Goal: Task Accomplishment & Management: Use online tool/utility

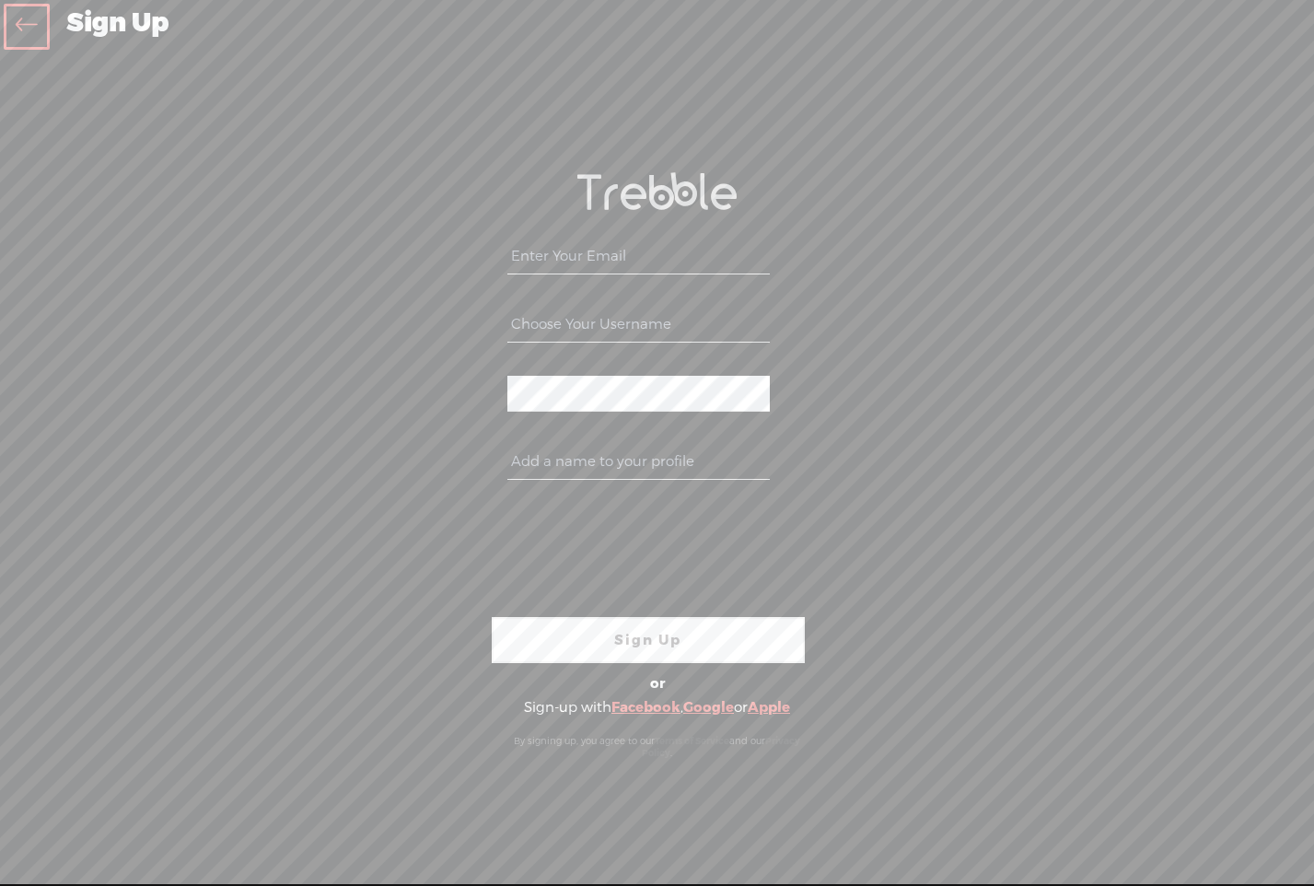
drag, startPoint x: 1309, startPoint y: 285, endPoint x: 1234, endPoint y: 271, distance: 76.8
click at [1229, 272] on div "Your content channel is ready! Create an account to finish the set up WEBB-58D2…" at bounding box center [657, 466] width 1314 height 794
click at [1089, 377] on div "Your content channel is ready! Create an account to finish the set up WEBB-58D2…" at bounding box center [657, 466] width 967 height 794
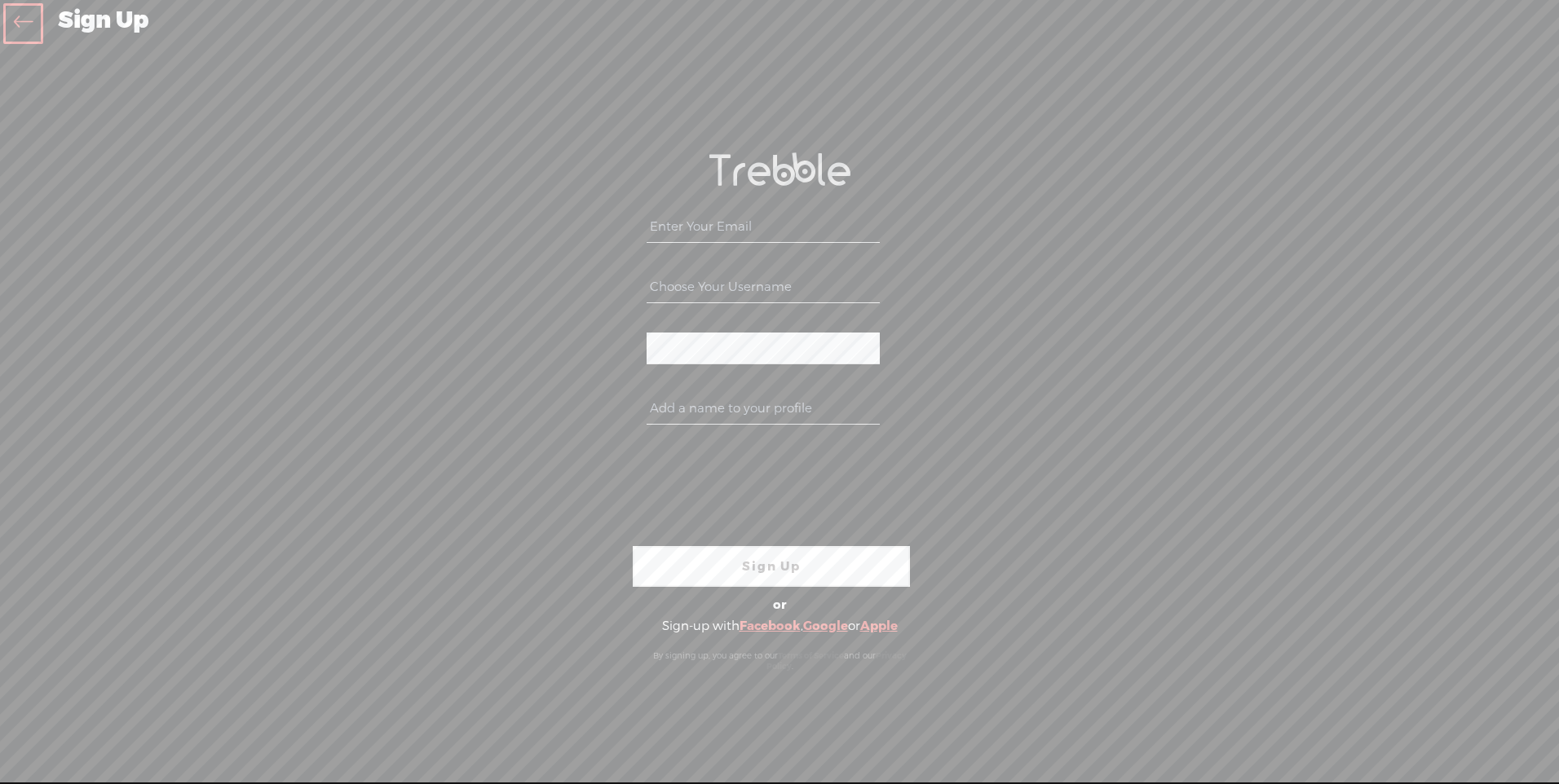
click at [667, 222] on input "email" at bounding box center [762, 227] width 232 height 32
type input "indrapsa1080@gmail.com"
click at [786, 410] on input "text" at bounding box center [762, 409] width 232 height 32
click at [675, 410] on input "text" at bounding box center [762, 409] width 232 height 32
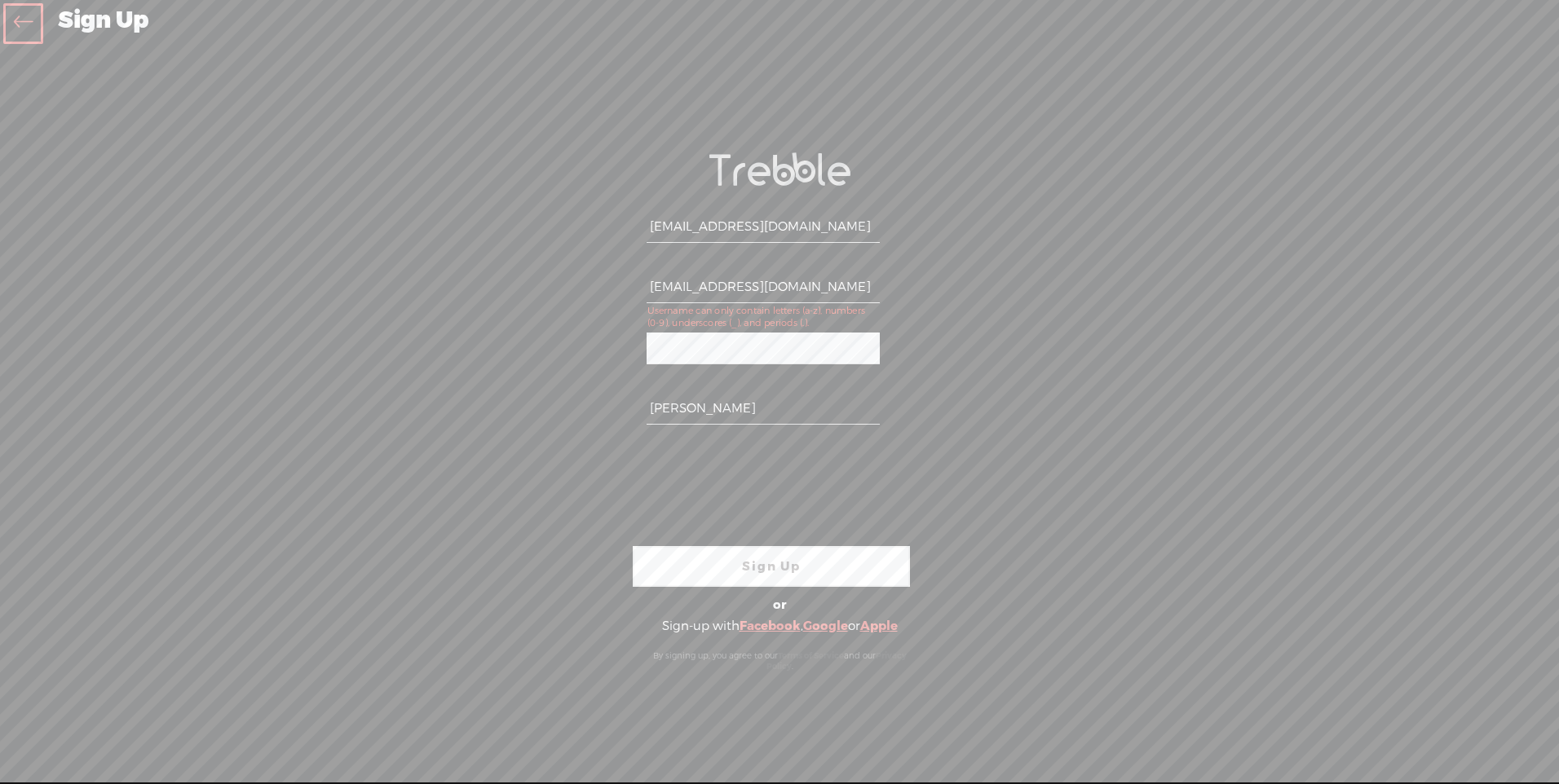
type input "Roberto"
click at [755, 557] on link "Sign Up" at bounding box center [771, 566] width 277 height 41
click at [761, 569] on link "Sign Up" at bounding box center [771, 566] width 277 height 41
click at [749, 570] on link "Sign Up" at bounding box center [771, 566] width 277 height 41
click at [811, 575] on link "Sign Up" at bounding box center [771, 566] width 277 height 41
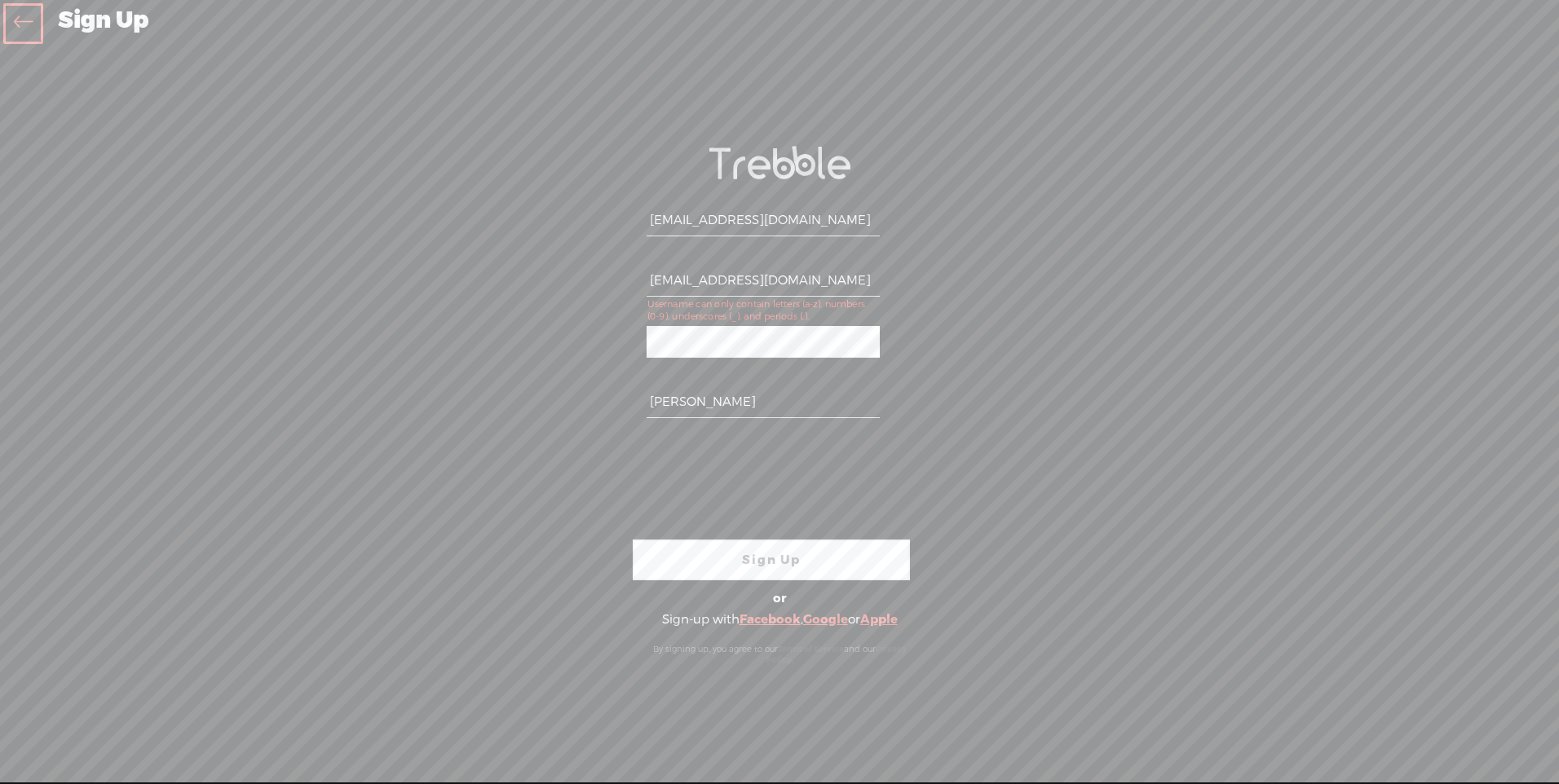
scroll to position [8, 0]
click at [813, 611] on link "Google" at bounding box center [825, 618] width 45 height 16
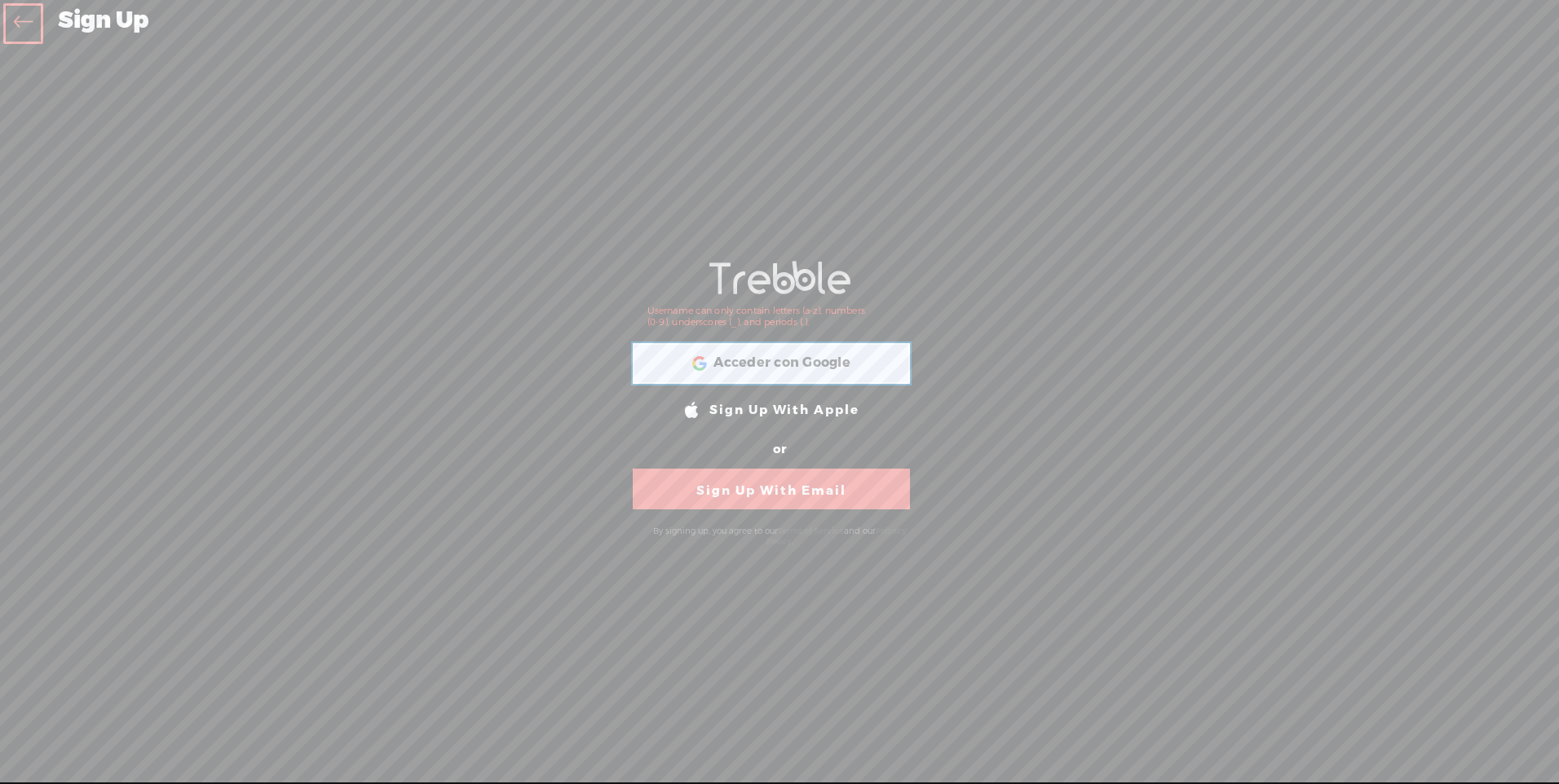
click at [774, 357] on span "Acceder con Google" at bounding box center [782, 363] width 137 height 17
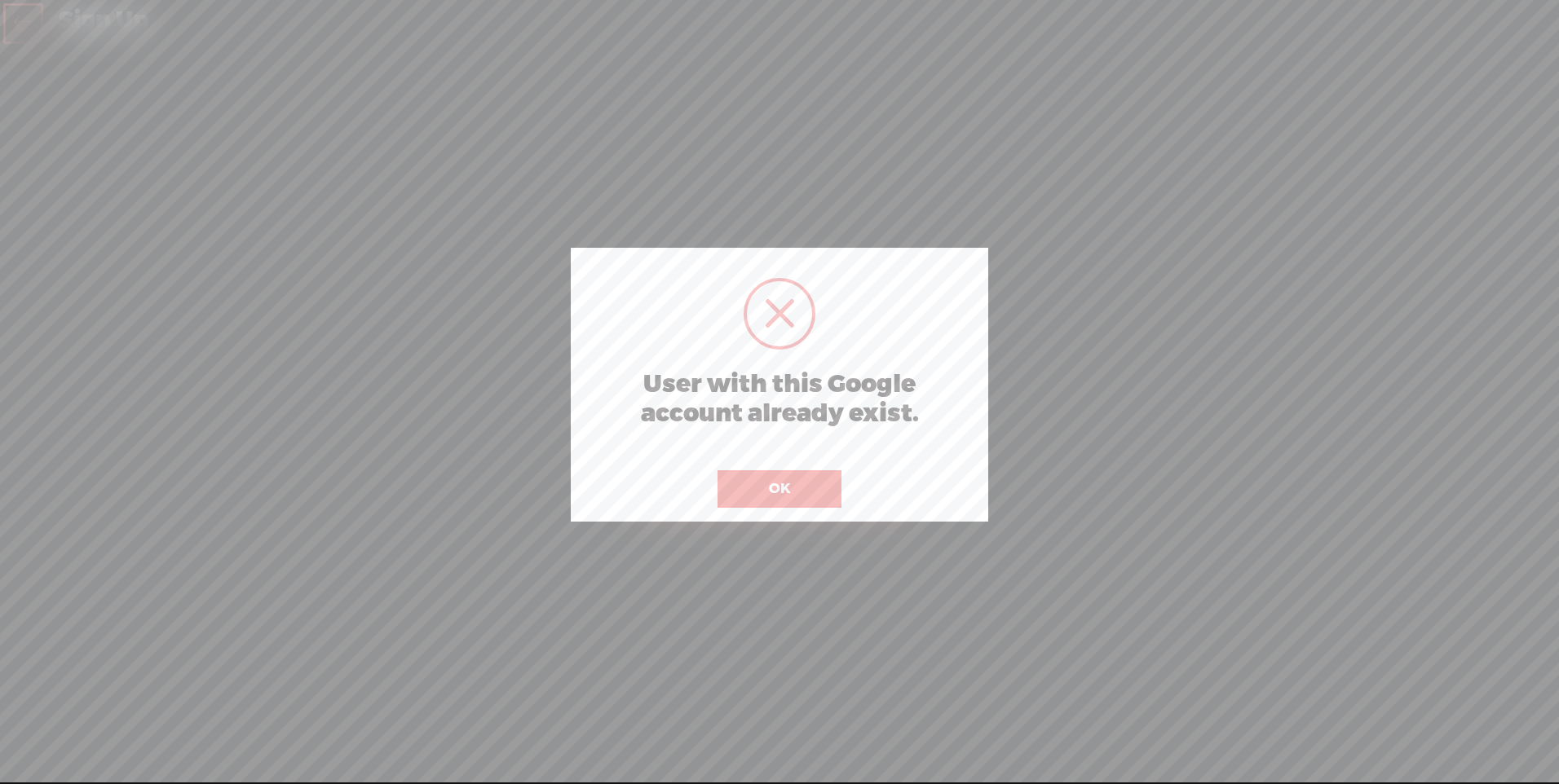
click at [773, 491] on button "OK" at bounding box center [779, 488] width 124 height 37
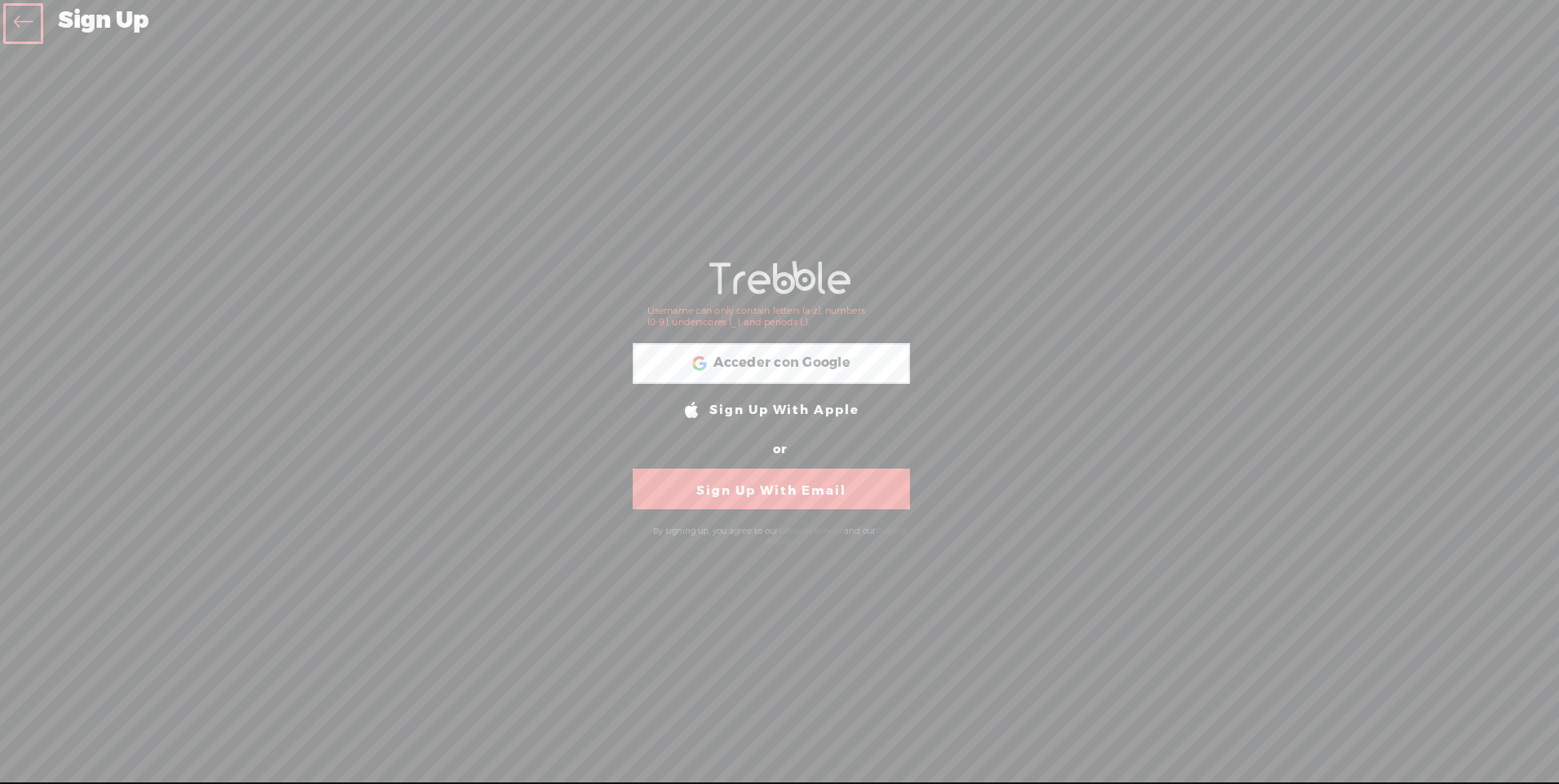
click at [766, 484] on link "Sign Up With Email" at bounding box center [771, 488] width 277 height 41
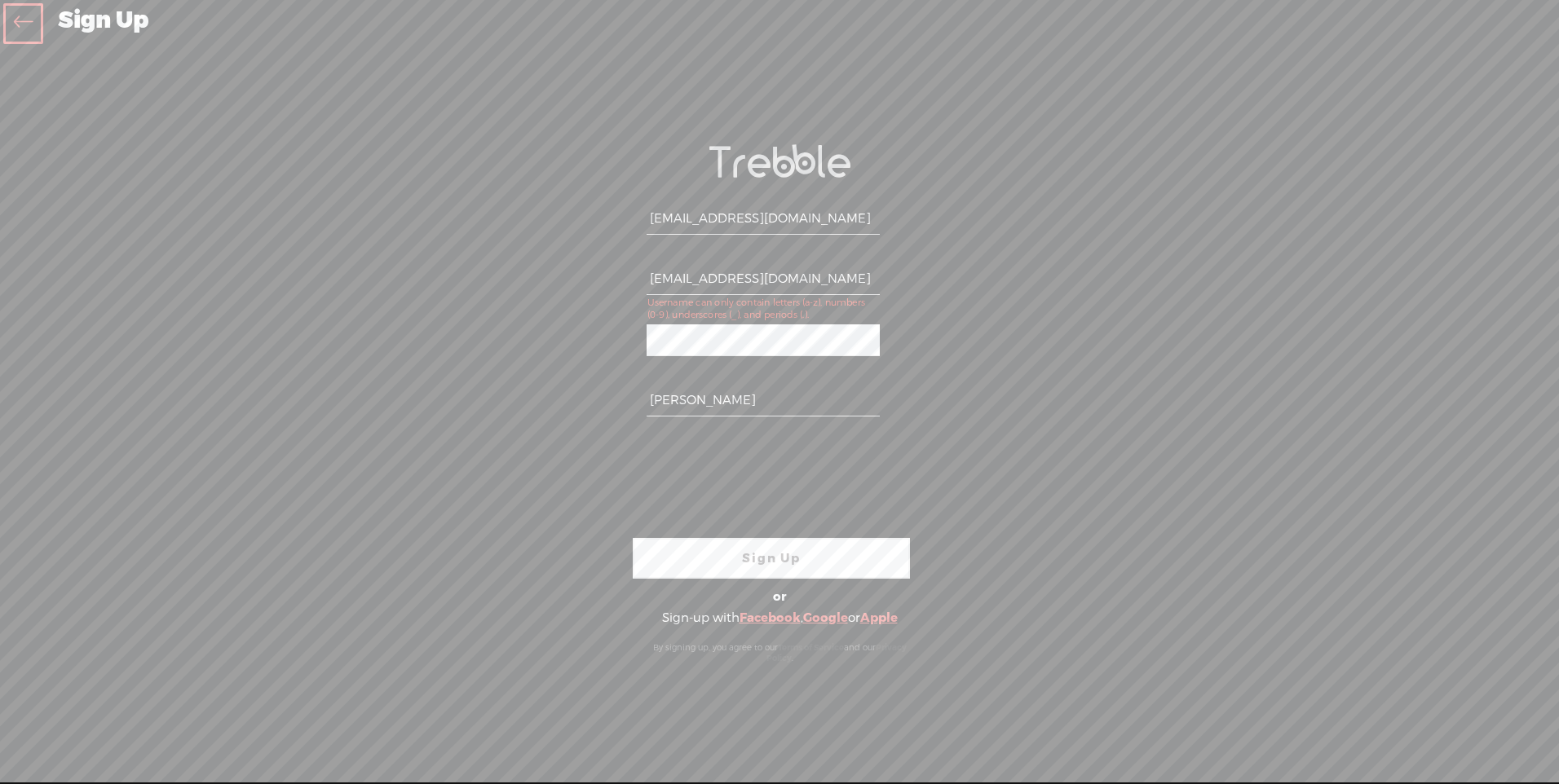
click at [1004, 312] on div "Your content channel is ready! Create an account to finish the set up indrapsa1…" at bounding box center [779, 404] width 856 height 703
click at [479, 362] on div "Your content channel is ready! Create an account to finish the set up indrapsa1…" at bounding box center [779, 404] width 856 height 703
click at [17, 18] on icon at bounding box center [23, 23] width 19 height 36
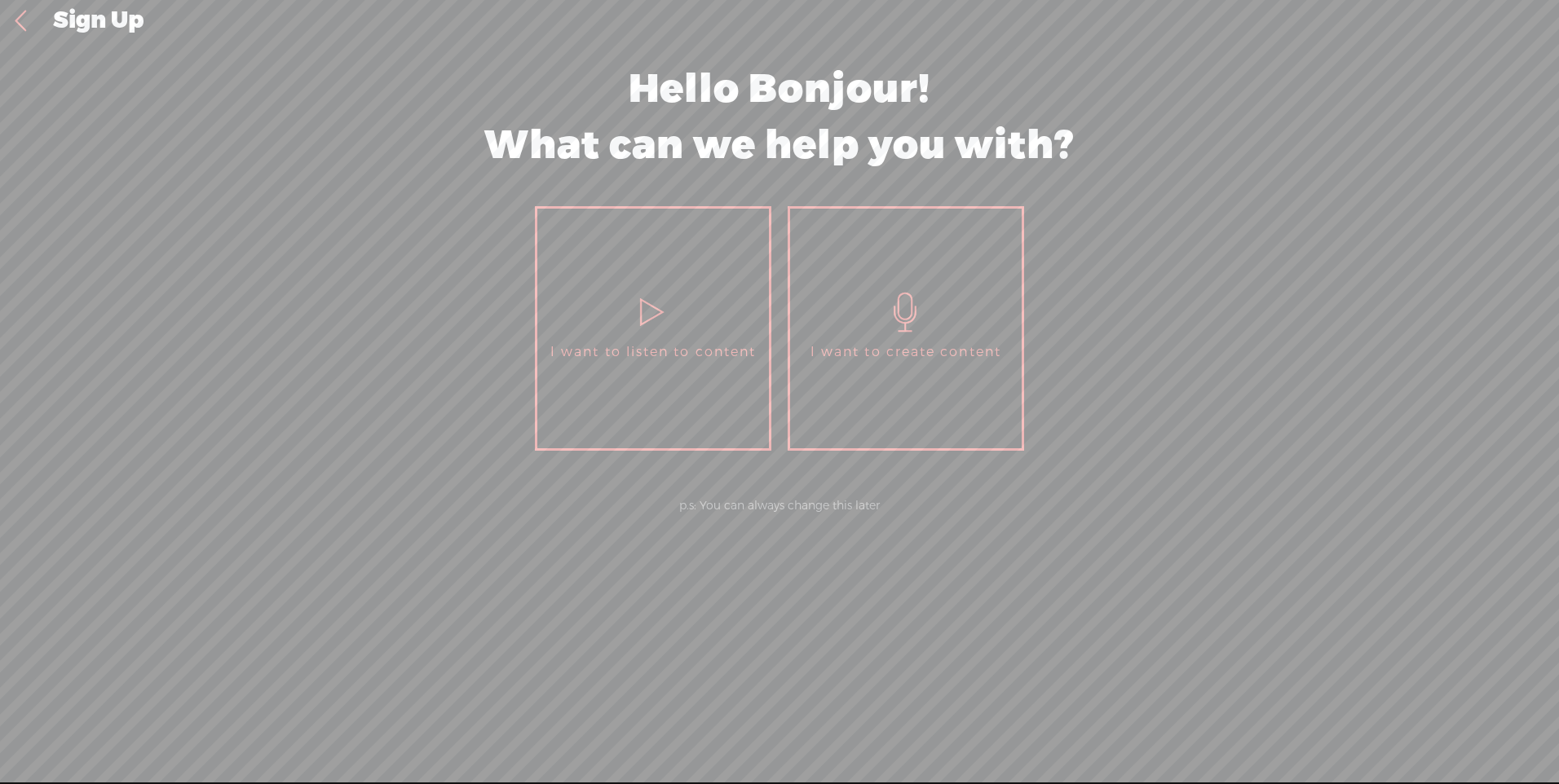
click at [644, 310] on icon at bounding box center [653, 312] width 41 height 39
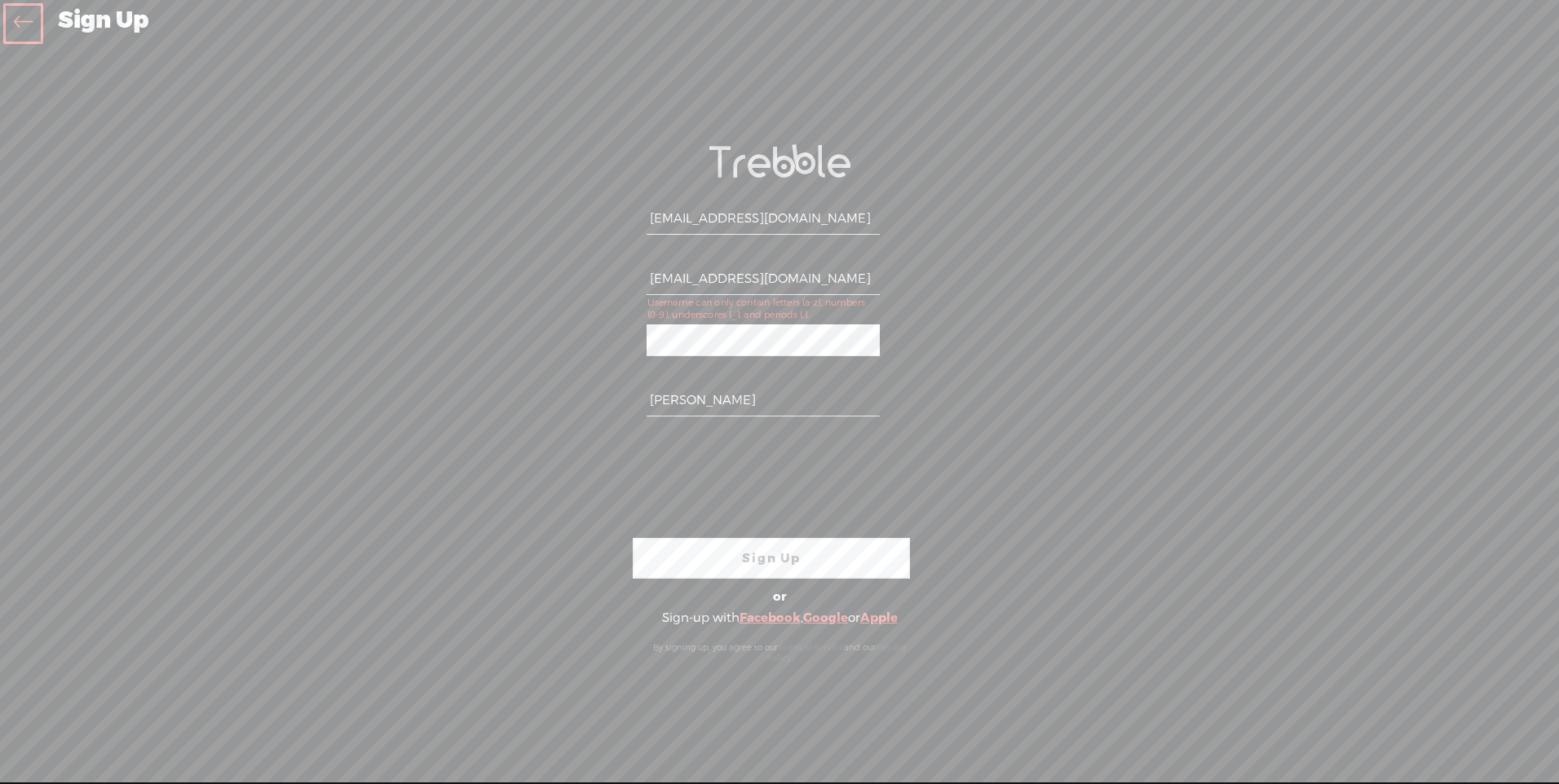
click at [566, 339] on div "Your content channel is ready! Create an account to finish the set up indrapsa1…" at bounding box center [779, 404] width 856 height 703
click at [782, 555] on link "Sign Up" at bounding box center [771, 558] width 277 height 41
click at [748, 554] on link "Sign Up" at bounding box center [771, 558] width 277 height 41
click at [620, 336] on form "indrapsa1080@gmail.com indrapsa1080@gmail.com WEBB-58D2-V8VT Roberto Sign Up Si…" at bounding box center [779, 404] width 326 height 551
click at [770, 558] on link "Sign Up" at bounding box center [771, 558] width 277 height 41
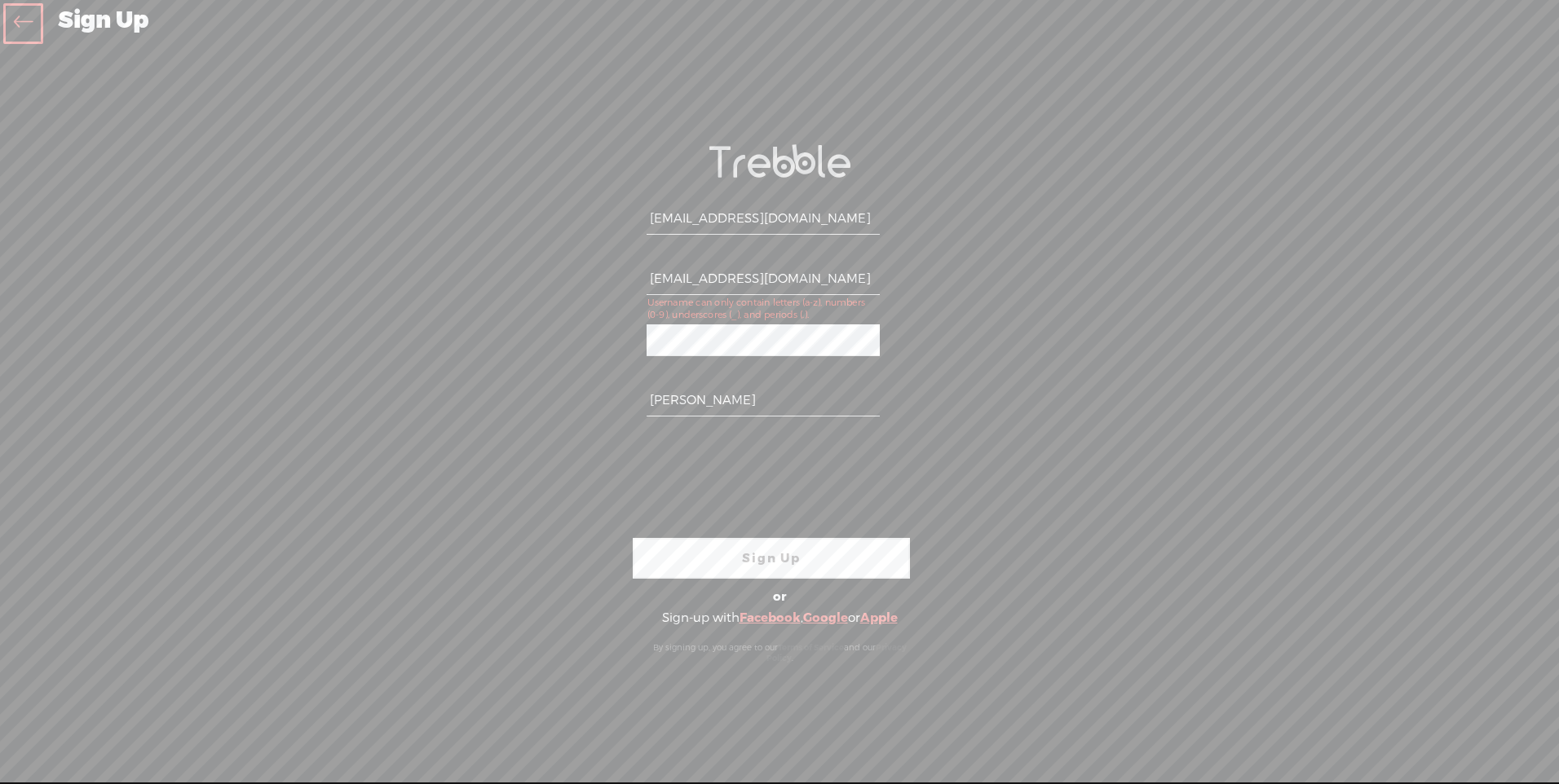
click at [757, 547] on link "Sign Up" at bounding box center [771, 558] width 277 height 41
click at [816, 556] on link "Sign Up" at bounding box center [771, 558] width 277 height 41
click at [727, 558] on link "Sign Up" at bounding box center [771, 558] width 277 height 41
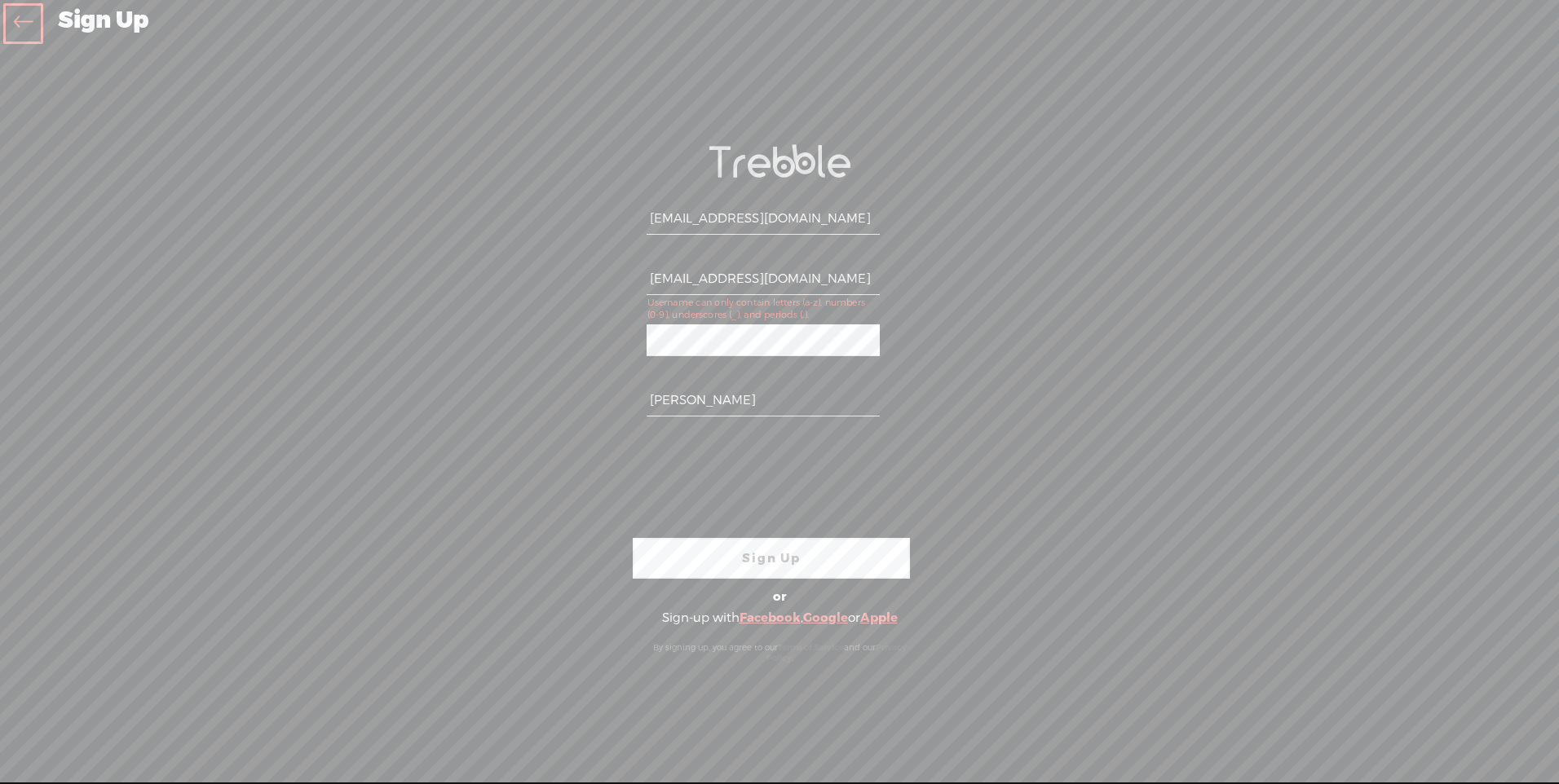
click at [750, 557] on link "Sign Up" at bounding box center [771, 558] width 277 height 41
click at [748, 557] on link "Sign Up" at bounding box center [771, 558] width 277 height 41
click at [526, 350] on div "Your content channel is ready! Create an account to finish the set up indrapsa1…" at bounding box center [779, 404] width 856 height 703
click at [613, 342] on div "Your content channel is ready! Create an account to finish the set up indrapsa1…" at bounding box center [779, 404] width 856 height 703
click at [733, 551] on link "Sign Up" at bounding box center [771, 558] width 277 height 41
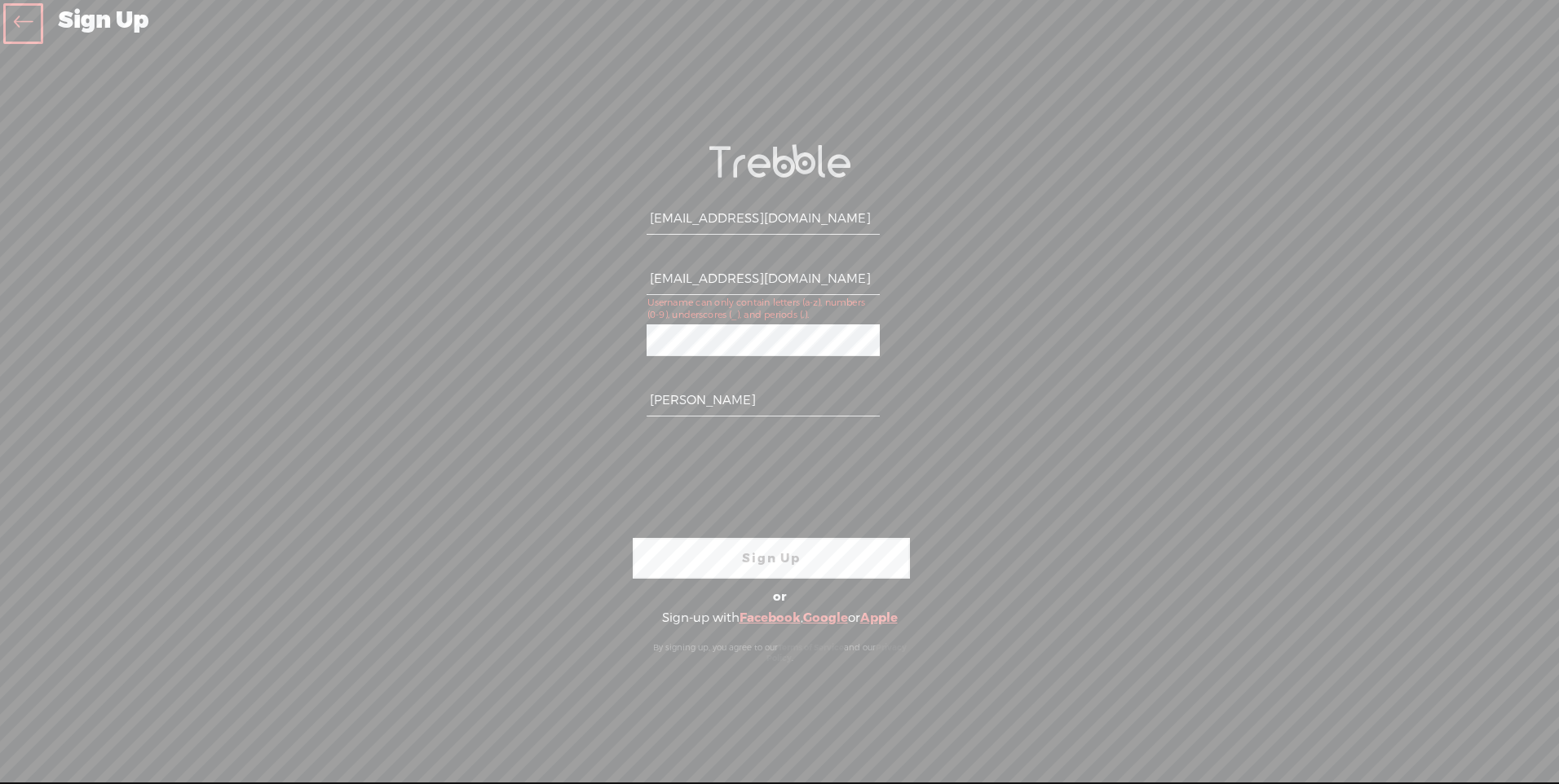
click at [733, 551] on link "Sign Up" at bounding box center [771, 558] width 277 height 41
click at [767, 566] on link "Sign Up" at bounding box center [771, 558] width 277 height 41
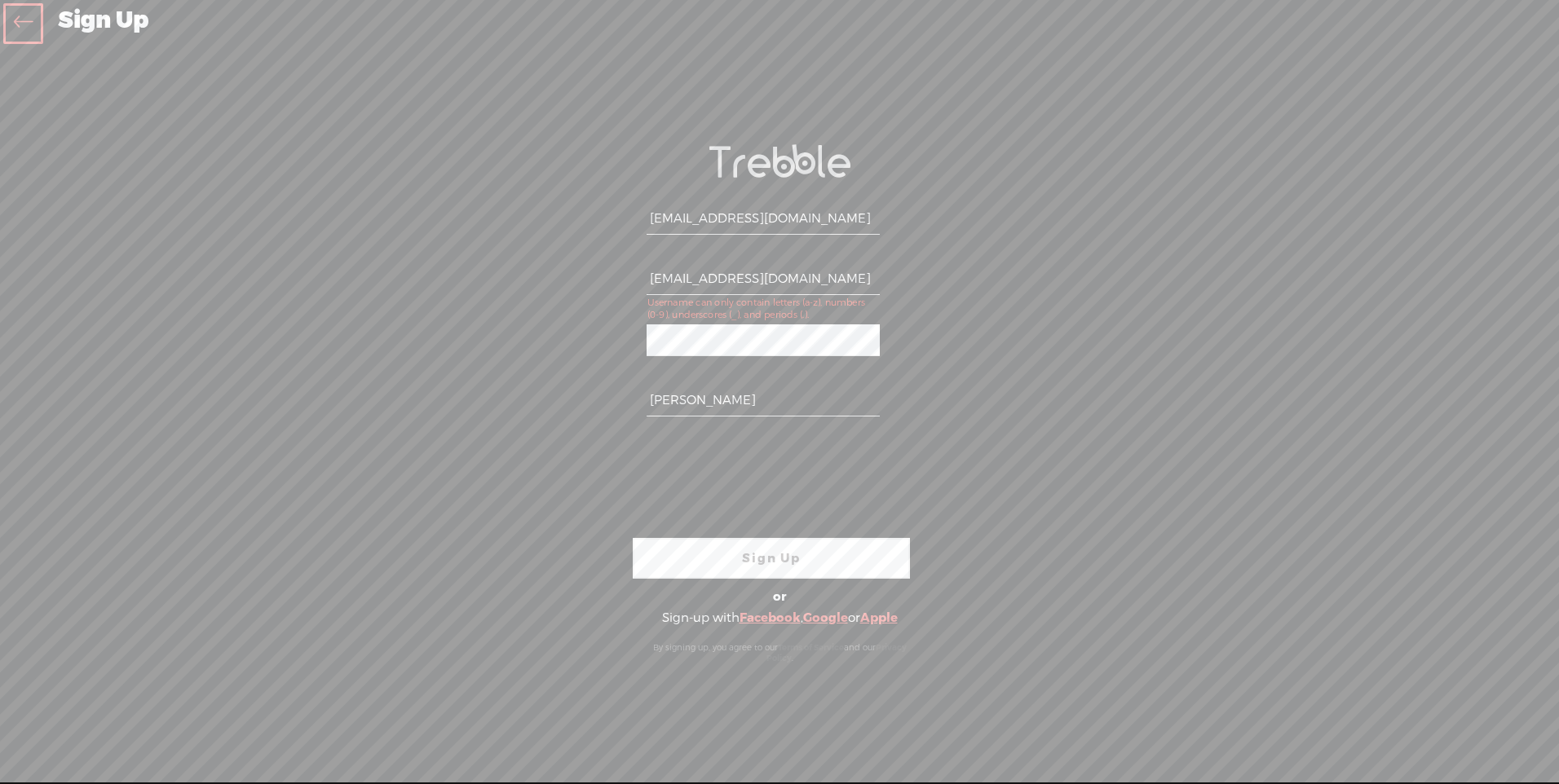
click at [490, 324] on div "Your content channel is ready! Create an account to finish the set up indrapsa1…" at bounding box center [779, 404] width 856 height 703
click at [777, 562] on link "Sign Up" at bounding box center [771, 558] width 277 height 41
click at [792, 559] on link "Sign Up" at bounding box center [771, 558] width 277 height 41
drag, startPoint x: 781, startPoint y: 554, endPoint x: 750, endPoint y: 550, distance: 31.3
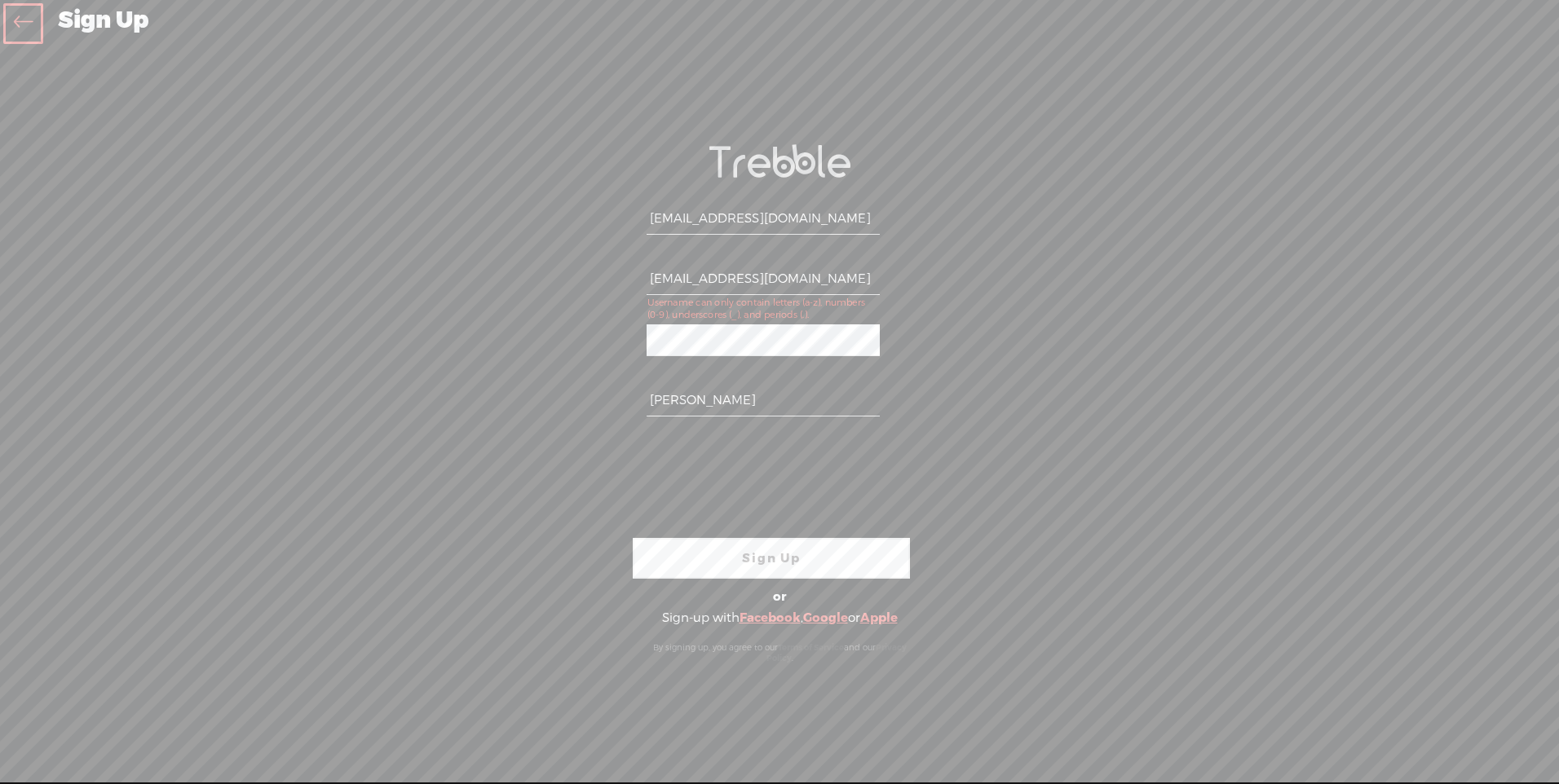
click at [779, 554] on link "Sign Up" at bounding box center [771, 558] width 277 height 41
click at [741, 550] on link "Sign Up" at bounding box center [771, 558] width 277 height 41
drag, startPoint x: 741, startPoint y: 550, endPoint x: 729, endPoint y: 550, distance: 12.0
click at [740, 550] on link "Sign Up" at bounding box center [771, 558] width 277 height 41
click at [774, 618] on link "Facebook" at bounding box center [769, 618] width 61 height 16
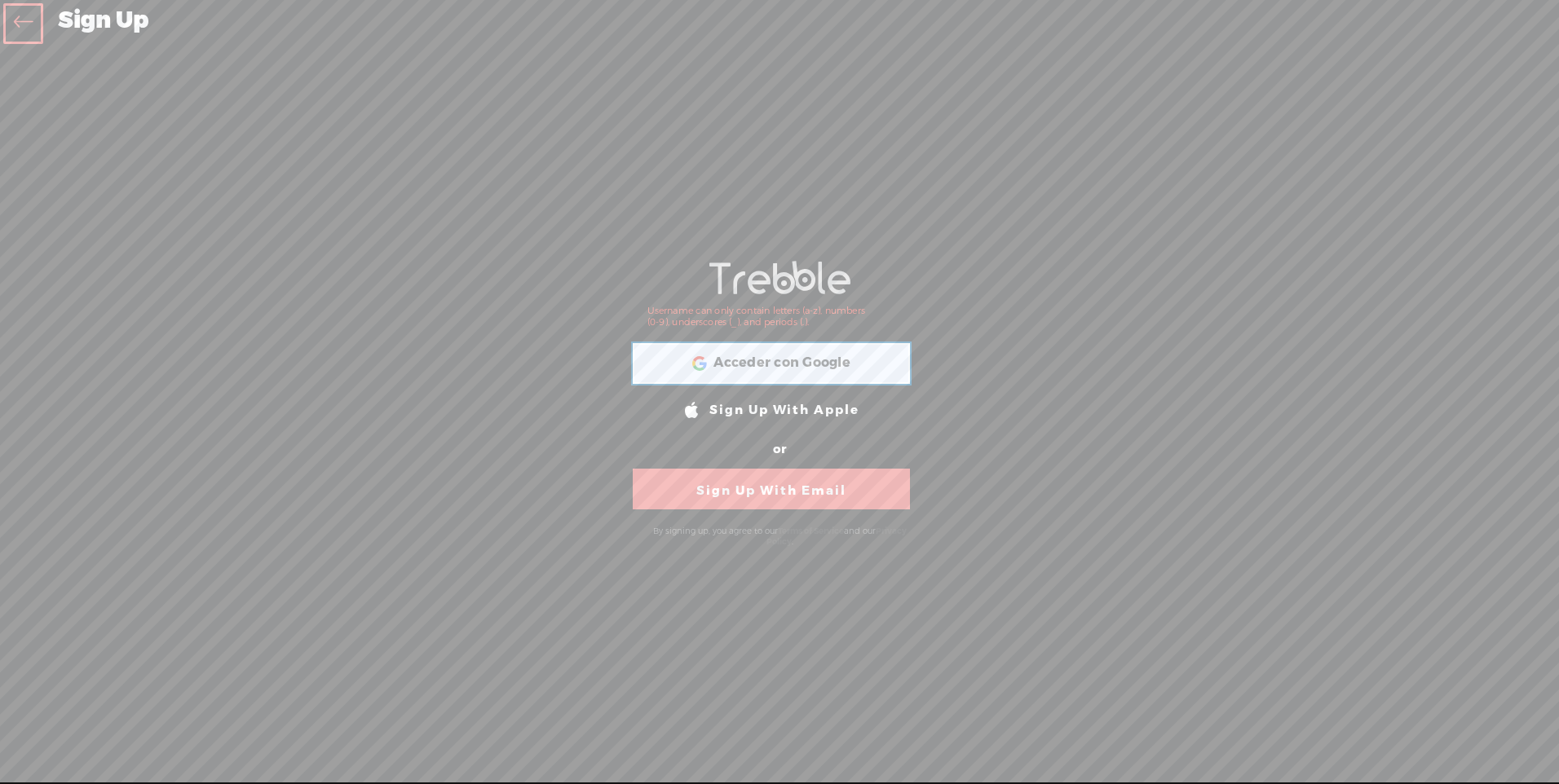
click at [761, 373] on div "Acceder con Google Acceder con Google. Se abre en una pestaña nueva" at bounding box center [770, 364] width 254 height 37
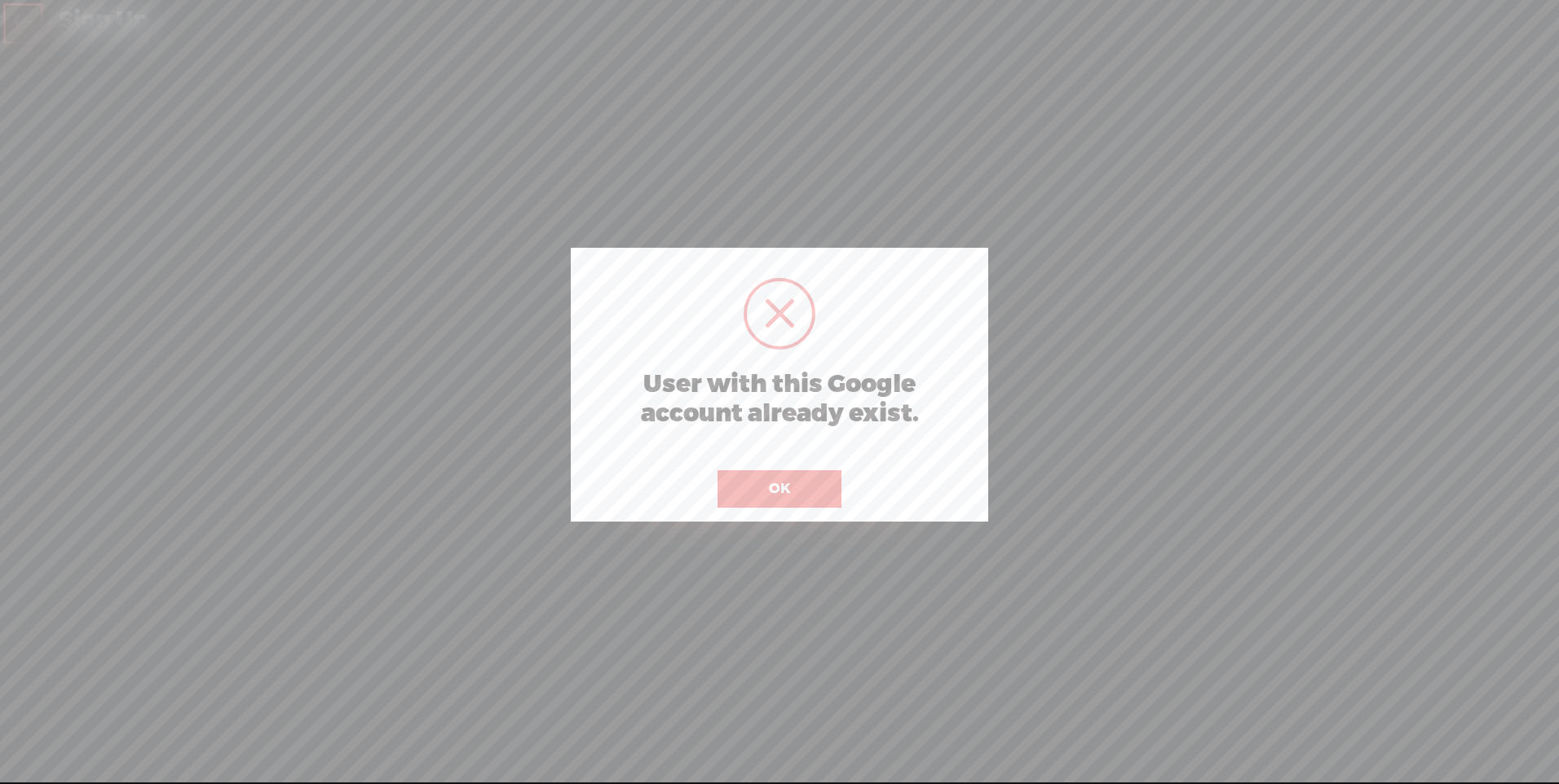
click at [812, 485] on button "OK" at bounding box center [779, 488] width 124 height 37
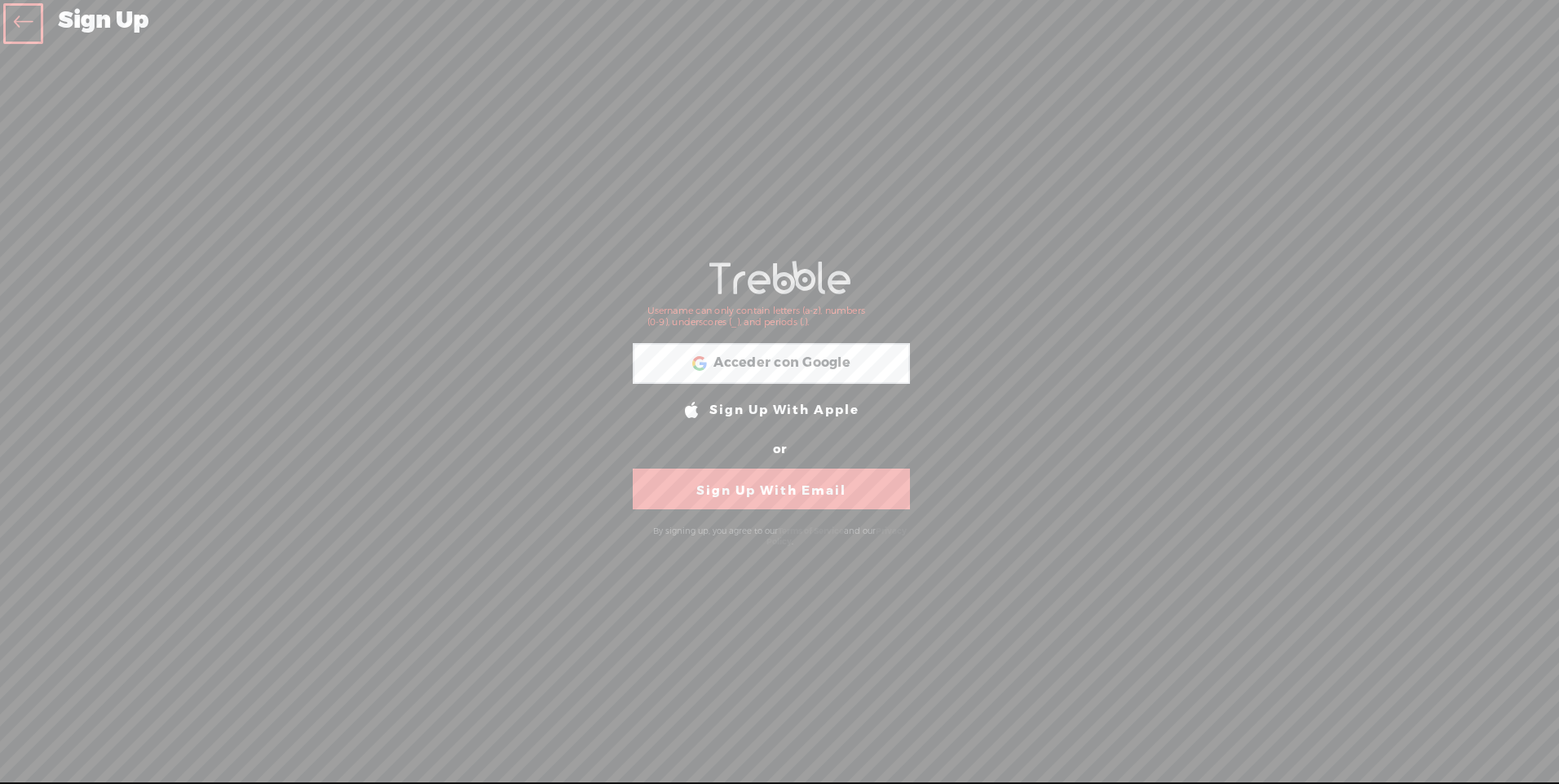
click at [21, 21] on icon at bounding box center [23, 23] width 19 height 36
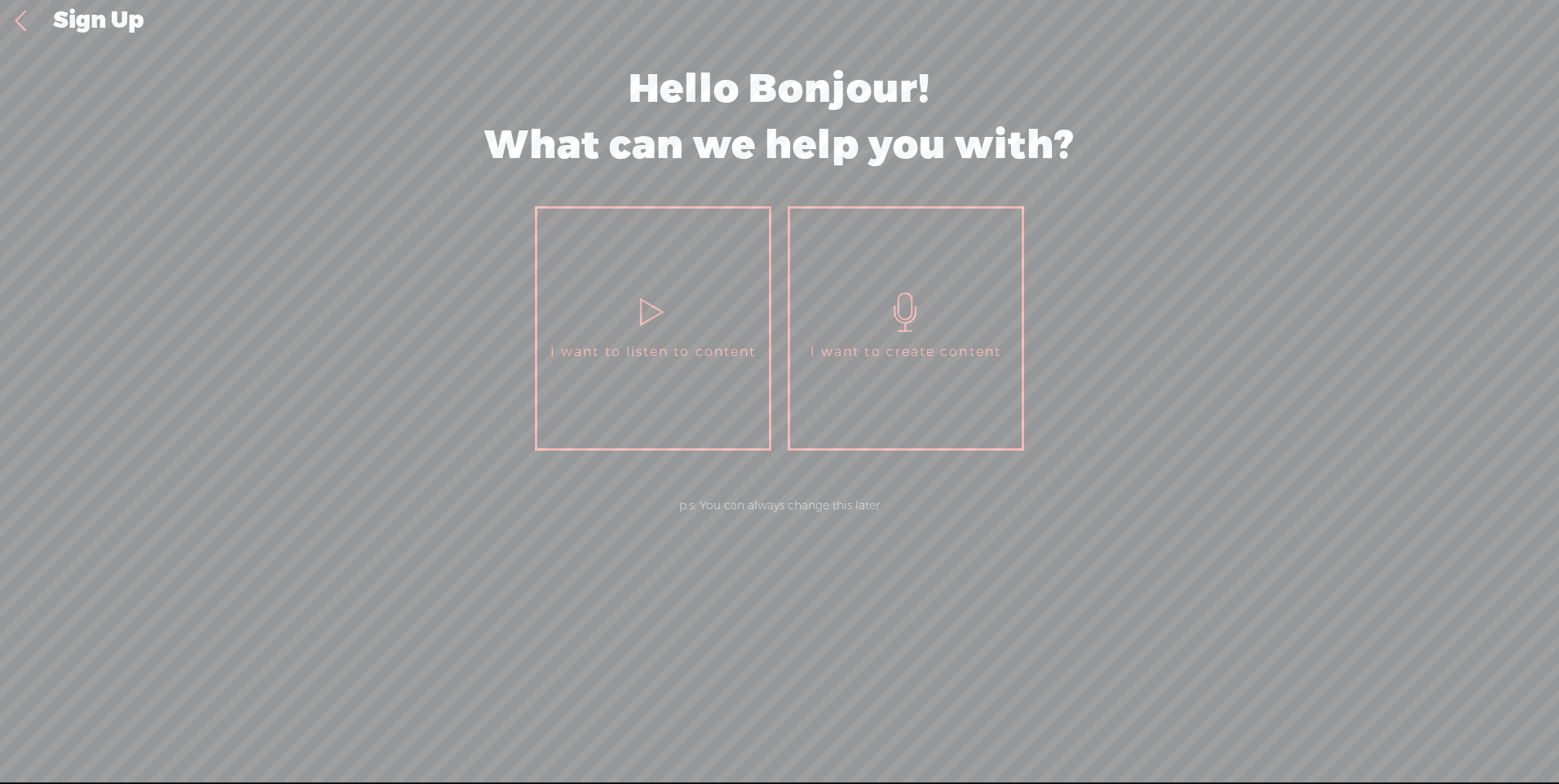
click at [25, 20] on link at bounding box center [20, 21] width 41 height 42
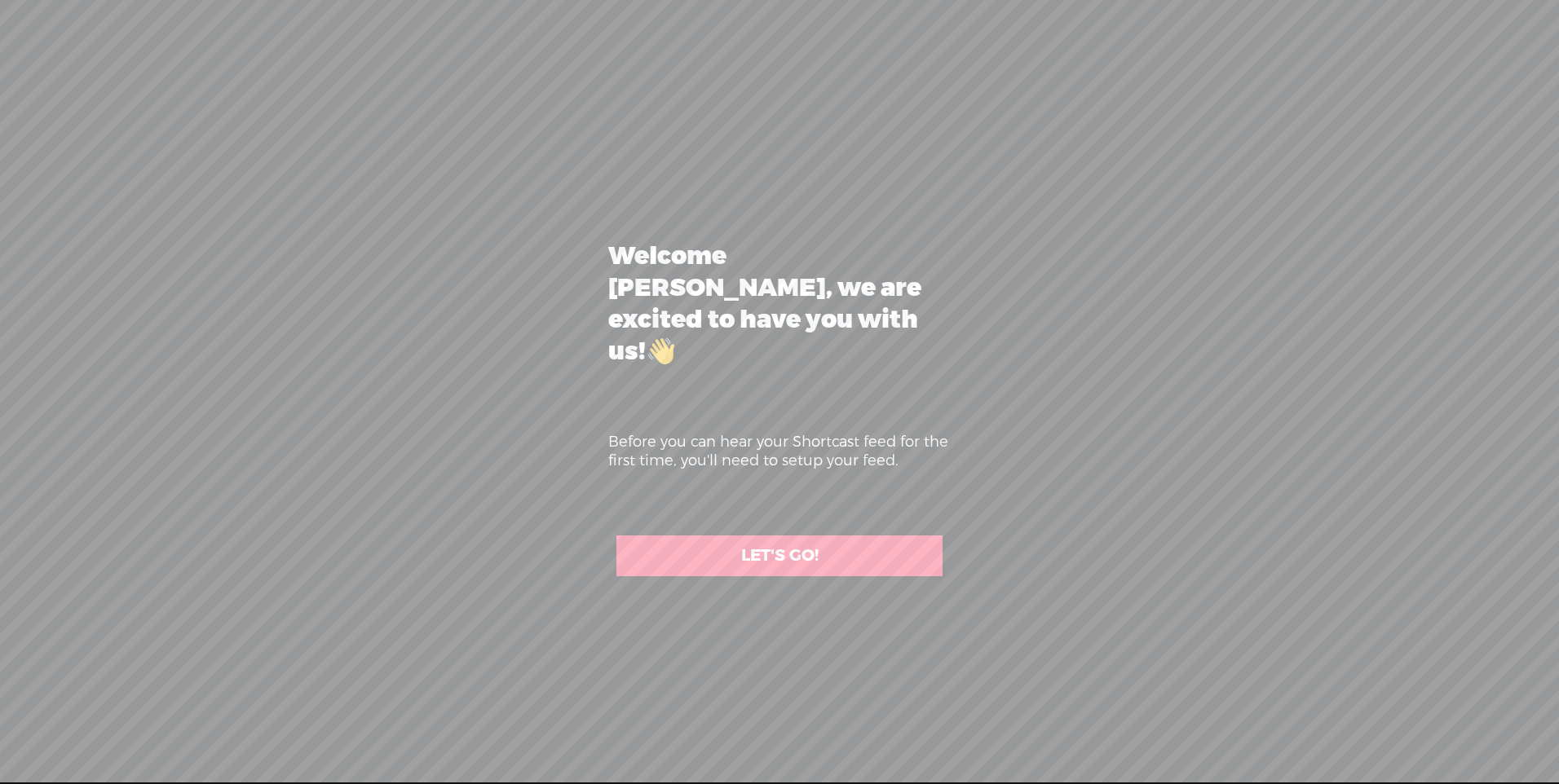
click at [25, 20] on div "Set up your feed PREVIEW ON PREVIEW OFF PREVIEW OFF PREVIEW ON Tap here to hear…" at bounding box center [779, 392] width 1559 height 784
click at [762, 545] on link "LET'S GO!" at bounding box center [779, 556] width 326 height 41
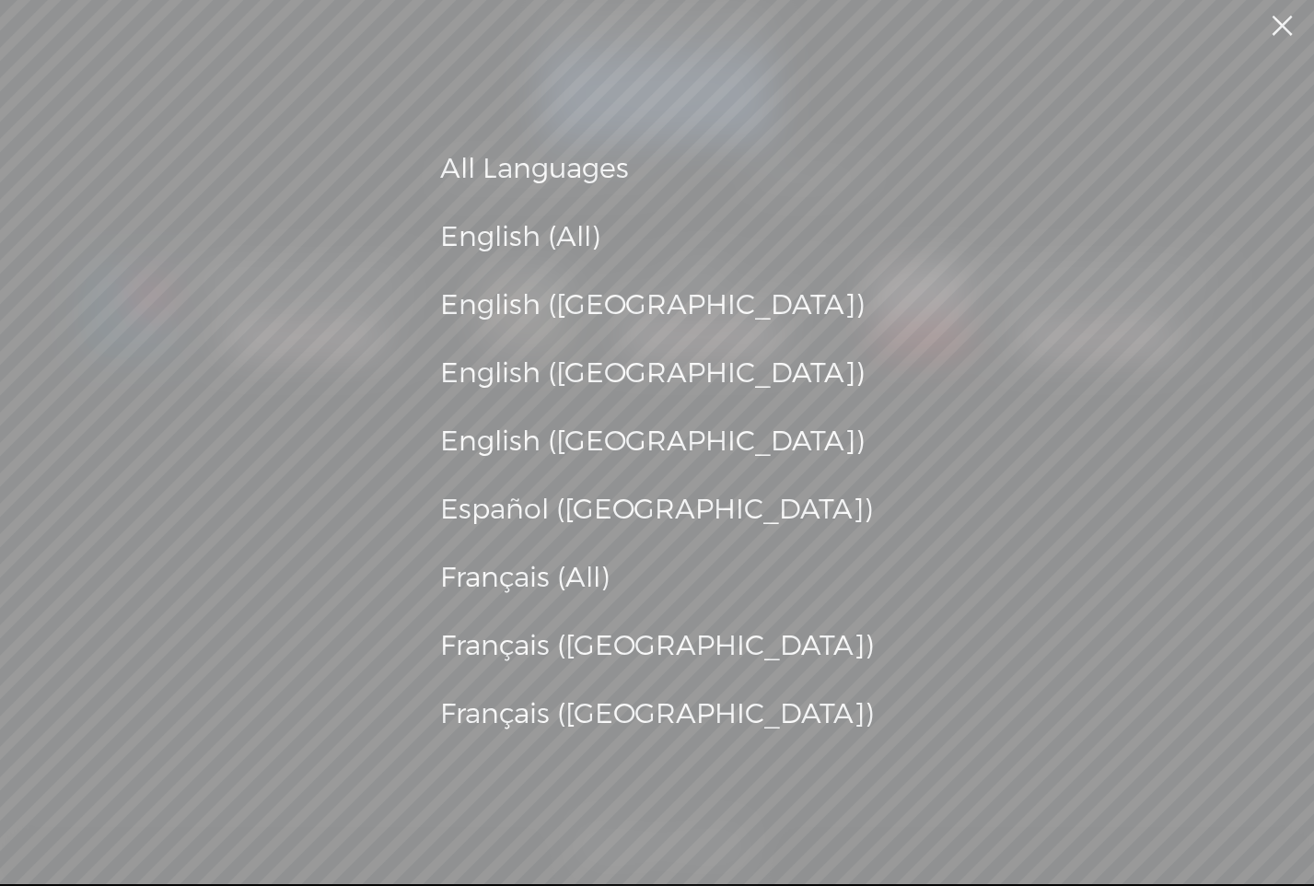
click at [1279, 25] on link at bounding box center [1282, 26] width 46 height 52
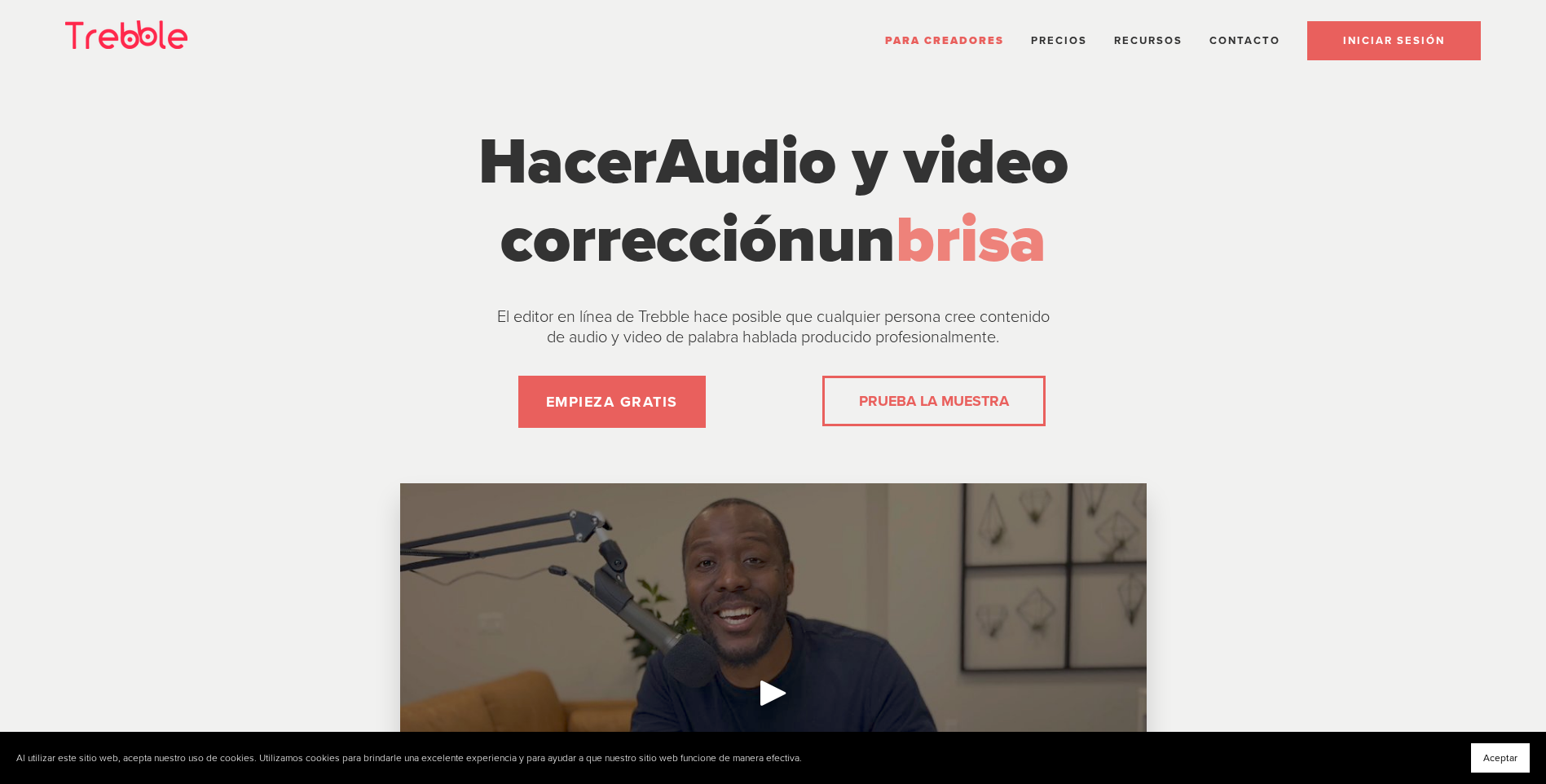
click at [1363, 46] on span "INICIAR SESIÓN" at bounding box center [1394, 41] width 102 height 13
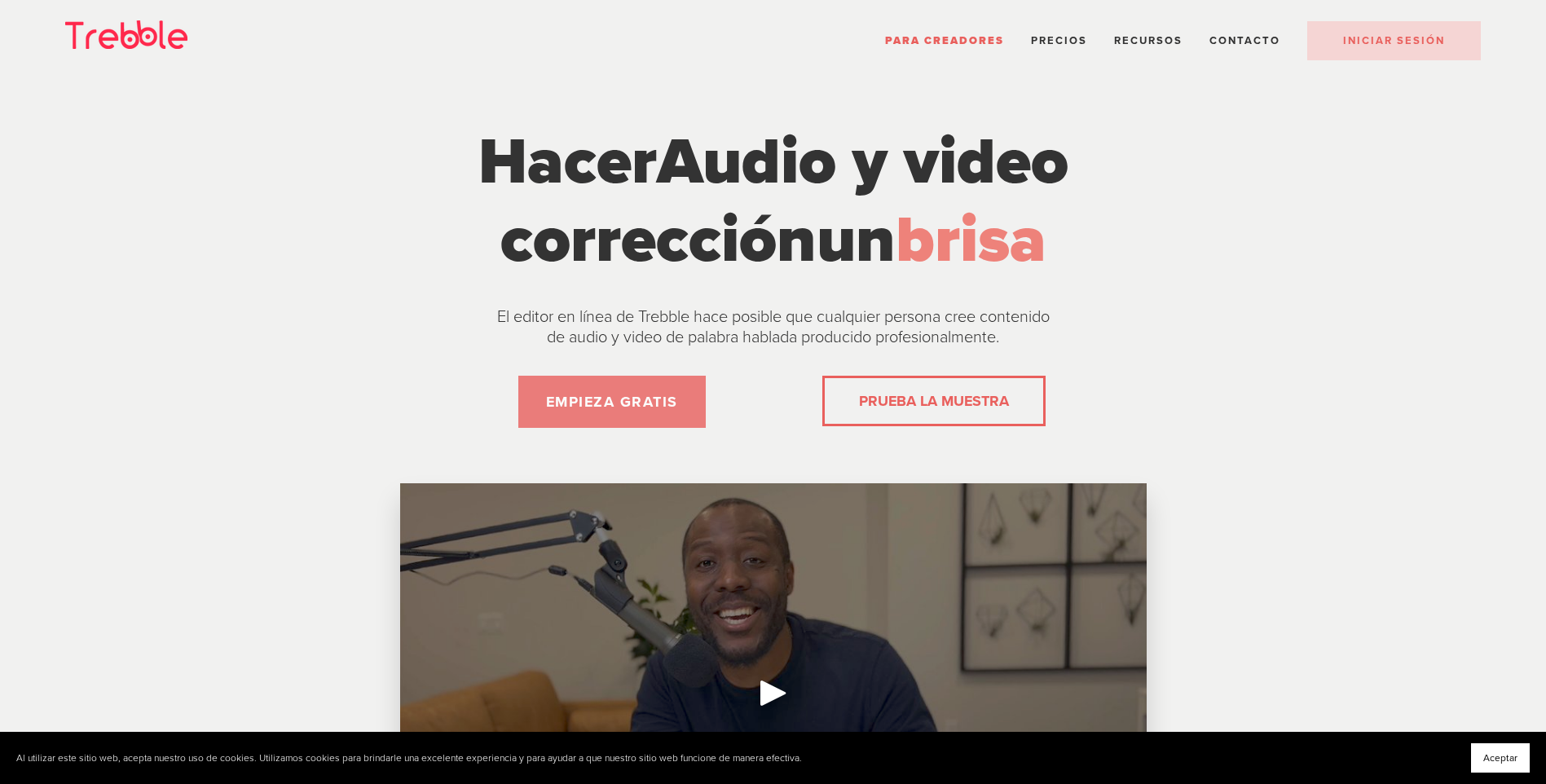
click at [604, 399] on link "EMPIEZA GRATIS" at bounding box center [612, 401] width 188 height 52
drag, startPoint x: 975, startPoint y: 39, endPoint x: 1004, endPoint y: 35, distance: 29.3
click at [975, 39] on span "Para creadores" at bounding box center [944, 41] width 119 height 13
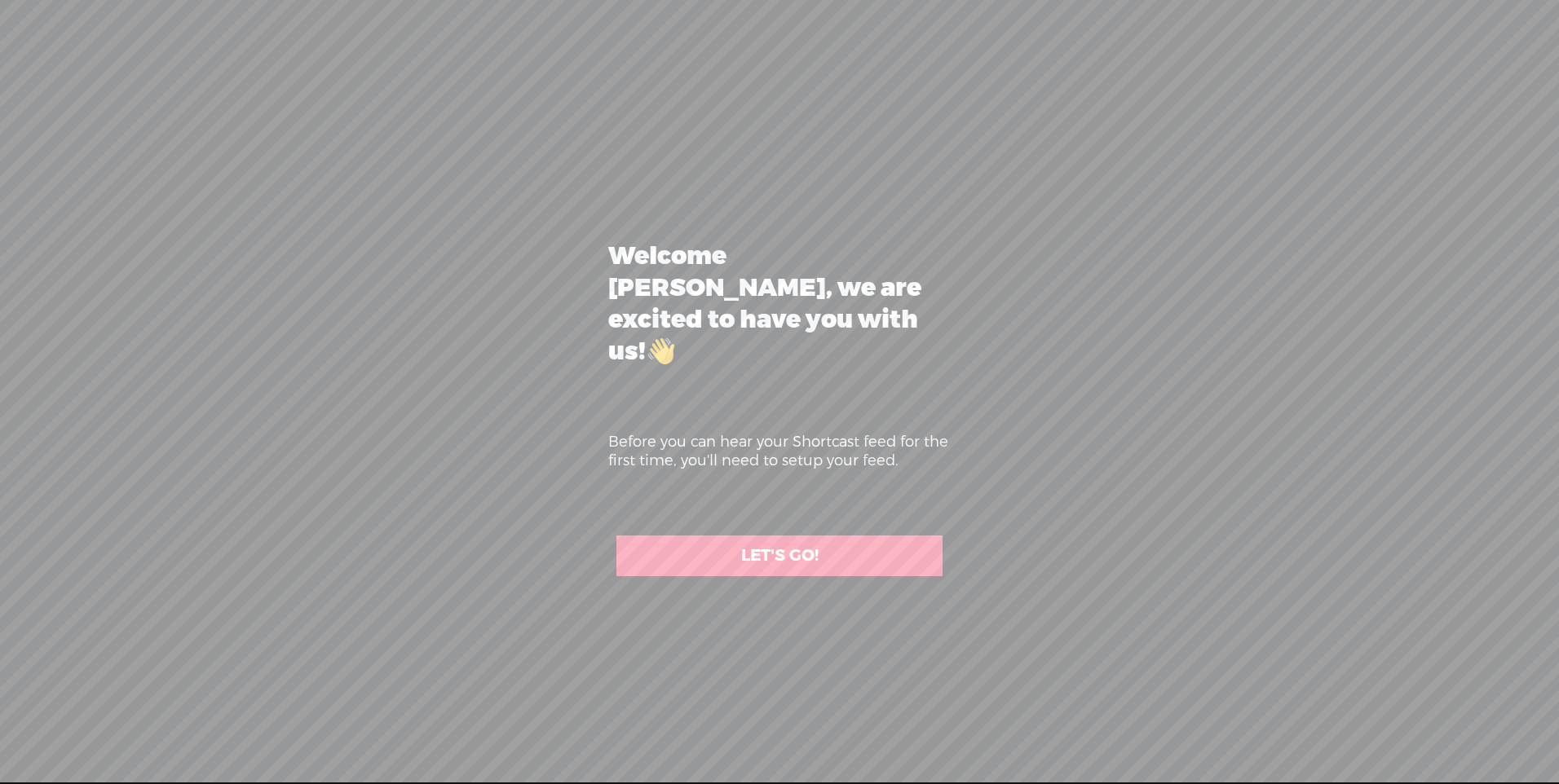
click at [792, 550] on link "LET'S GO!" at bounding box center [779, 556] width 326 height 41
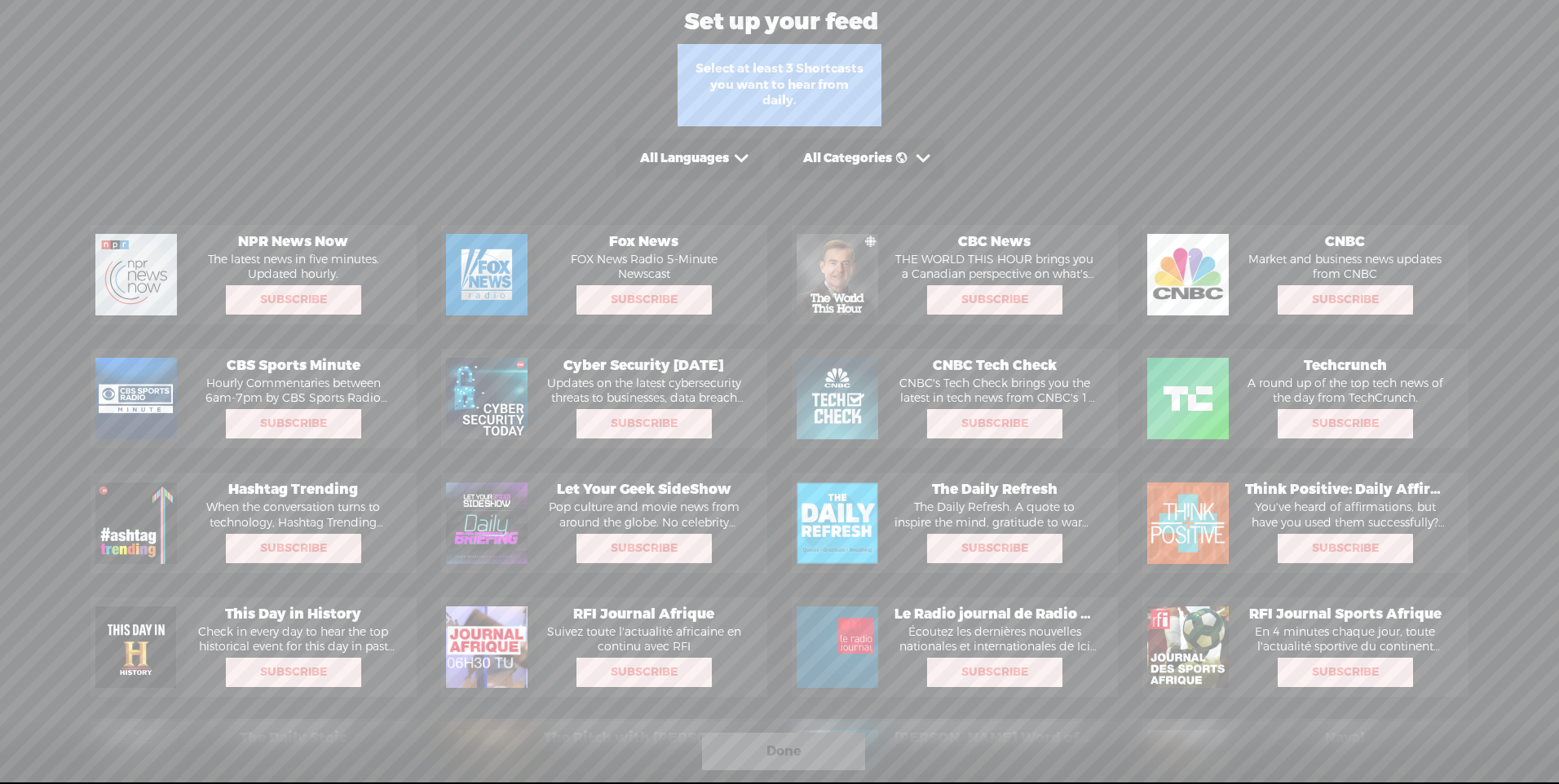
click at [740, 157] on span at bounding box center [741, 158] width 26 height 26
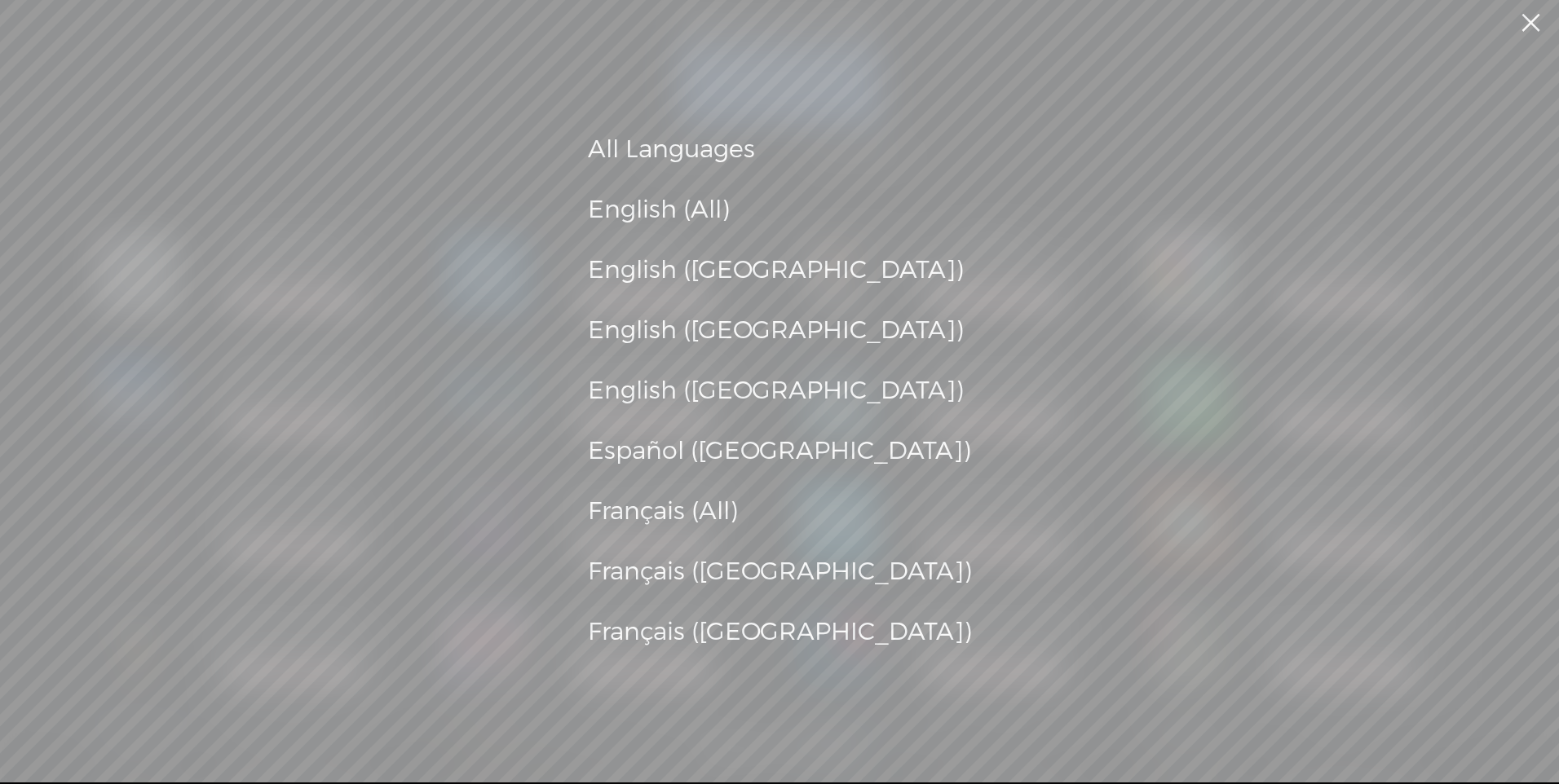
click at [729, 457] on div "Español (España)" at bounding box center [780, 451] width 384 height 44
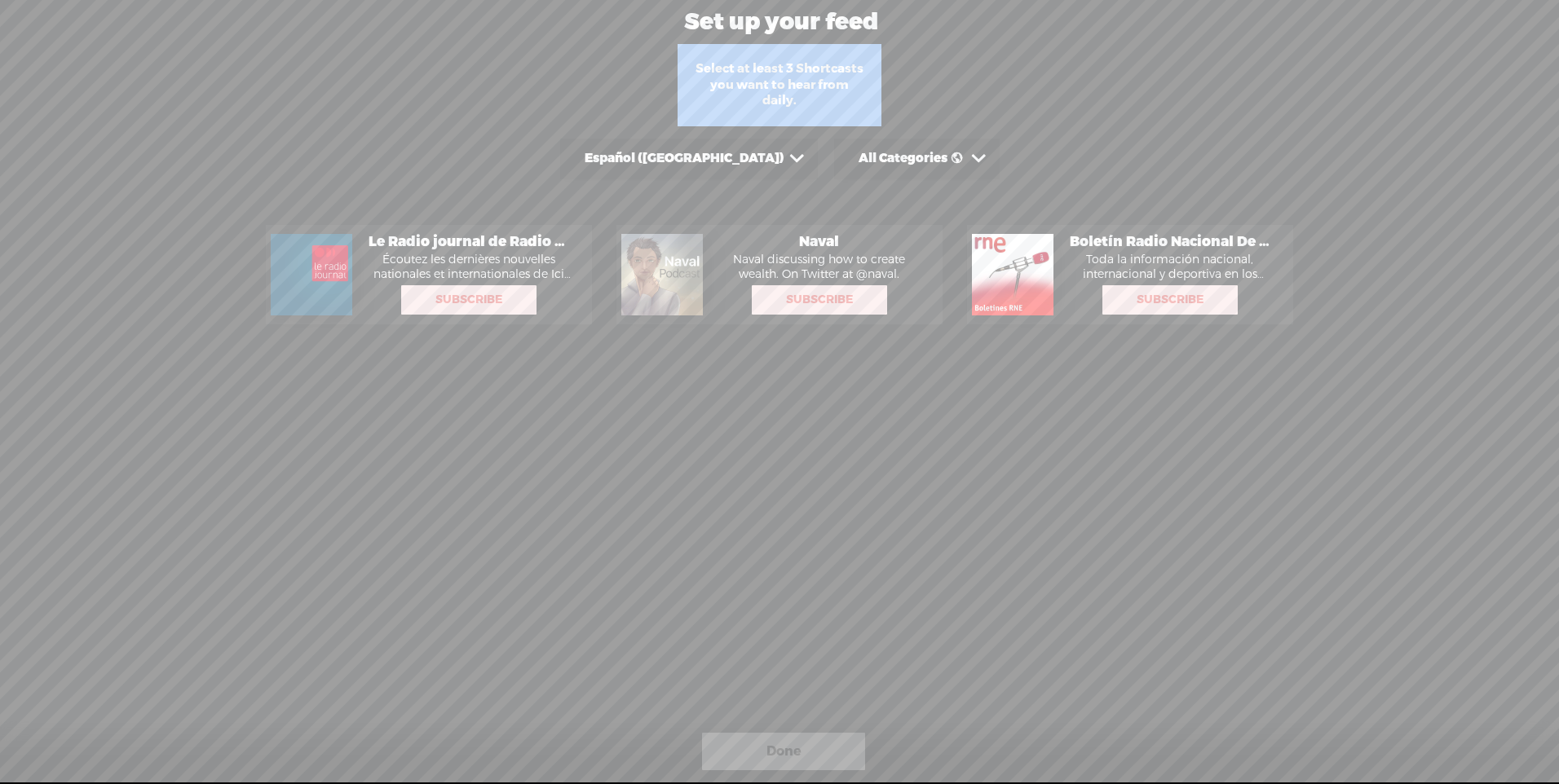
click at [966, 152] on span at bounding box center [978, 158] width 26 height 26
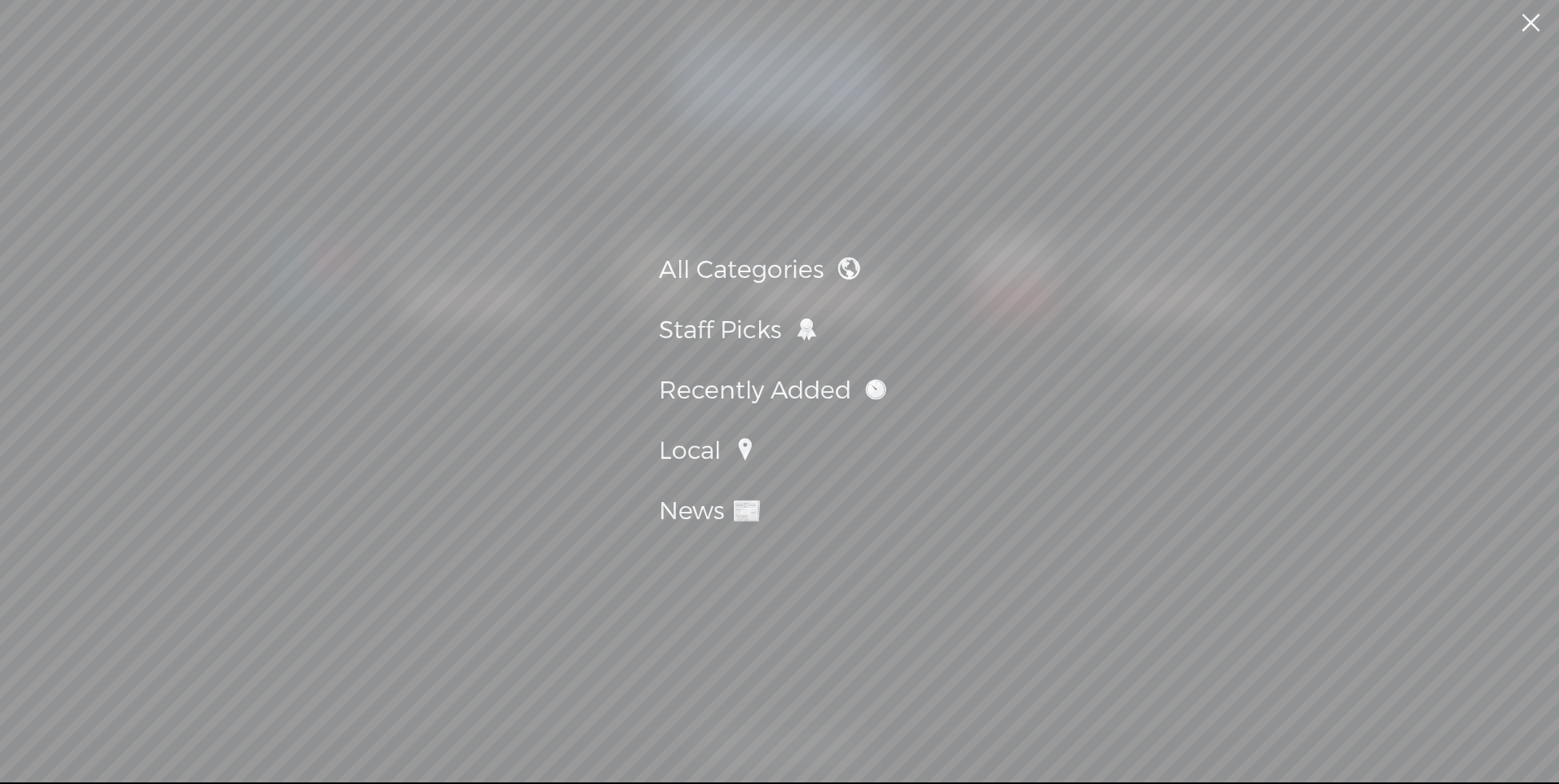
click at [710, 450] on div "Local" at bounding box center [779, 451] width 242 height 44
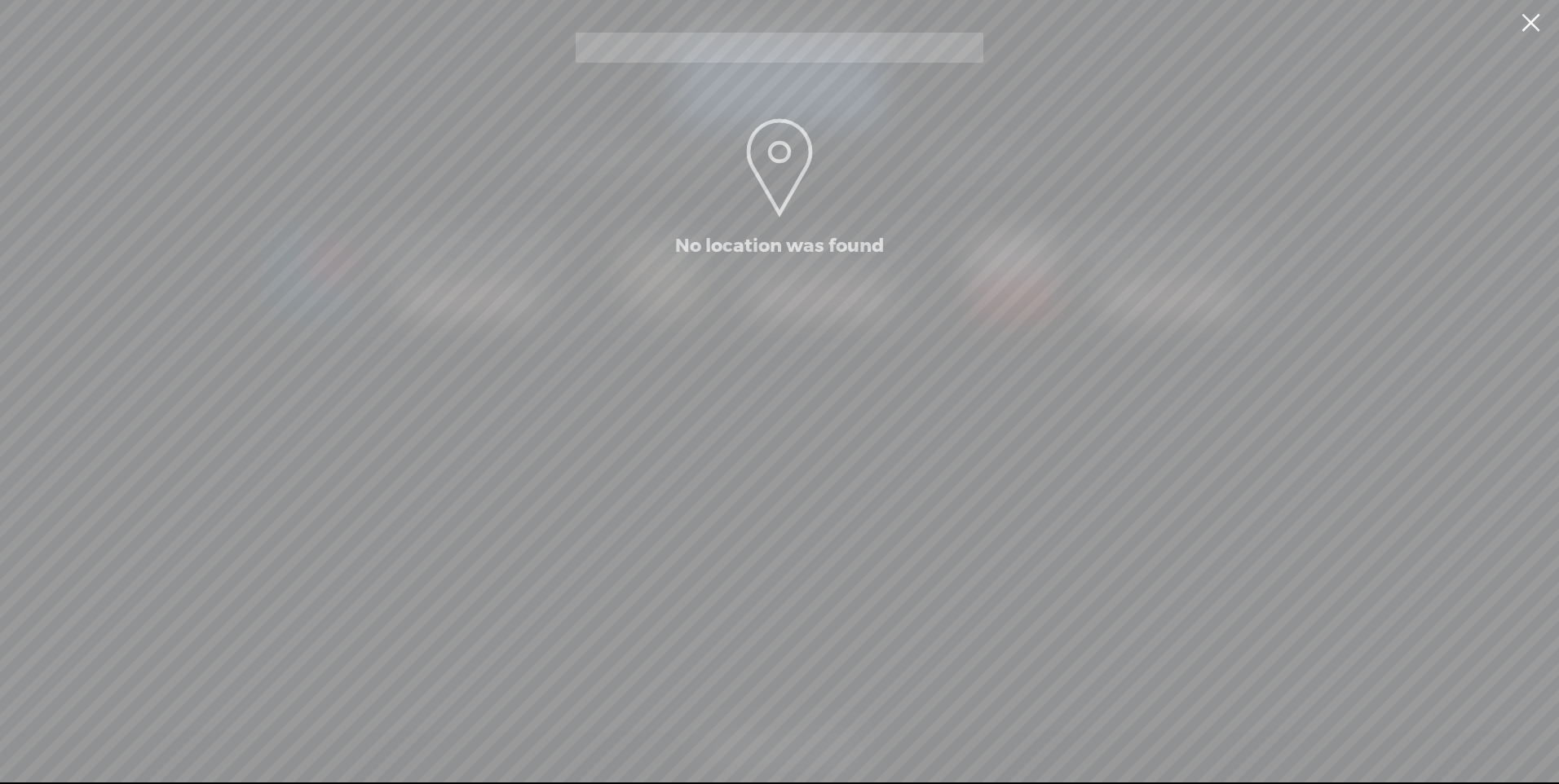
click at [1524, 19] on link at bounding box center [1530, 23] width 41 height 46
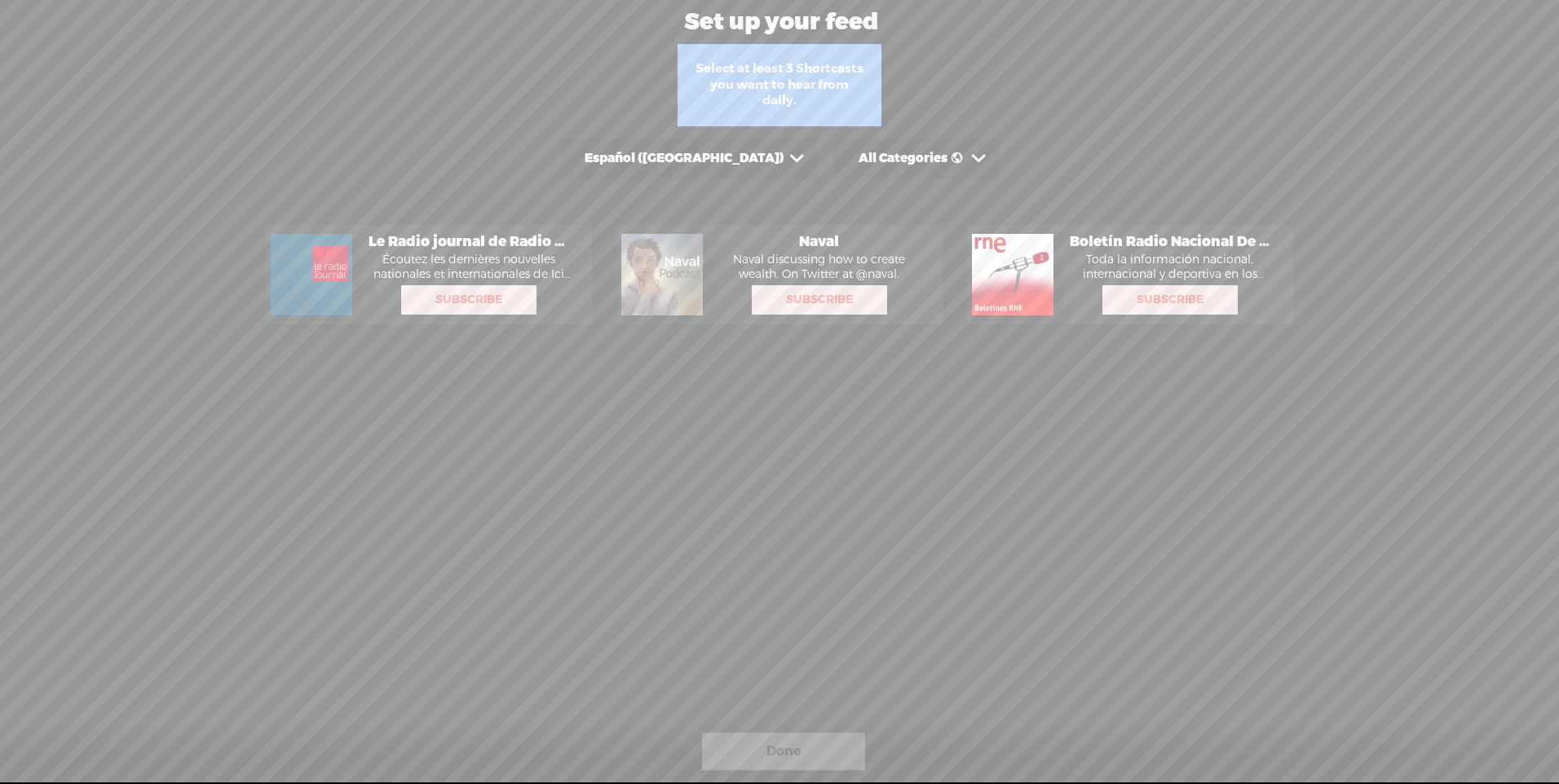
click at [452, 302] on span "Subscribe" at bounding box center [468, 299] width 132 height 26
click at [807, 295] on span "Subscribe" at bounding box center [819, 299] width 132 height 26
click at [1146, 303] on span "Subscribe" at bounding box center [1169, 299] width 132 height 26
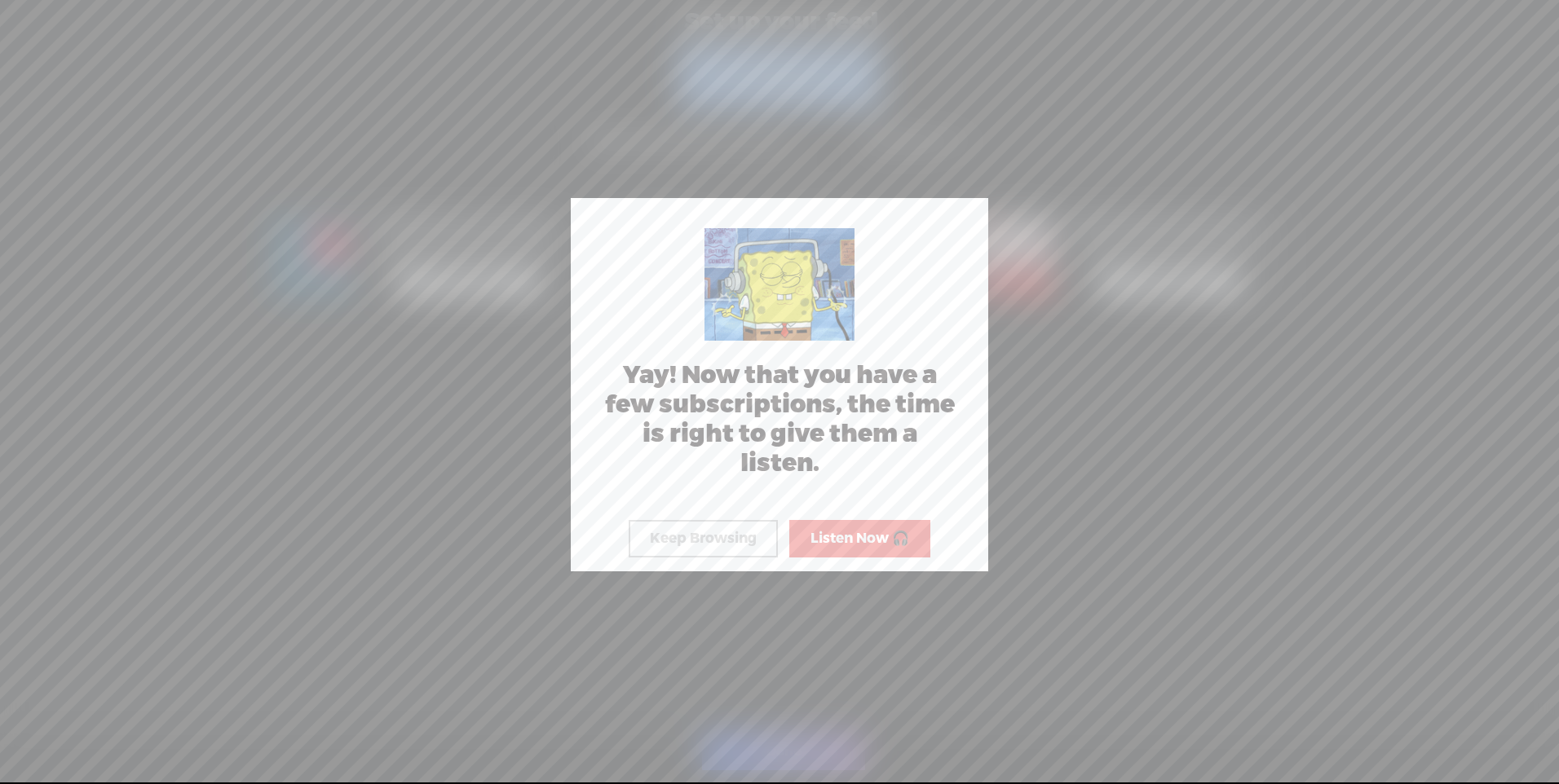
click at [830, 533] on button "Listen Now 🎧" at bounding box center [859, 538] width 141 height 37
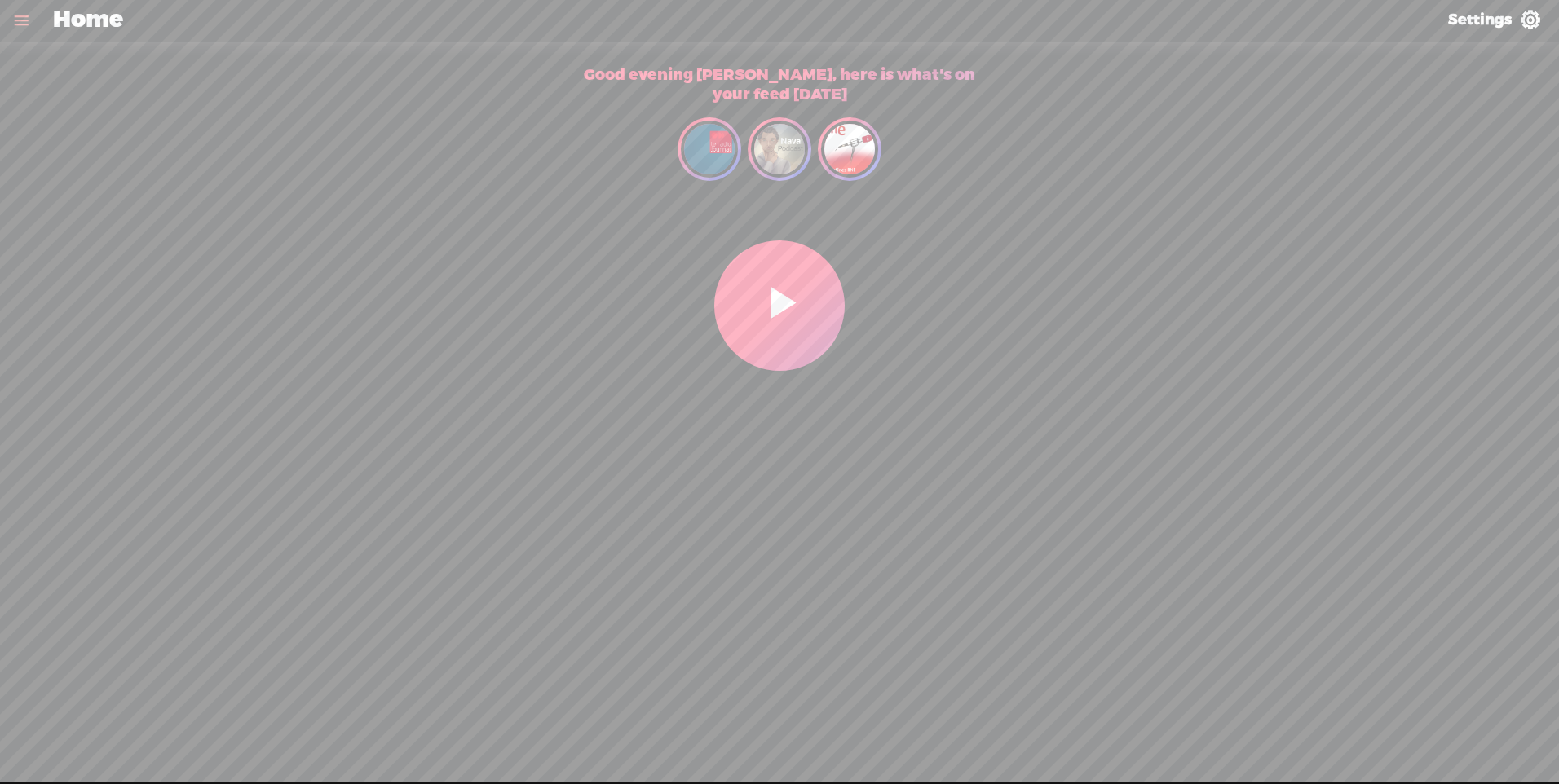
click at [1532, 25] on t at bounding box center [1530, 20] width 21 height 21
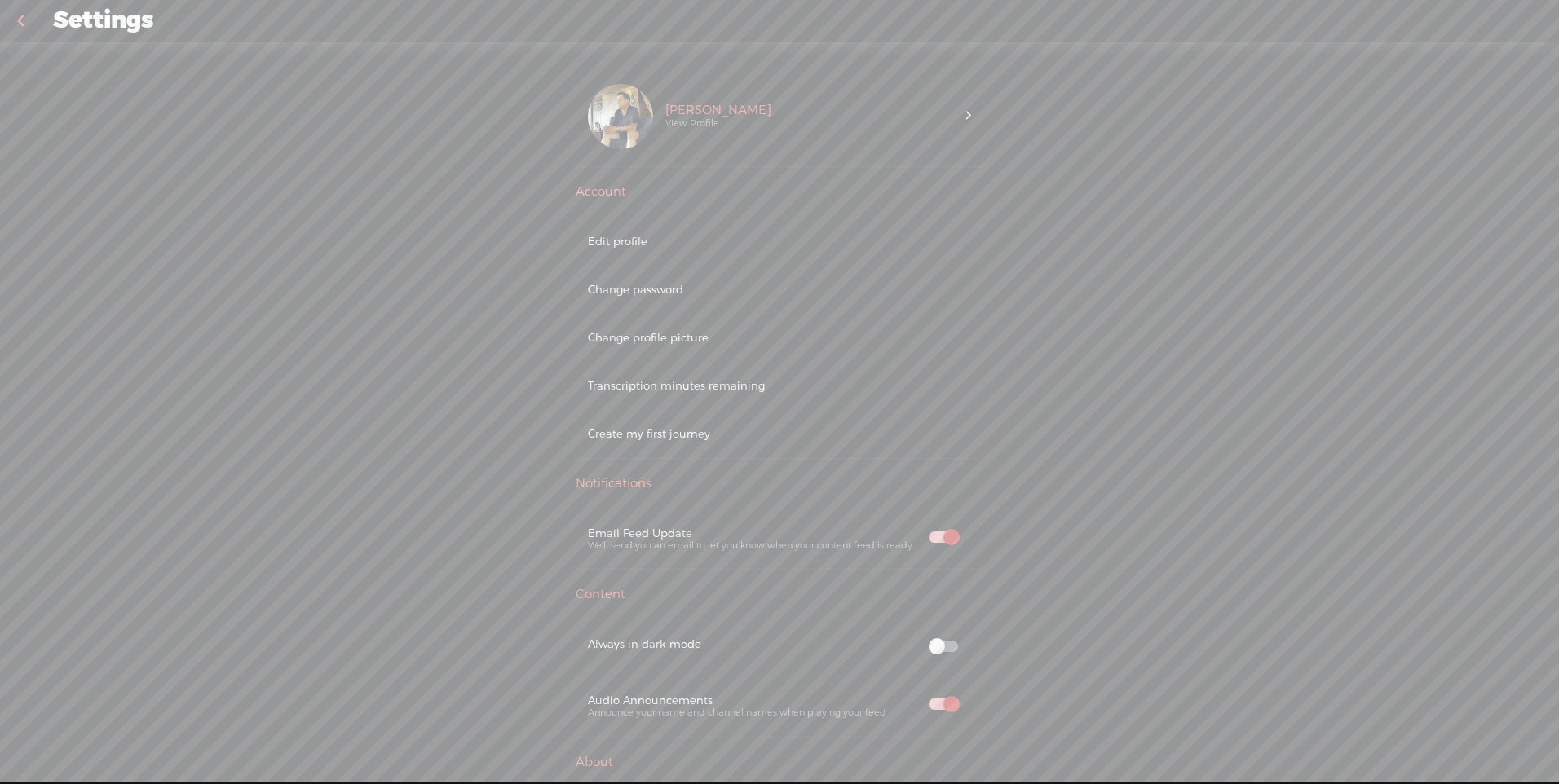
click at [958, 110] on div "[PERSON_NAME] View Profile" at bounding box center [810, 117] width 313 height 65
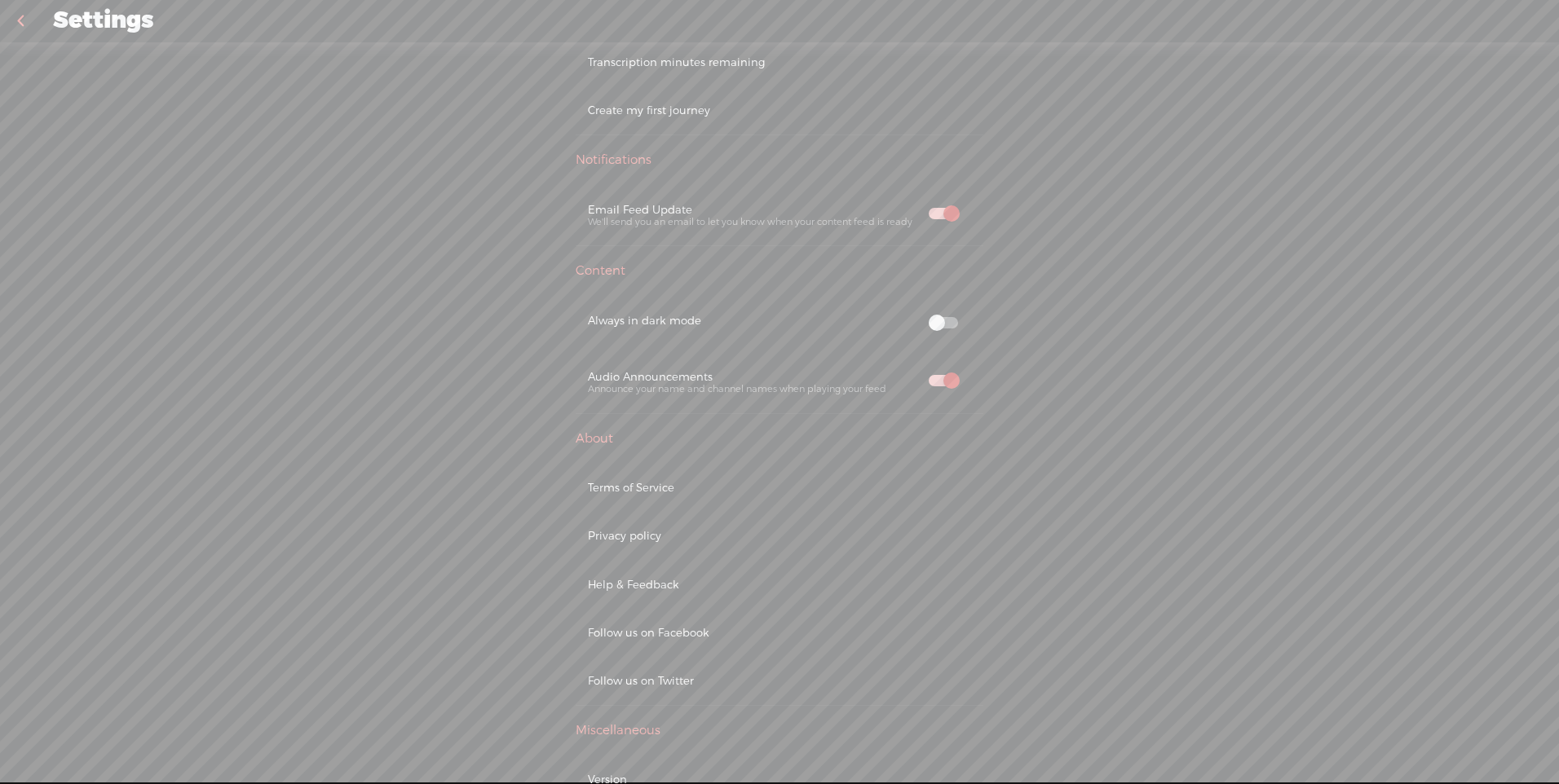
scroll to position [469, 0]
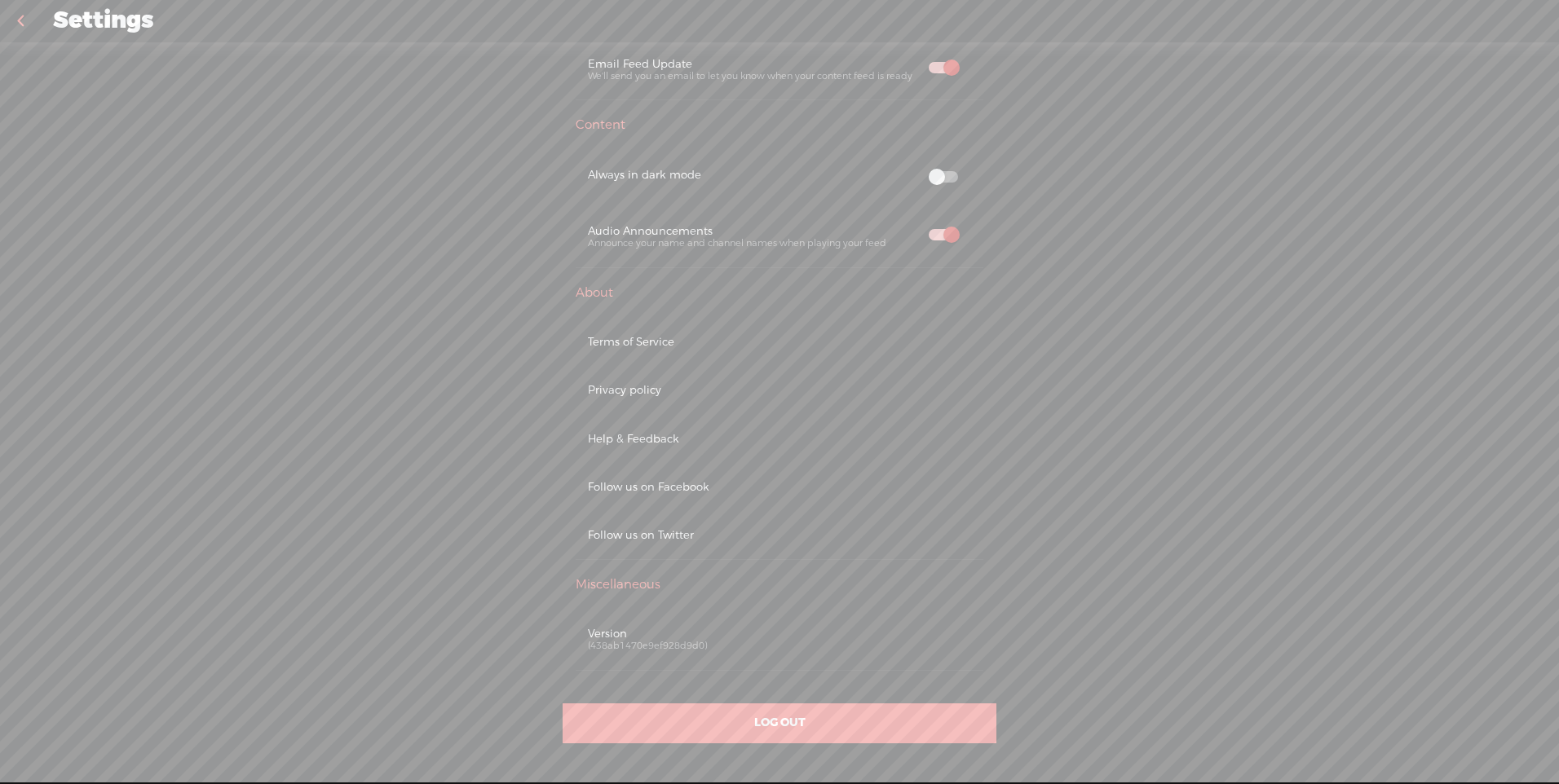
click at [943, 180] on span at bounding box center [943, 176] width 29 height 12
click at [931, 172] on span at bounding box center [943, 176] width 29 height 12
click at [767, 726] on span "LOG OUT" at bounding box center [780, 722] width 51 height 15
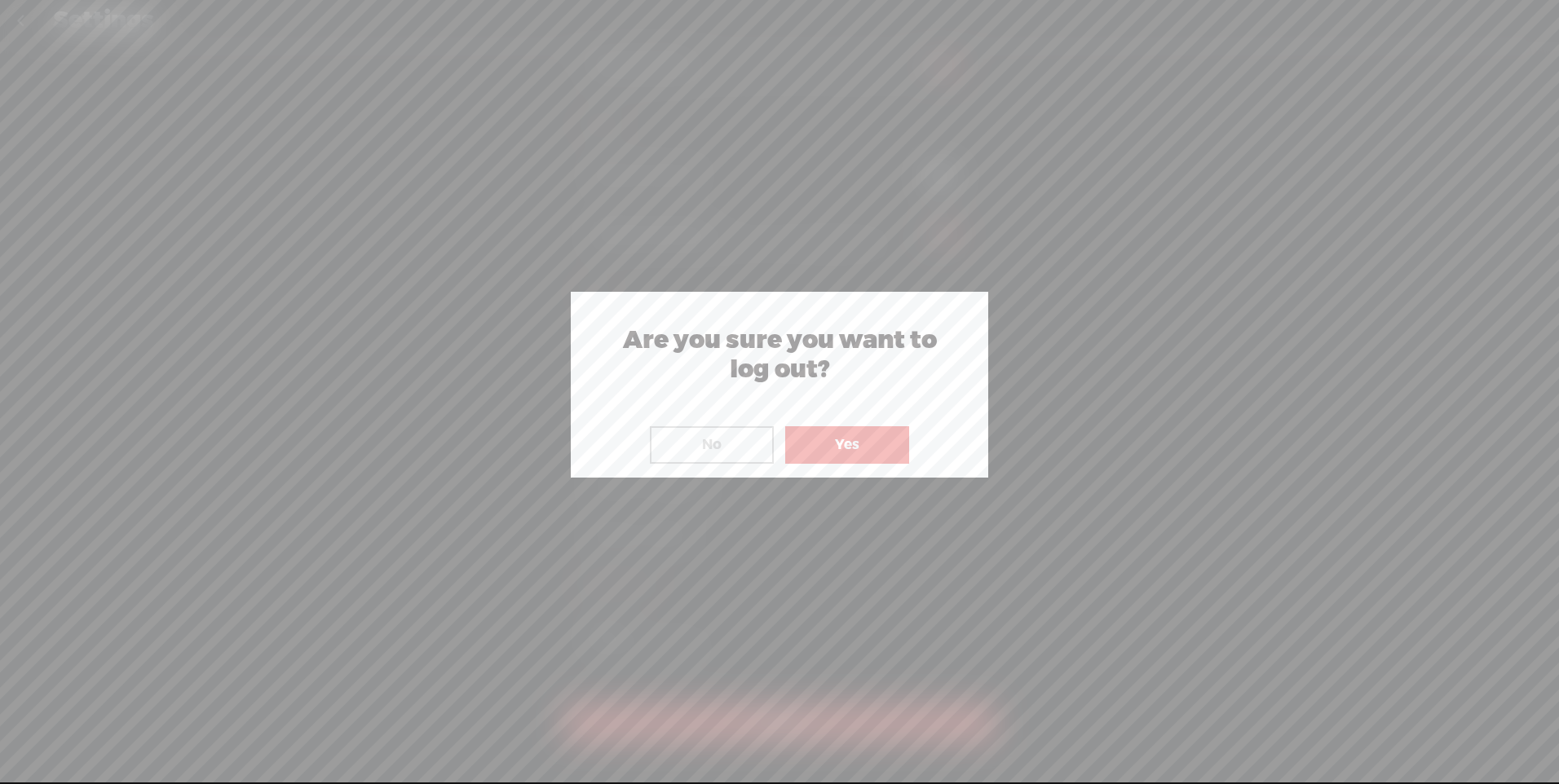
click at [861, 432] on button "Yes" at bounding box center [847, 445] width 124 height 37
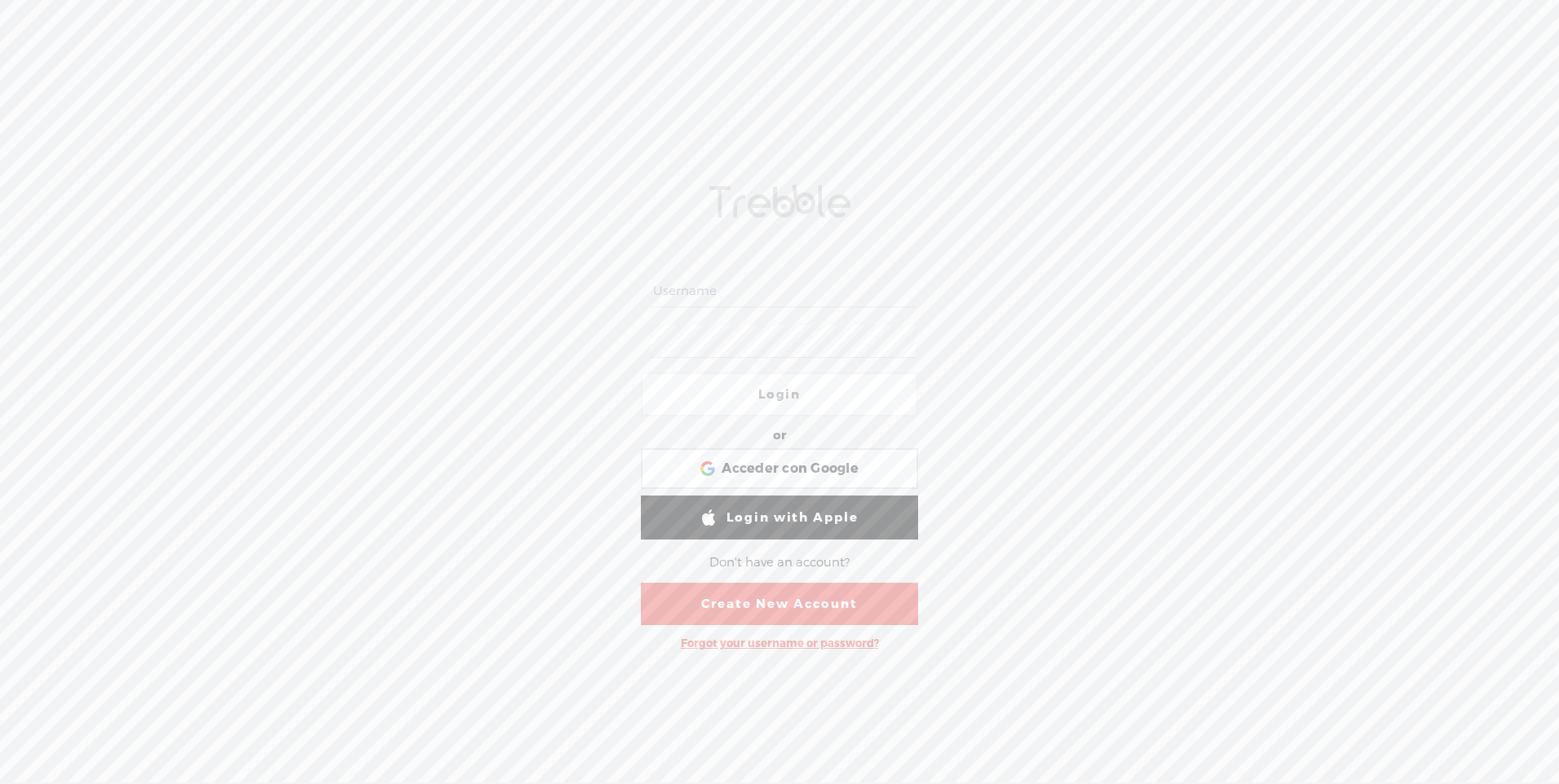
click at [745, 290] on input "text" at bounding box center [782, 291] width 265 height 32
type input "[EMAIL_ADDRESS][DOMAIN_NAME]"
click at [780, 468] on span "Acceder con Google" at bounding box center [790, 468] width 137 height 17
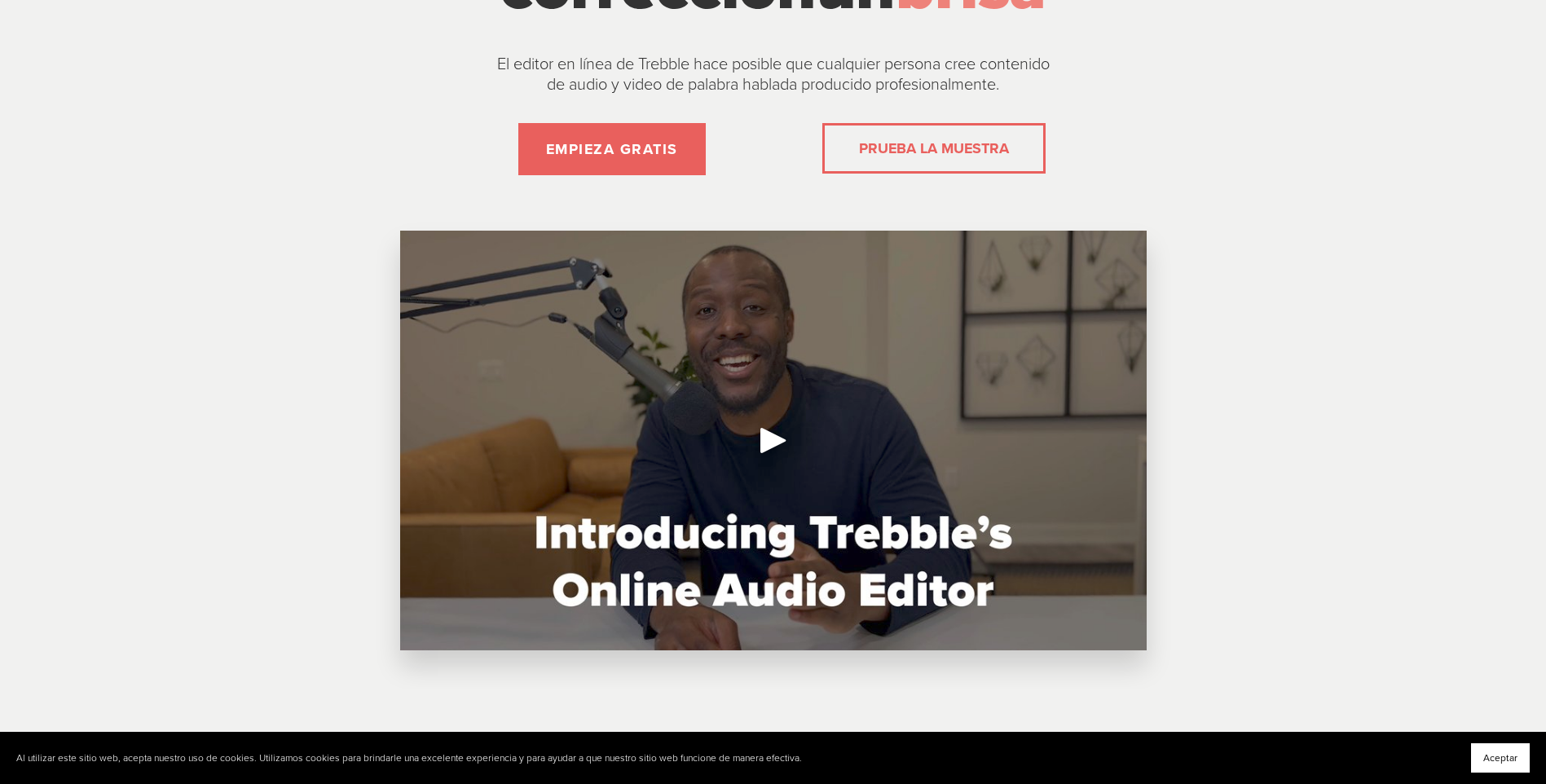
scroll to position [272, 0]
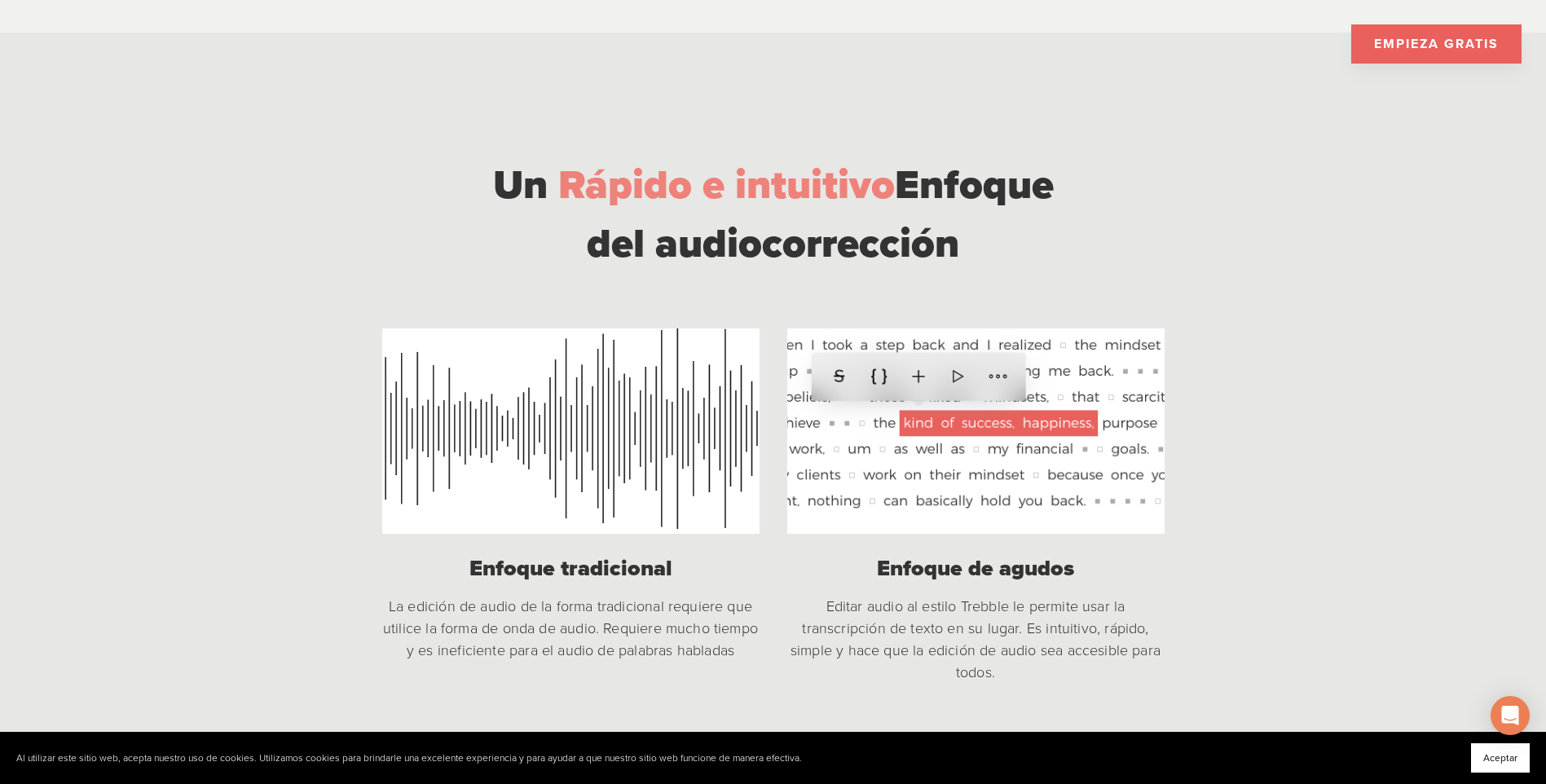
scroll to position [1222, 0]
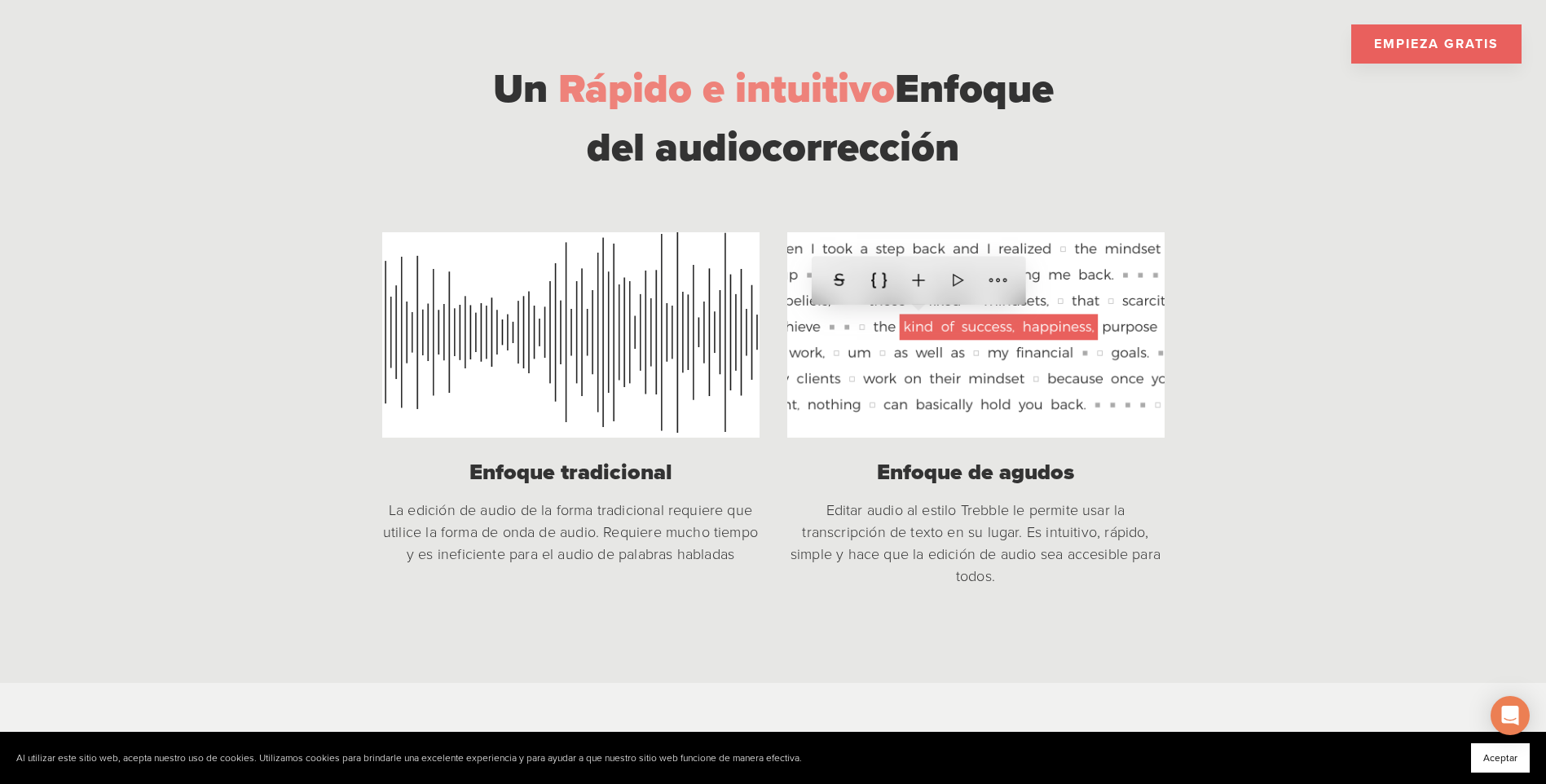
scroll to position [1086, 0]
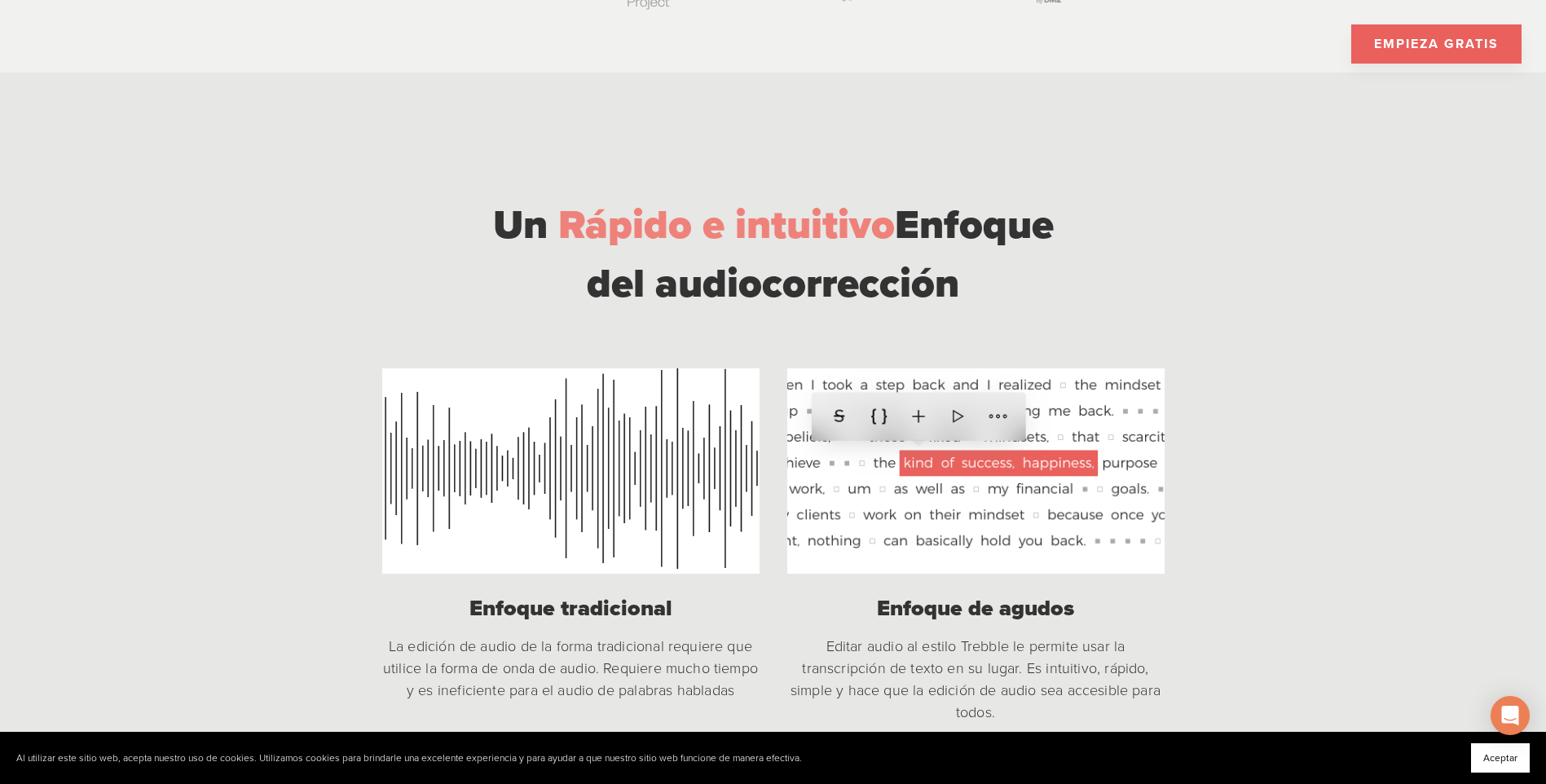
click at [1421, 46] on link "EMPIEZA GRATIS" at bounding box center [1436, 44] width 170 height 39
click at [596, 452] on div at bounding box center [571, 470] width 377 height 204
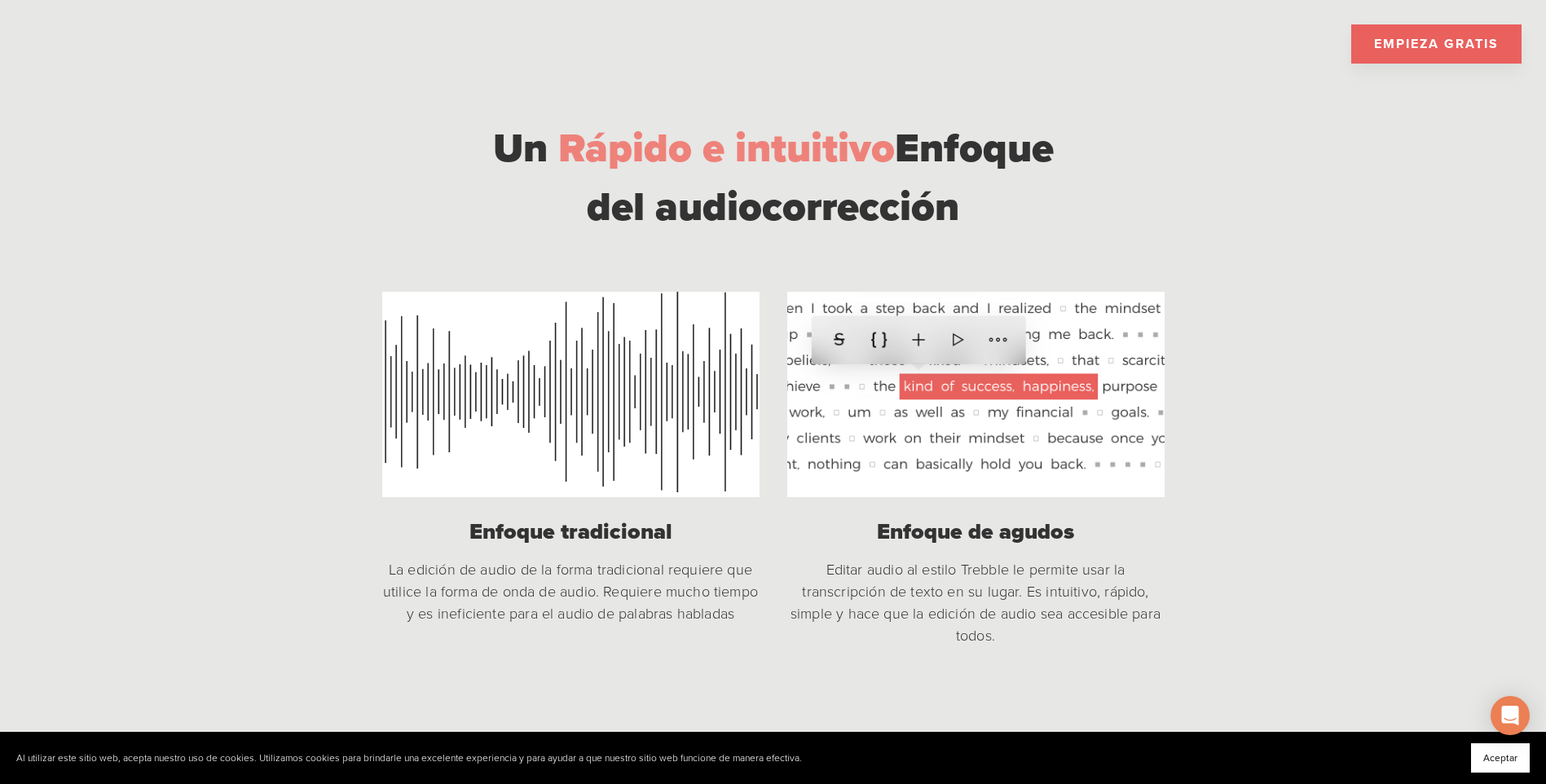
scroll to position [1222, 0]
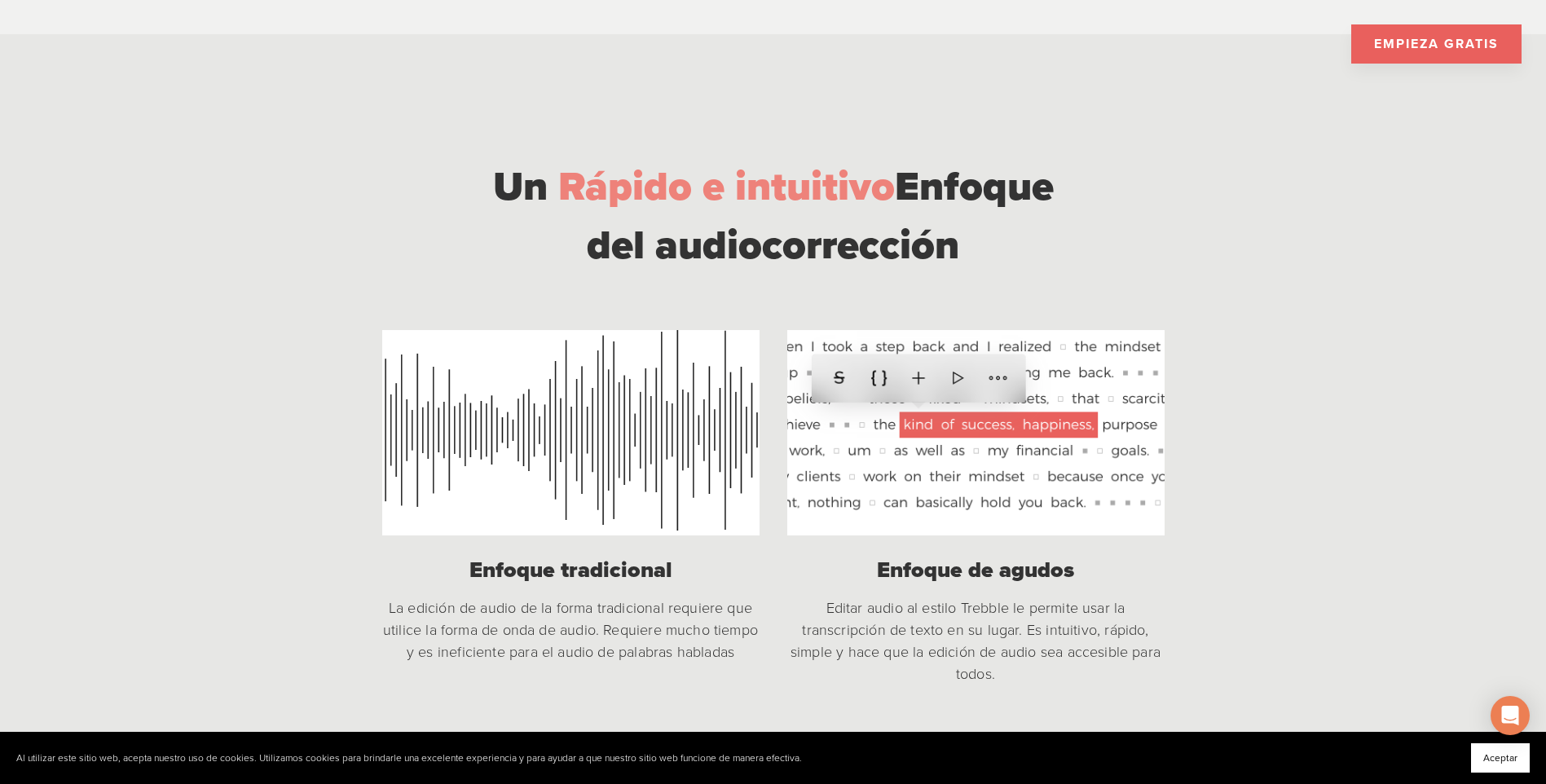
scroll to position [1086, 0]
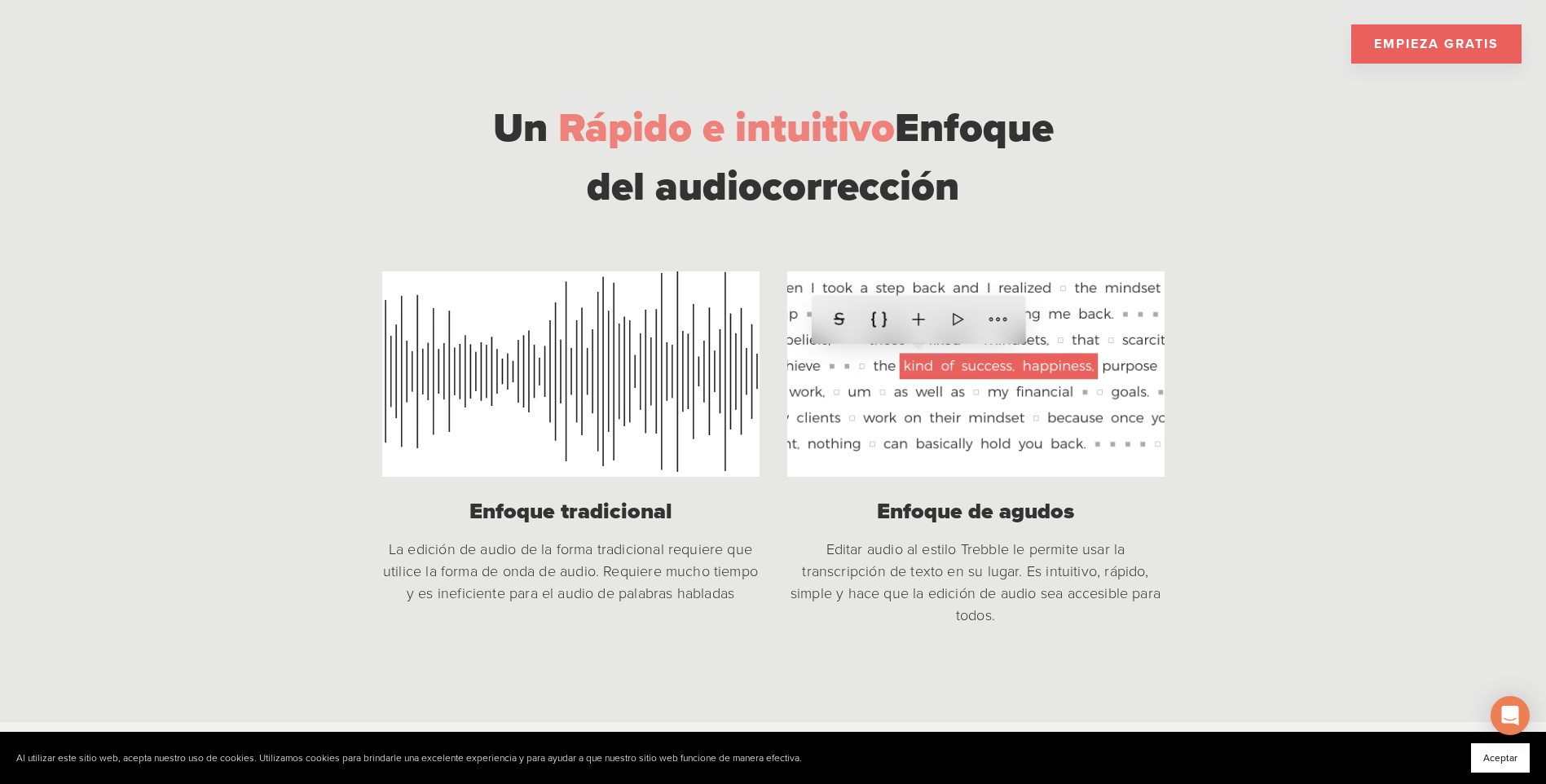
scroll to position [1222, 0]
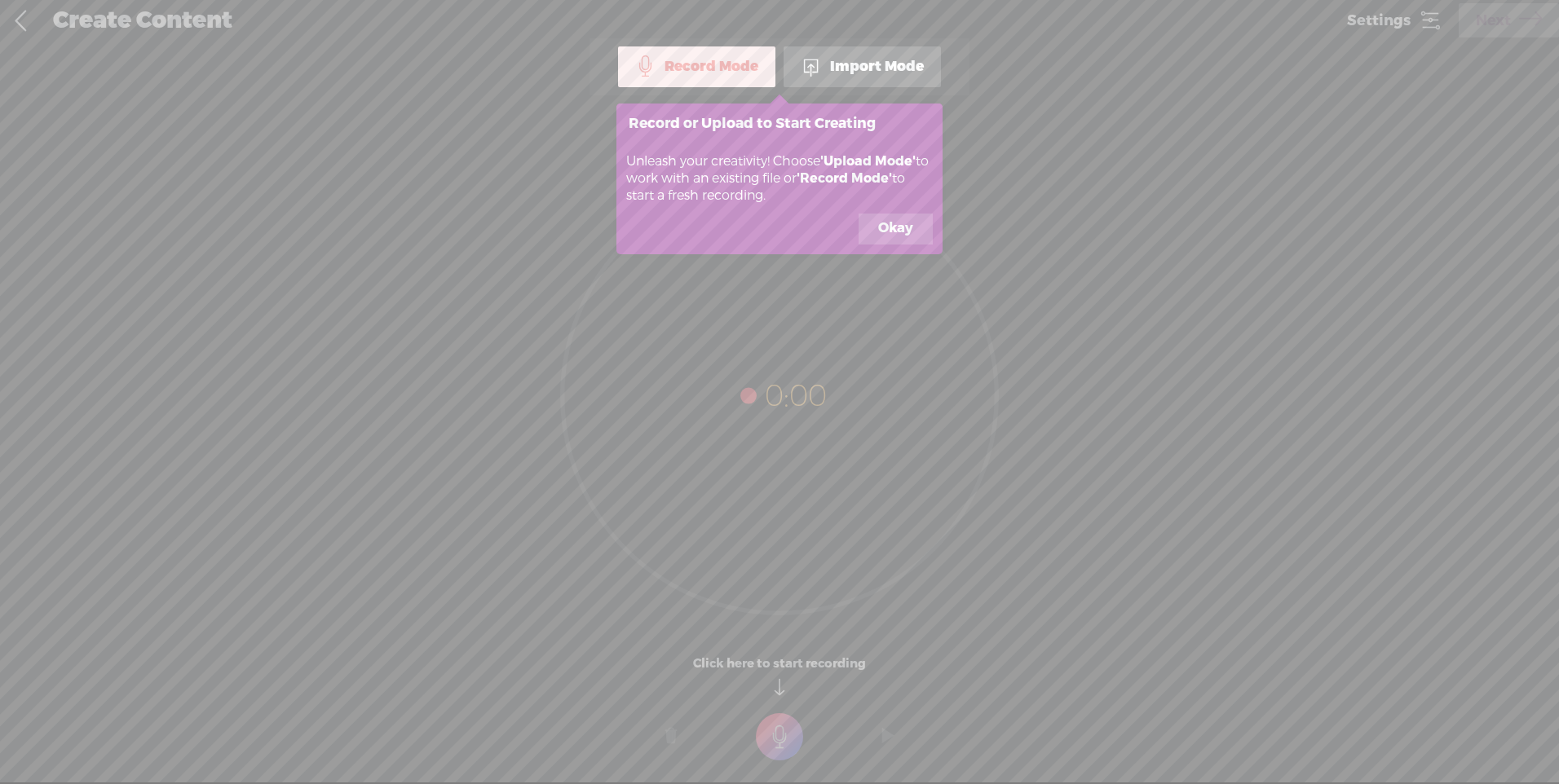
click at [1420, 12] on icon at bounding box center [779, 392] width 1559 height 784
click at [1355, 18] on icon at bounding box center [779, 392] width 1559 height 784
click at [891, 227] on button "Okay" at bounding box center [896, 228] width 74 height 31
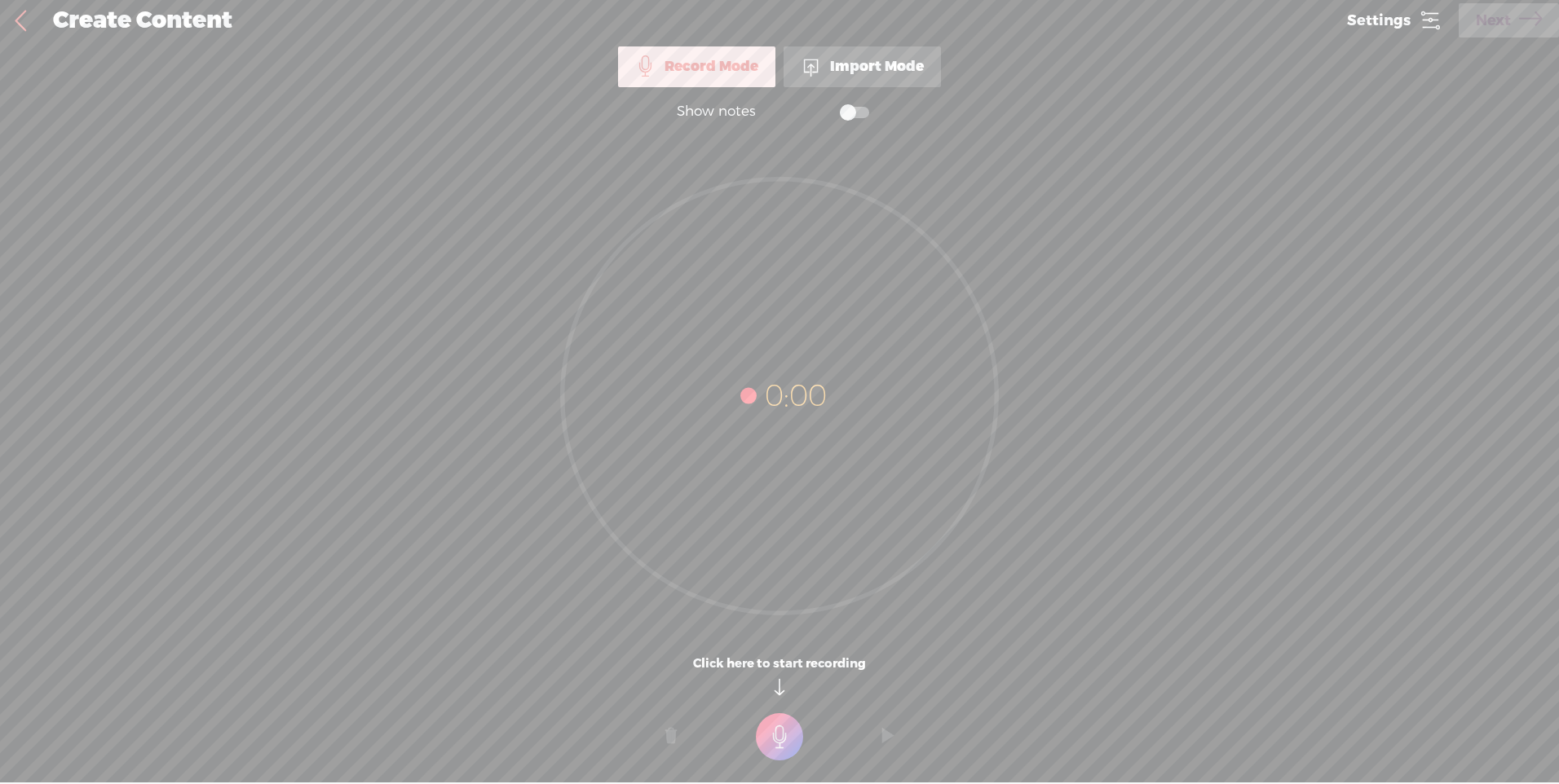
click at [1395, 19] on span "Settings" at bounding box center [1378, 20] width 64 height 15
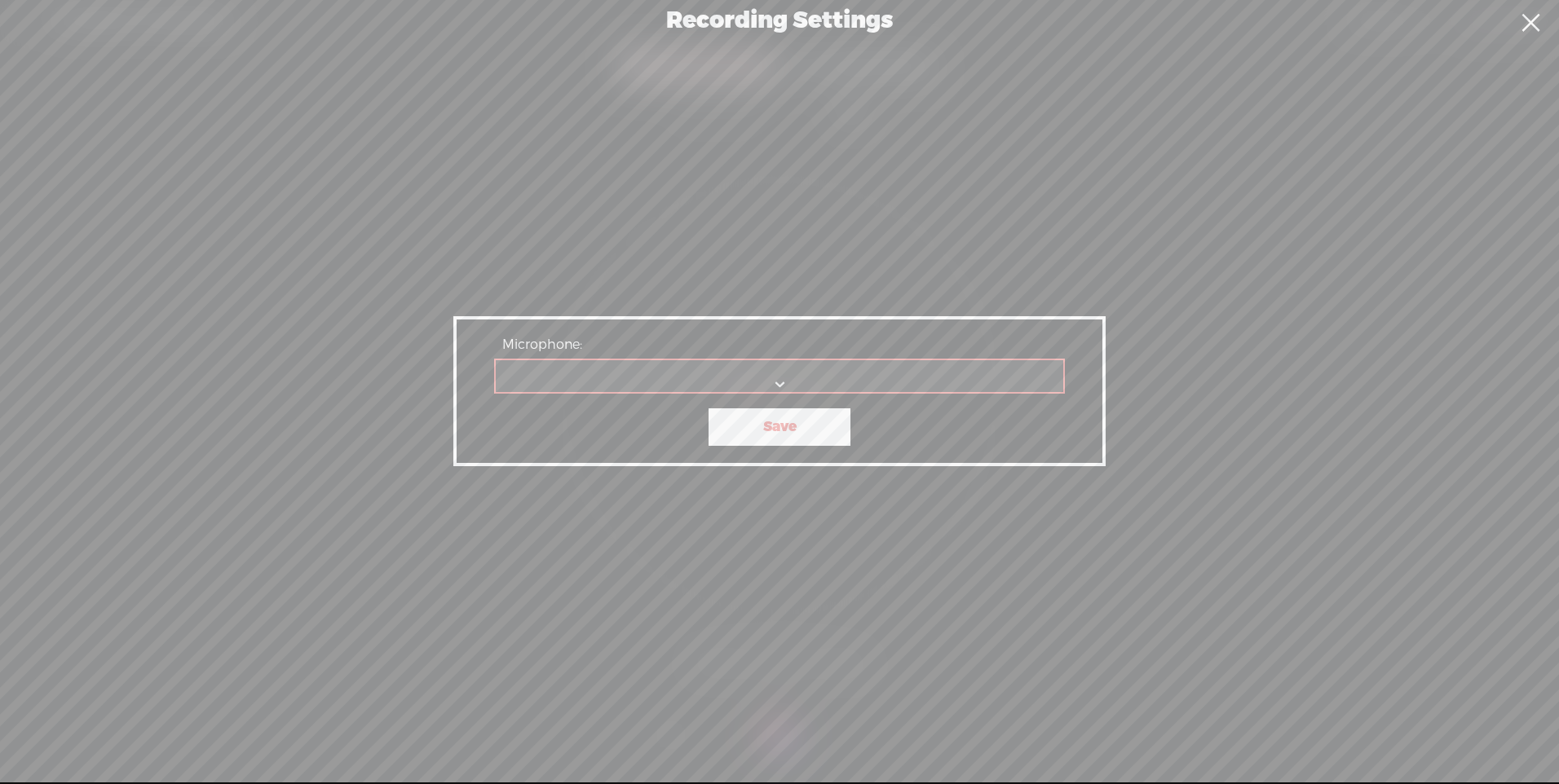
click at [775, 383] on select "Microphone:" at bounding box center [780, 377] width 569 height 34
click at [784, 384] on select "Microphone:" at bounding box center [780, 377] width 569 height 34
click at [777, 374] on select "Microphone:" at bounding box center [780, 377] width 569 height 34
click at [771, 378] on select "Microphone:" at bounding box center [780, 377] width 569 height 34
click at [777, 382] on select "Microphone:" at bounding box center [780, 377] width 569 height 34
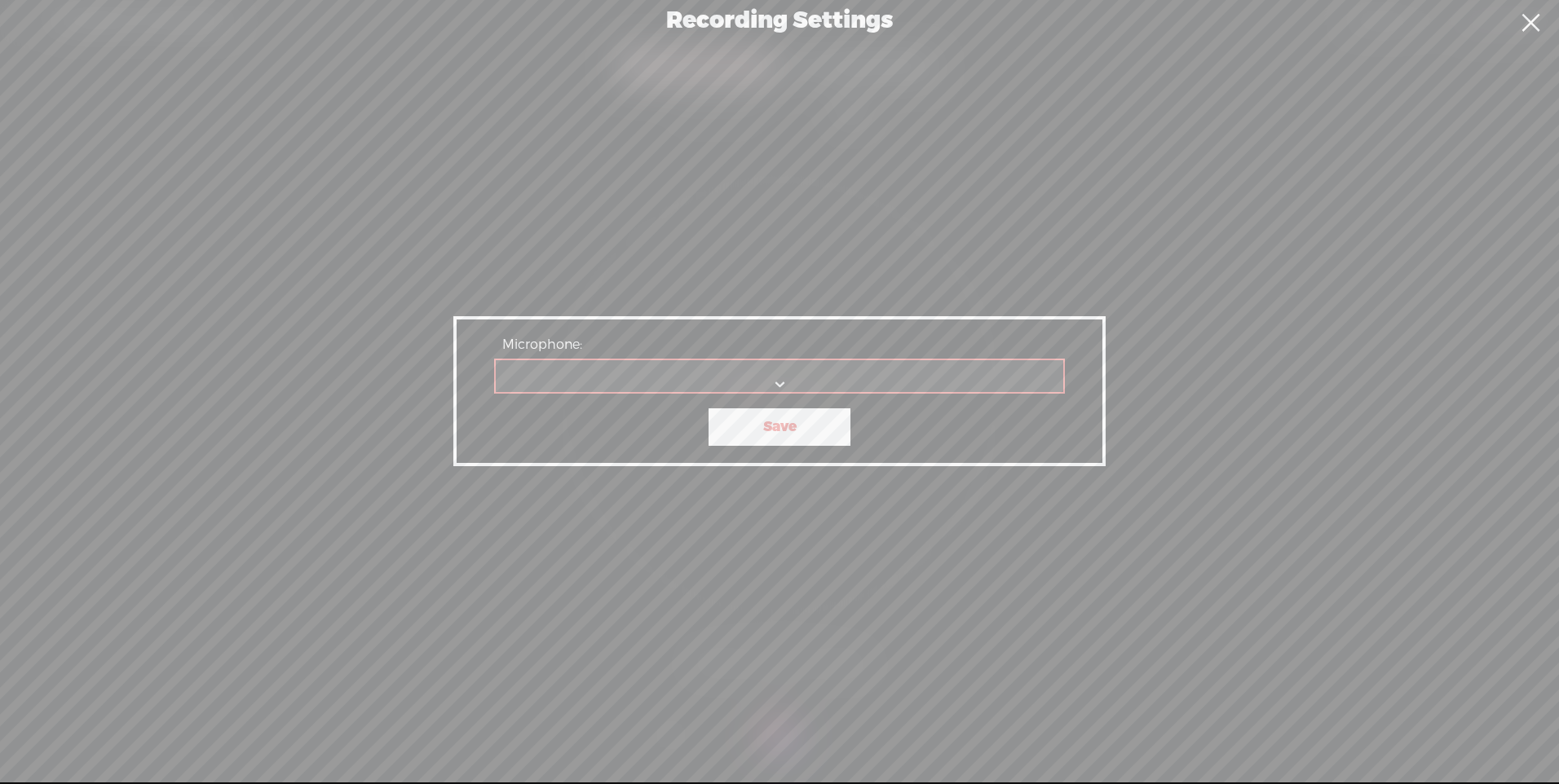
click at [777, 382] on select "Microphone:" at bounding box center [780, 377] width 569 height 34
click at [780, 385] on select "Microphone:" at bounding box center [780, 377] width 569 height 34
select select "2713b435b93f76b71332f1ffa8d42f9d44b20dc748cb3bb4e87c060545d7035a"
click at [496, 360] on select "Comunicaciones - MOTIV Mix Virtual Output MOTIV Mix Virtual Output Micrófono No…" at bounding box center [780, 377] width 569 height 34
click at [773, 431] on link "Save" at bounding box center [779, 427] width 142 height 37
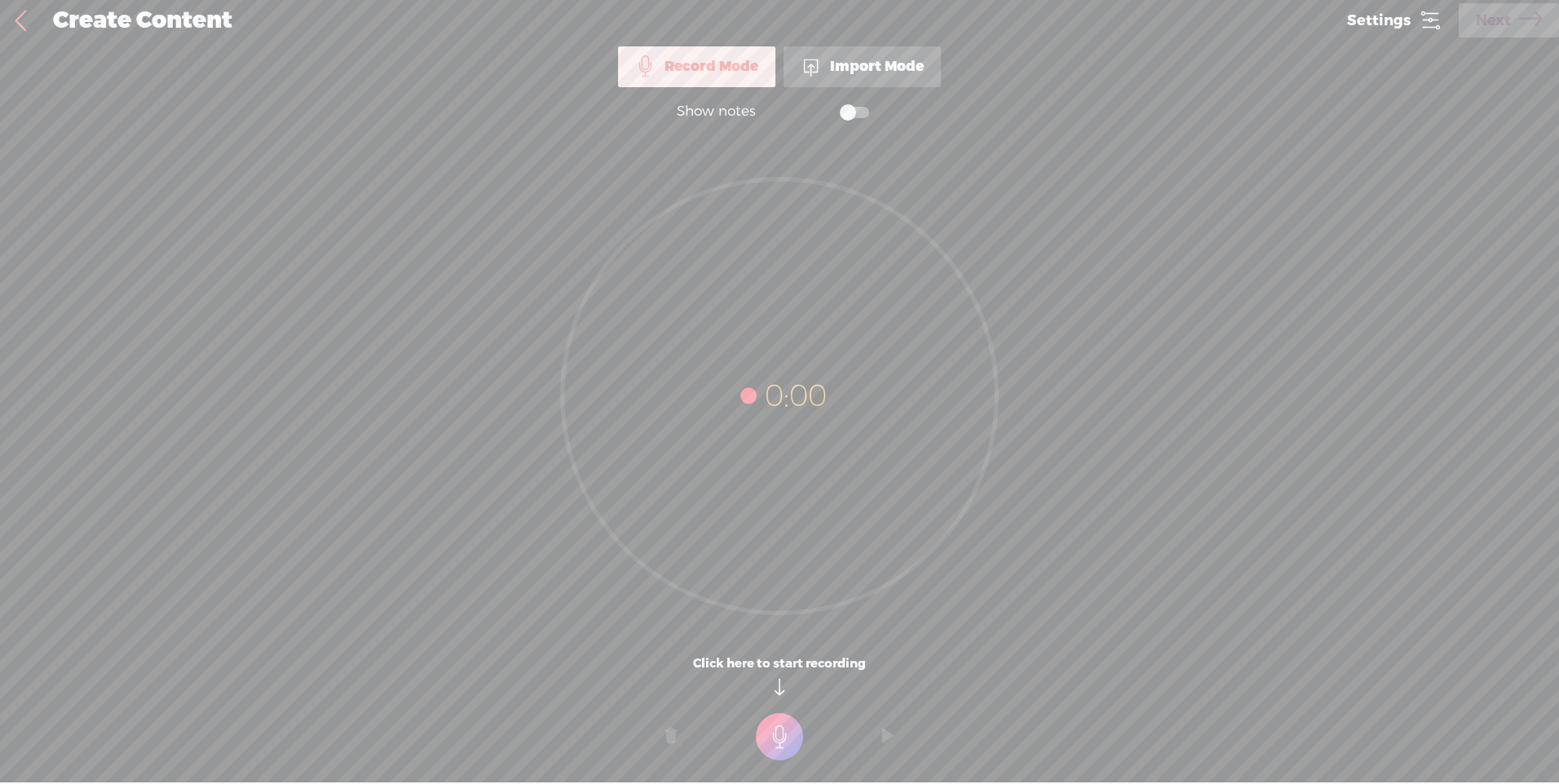
click at [1432, 16] on icon at bounding box center [1430, 20] width 23 height 23
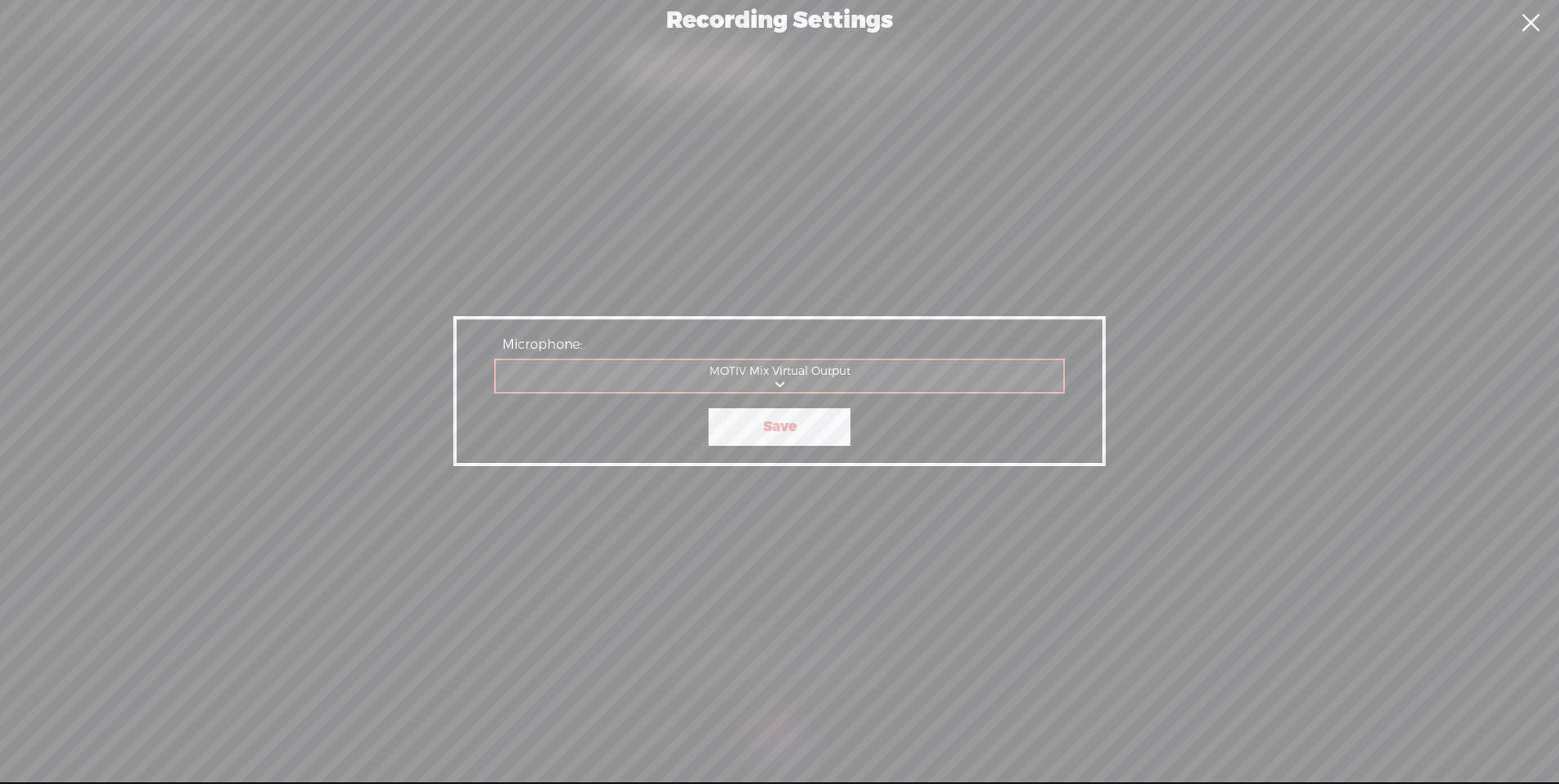
click at [1539, 16] on link at bounding box center [1530, 23] width 41 height 46
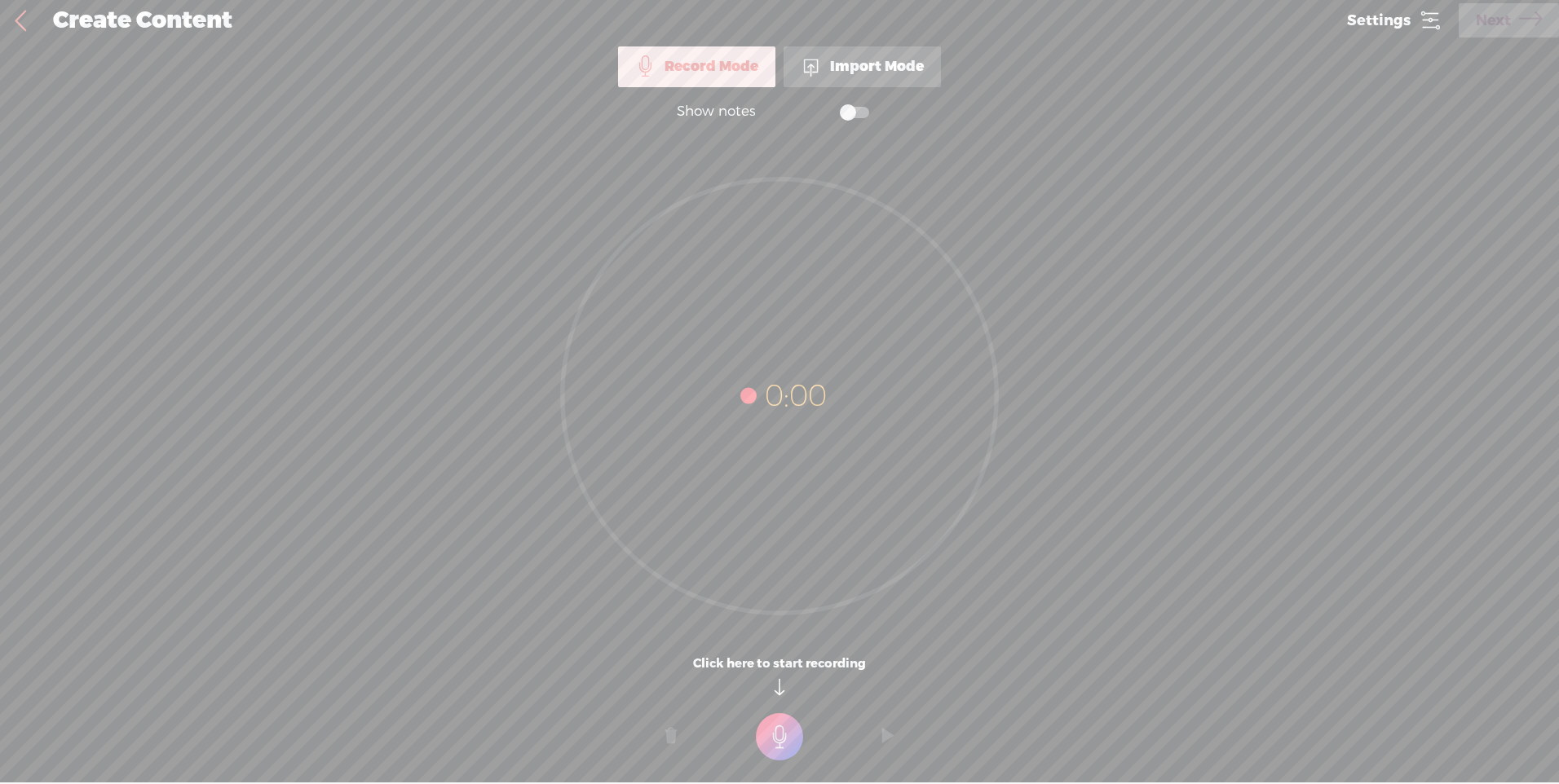
click at [781, 735] on t at bounding box center [779, 736] width 47 height 47
click at [778, 746] on t at bounding box center [779, 748] width 47 height 47
click at [1508, 26] on span "Next" at bounding box center [1493, 20] width 35 height 42
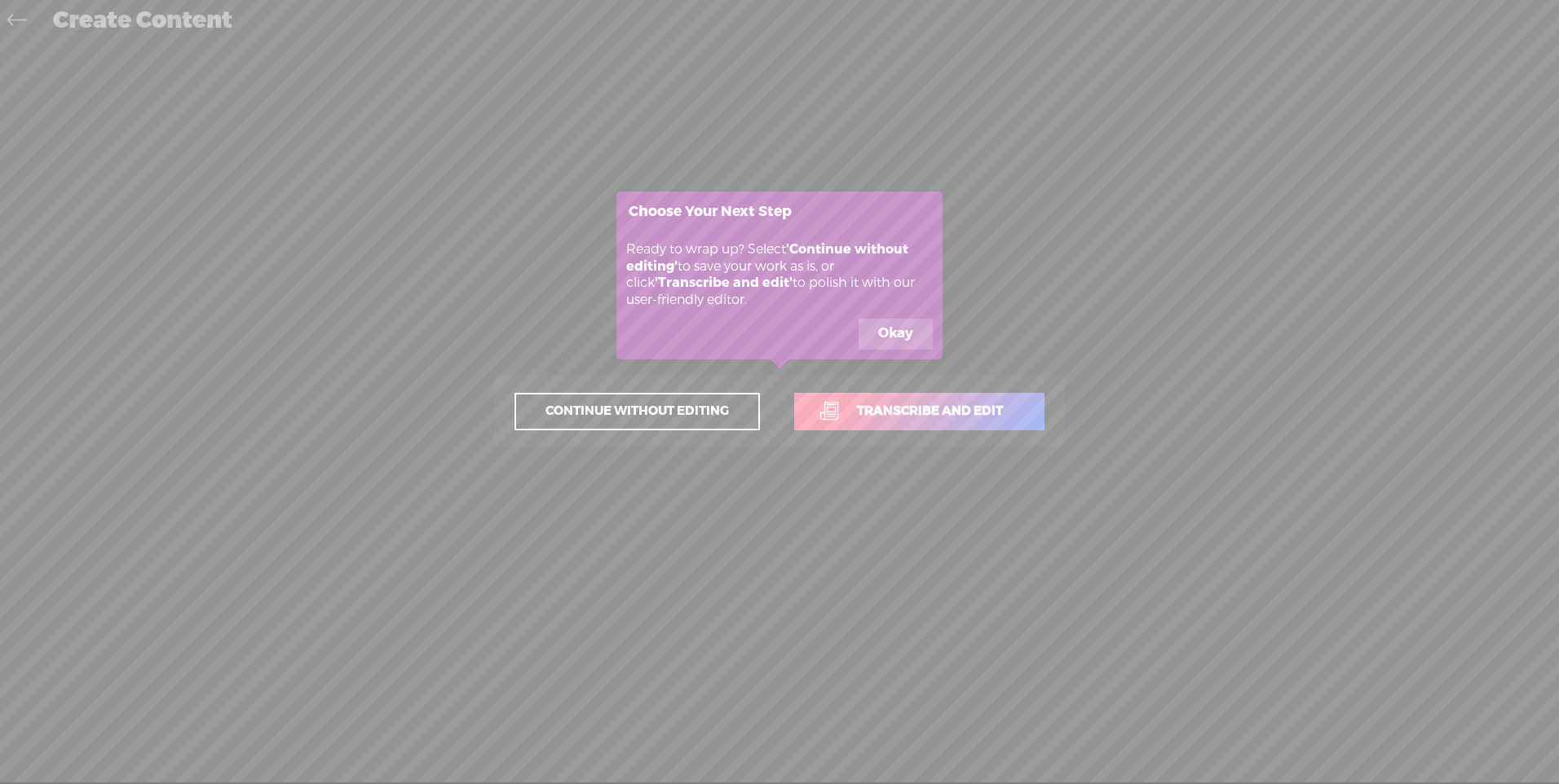
click at [885, 331] on button "Okay" at bounding box center [896, 334] width 74 height 31
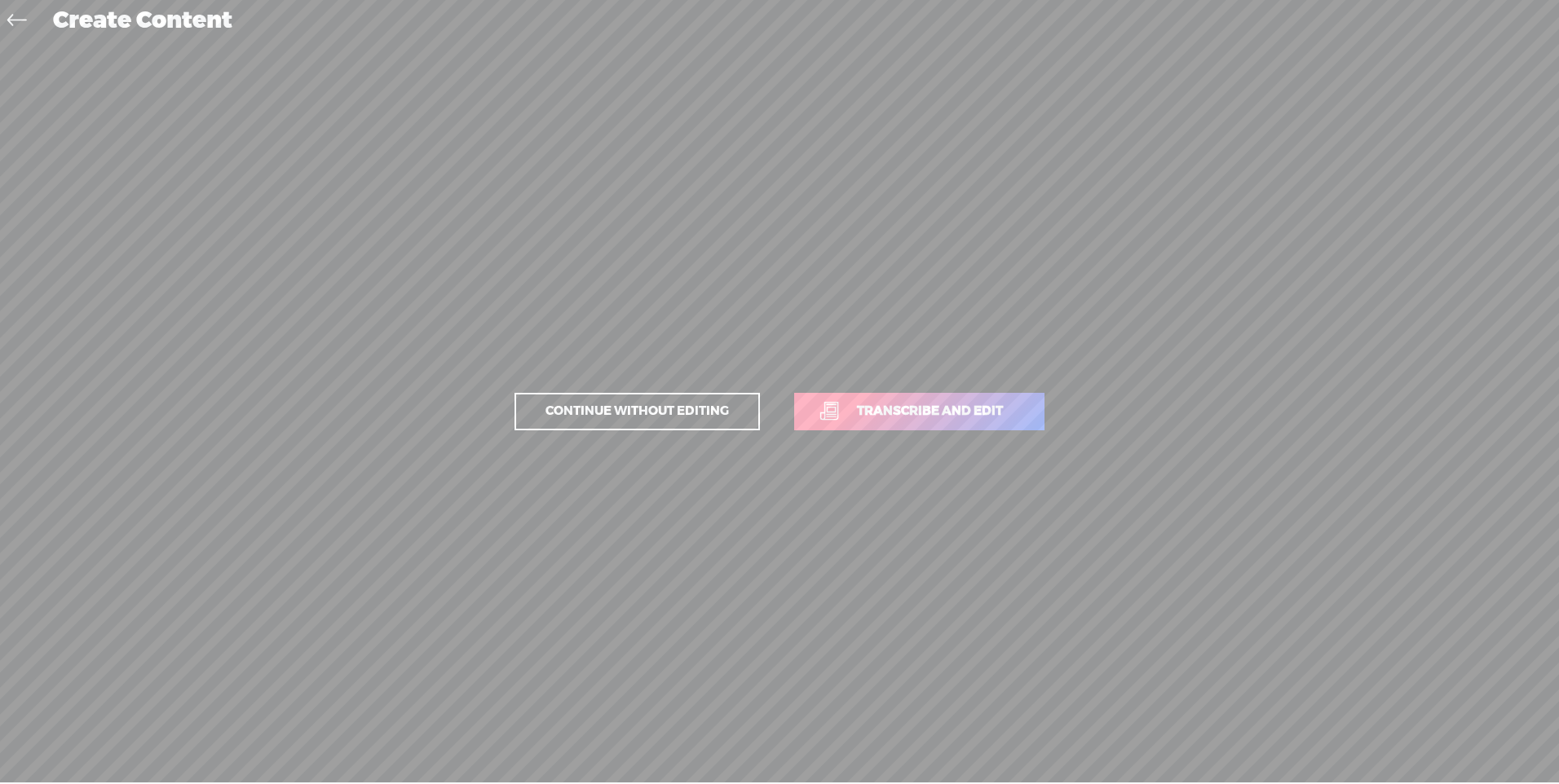
click at [883, 404] on span "Transcribe and edit" at bounding box center [929, 411] width 180 height 19
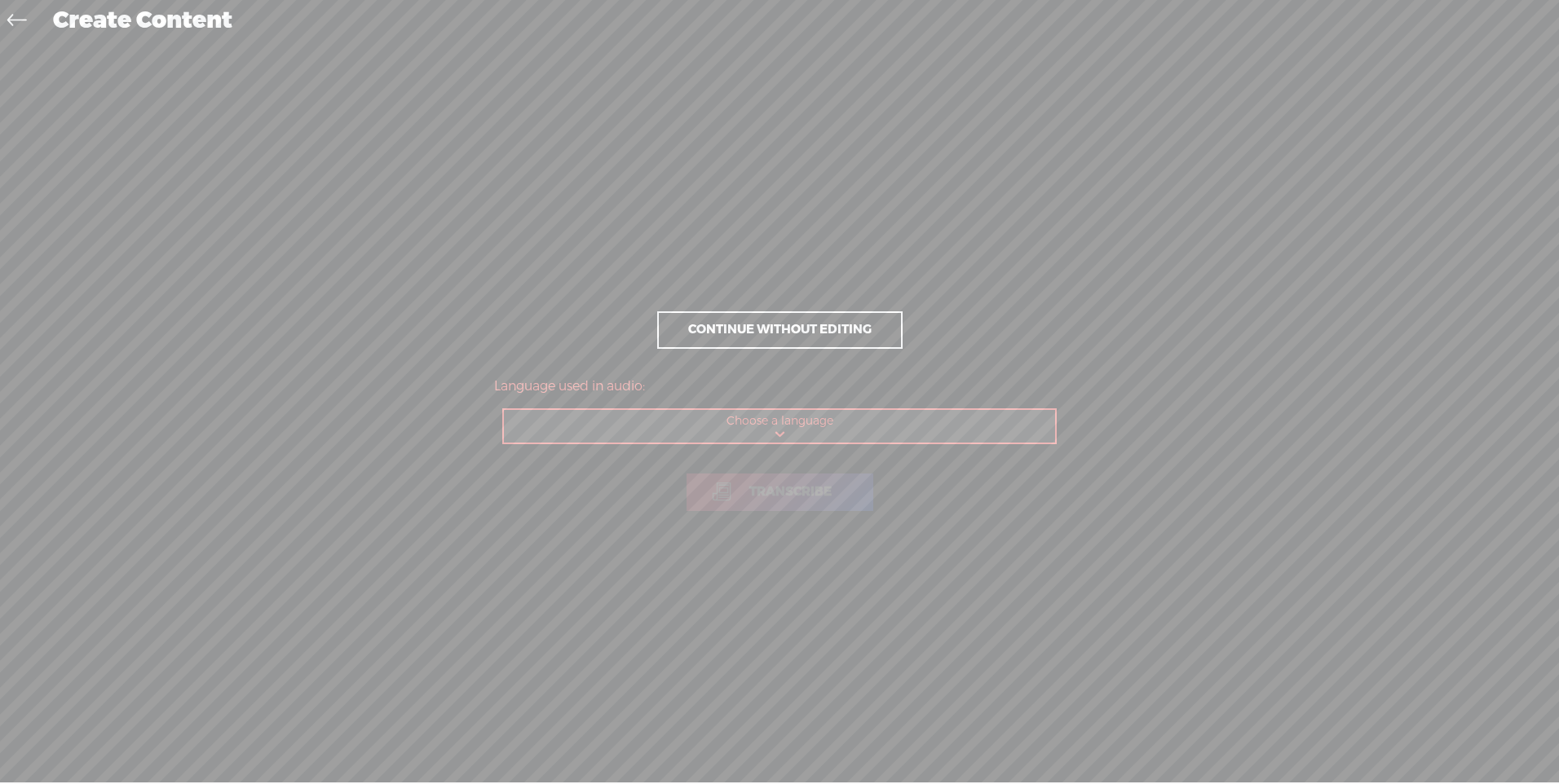
click at [785, 432] on select "Choose a language Afrikaans Albanian Amharic Arabic, Gulf Arabic, Modern Standa…" at bounding box center [780, 427] width 552 height 34
select select "es-US"
click at [504, 410] on select "Choose a language Afrikaans Albanian Amharic Arabic, Gulf Arabic, Modern Standa…" at bounding box center [780, 427] width 552 height 34
click at [760, 503] on link "Transcribe" at bounding box center [779, 492] width 187 height 37
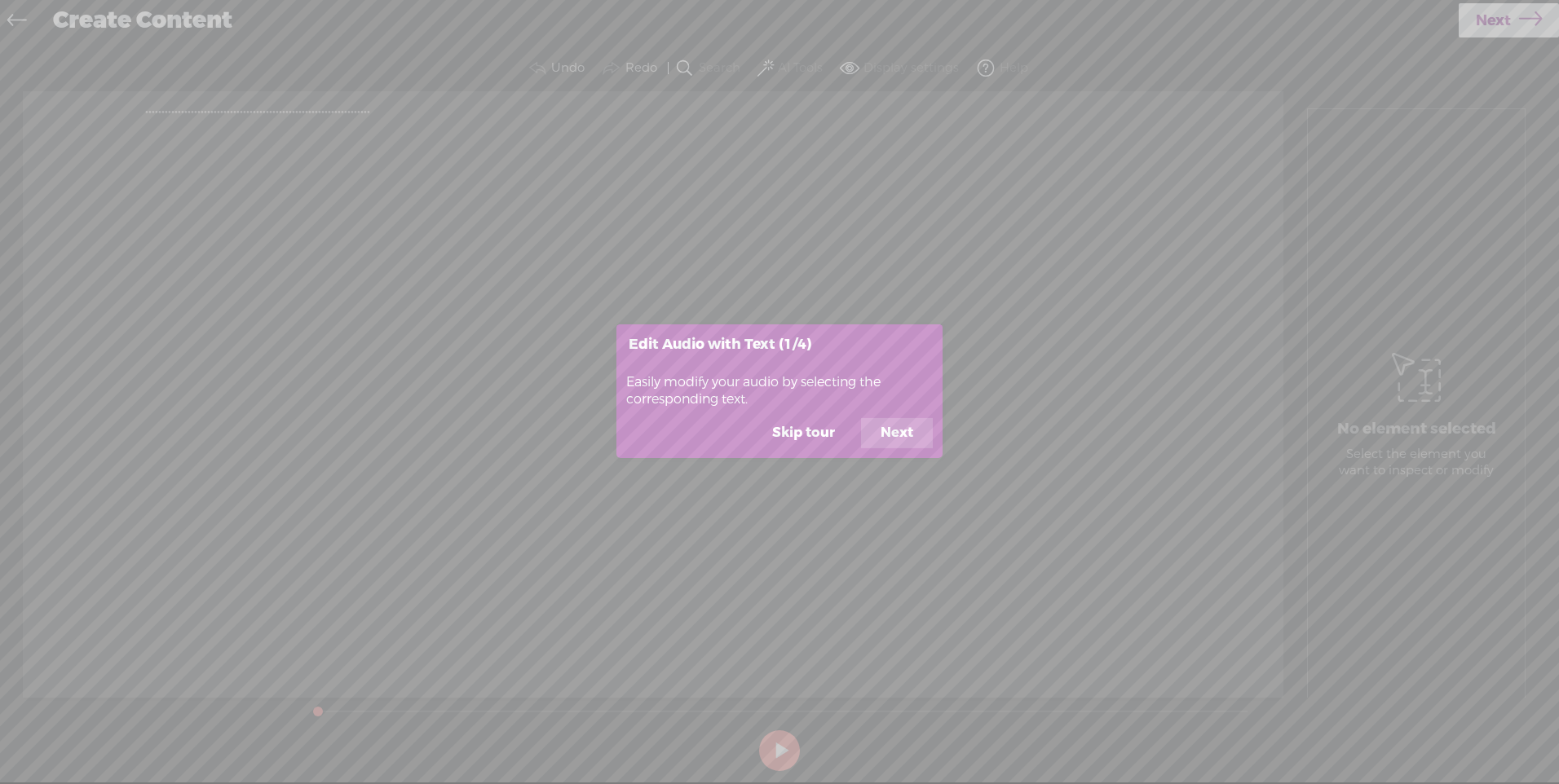
click at [891, 431] on button "Next" at bounding box center [896, 433] width 72 height 31
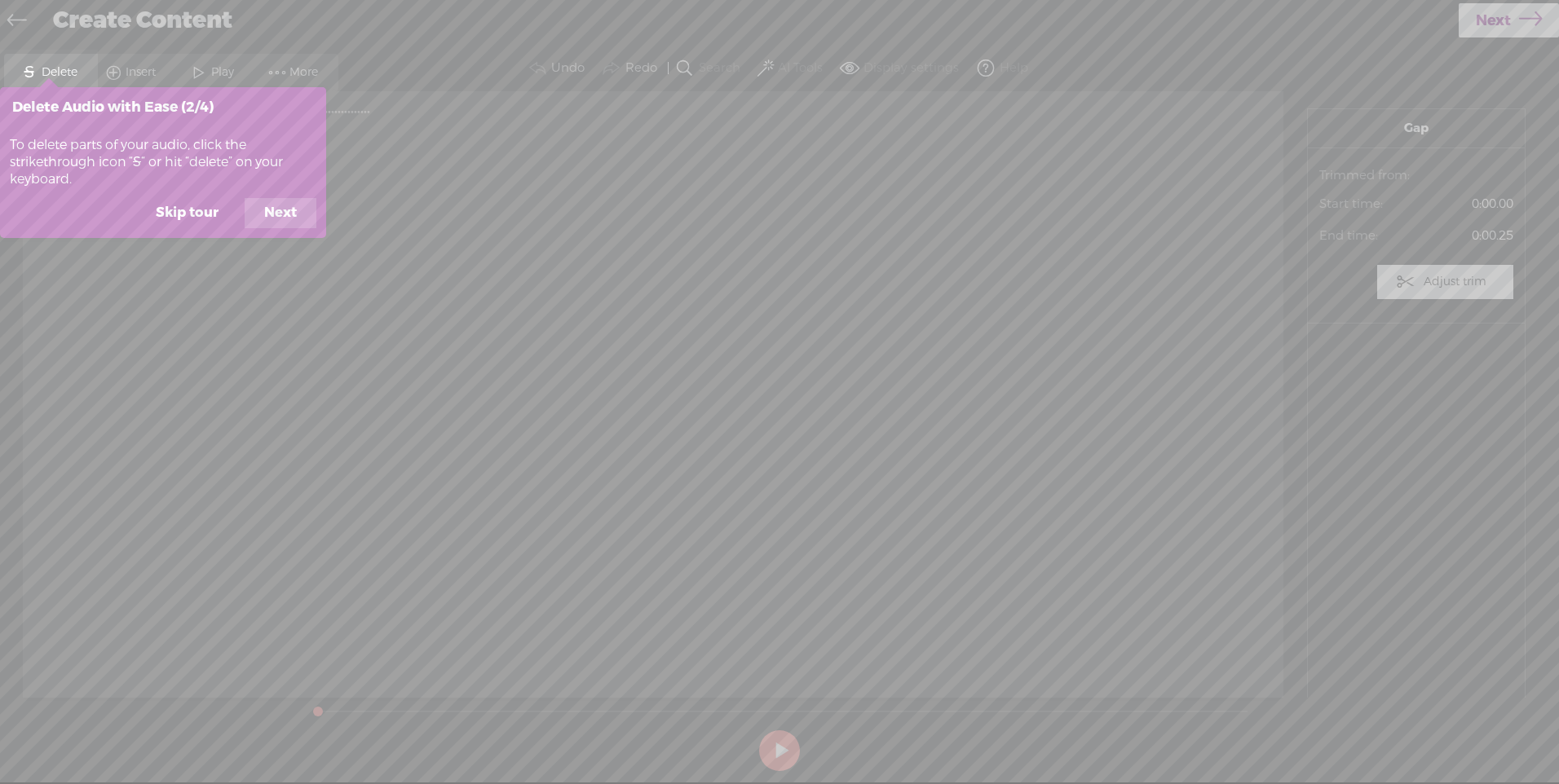
click at [273, 211] on button "Next" at bounding box center [280, 213] width 72 height 31
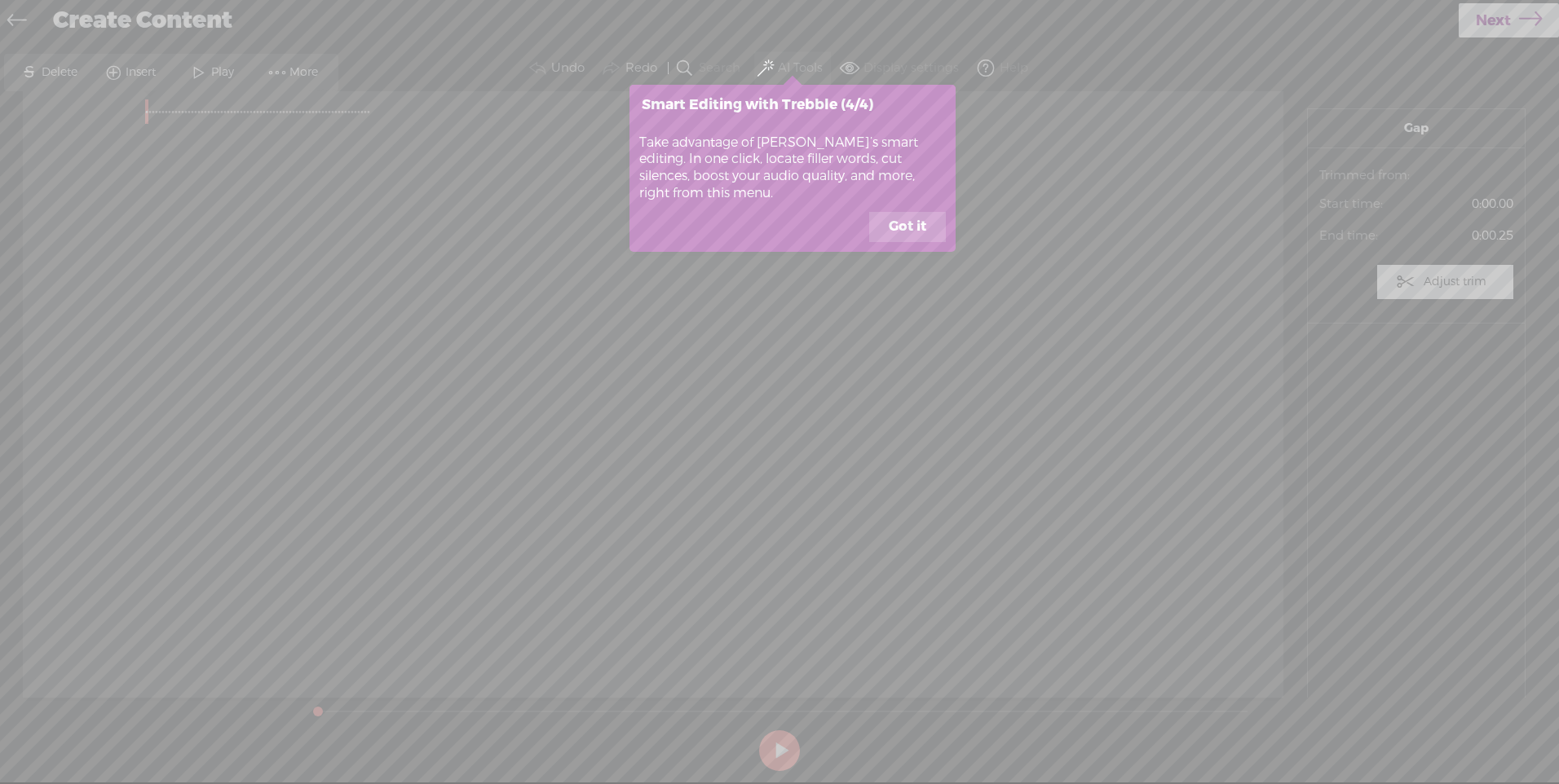
click at [915, 221] on button "Got it" at bounding box center [907, 227] width 77 height 31
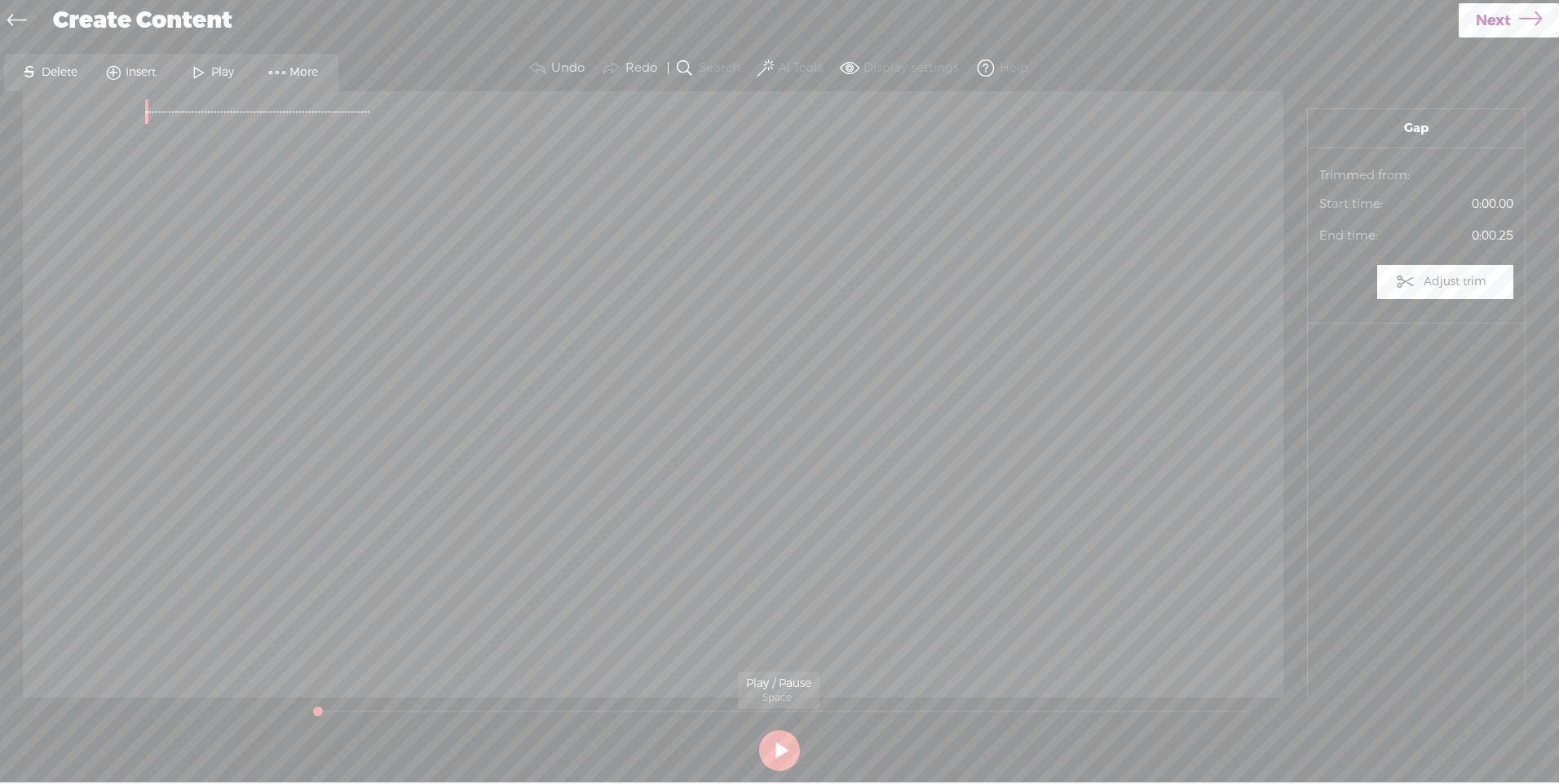
click at [783, 749] on button at bounding box center [779, 750] width 41 height 41
click at [19, 14] on icon at bounding box center [16, 22] width 19 height 36
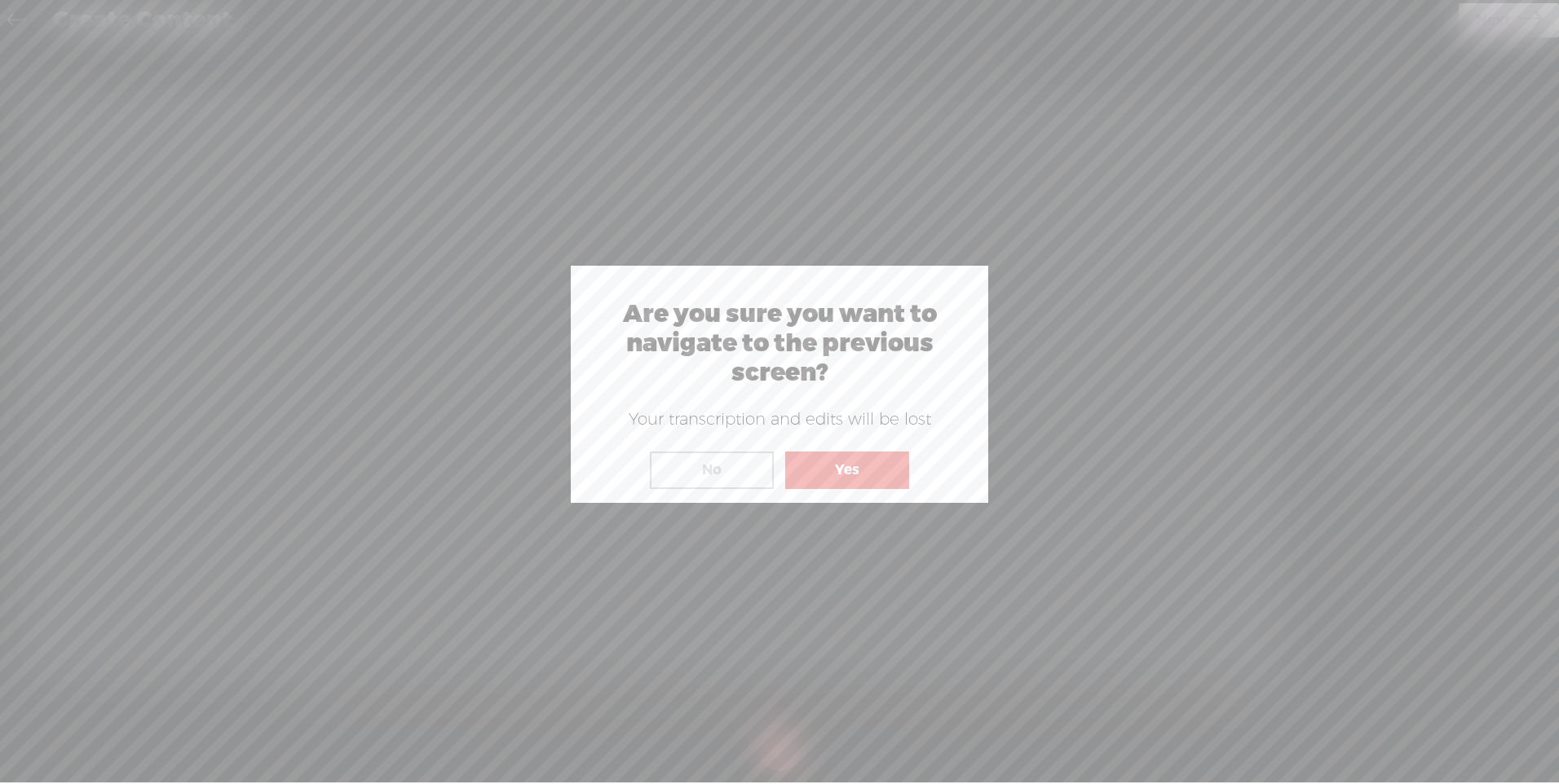
click at [728, 469] on button "No" at bounding box center [712, 470] width 124 height 37
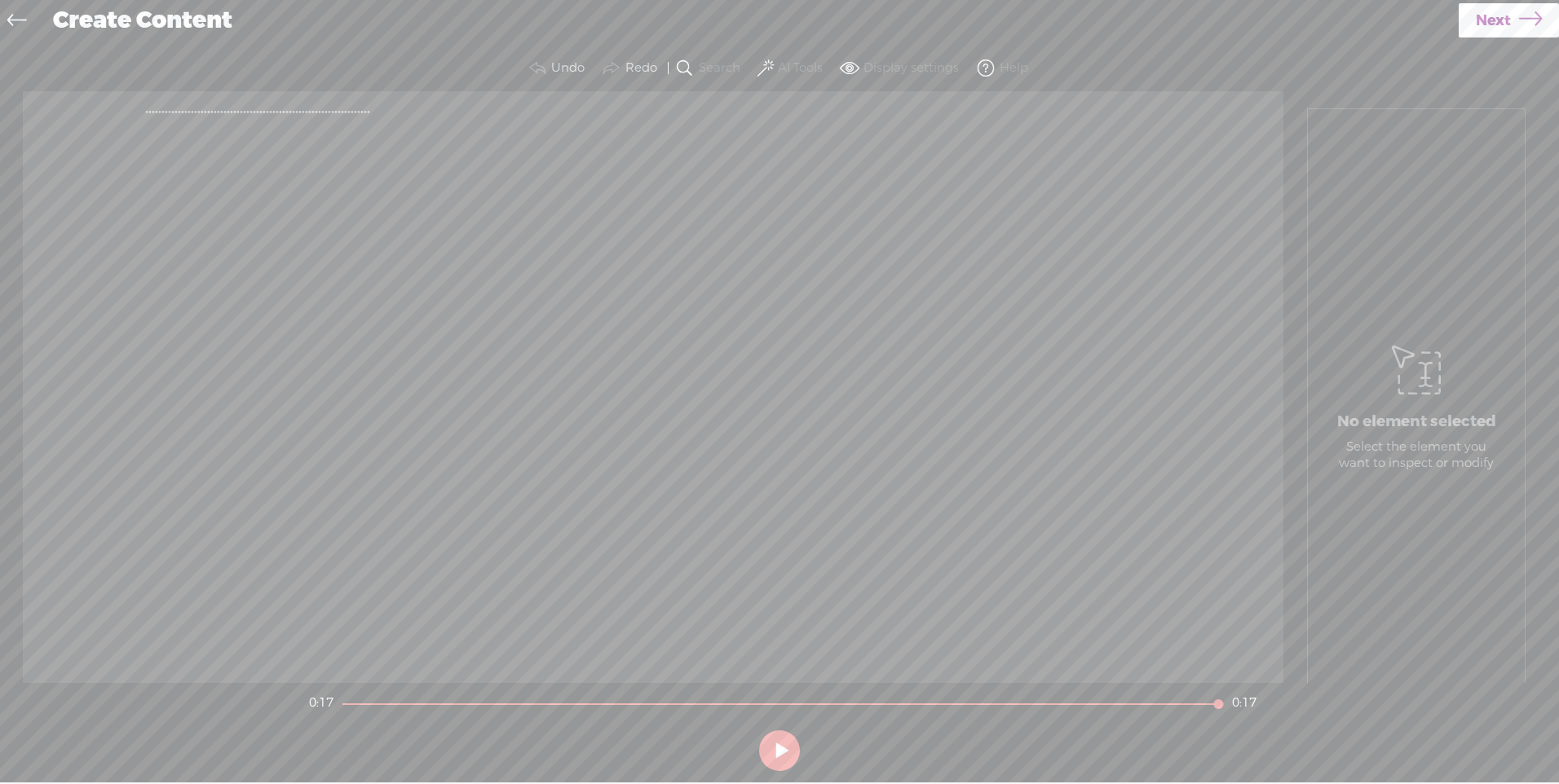
click at [19, 19] on icon at bounding box center [16, 22] width 19 height 36
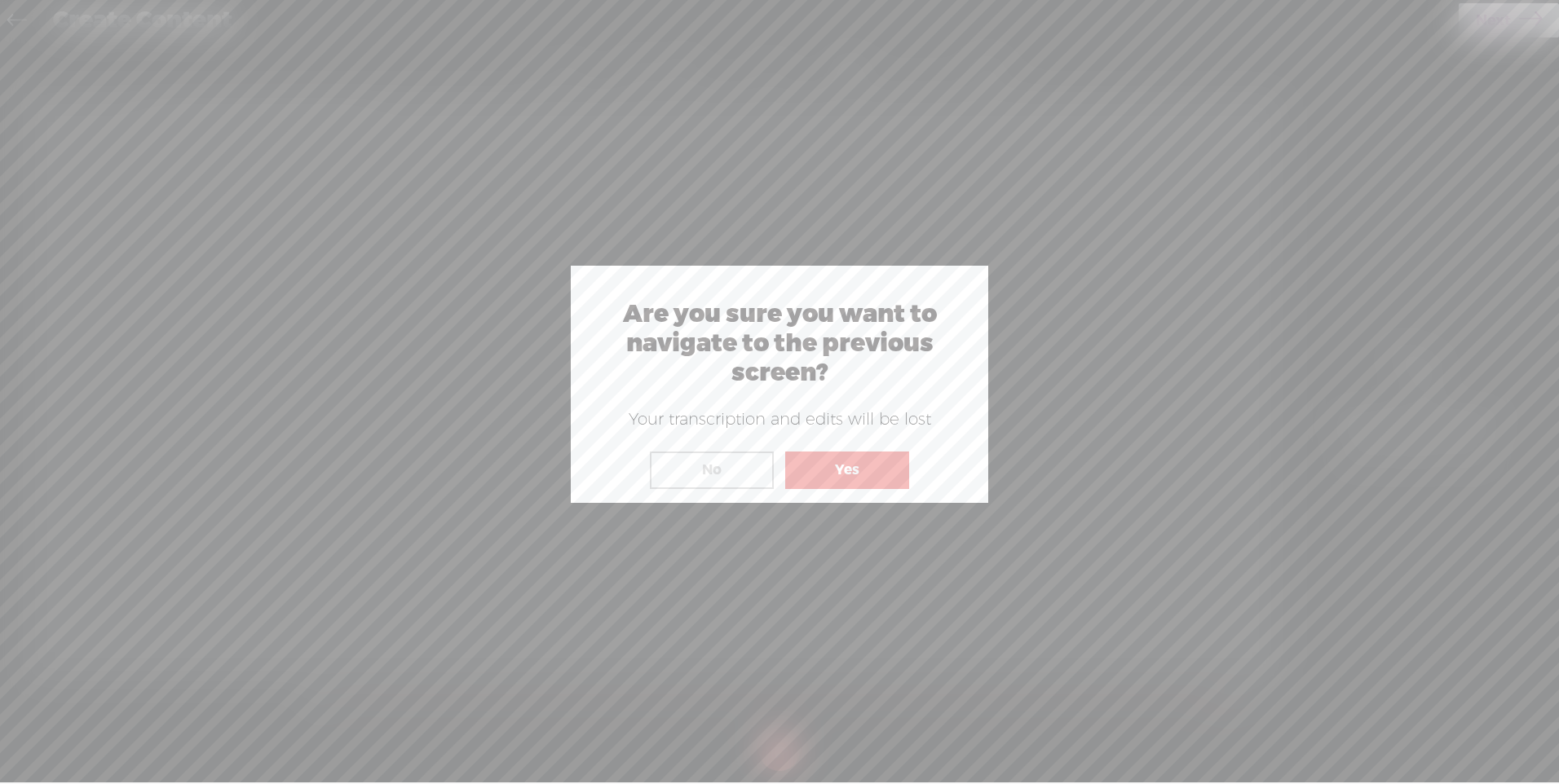
click at [825, 479] on button "Yes" at bounding box center [847, 470] width 124 height 37
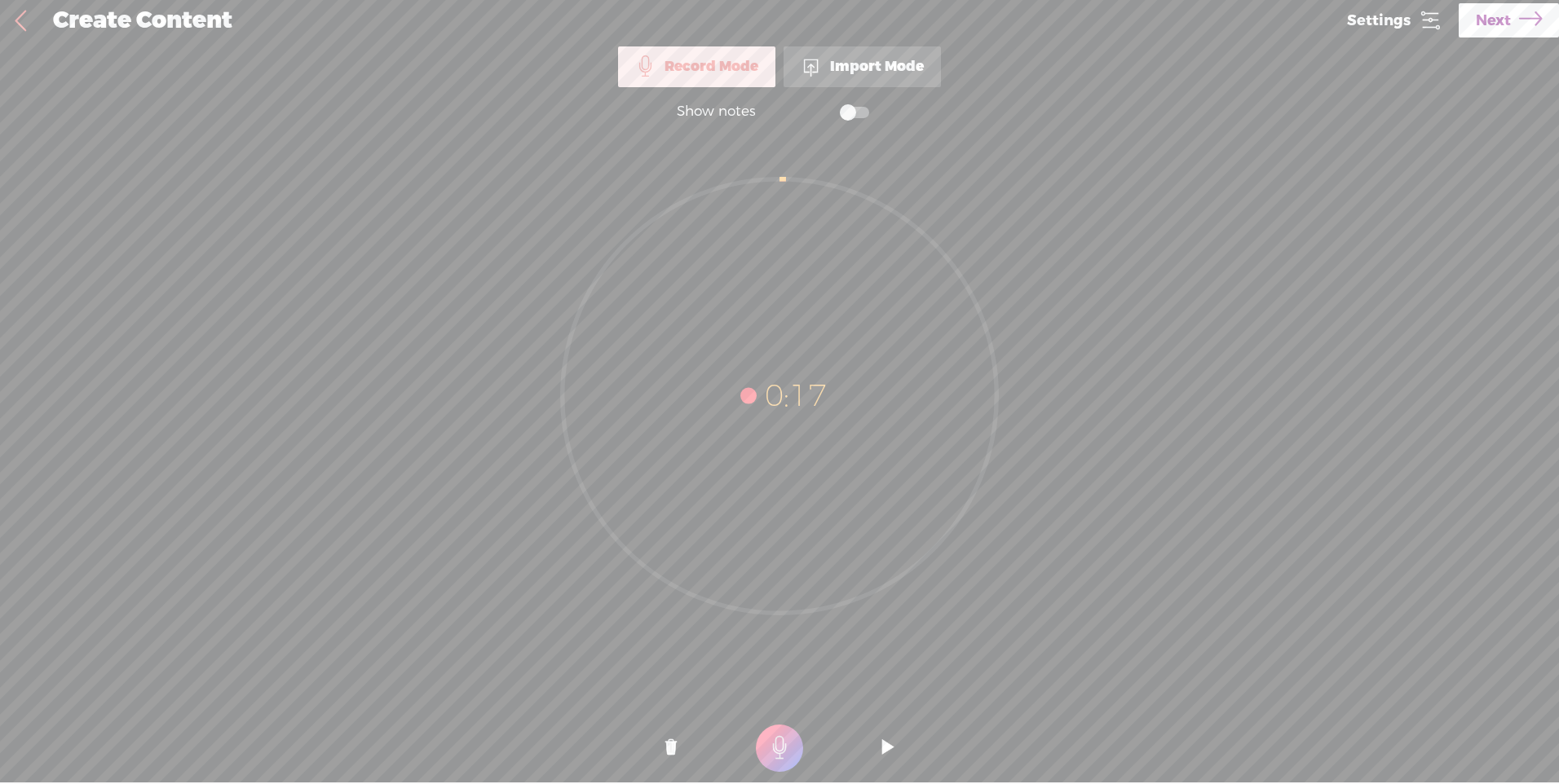
click at [1421, 12] on icon at bounding box center [1430, 20] width 23 height 23
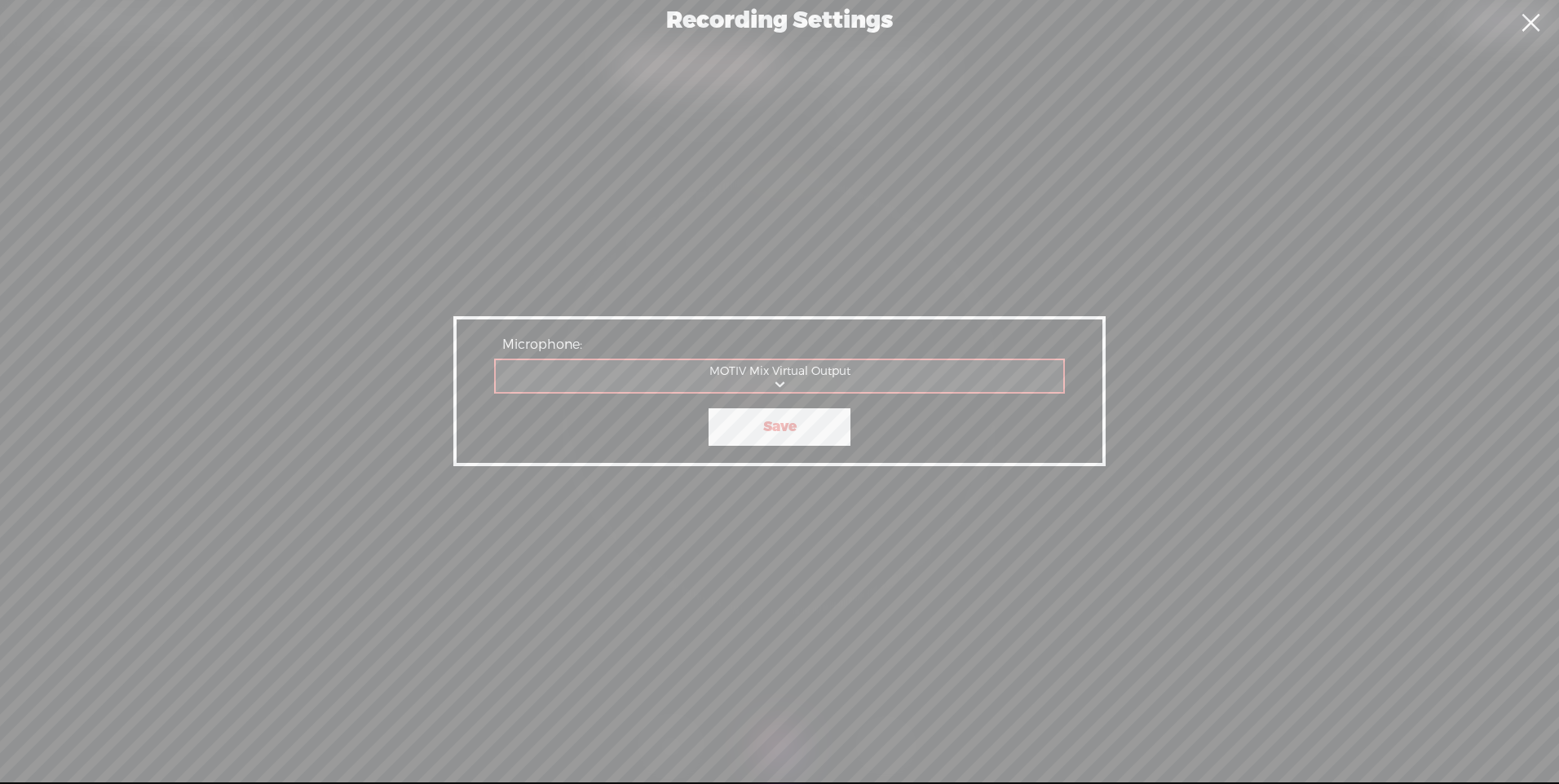
click at [779, 381] on select "Comunicaciones - Microphone MOTIV Mix Virtual Output Microphone Micrófono" at bounding box center [780, 377] width 569 height 34
select select "8eb4201016fc197e3500ce4191f0f390bab8613998f1a75ad1bac497c46ab964"
click at [496, 360] on select "Comunicaciones - Microphone MOTIV Mix Virtual Output Microphone Micrófono" at bounding box center [780, 377] width 569 height 34
click at [786, 429] on link "Save" at bounding box center [779, 427] width 142 height 37
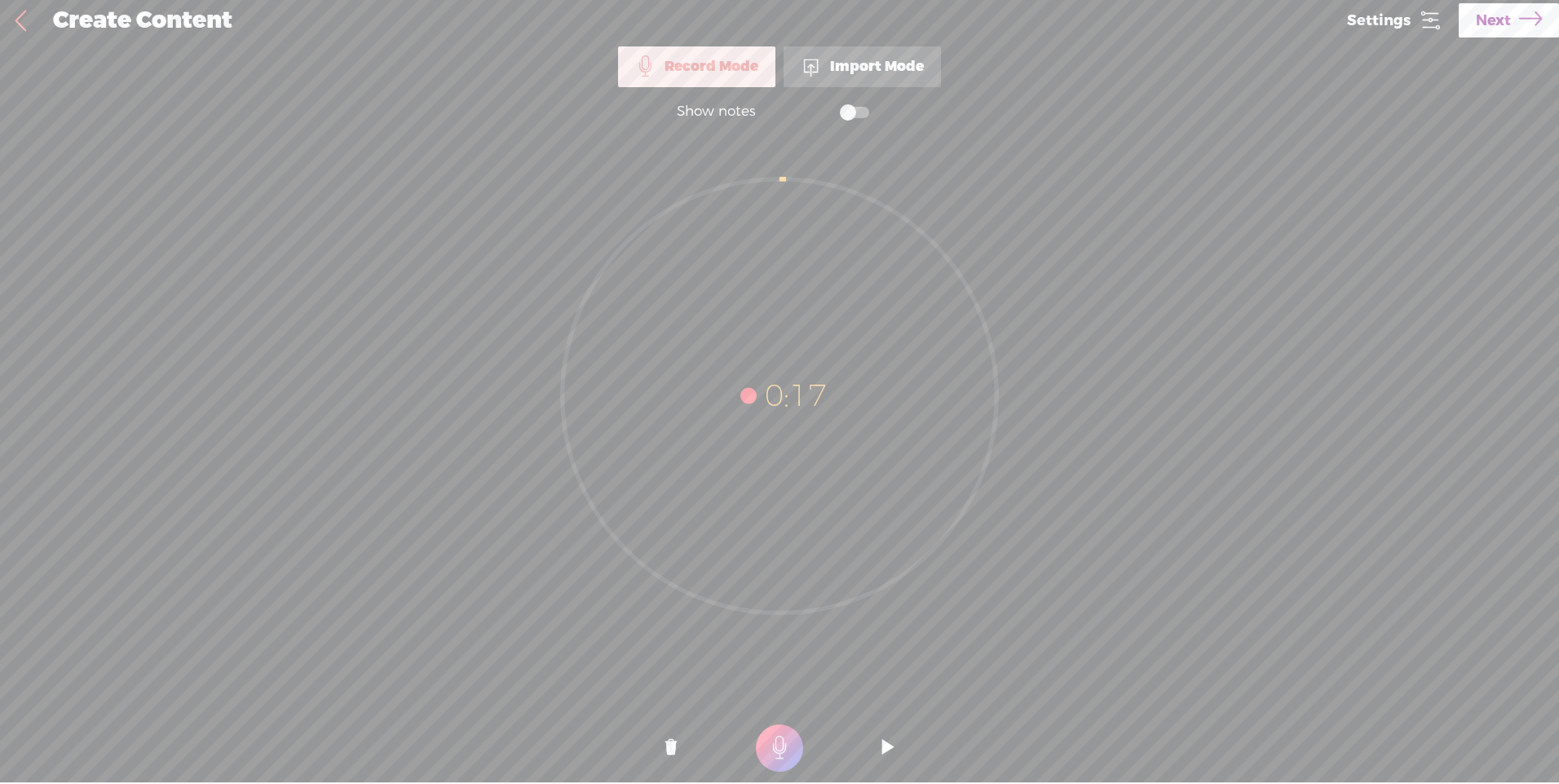
click at [779, 746] on t at bounding box center [779, 748] width 47 height 47
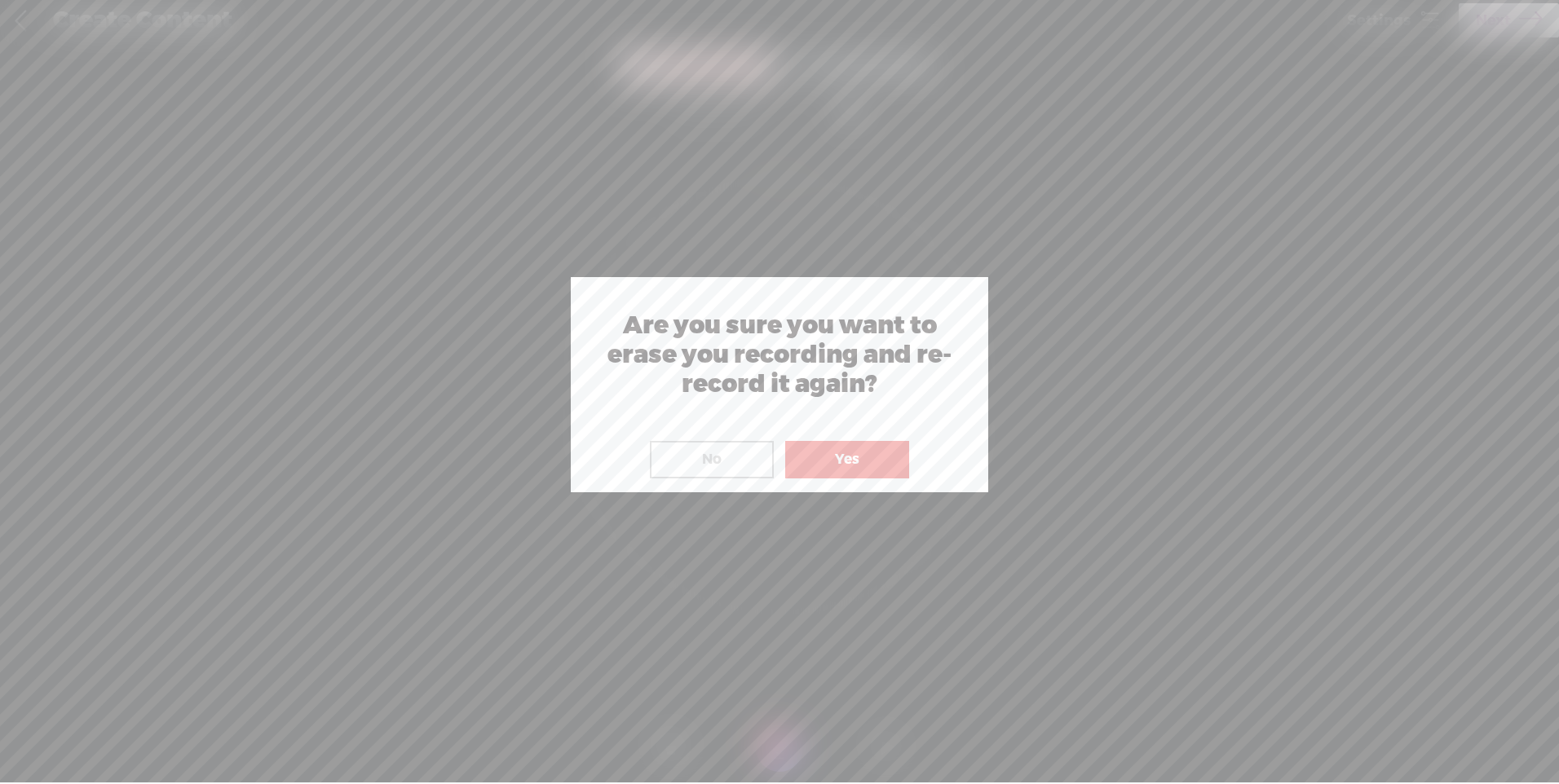
click at [824, 457] on button "Yes" at bounding box center [847, 459] width 124 height 37
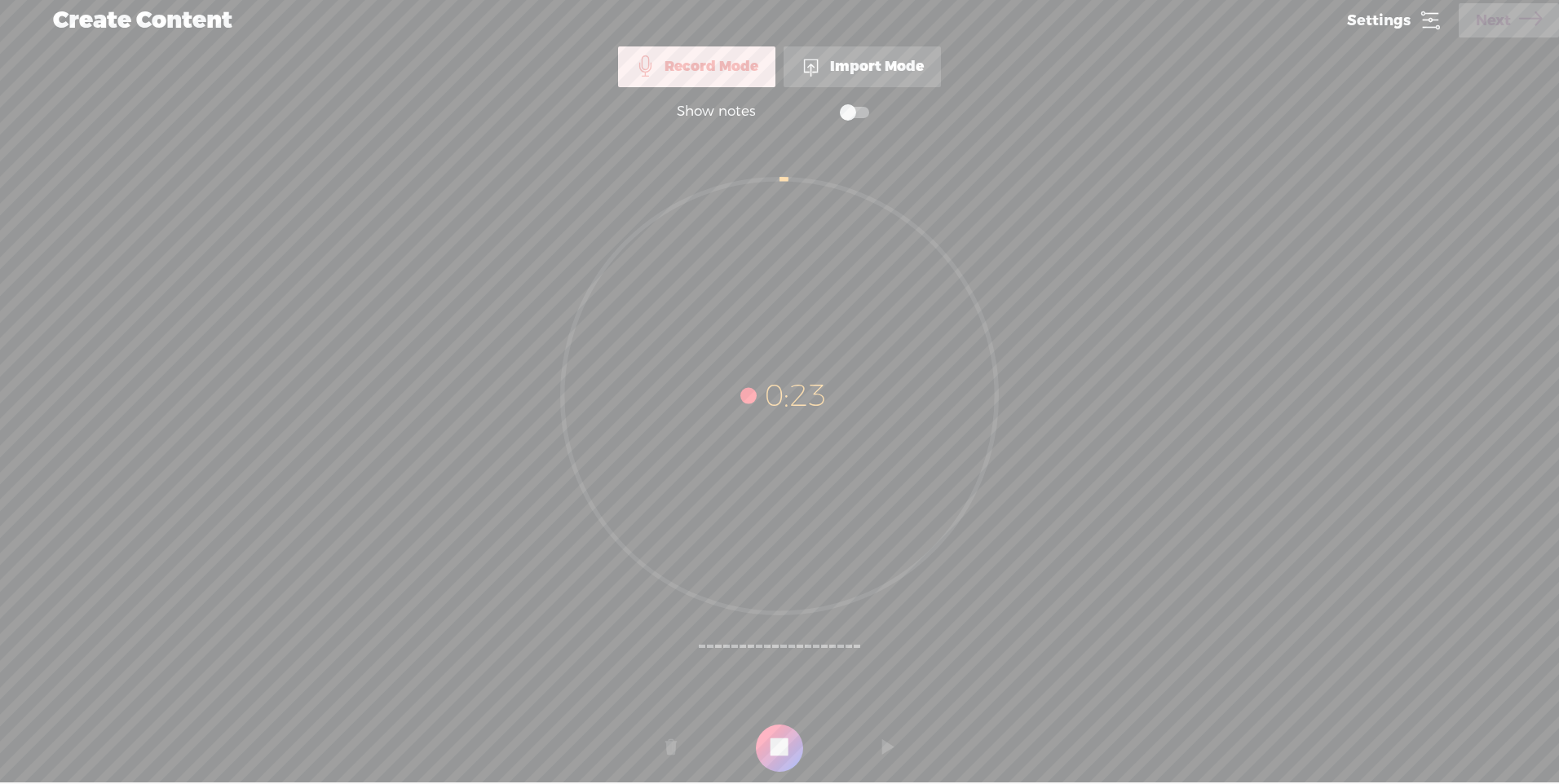
click at [776, 751] on t at bounding box center [779, 748] width 47 height 47
click at [1493, 20] on span "Next" at bounding box center [1493, 20] width 35 height 42
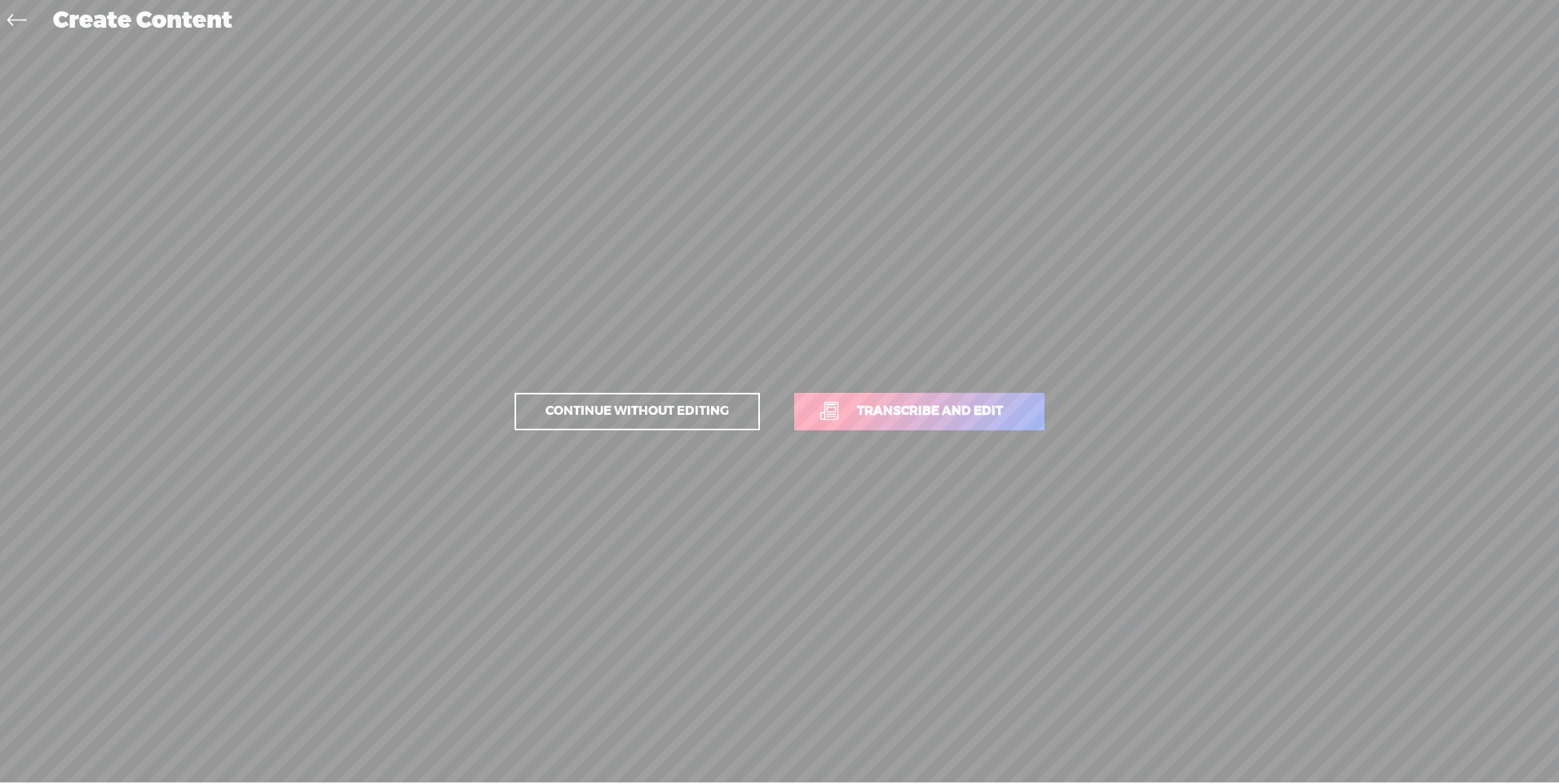
click at [892, 413] on span "Transcribe and edit" at bounding box center [929, 411] width 180 height 19
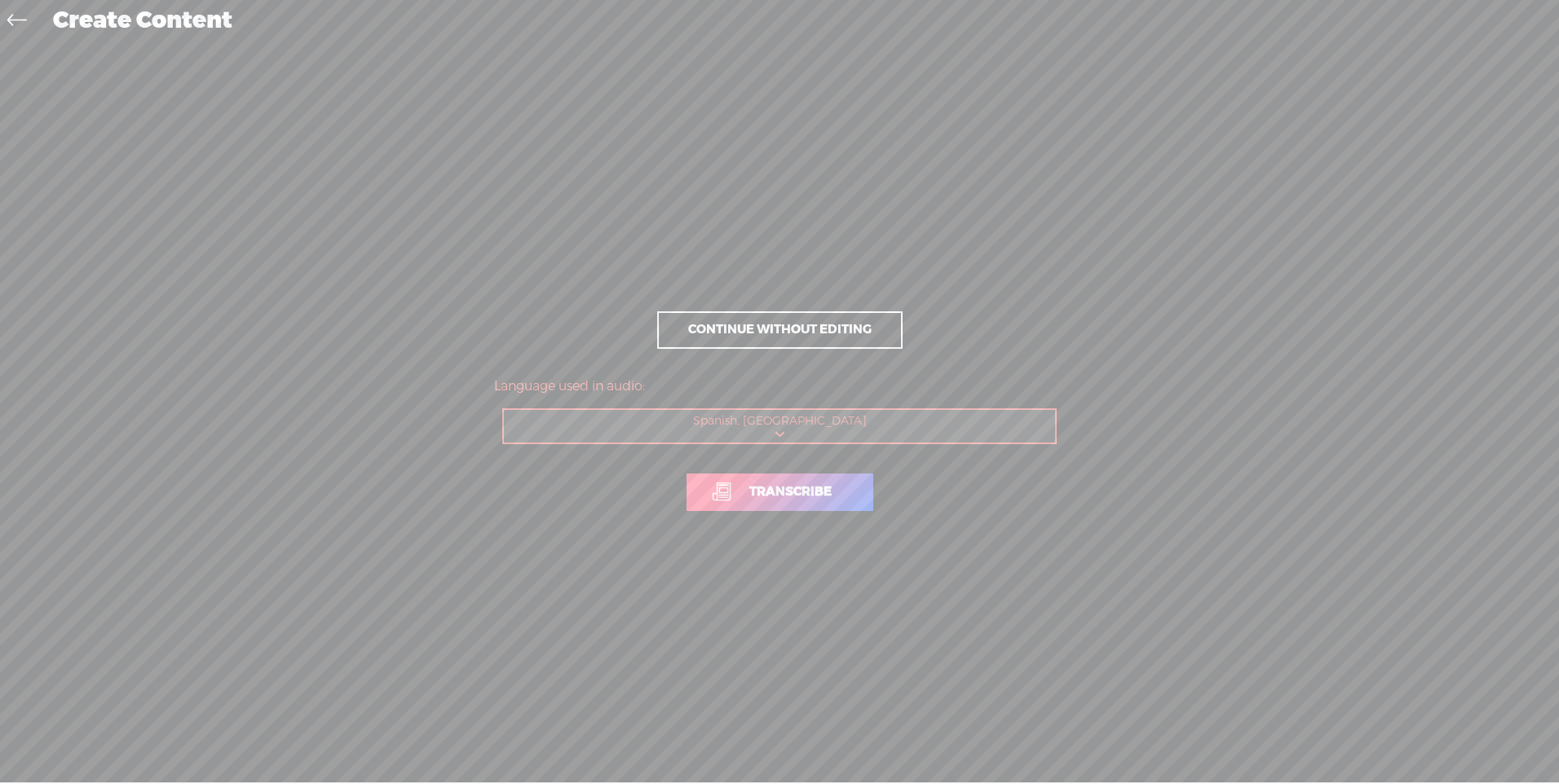
click at [818, 491] on span "Transcribe" at bounding box center [791, 491] width 117 height 19
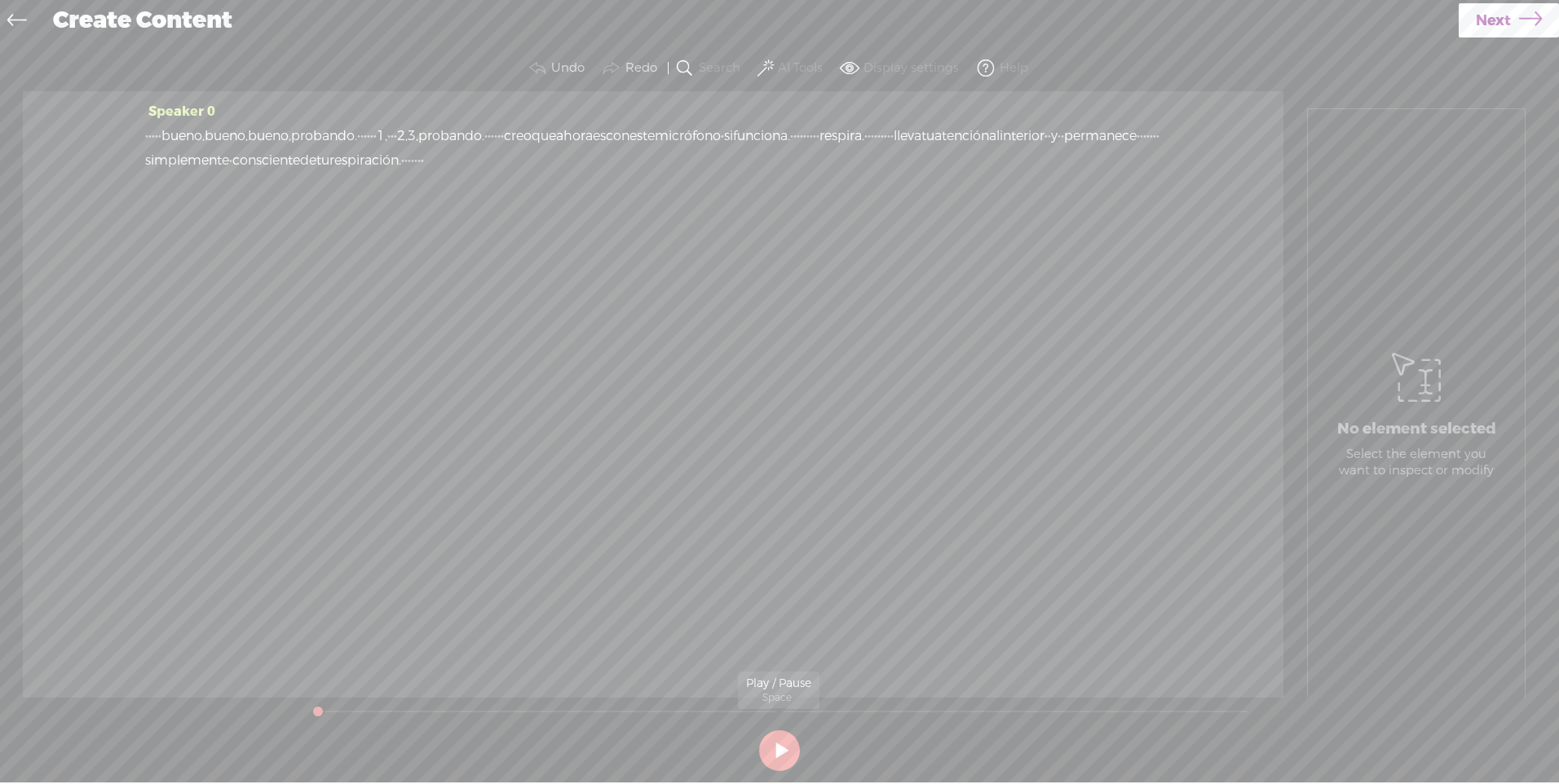
click at [776, 752] on button at bounding box center [779, 750] width 41 height 41
click at [765, 66] on span at bounding box center [765, 68] width 16 height 19
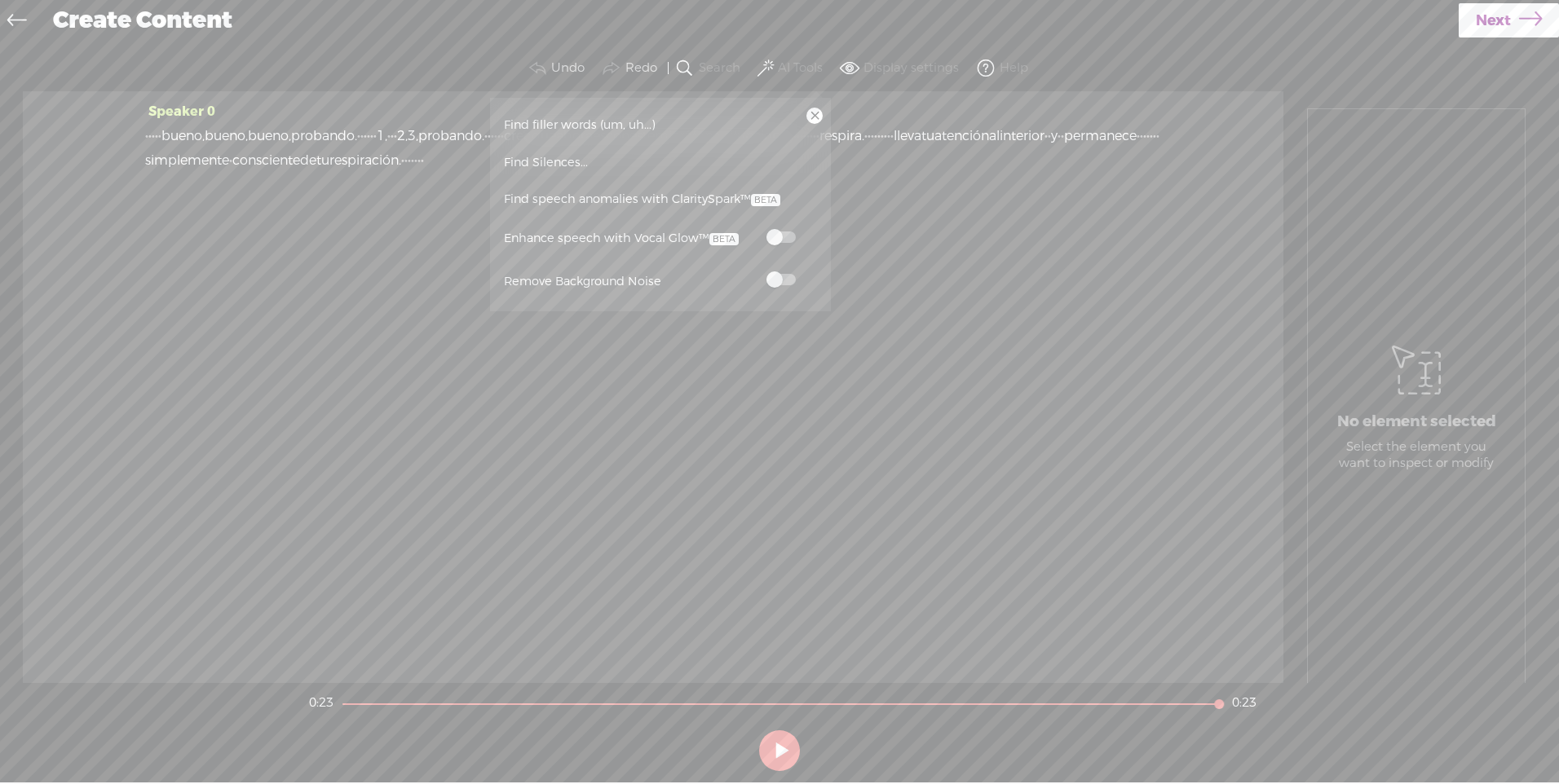
click at [1158, 53] on section "Undo Redo Search Remove Background Noise AI Tools Configure Magic Sound Enhance…" at bounding box center [779, 69] width 1526 height 46
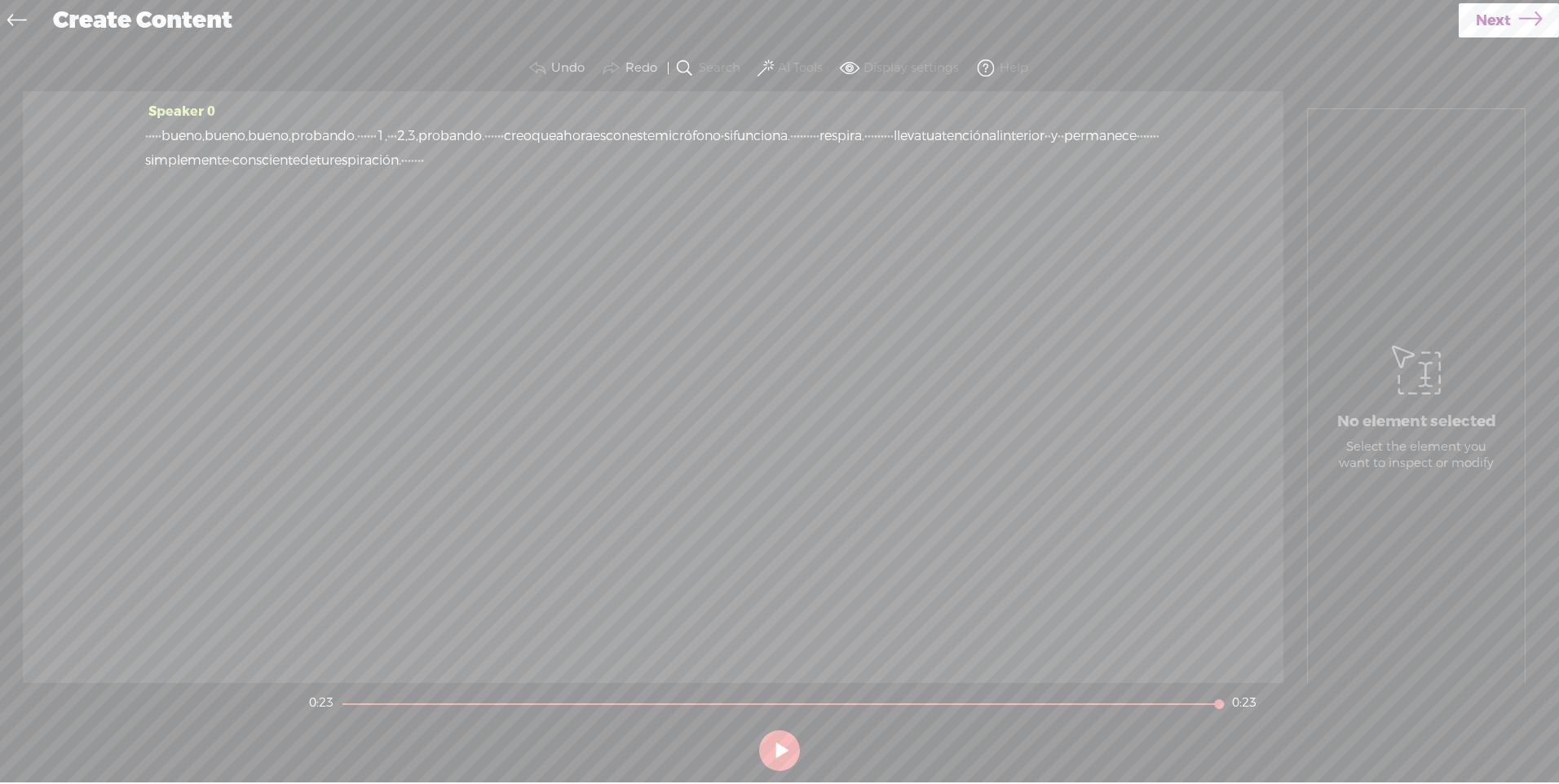
click at [772, 748] on button at bounding box center [779, 750] width 41 height 41
click at [777, 748] on button at bounding box center [779, 750] width 41 height 41
click at [781, 749] on button at bounding box center [779, 750] width 41 height 41
click at [149, 134] on span "·" at bounding box center [147, 136] width 4 height 25
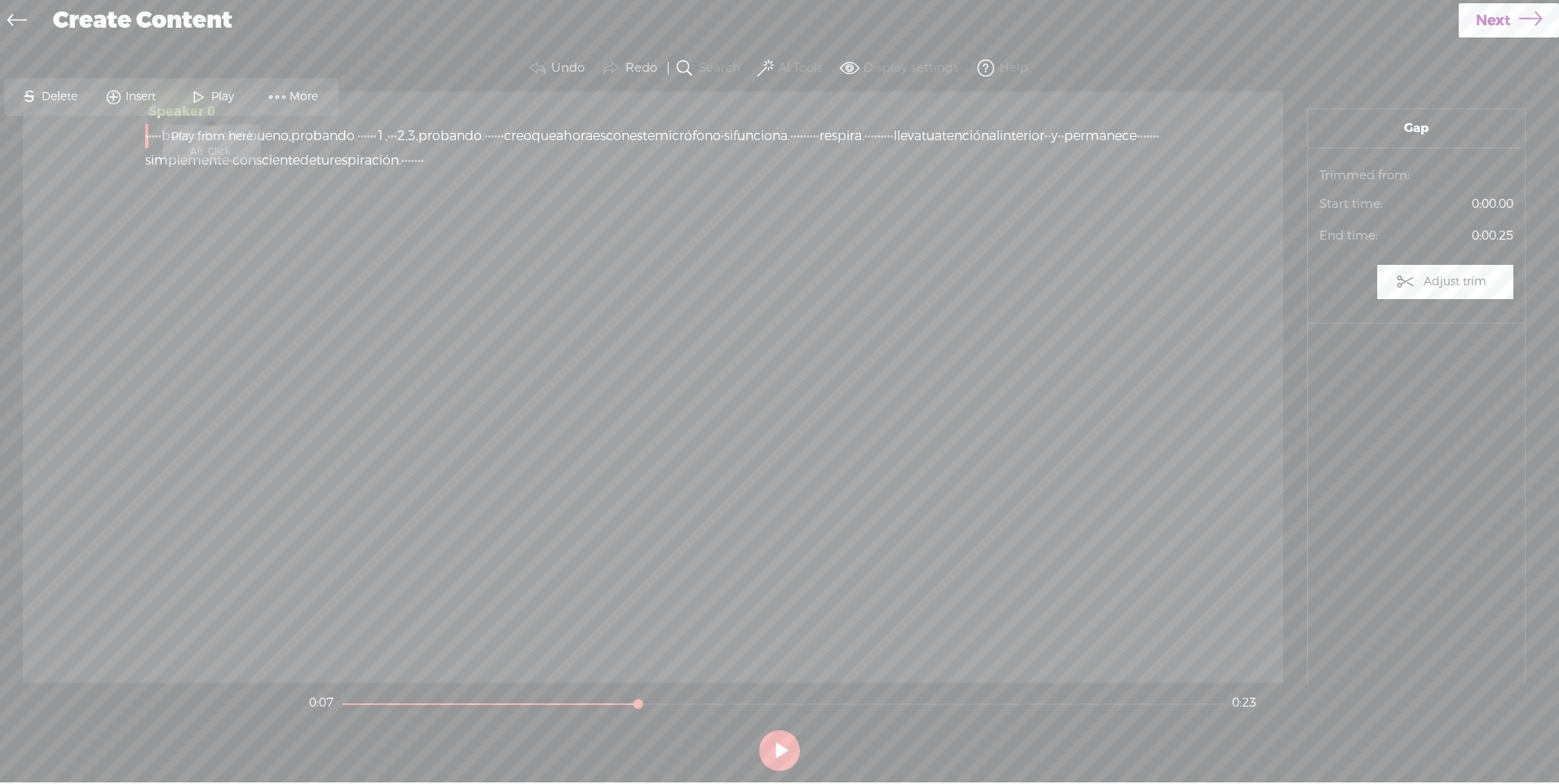
click at [209, 96] on span at bounding box center [199, 96] width 25 height 29
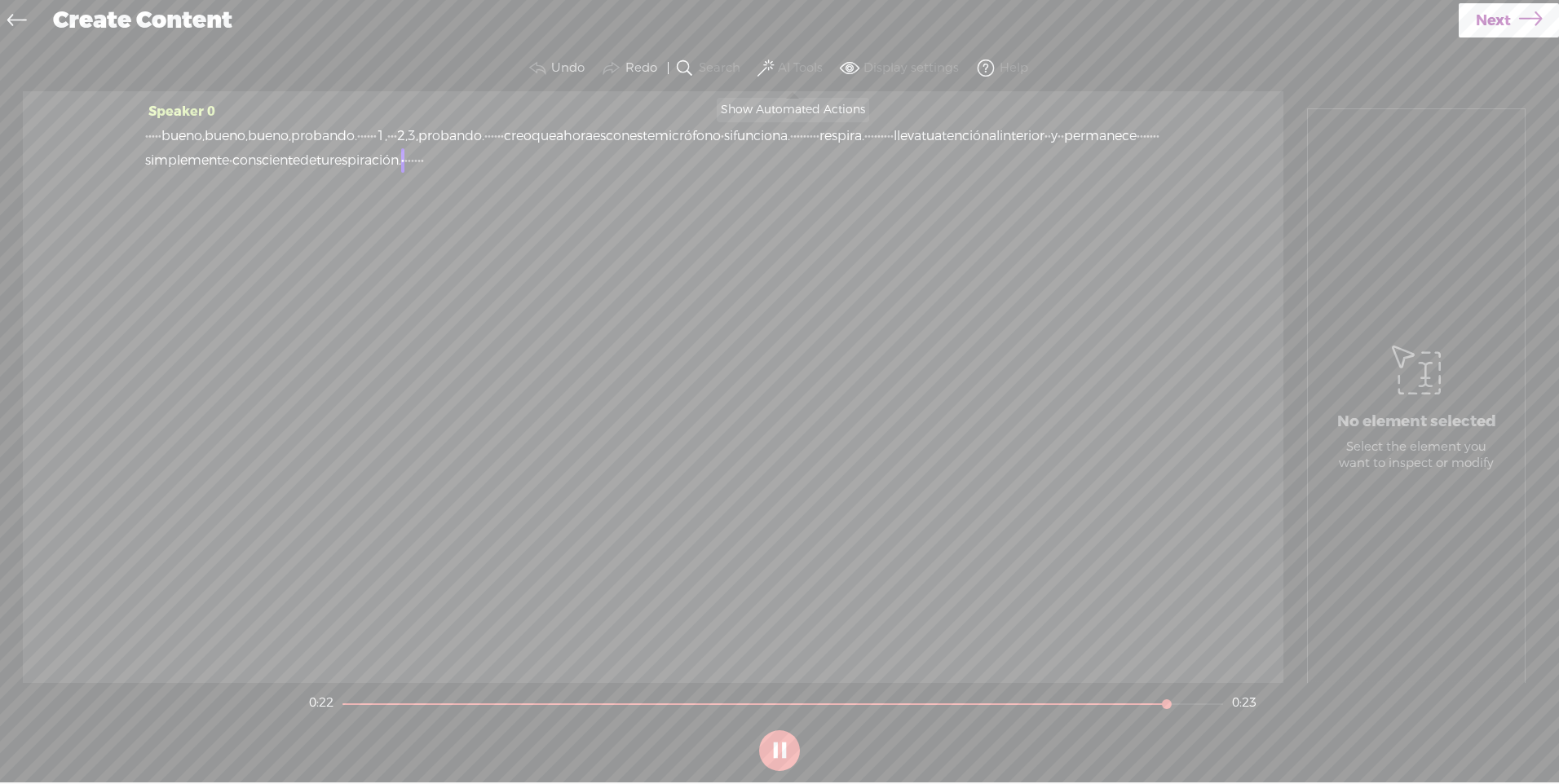
click at [767, 65] on span at bounding box center [765, 68] width 16 height 19
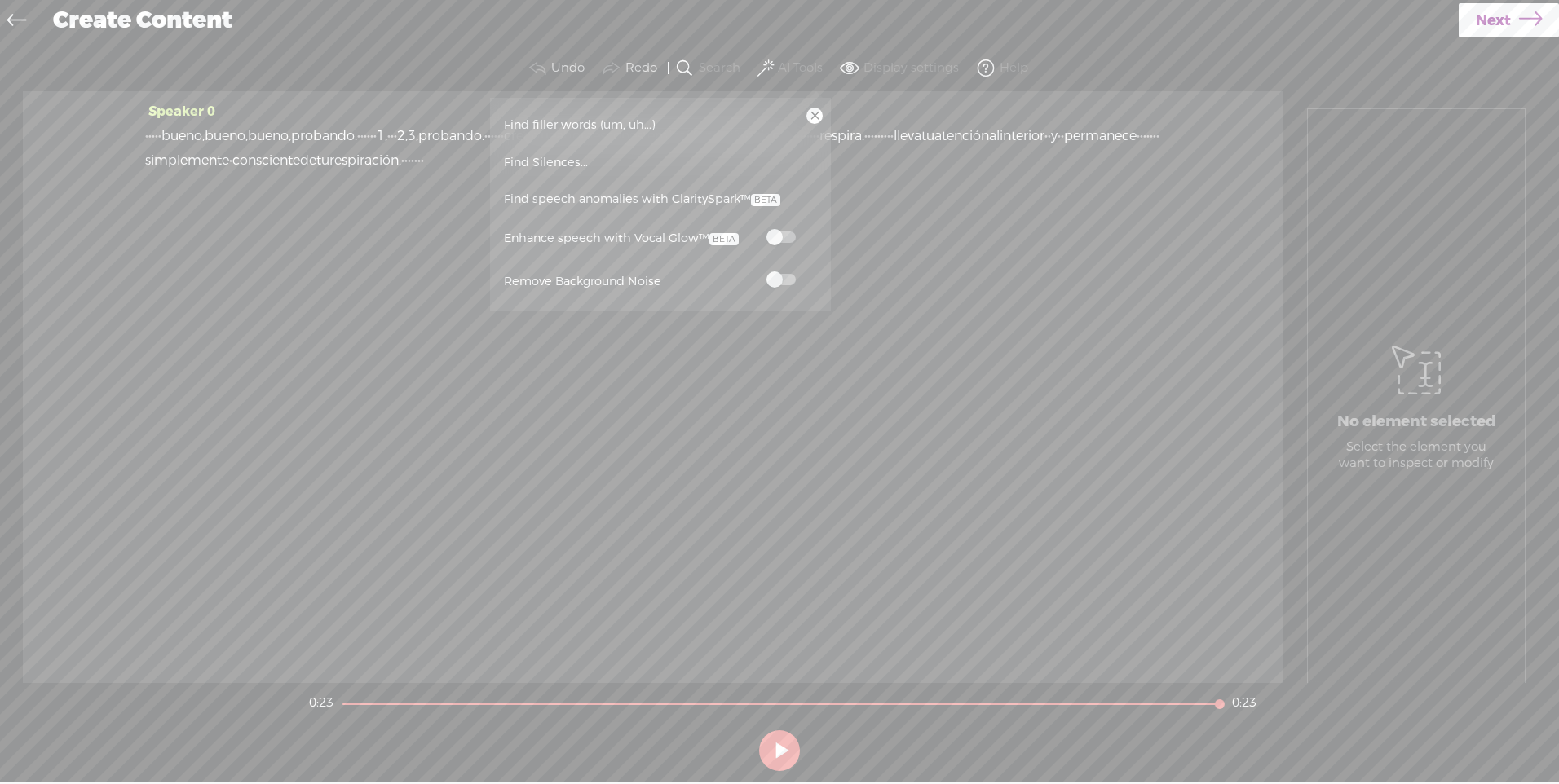
click at [783, 276] on span at bounding box center [781, 279] width 29 height 12
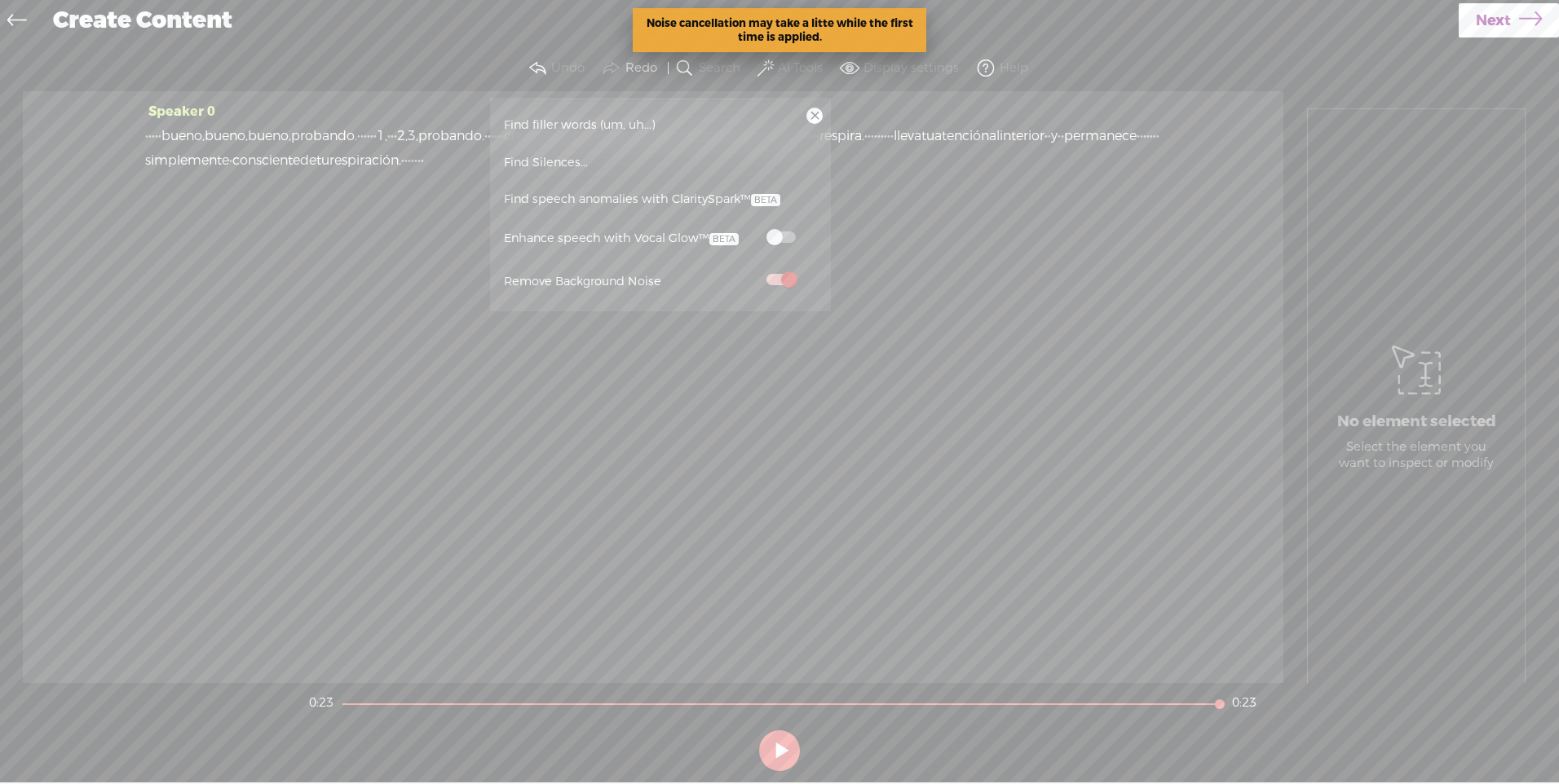
drag, startPoint x: 736, startPoint y: 396, endPoint x: 776, endPoint y: 657, distance: 264.0
click at [736, 396] on div "Speaker 0 · · · · · bueno, bueno, bueno, probando. · · · · · · 1, · · · 2, 3, p…" at bounding box center [653, 387] width 1261 height 592
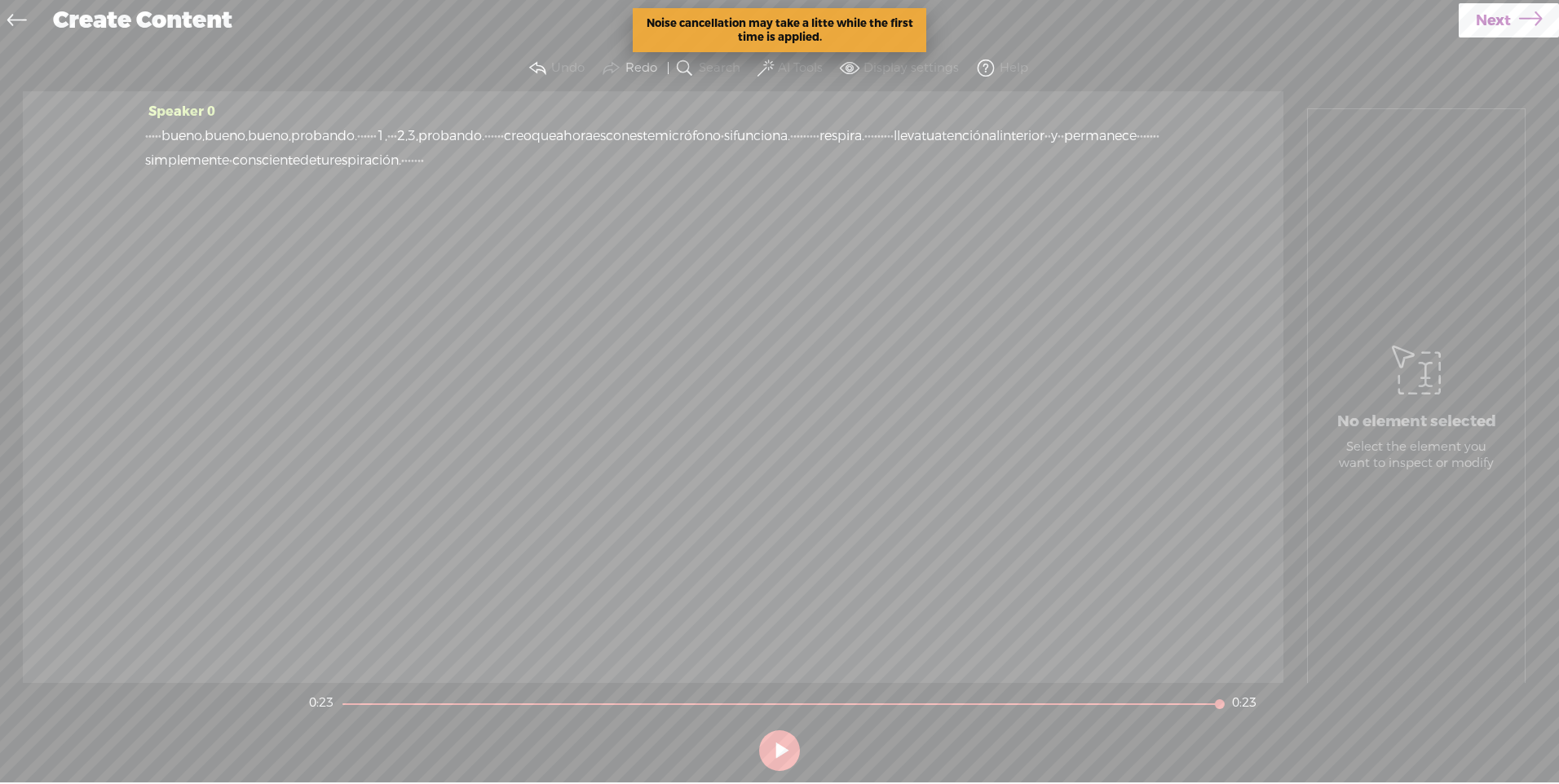
click at [768, 741] on button at bounding box center [779, 750] width 41 height 41
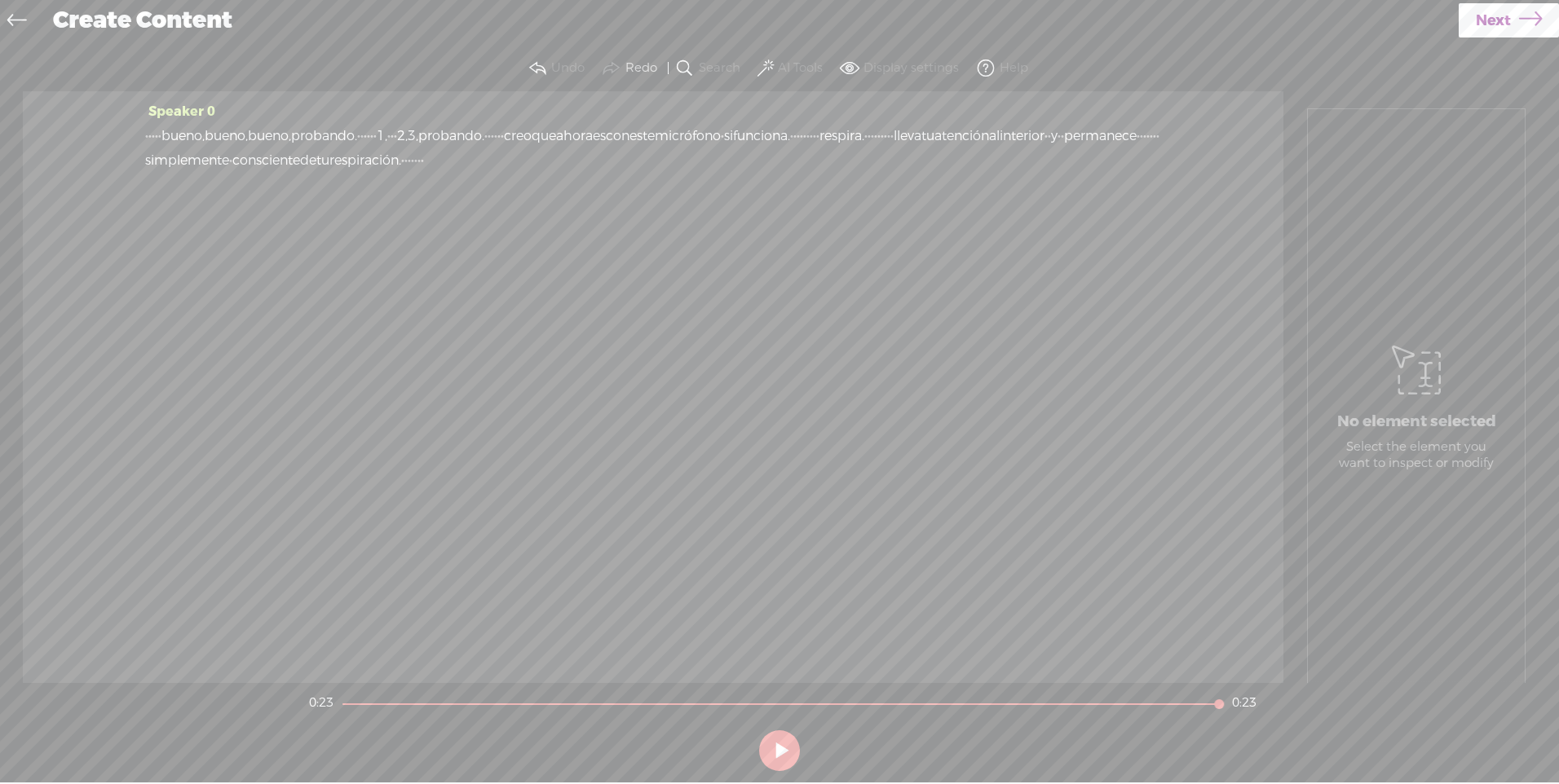
click at [768, 71] on span at bounding box center [765, 68] width 16 height 19
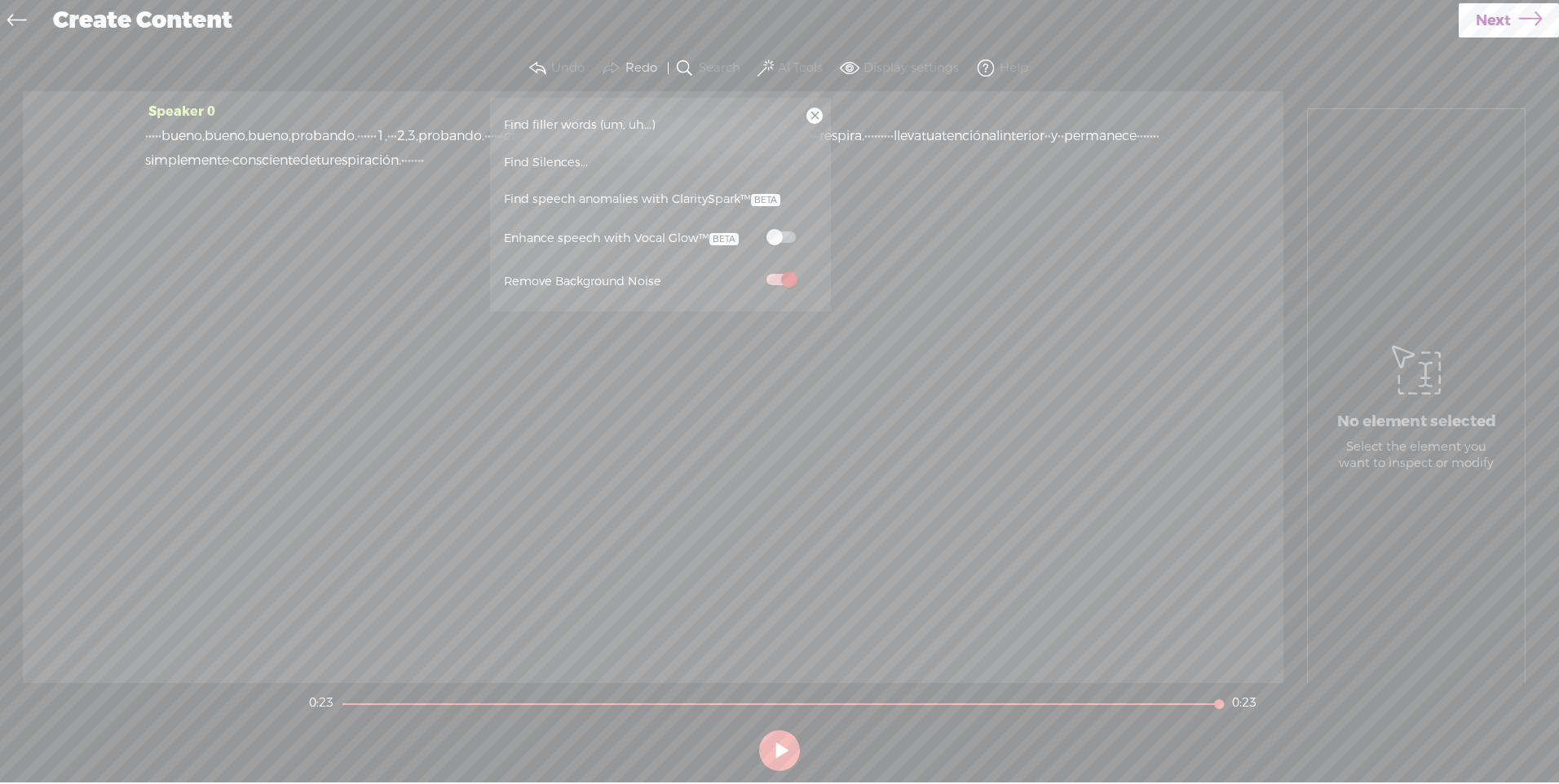
click at [791, 240] on span at bounding box center [781, 237] width 29 height 12
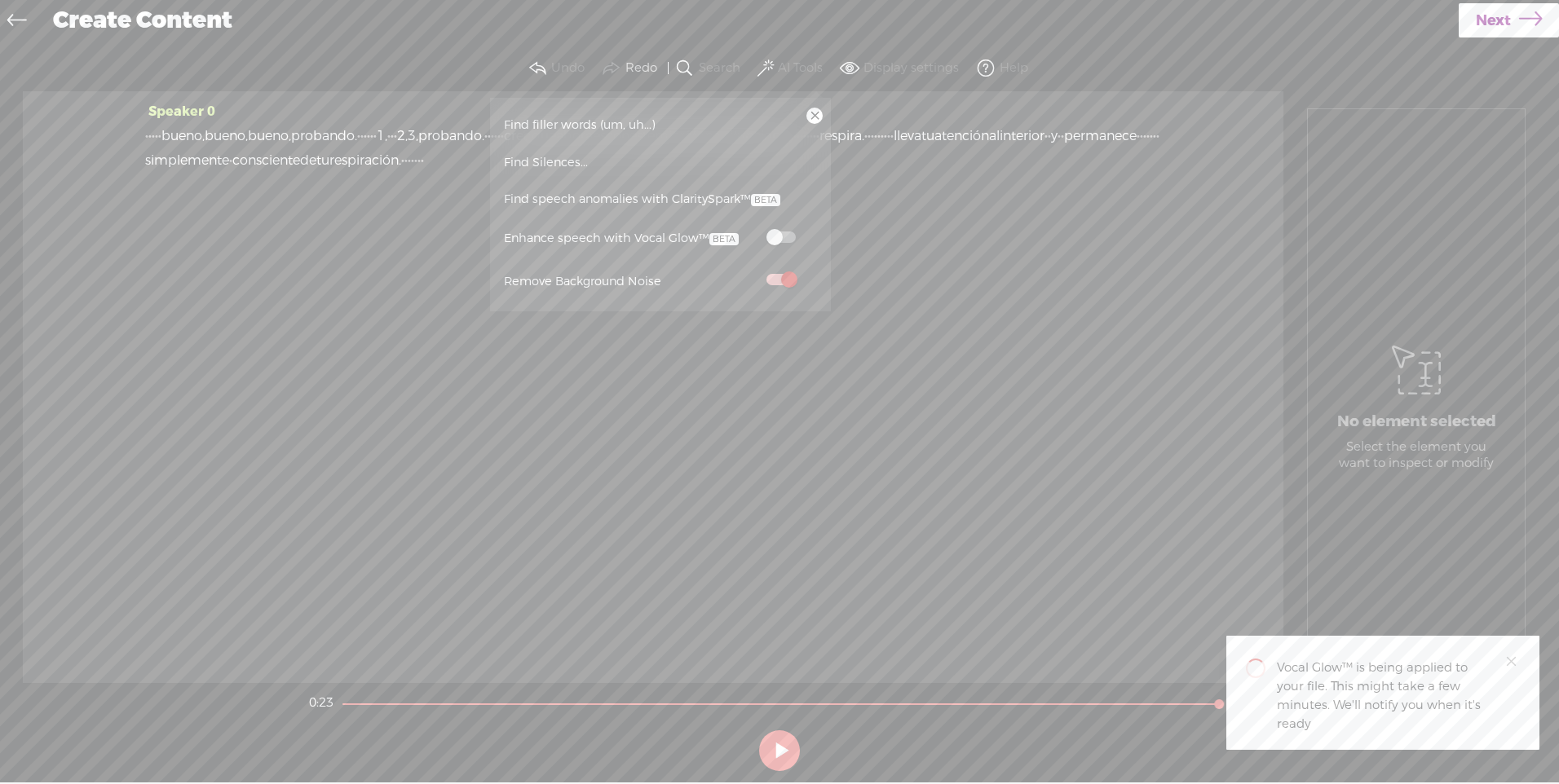
click at [785, 234] on span at bounding box center [781, 237] width 29 height 12
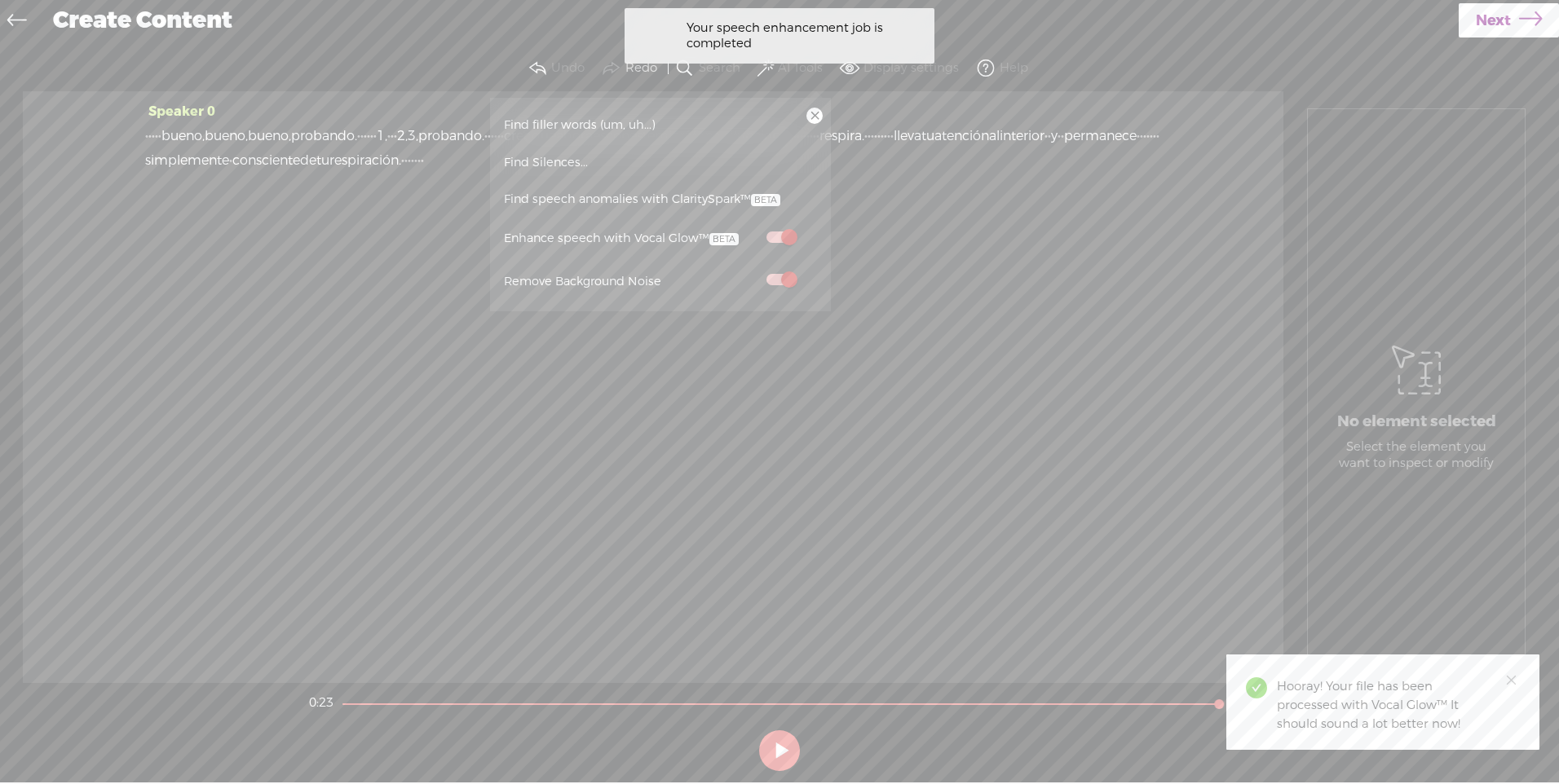
click at [1525, 670] on div "Hooray! Your file has been processed with Vocal Glow™ It should sound a lot bet…" at bounding box center [1383, 702] width 313 height 96
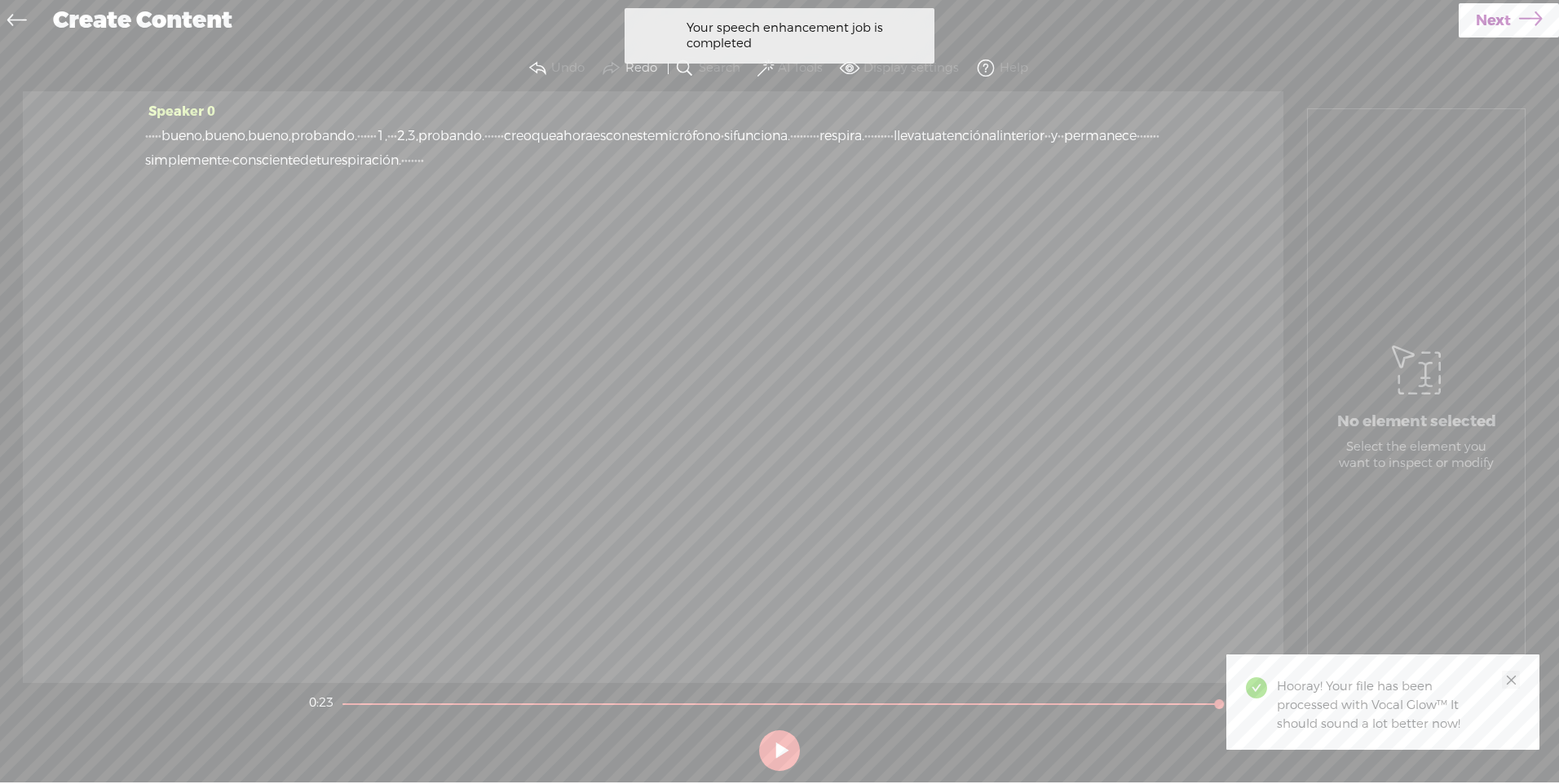
click at [1511, 678] on icon "close" at bounding box center [1511, 680] width 12 height 12
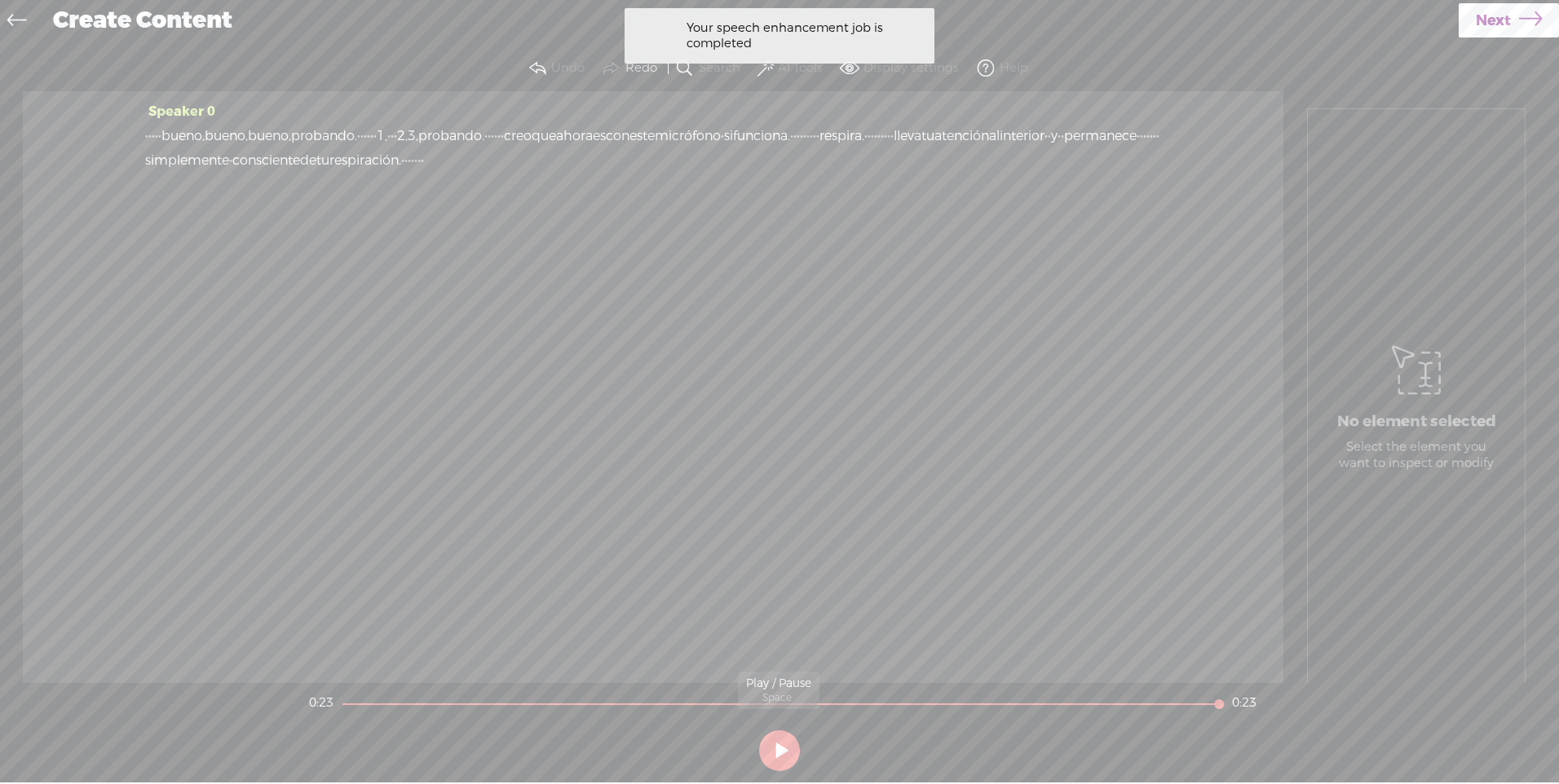
click at [776, 741] on button at bounding box center [779, 750] width 41 height 41
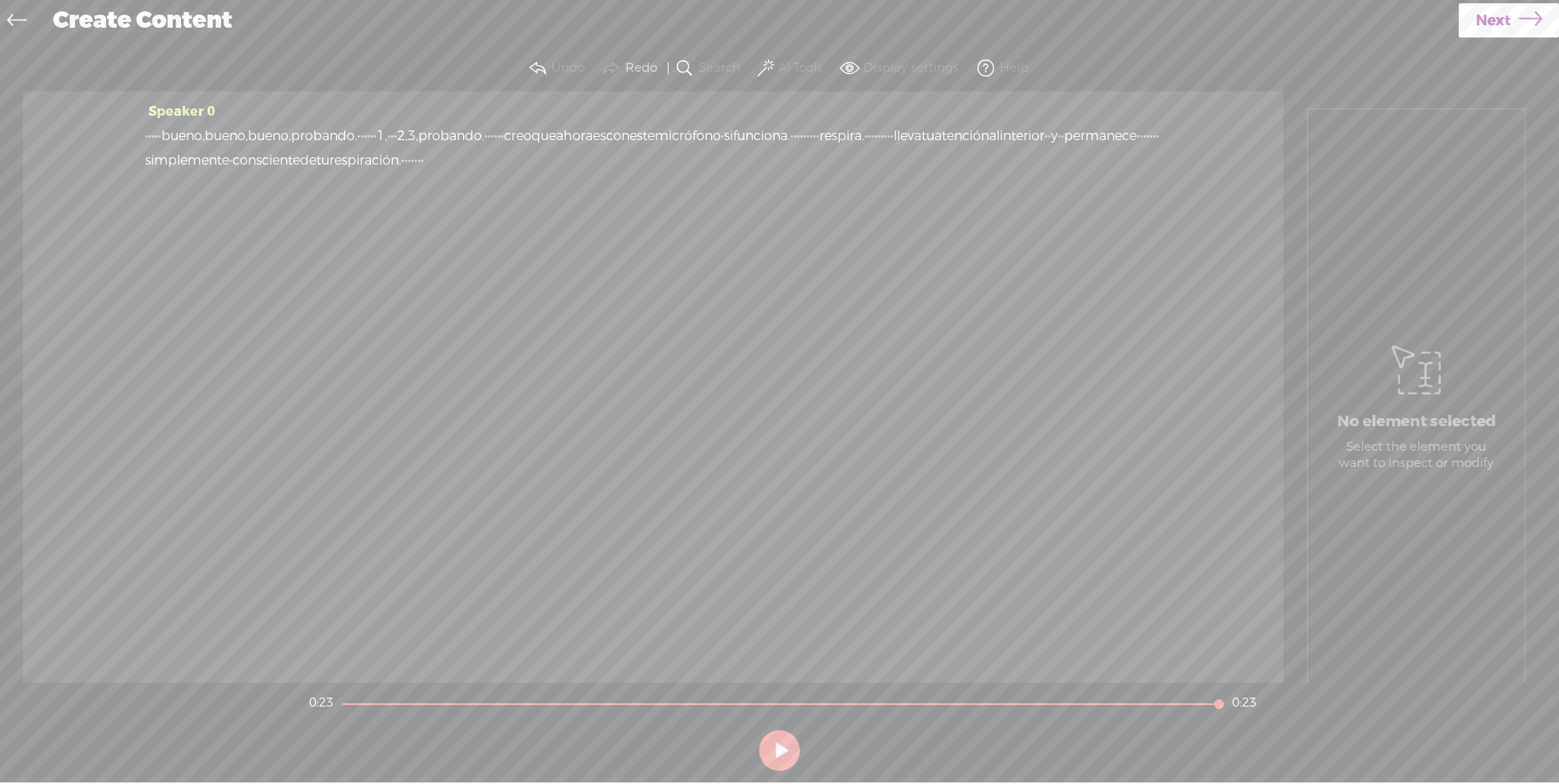
click at [851, 66] on span at bounding box center [849, 68] width 19 height 19
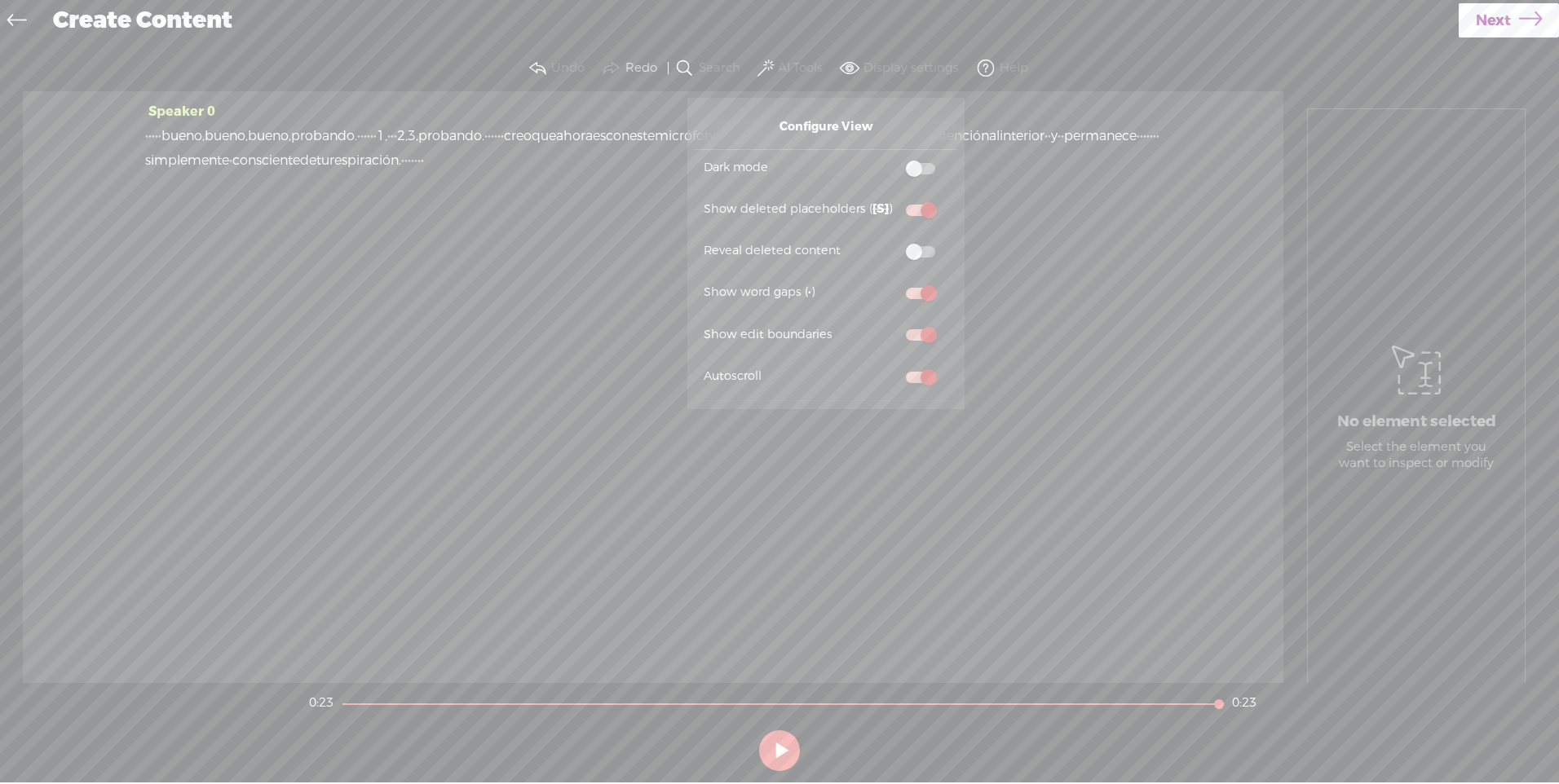
click at [928, 163] on span at bounding box center [920, 168] width 29 height 12
click at [892, 158] on input "checkbox" at bounding box center [892, 158] width 0 height 0
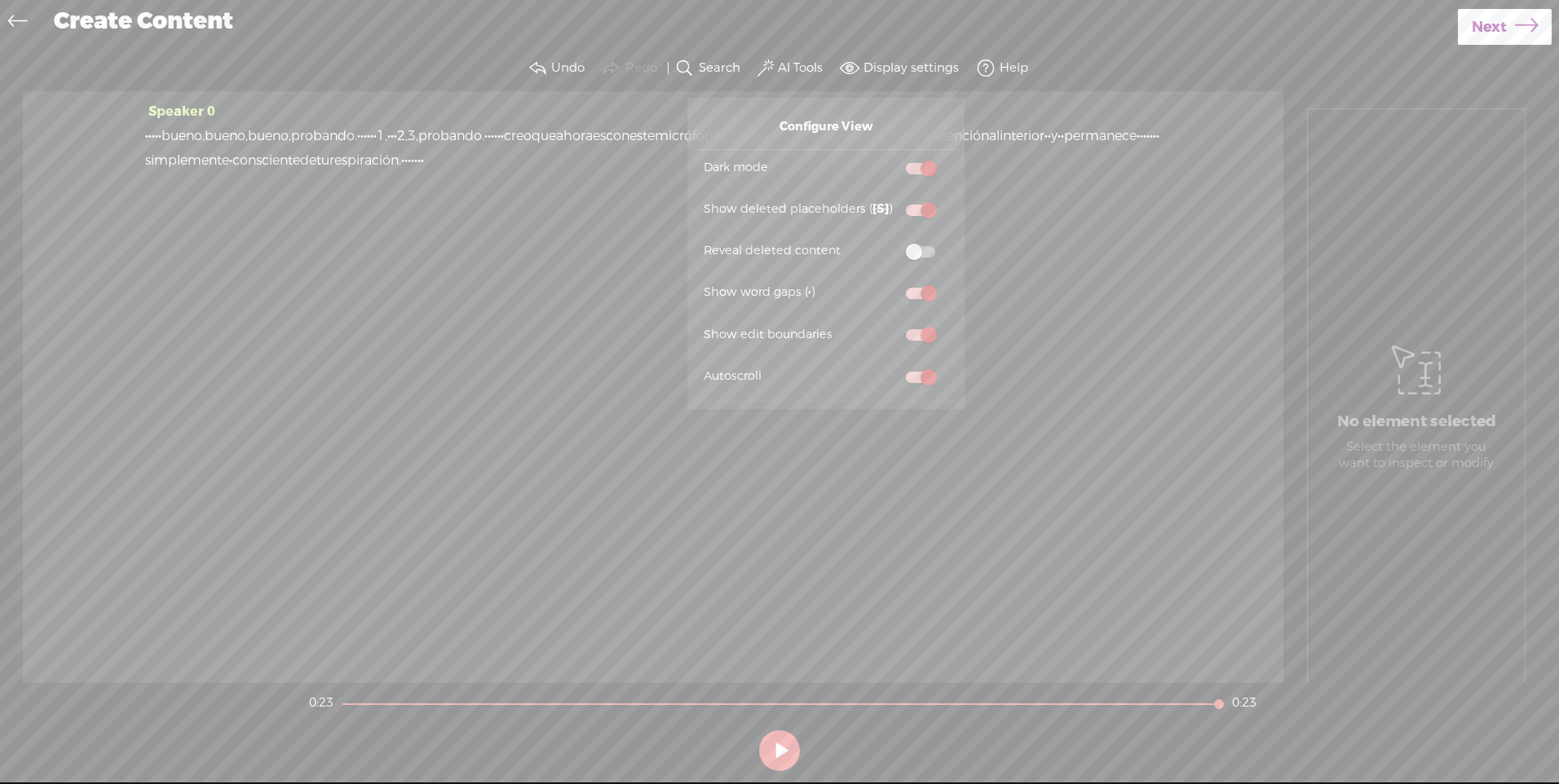
click at [918, 165] on span at bounding box center [920, 168] width 29 height 12
click at [892, 158] on input "checkbox" at bounding box center [892, 158] width 0 height 0
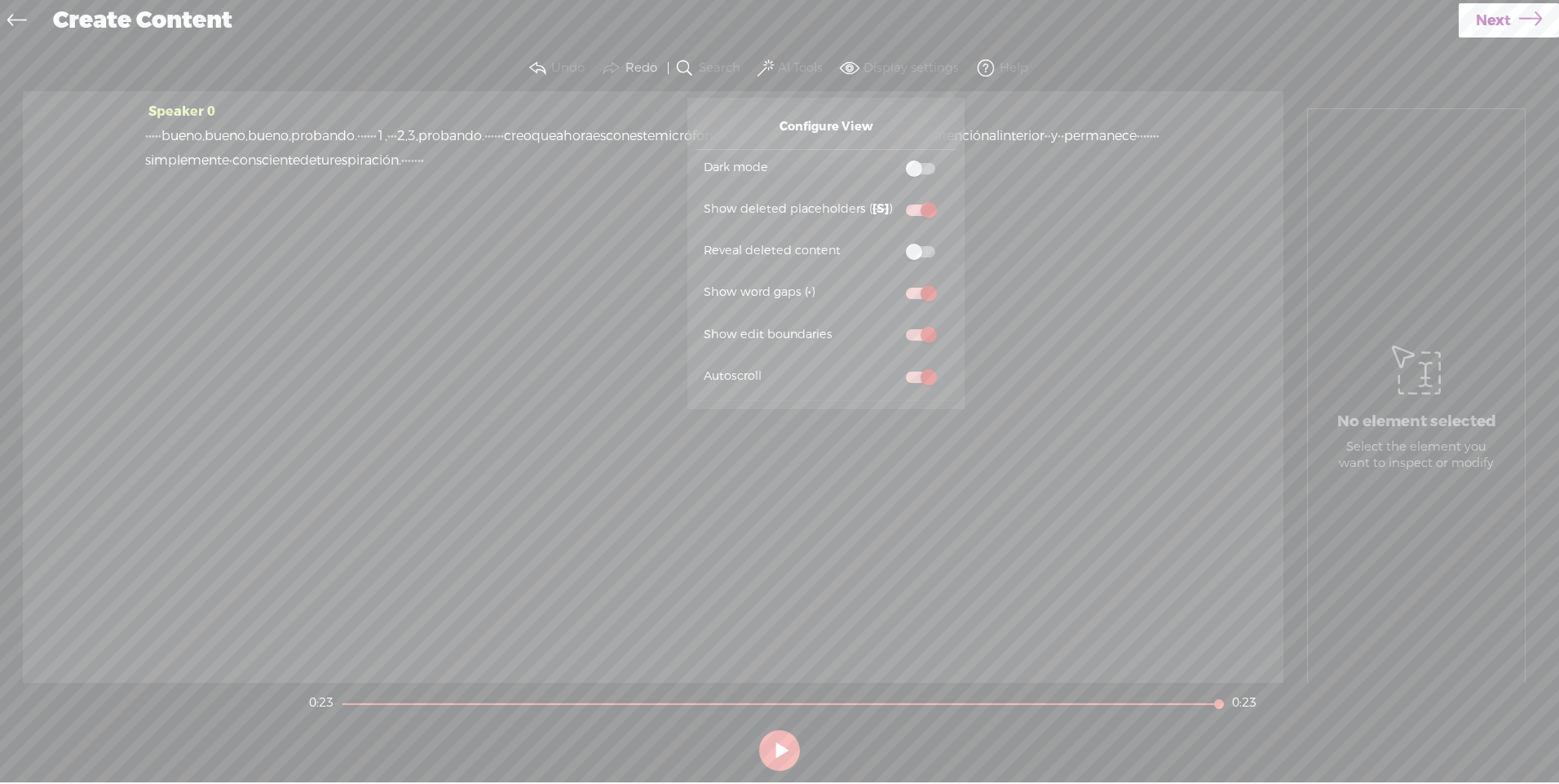
click at [918, 165] on span at bounding box center [920, 168] width 29 height 12
click at [892, 158] on input "checkbox" at bounding box center [892, 158] width 0 height 0
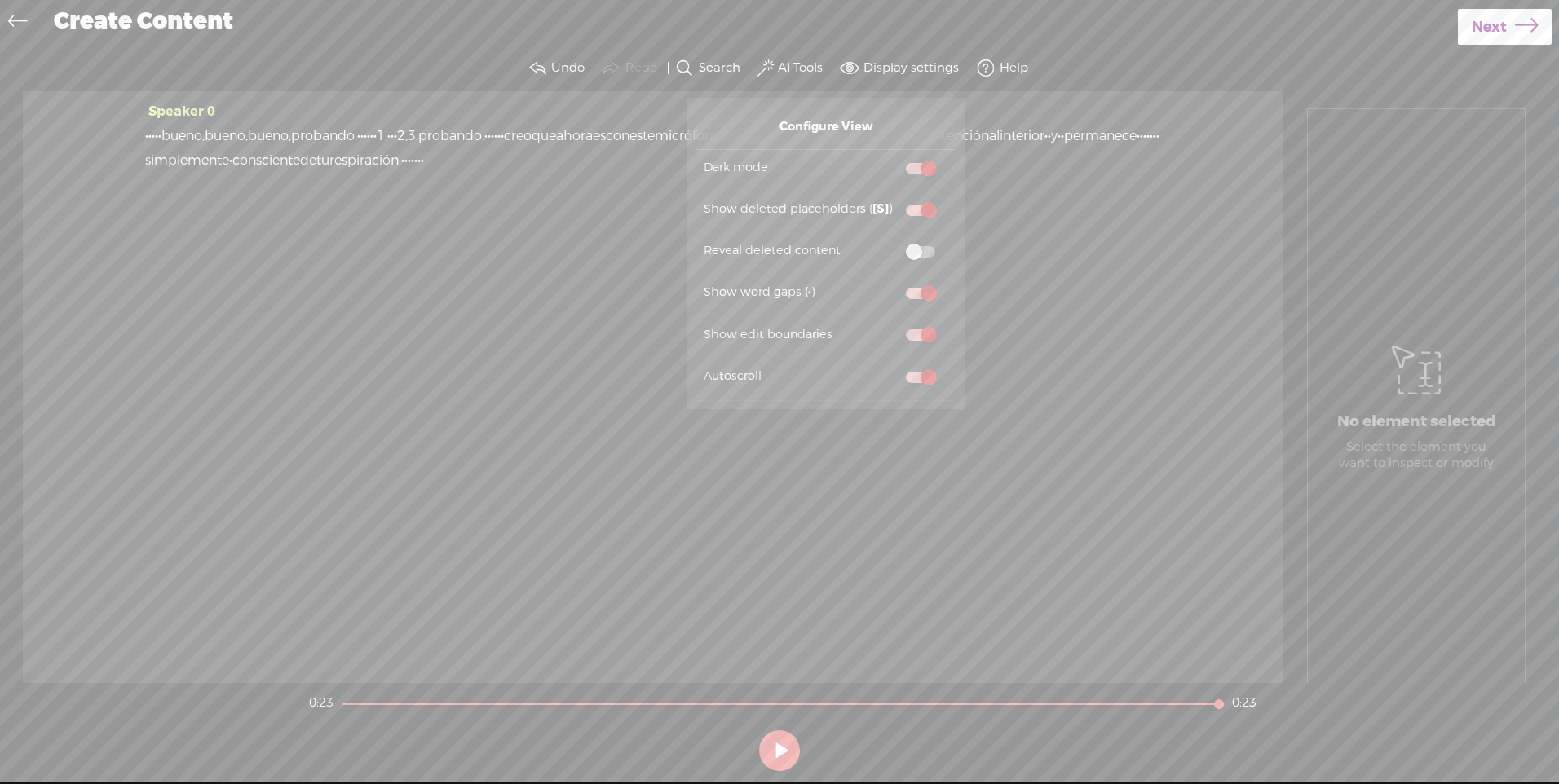
click at [918, 165] on span at bounding box center [920, 168] width 29 height 12
click at [892, 158] on input "checkbox" at bounding box center [892, 158] width 0 height 0
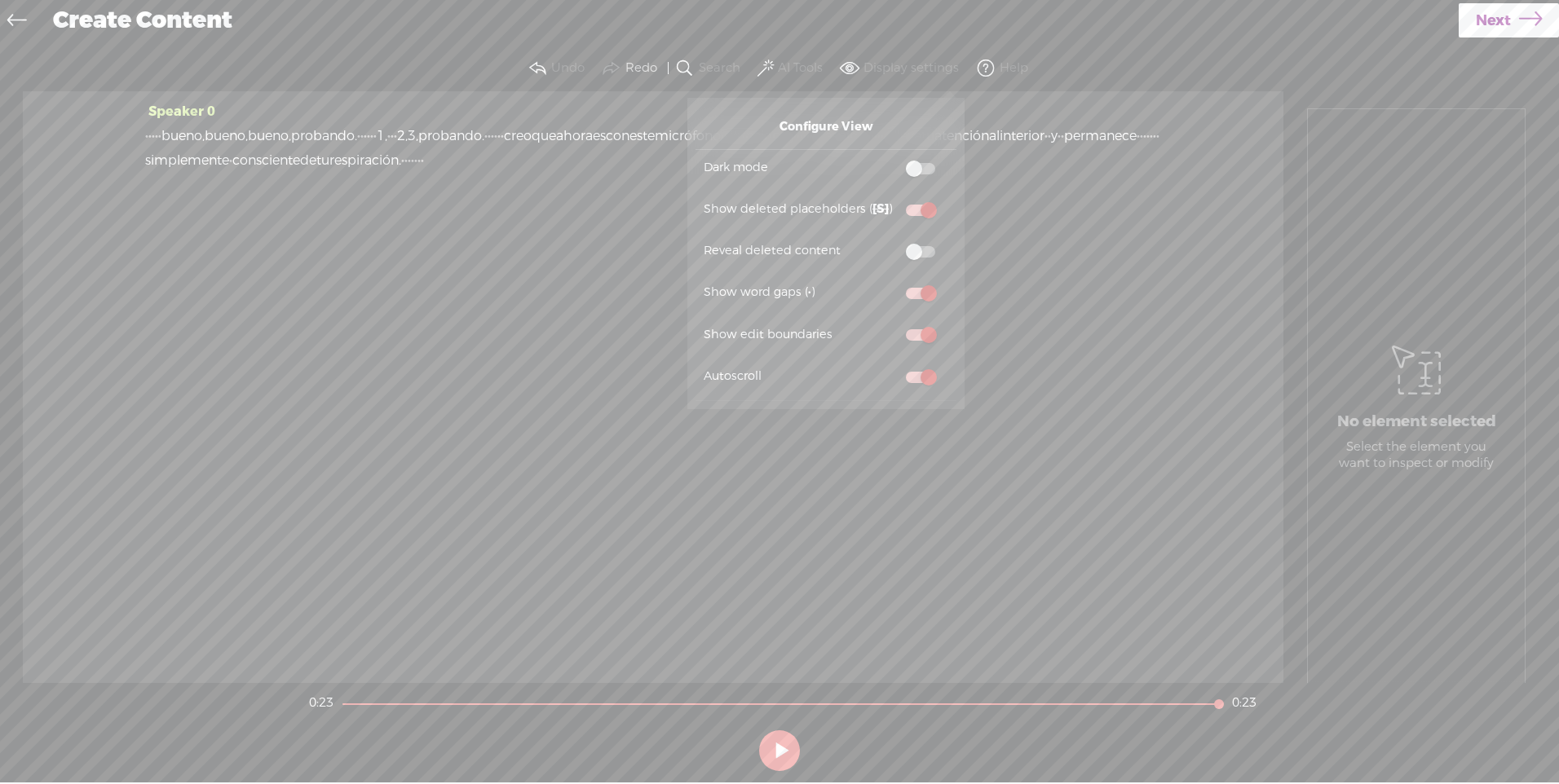
click at [918, 165] on span at bounding box center [920, 168] width 29 height 12
click at [892, 158] on input "checkbox" at bounding box center [892, 158] width 0 height 0
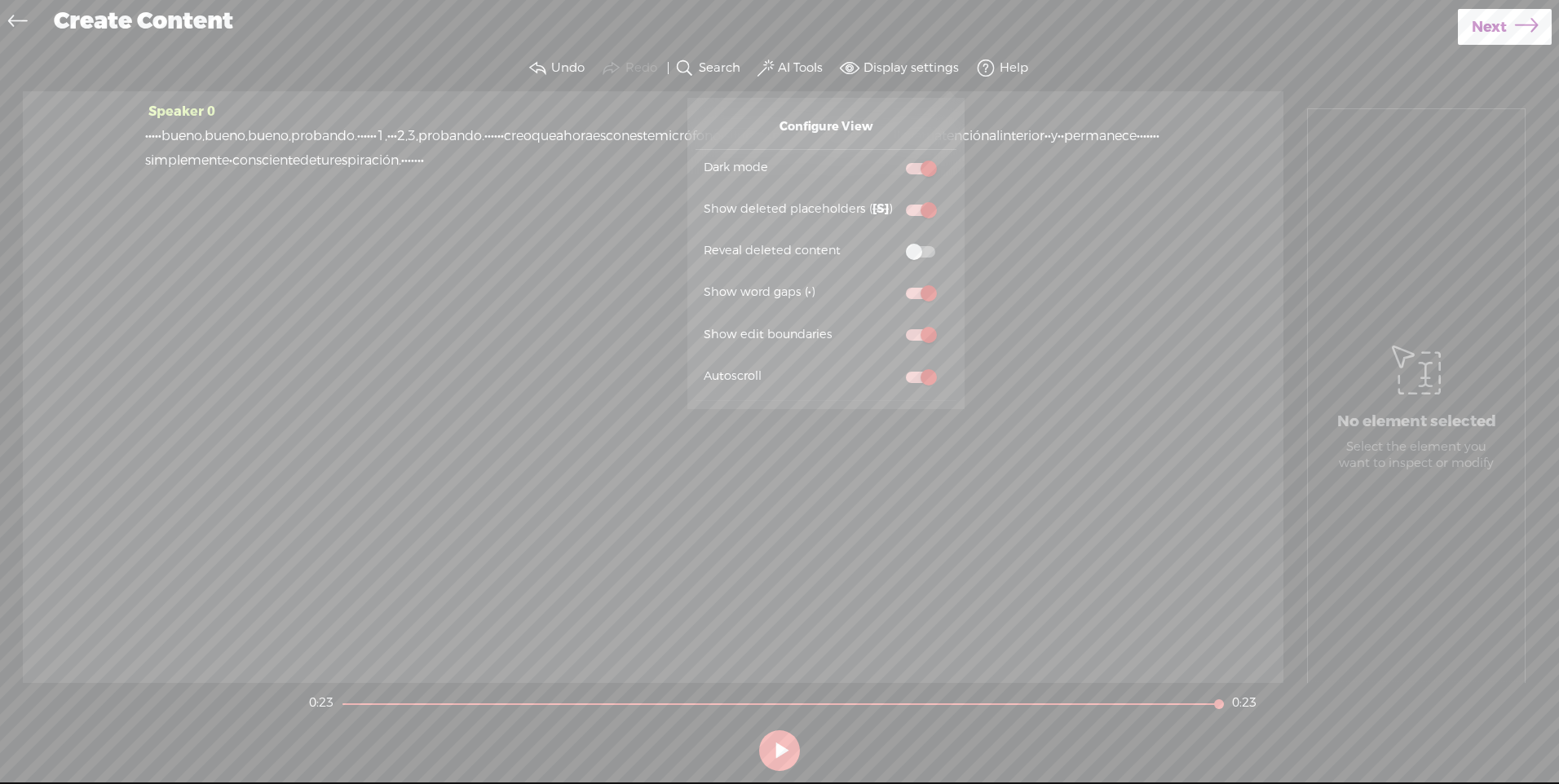
click at [918, 165] on span at bounding box center [920, 168] width 29 height 12
click at [892, 158] on input "checkbox" at bounding box center [892, 158] width 0 height 0
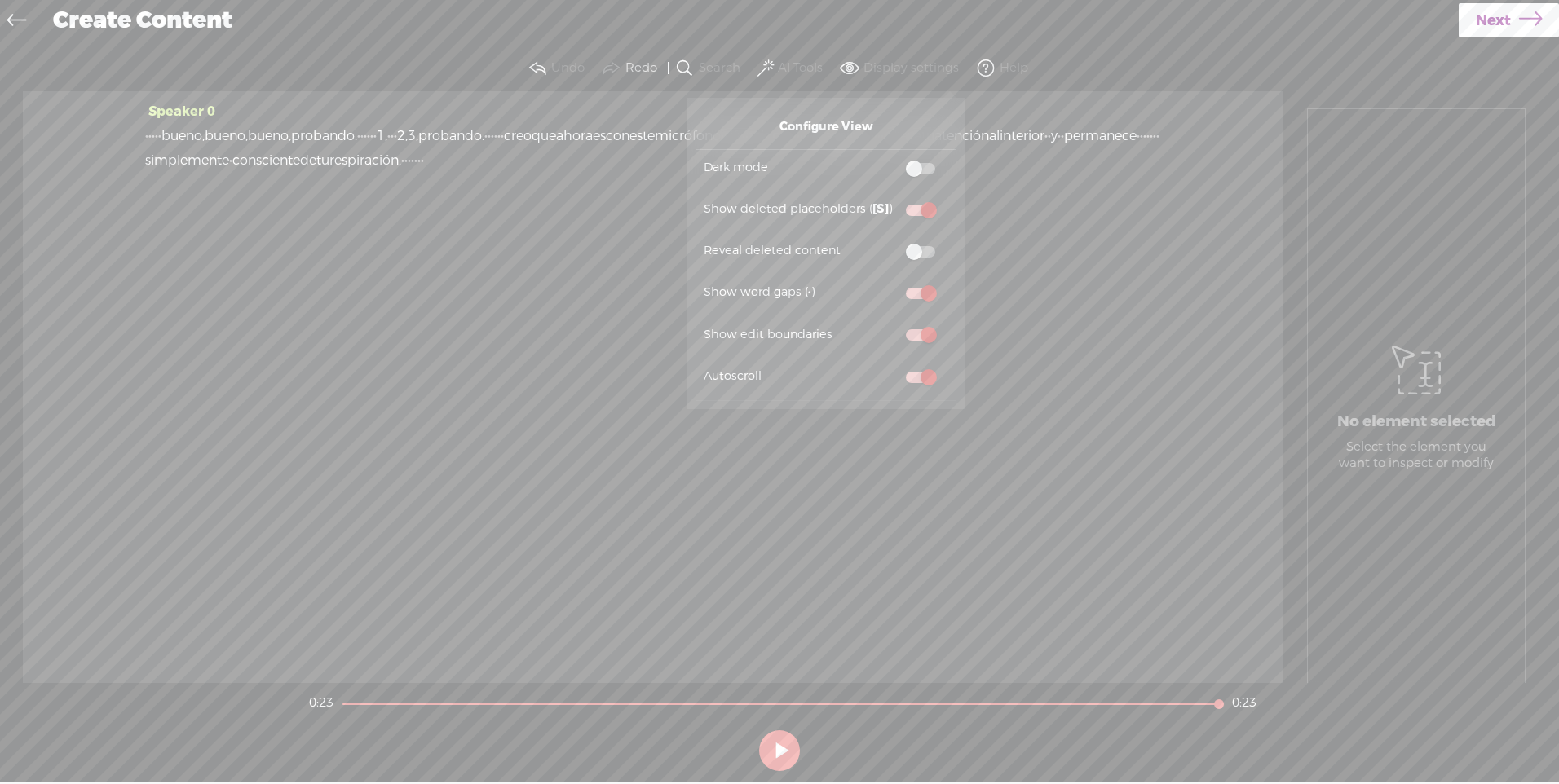
click at [918, 165] on span at bounding box center [920, 168] width 29 height 12
click at [892, 158] on input "checkbox" at bounding box center [892, 158] width 0 height 0
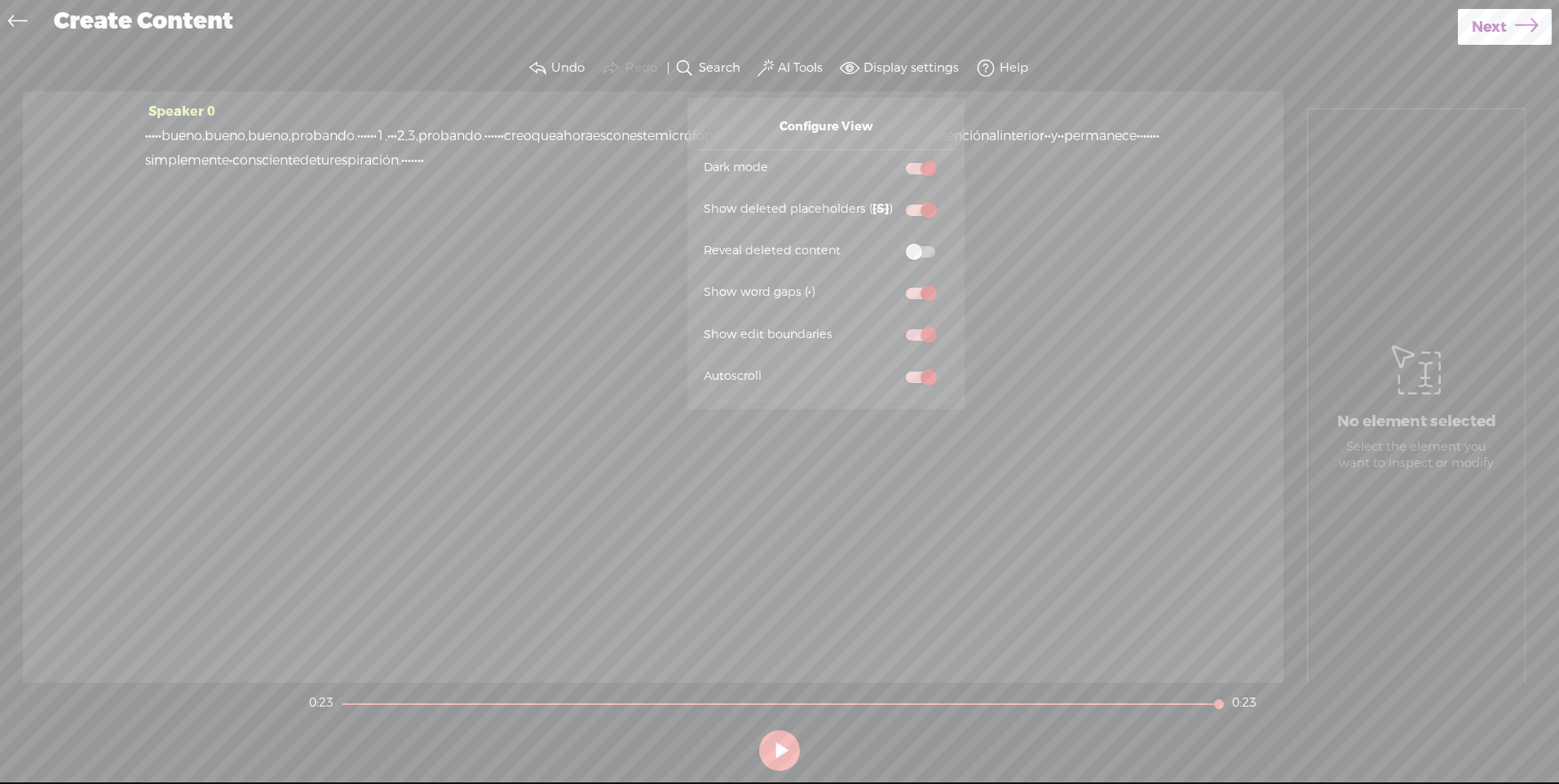
click at [915, 206] on span at bounding box center [920, 210] width 29 height 12
click at [892, 200] on input "checkbox" at bounding box center [892, 200] width 0 height 0
click at [915, 206] on span at bounding box center [920, 210] width 29 height 12
click at [892, 200] on input "checkbox" at bounding box center [892, 200] width 0 height 0
click at [921, 249] on span at bounding box center [920, 251] width 29 height 12
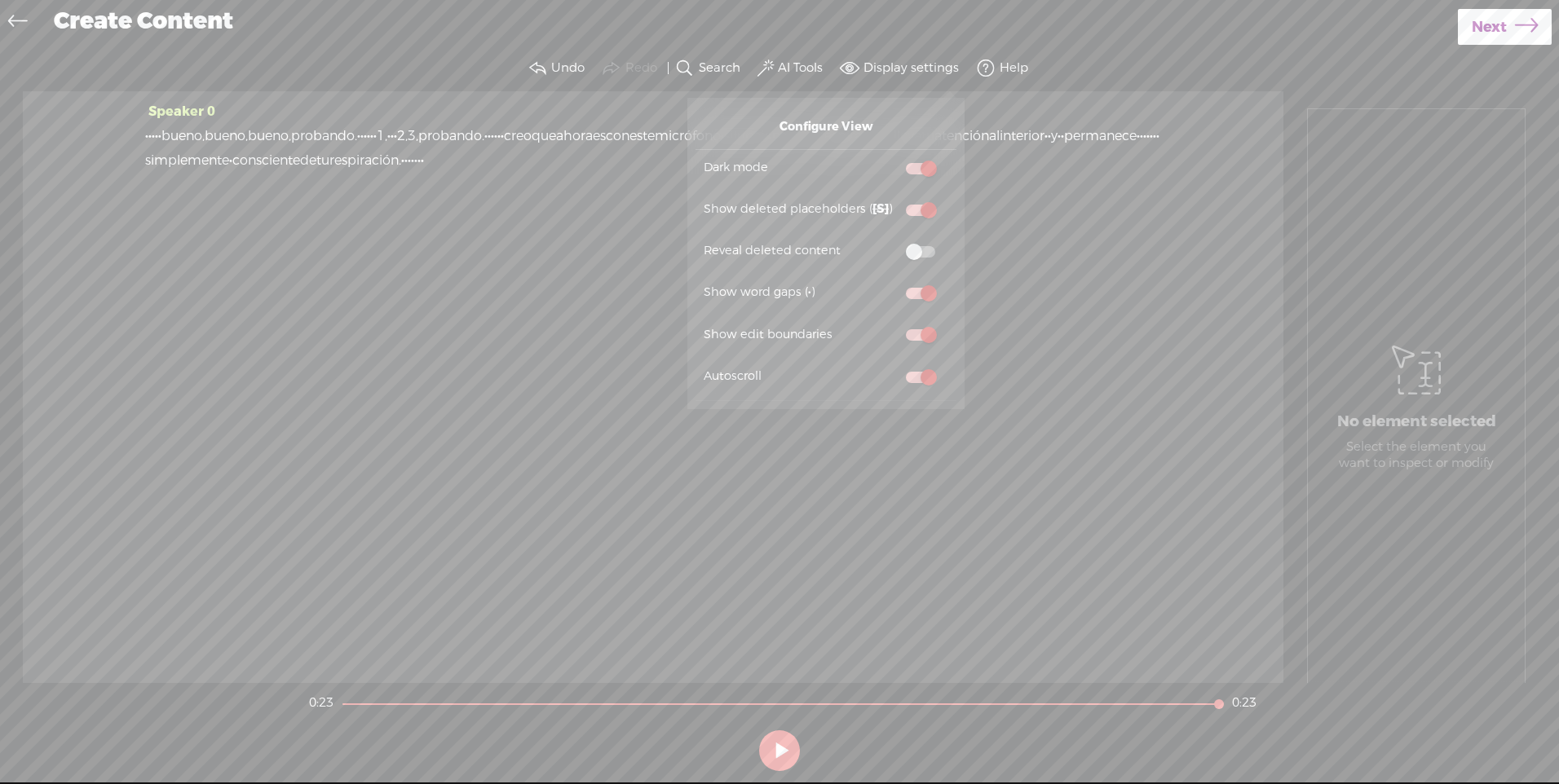
click at [892, 242] on input "checkbox" at bounding box center [892, 242] width 0 height 0
click at [921, 249] on span at bounding box center [920, 251] width 29 height 12
click at [892, 242] on input "checkbox" at bounding box center [892, 242] width 0 height 0
click at [916, 375] on span at bounding box center [920, 377] width 29 height 12
click at [892, 366] on input "checkbox" at bounding box center [892, 366] width 0 height 0
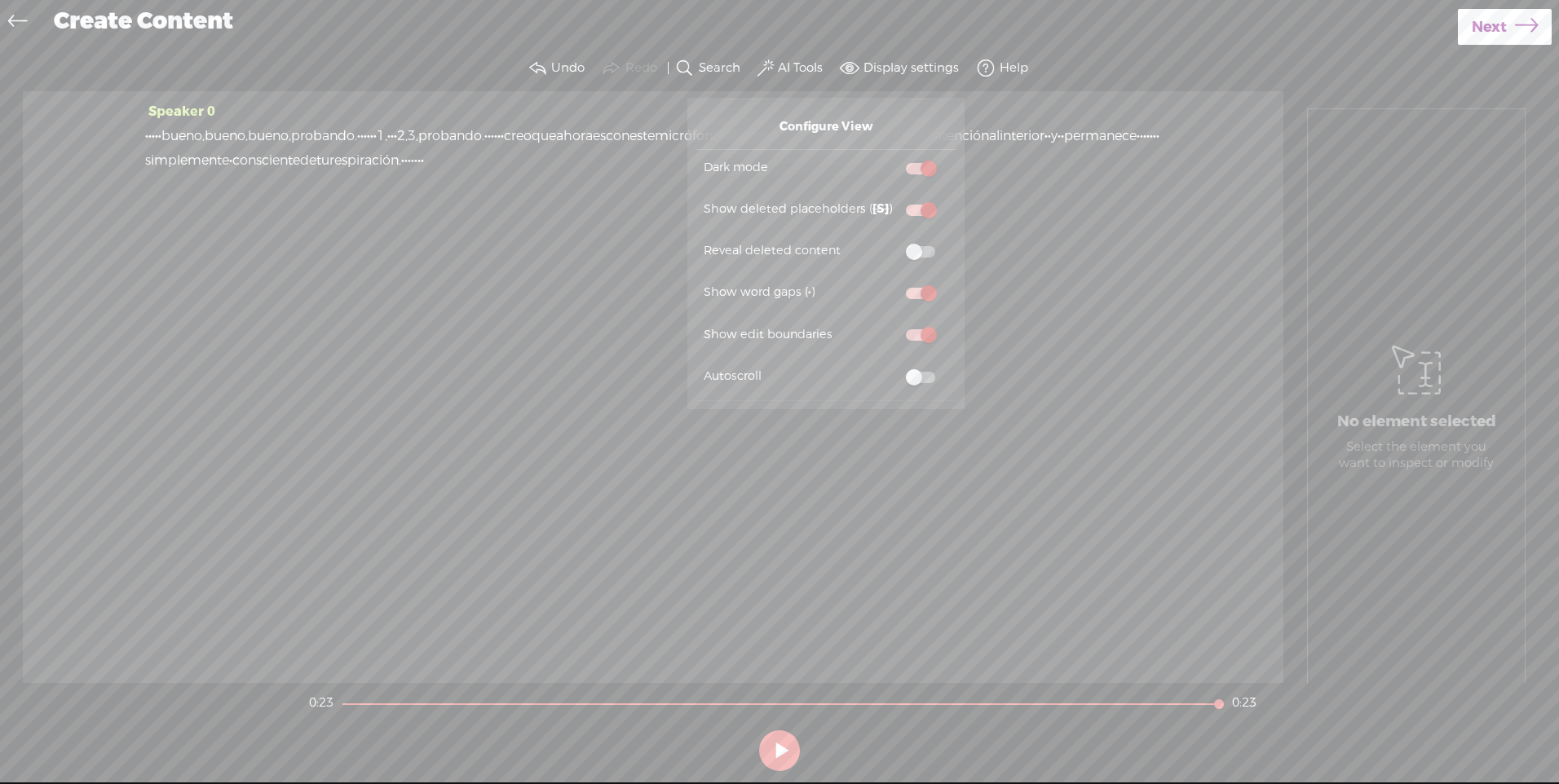
click at [916, 375] on span at bounding box center [920, 377] width 29 height 12
click at [892, 366] on input "checkbox" at bounding box center [892, 366] width 0 height 0
click at [988, 67] on span at bounding box center [985, 68] width 19 height 19
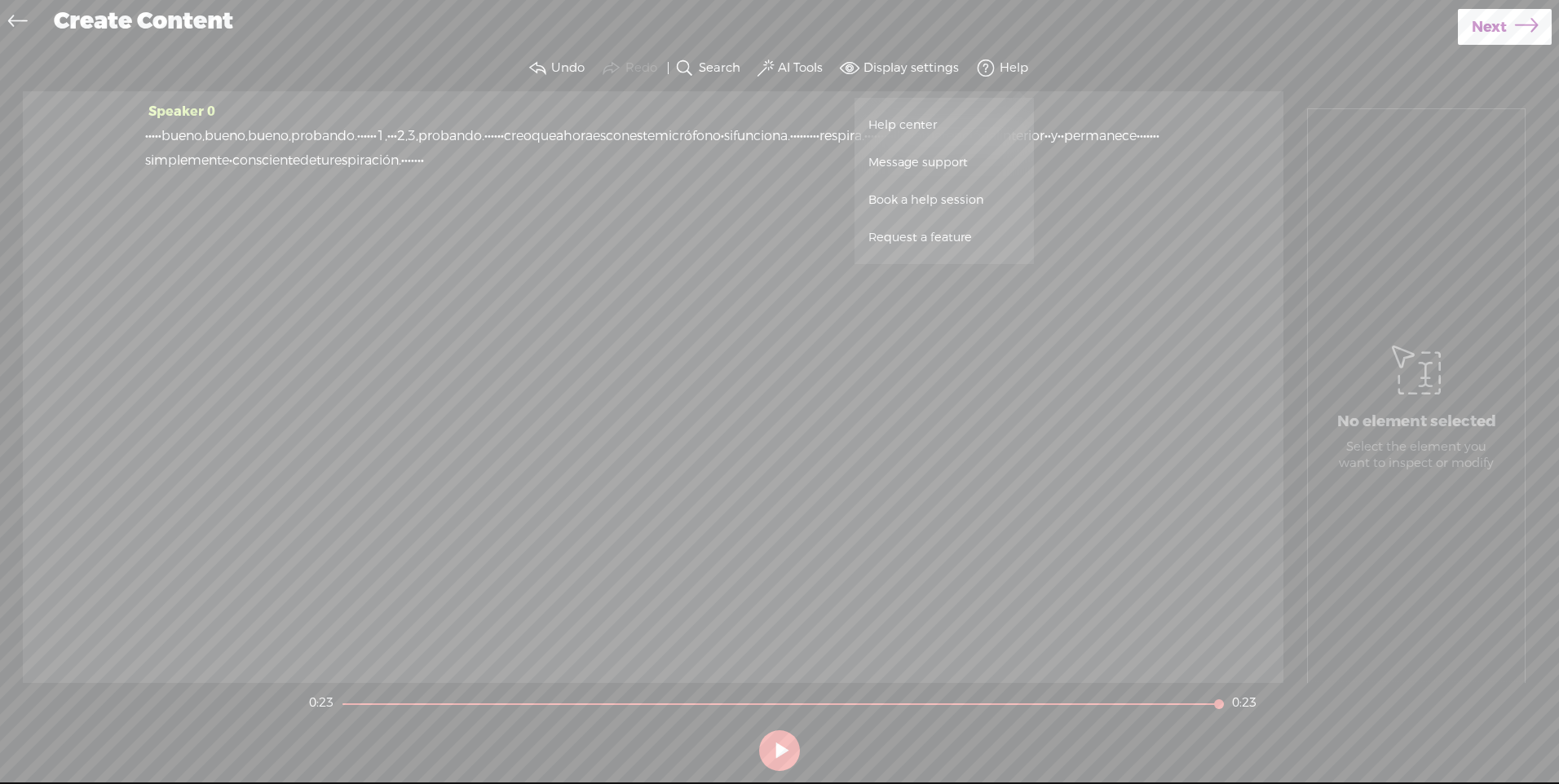
click at [709, 336] on div "Speaker 0 · · · · · bueno, bueno, bueno, probando. · · · · · · 1, · · · 2, 3, p…" at bounding box center [653, 387] width 1261 height 592
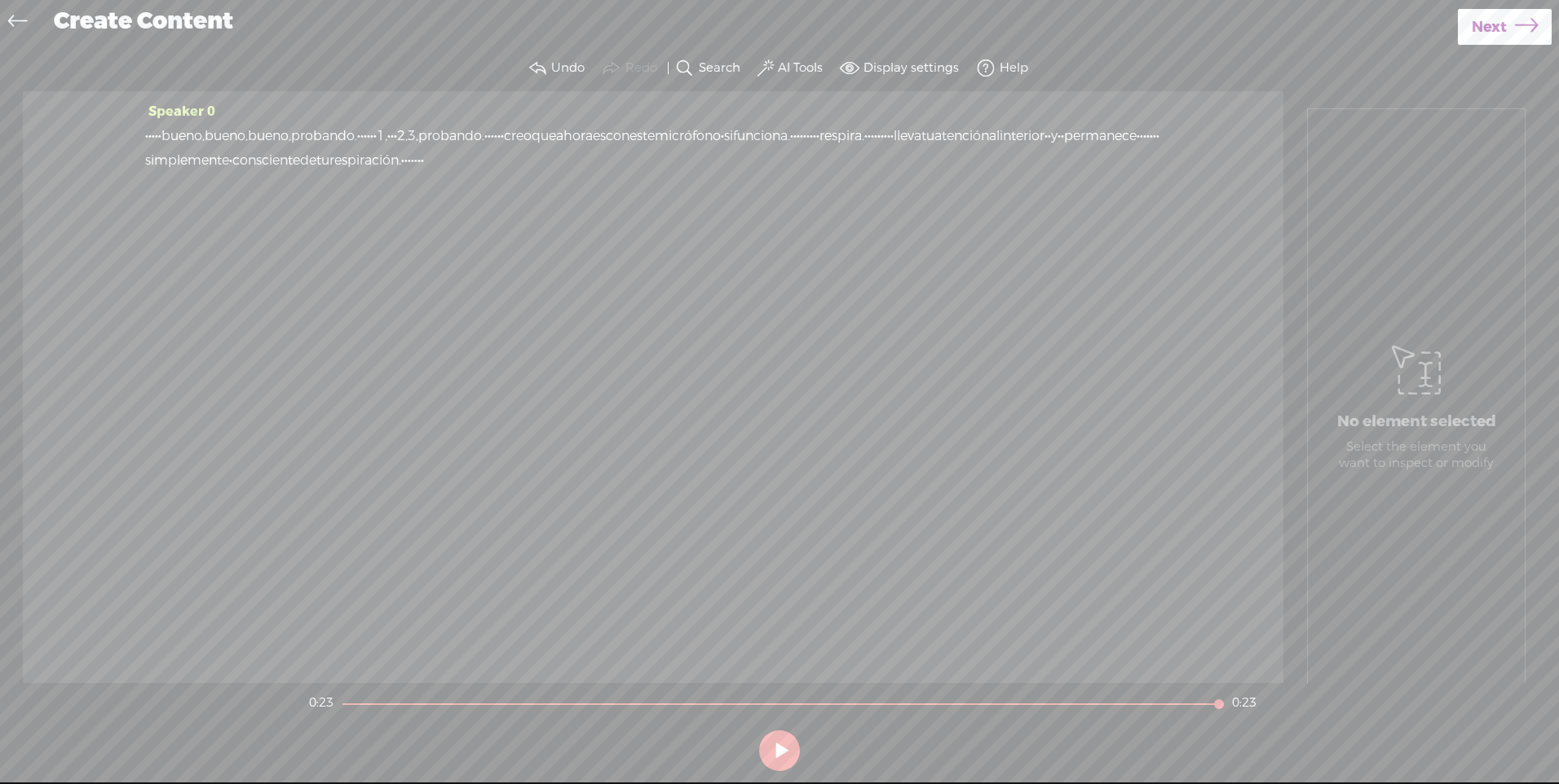
click at [1482, 22] on span "Next" at bounding box center [1489, 27] width 35 height 42
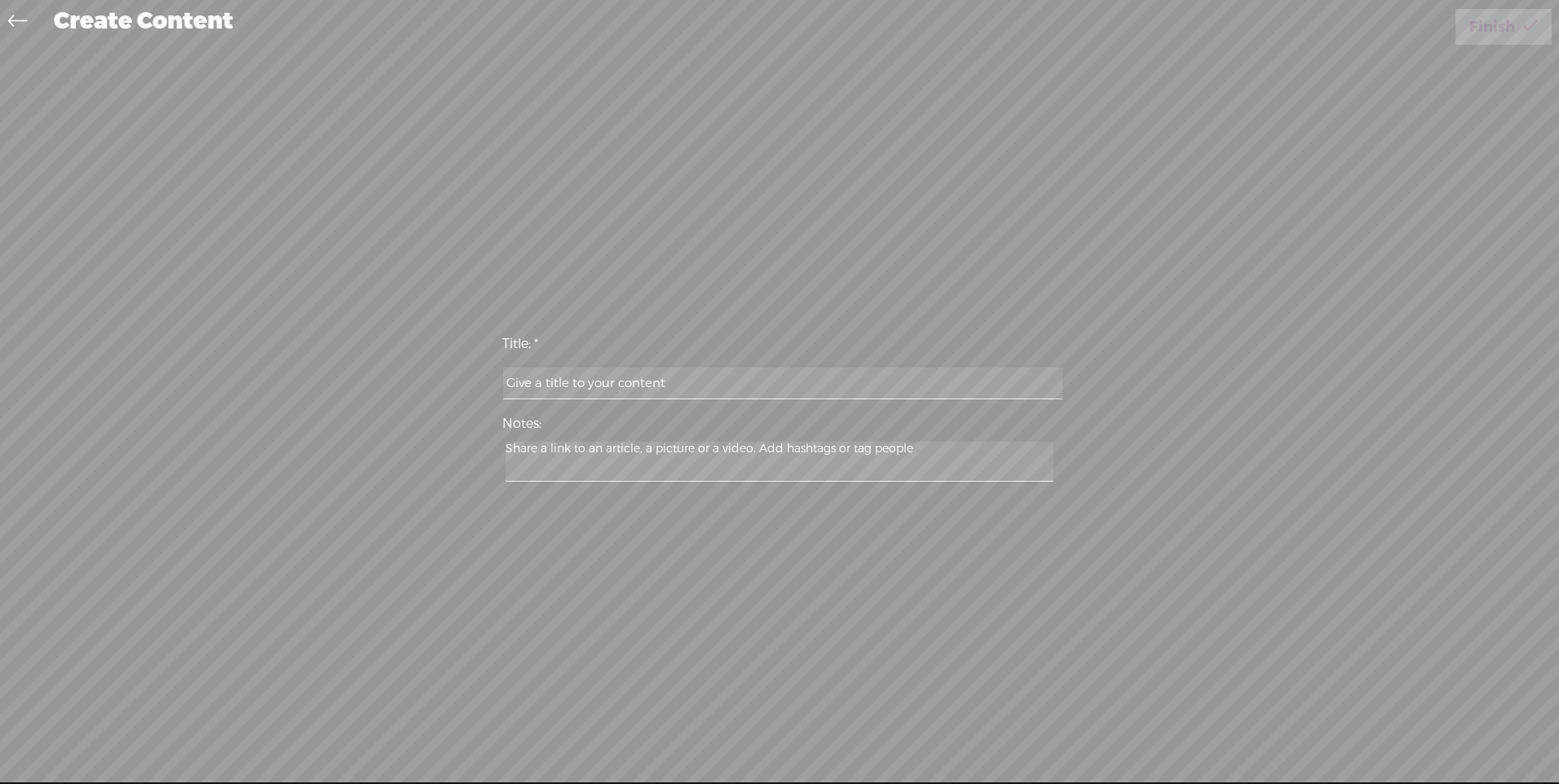
click at [24, 21] on icon at bounding box center [17, 23] width 19 height 36
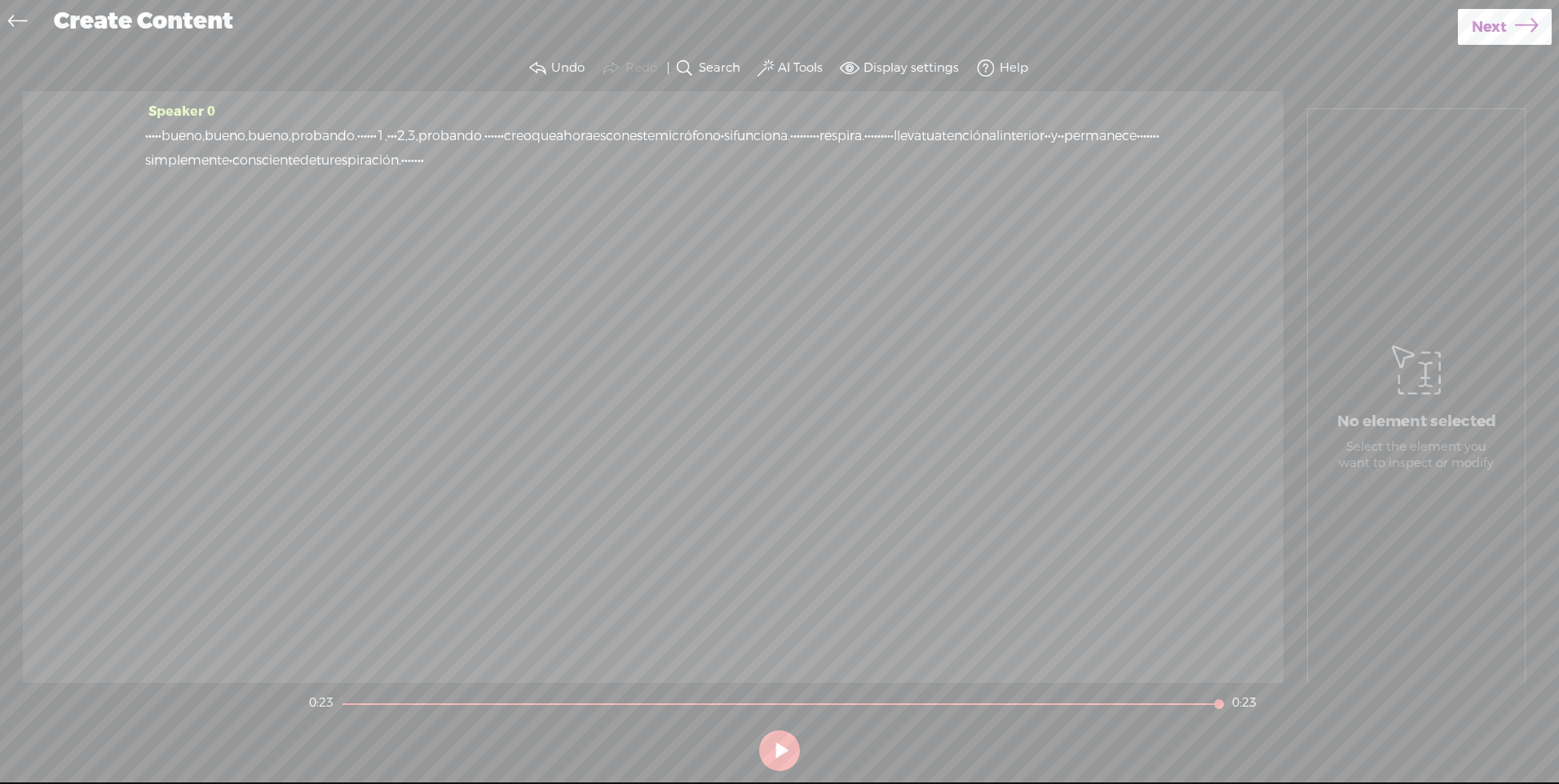
click at [683, 63] on span at bounding box center [684, 68] width 19 height 19
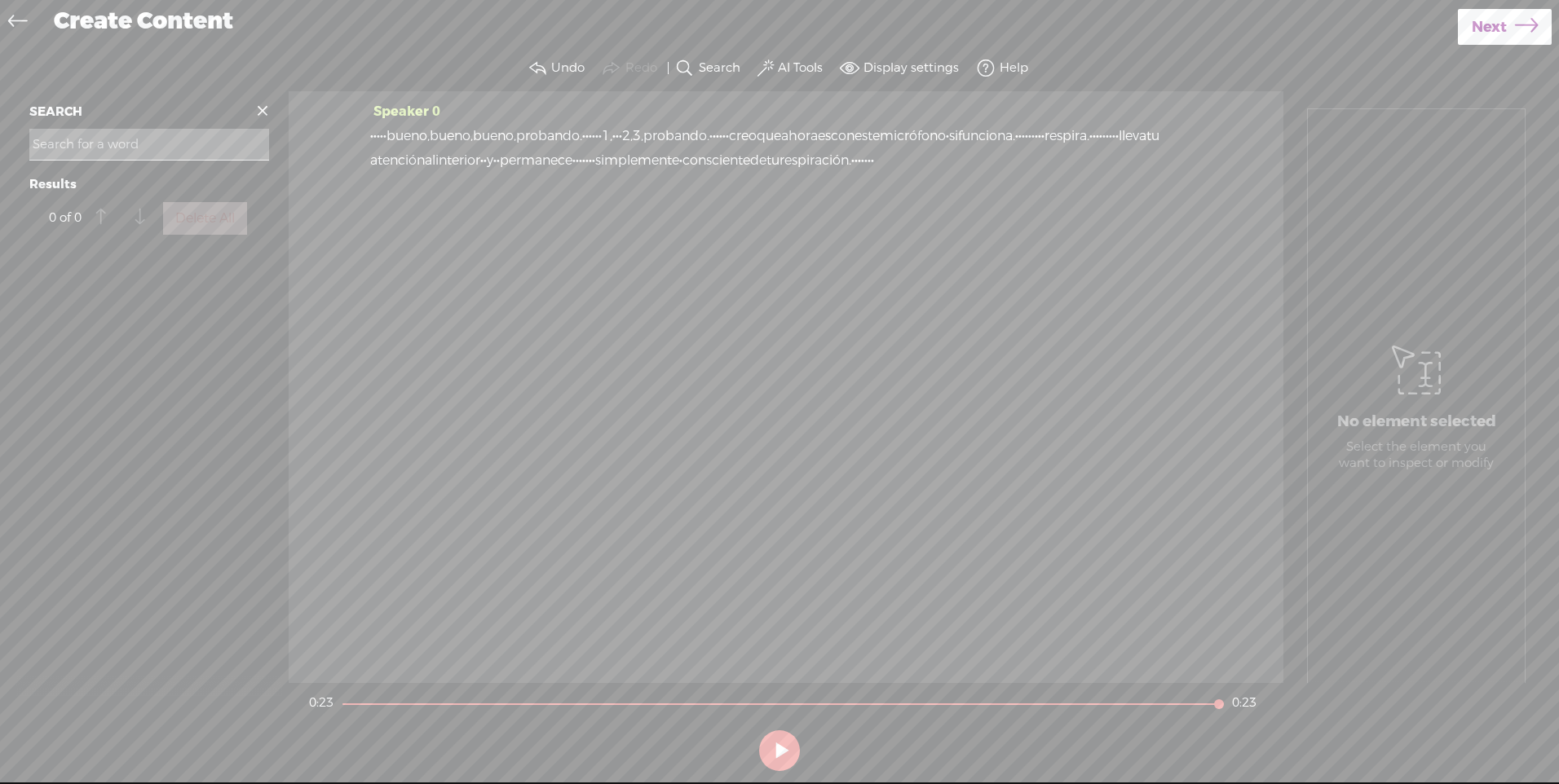
click at [262, 116] on span at bounding box center [263, 111] width 25 height 25
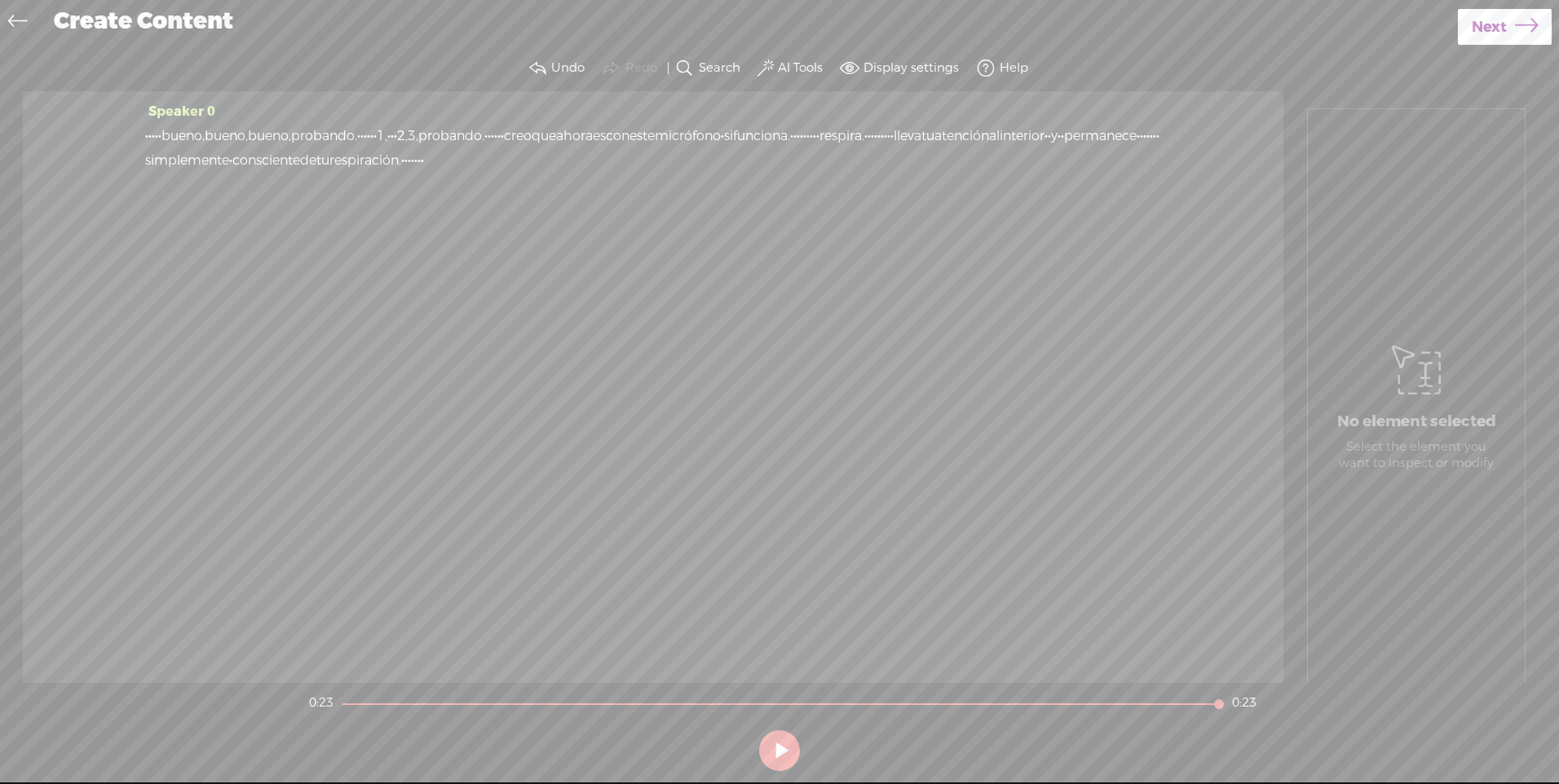
click at [15, 20] on icon at bounding box center [17, 23] width 19 height 36
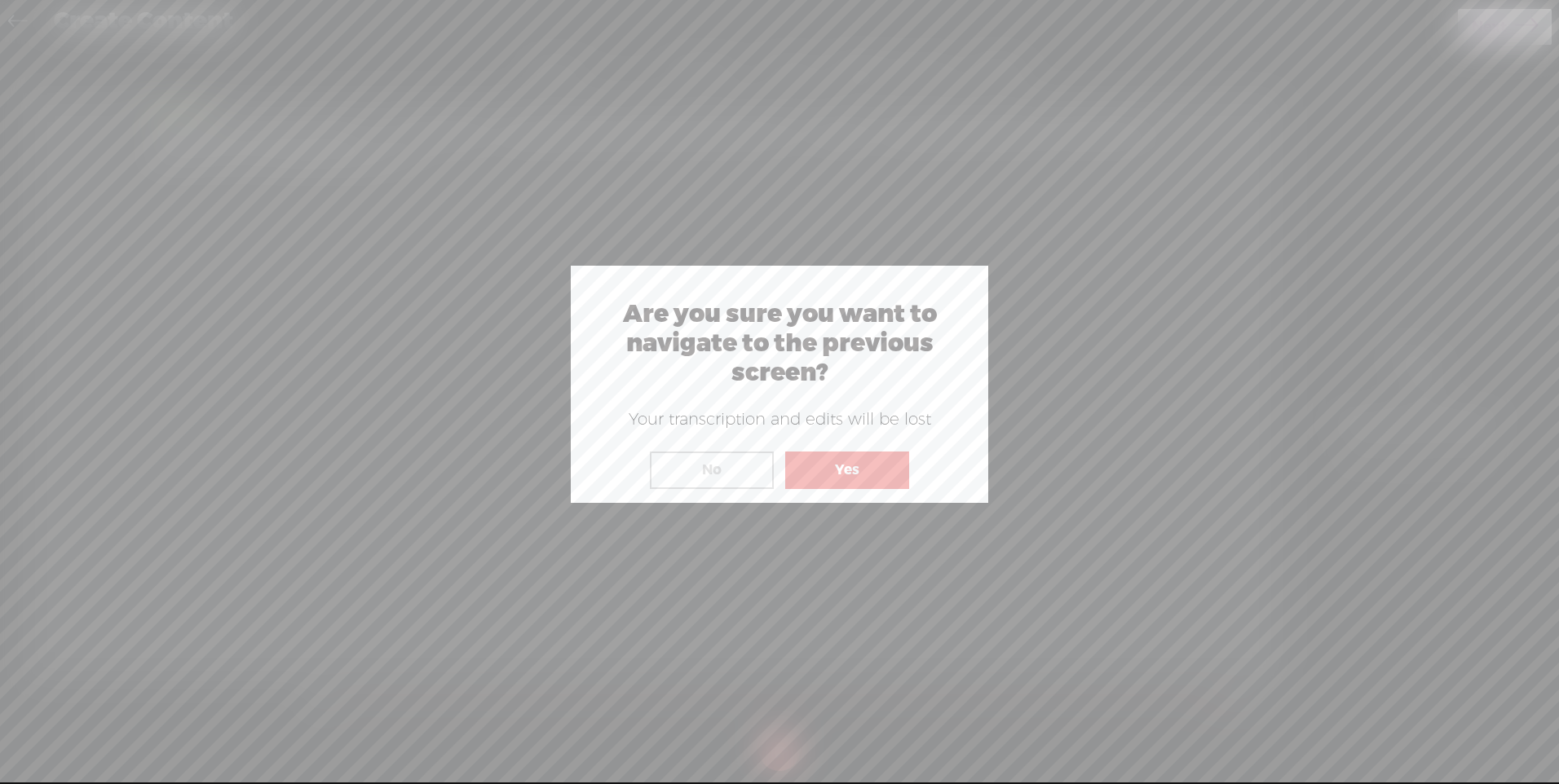
click at [845, 473] on button "Yes" at bounding box center [847, 470] width 124 height 37
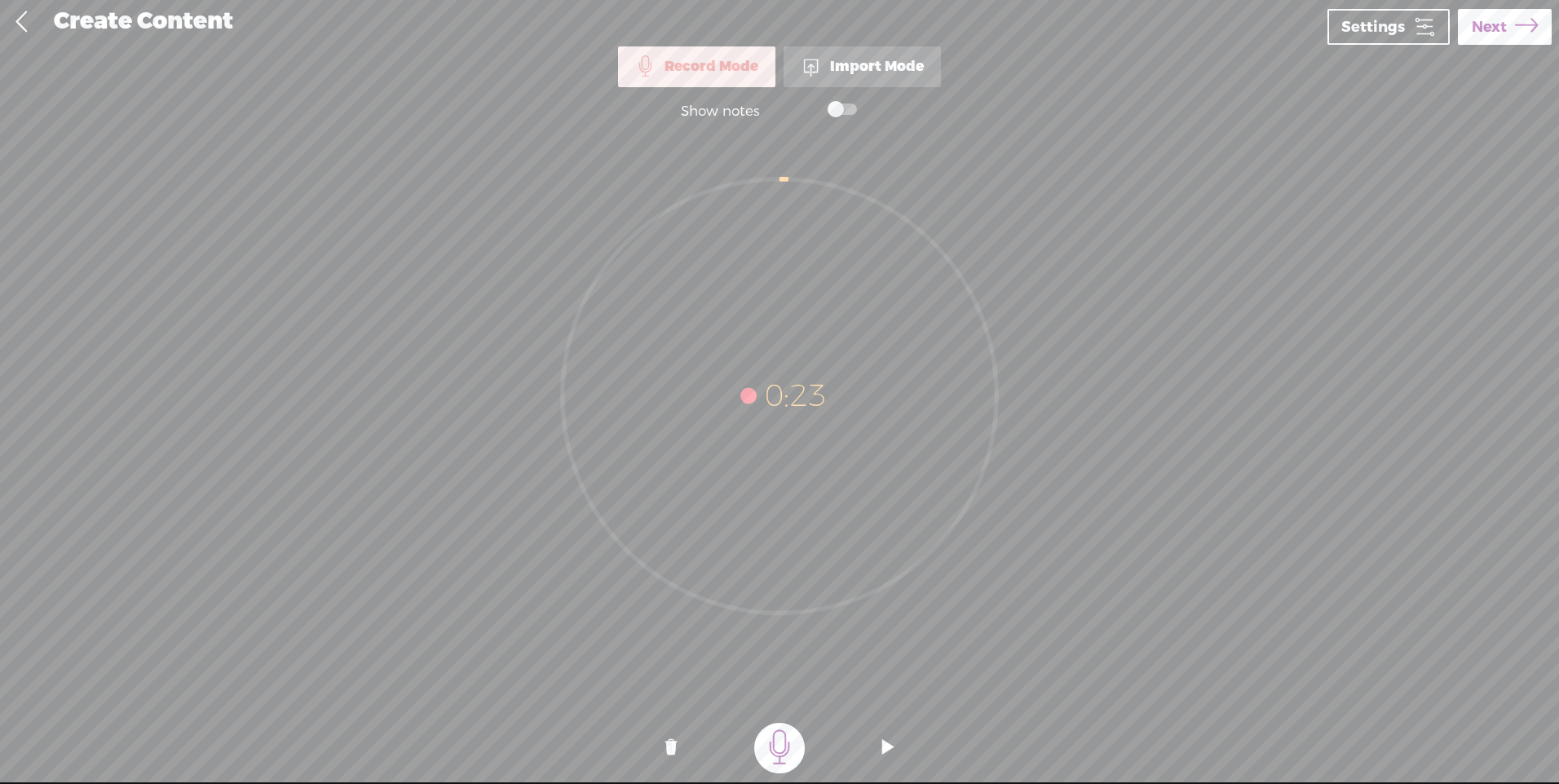
click at [865, 58] on div "Import Mode" at bounding box center [862, 66] width 158 height 41
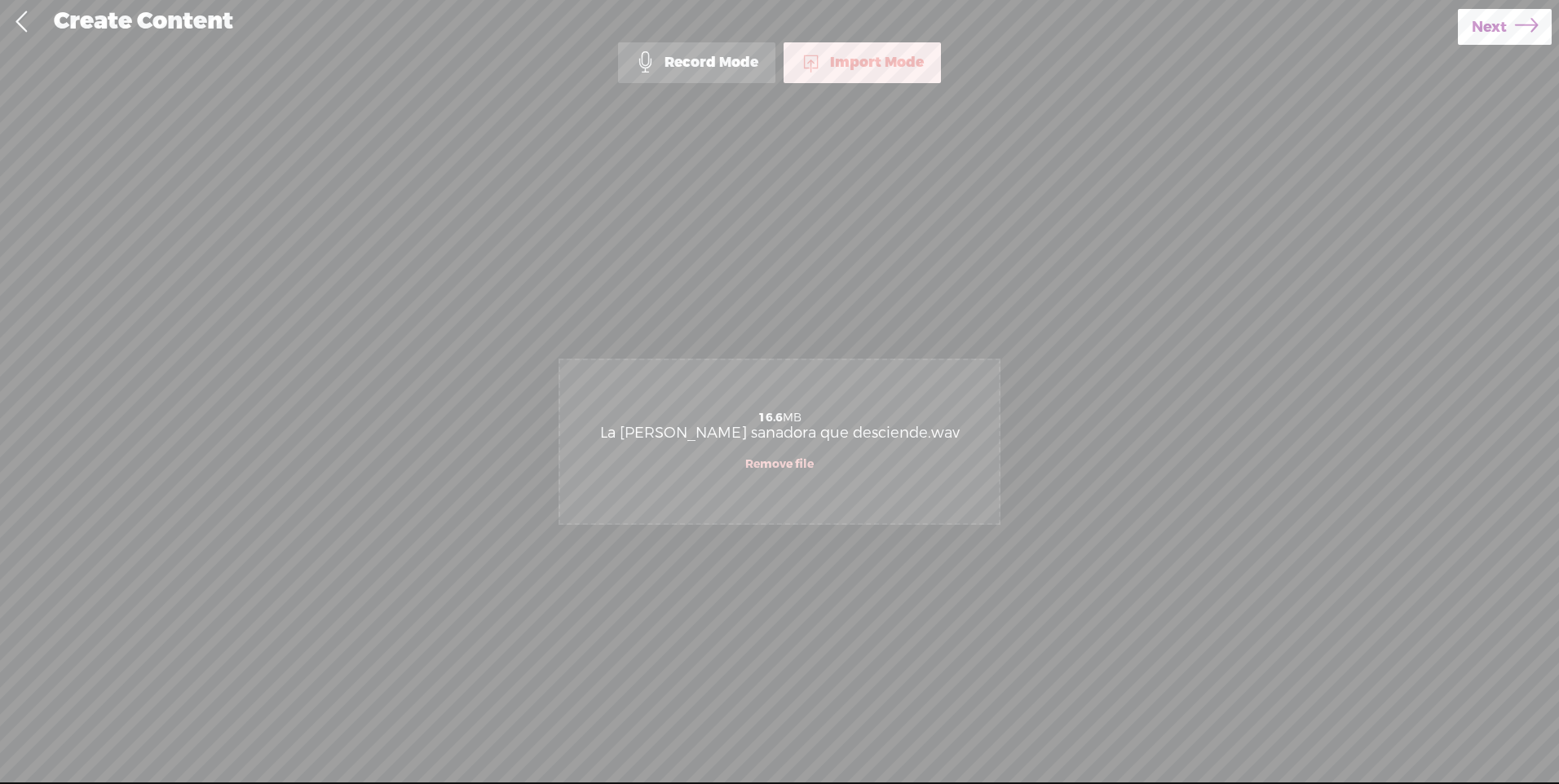
click at [789, 463] on link "Remove file" at bounding box center [779, 465] width 68 height 15
click at [1478, 23] on span "Next" at bounding box center [1489, 27] width 35 height 42
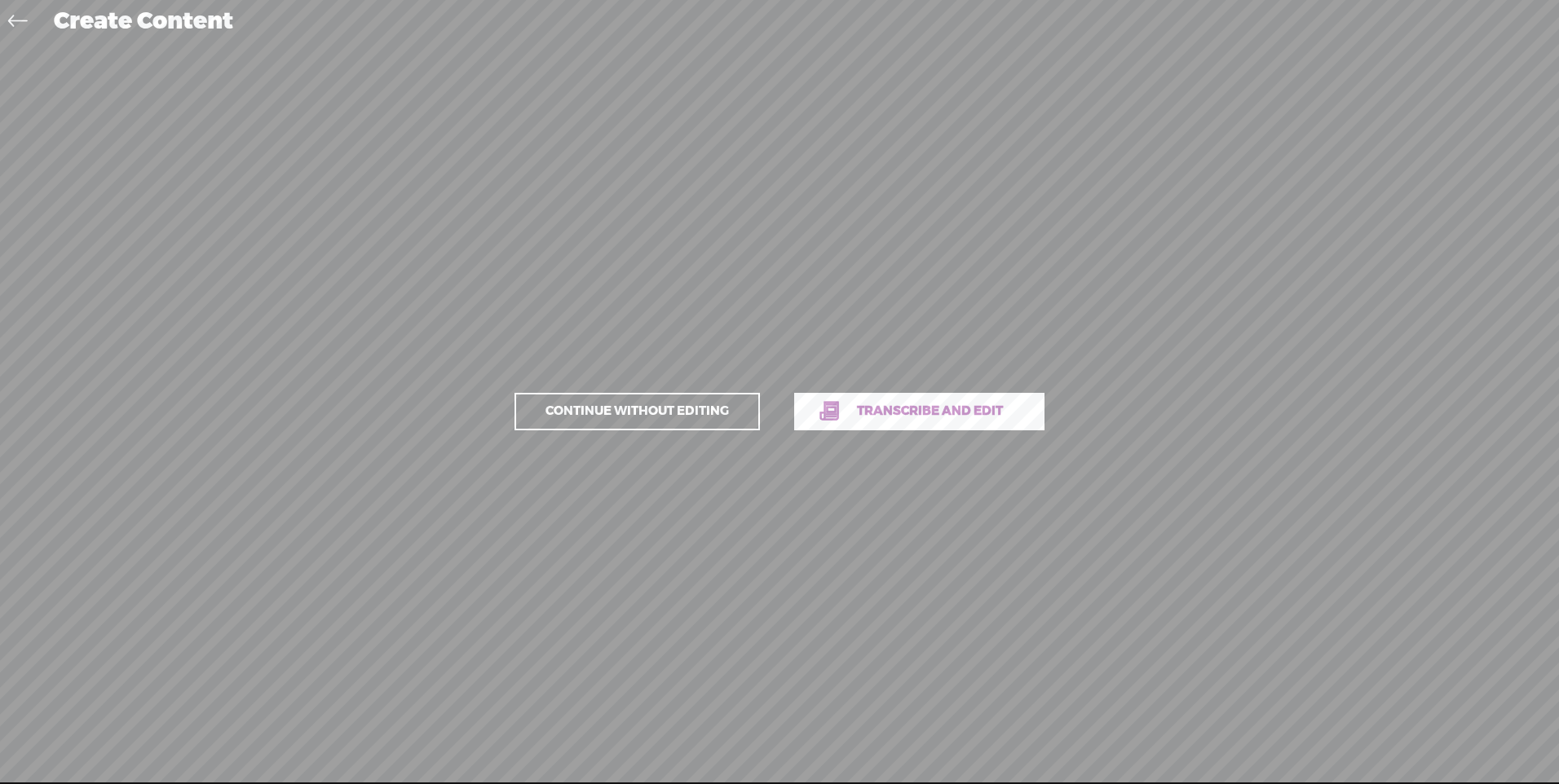
click at [855, 415] on span "Transcribe and edit" at bounding box center [929, 411] width 180 height 19
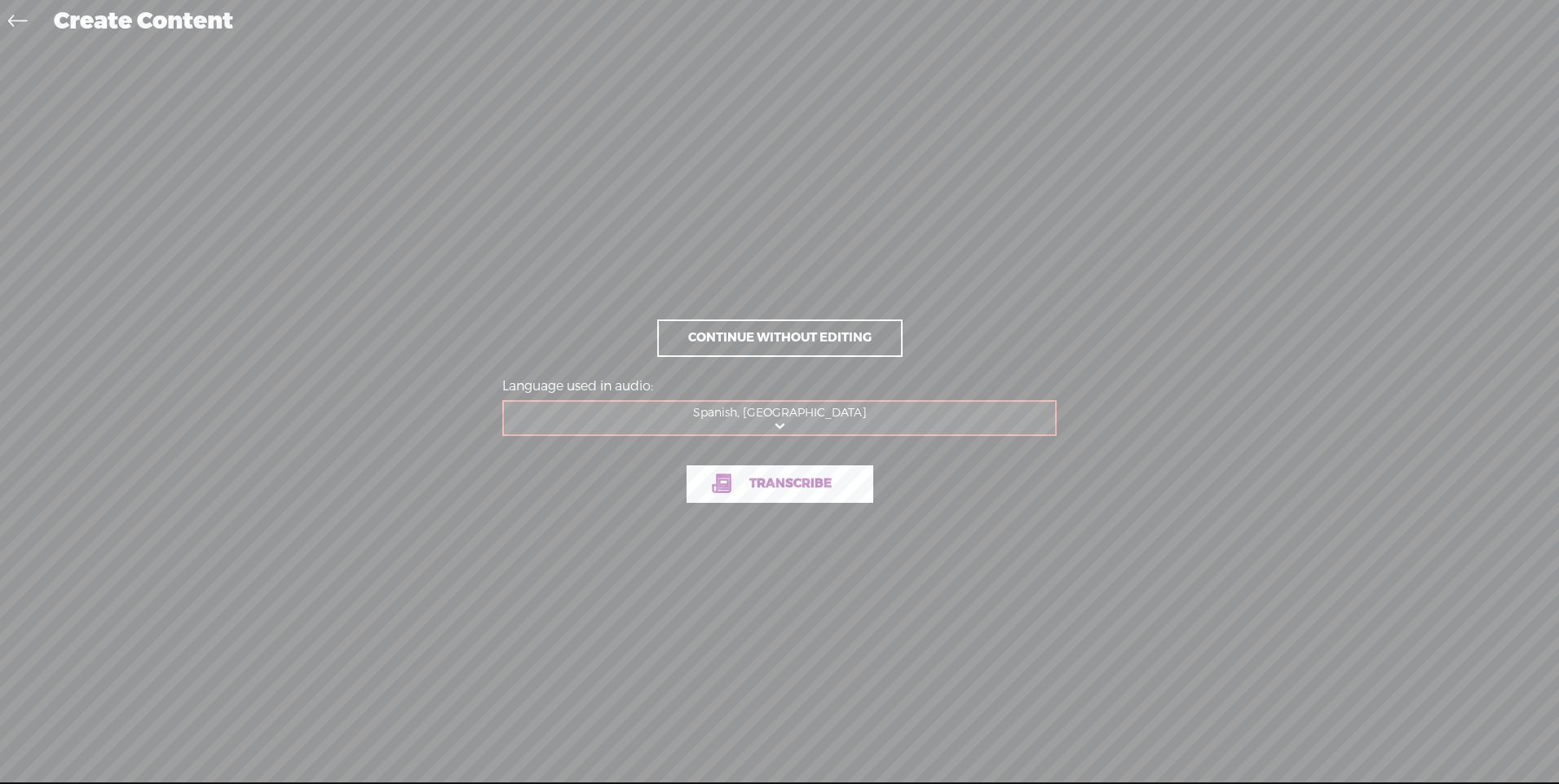
click at [769, 480] on span "Transcribe" at bounding box center [791, 483] width 117 height 19
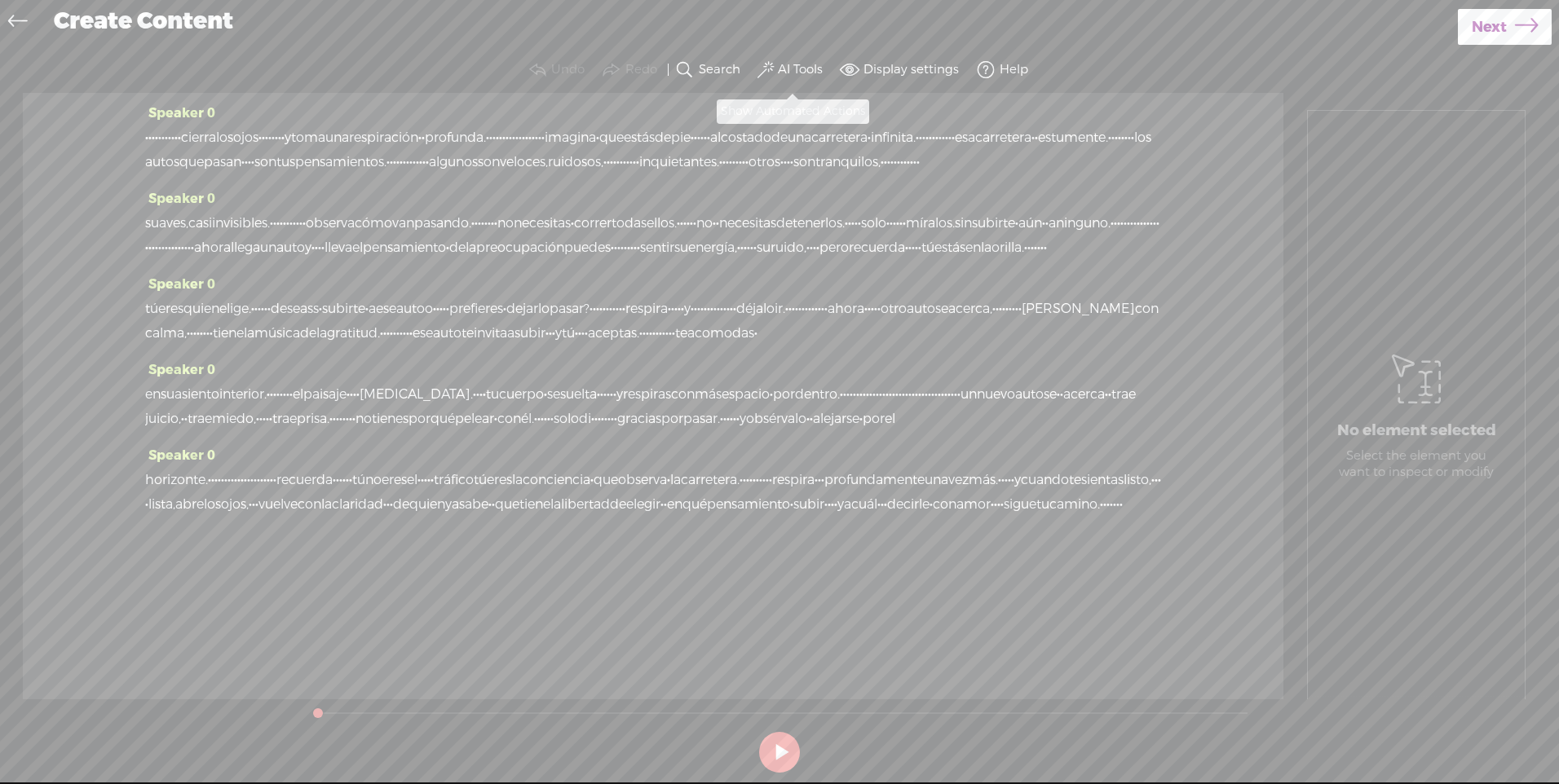
drag, startPoint x: 798, startPoint y: 65, endPoint x: 798, endPoint y: 75, distance: 10.0
click at [798, 65] on label "AI Tools" at bounding box center [799, 70] width 45 height 16
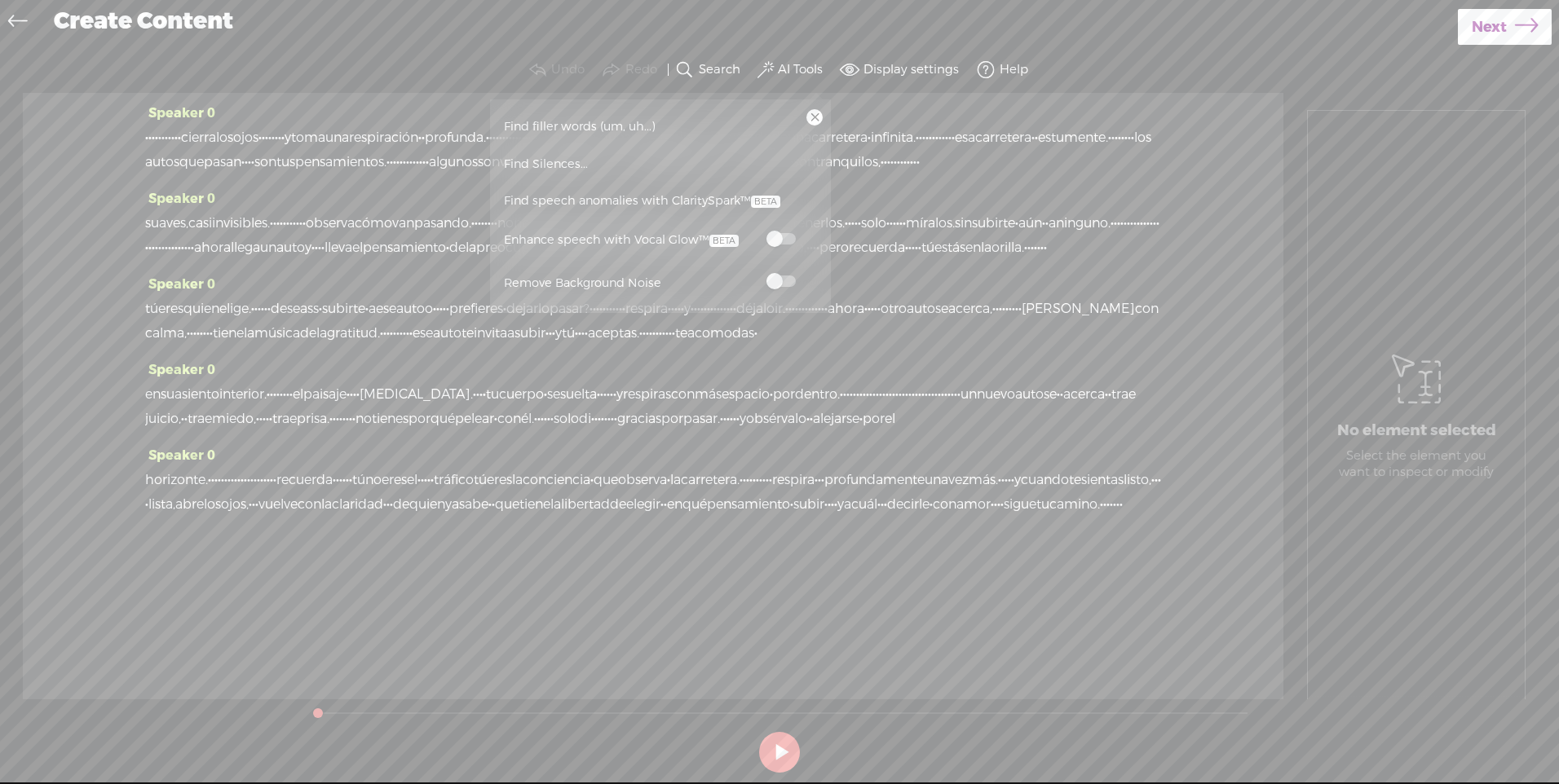
click at [784, 242] on span at bounding box center [781, 238] width 29 height 12
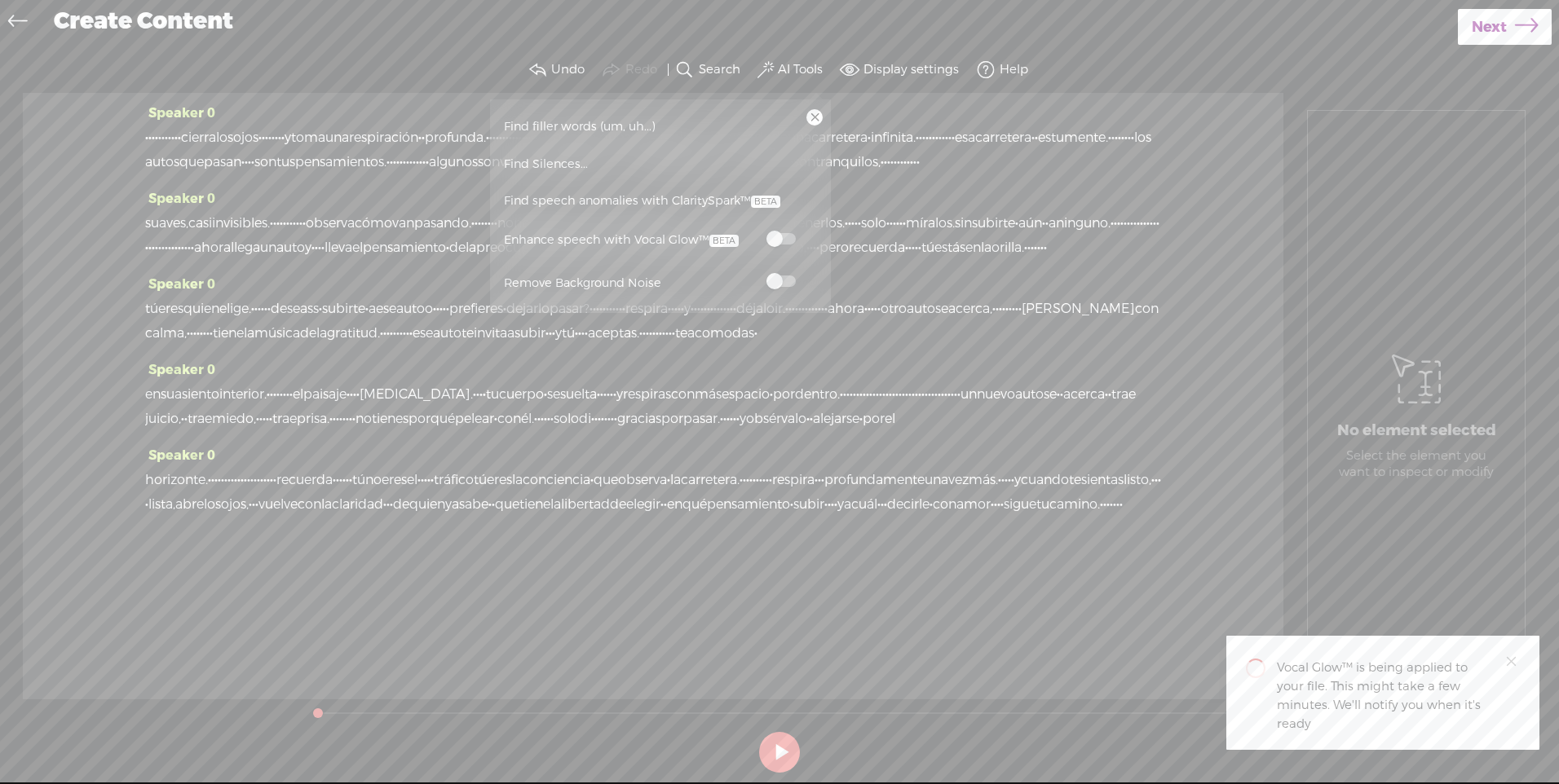
click at [784, 279] on span at bounding box center [781, 281] width 29 height 12
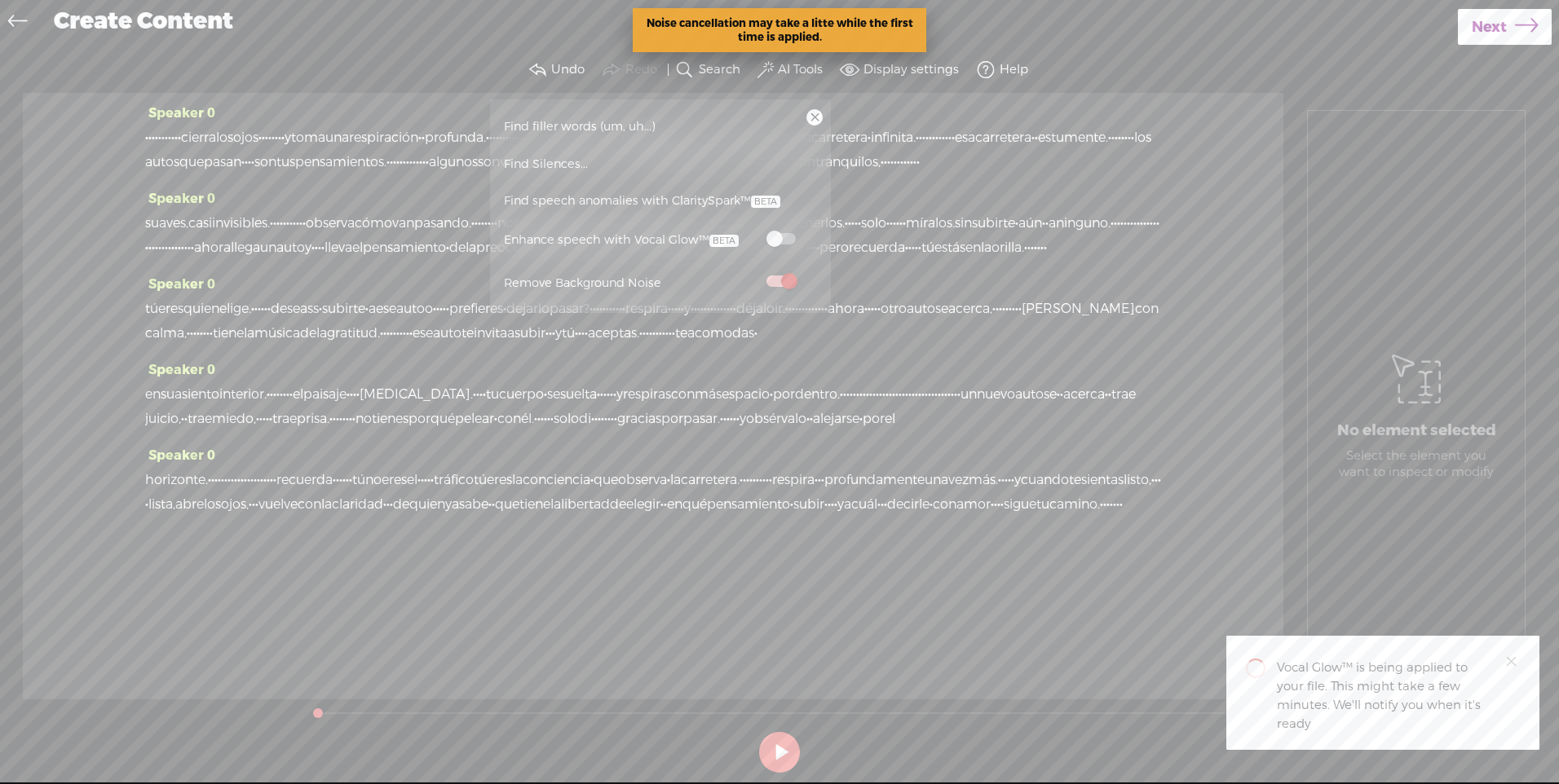
click at [781, 235] on span at bounding box center [781, 238] width 29 height 12
click at [791, 237] on span at bounding box center [781, 238] width 29 height 12
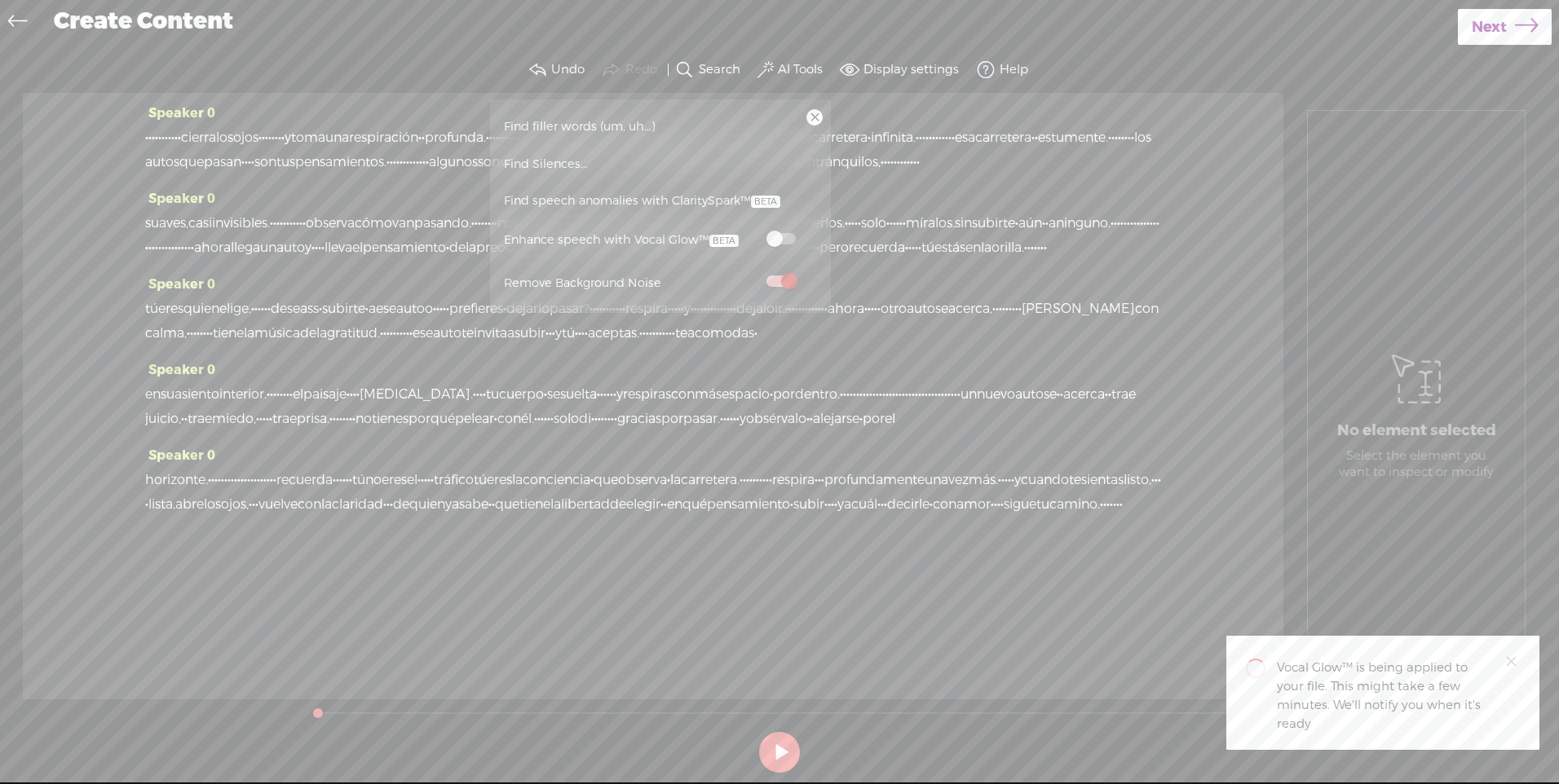
click at [149, 136] on span "·" at bounding box center [147, 138] width 4 height 25
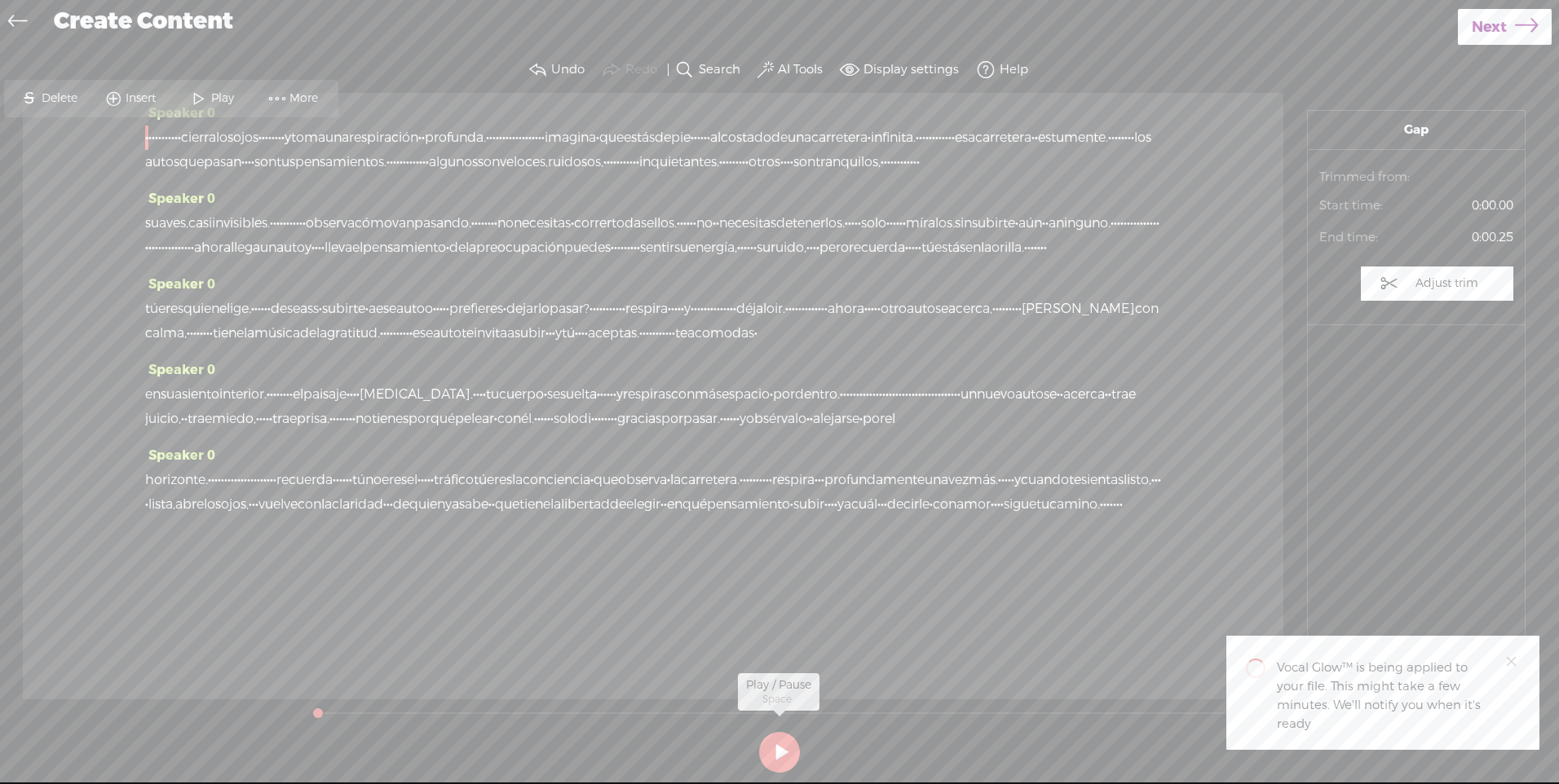
click at [774, 756] on button at bounding box center [779, 752] width 41 height 41
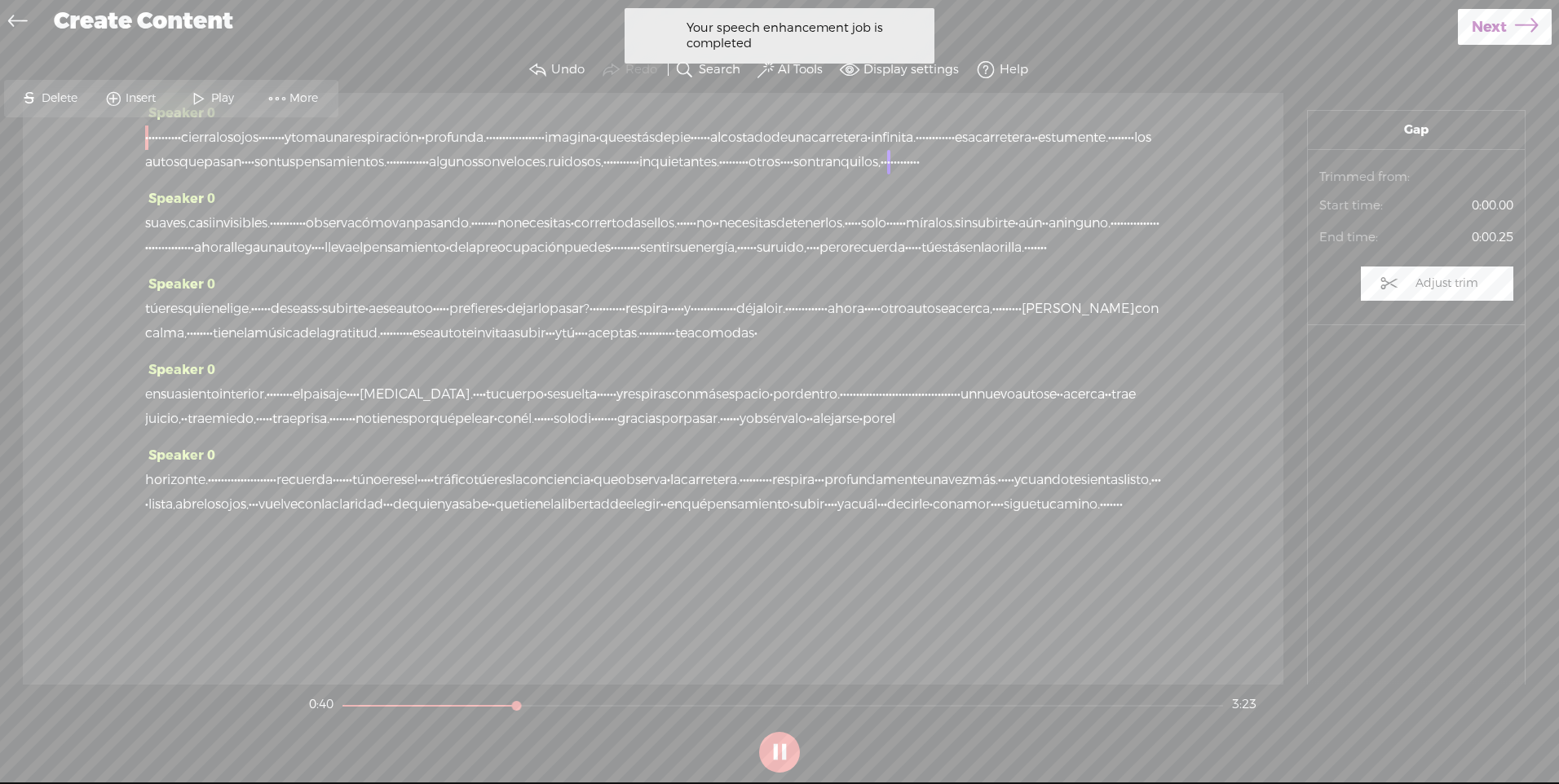
click at [155, 138] on span "·" at bounding box center [153, 138] width 4 height 25
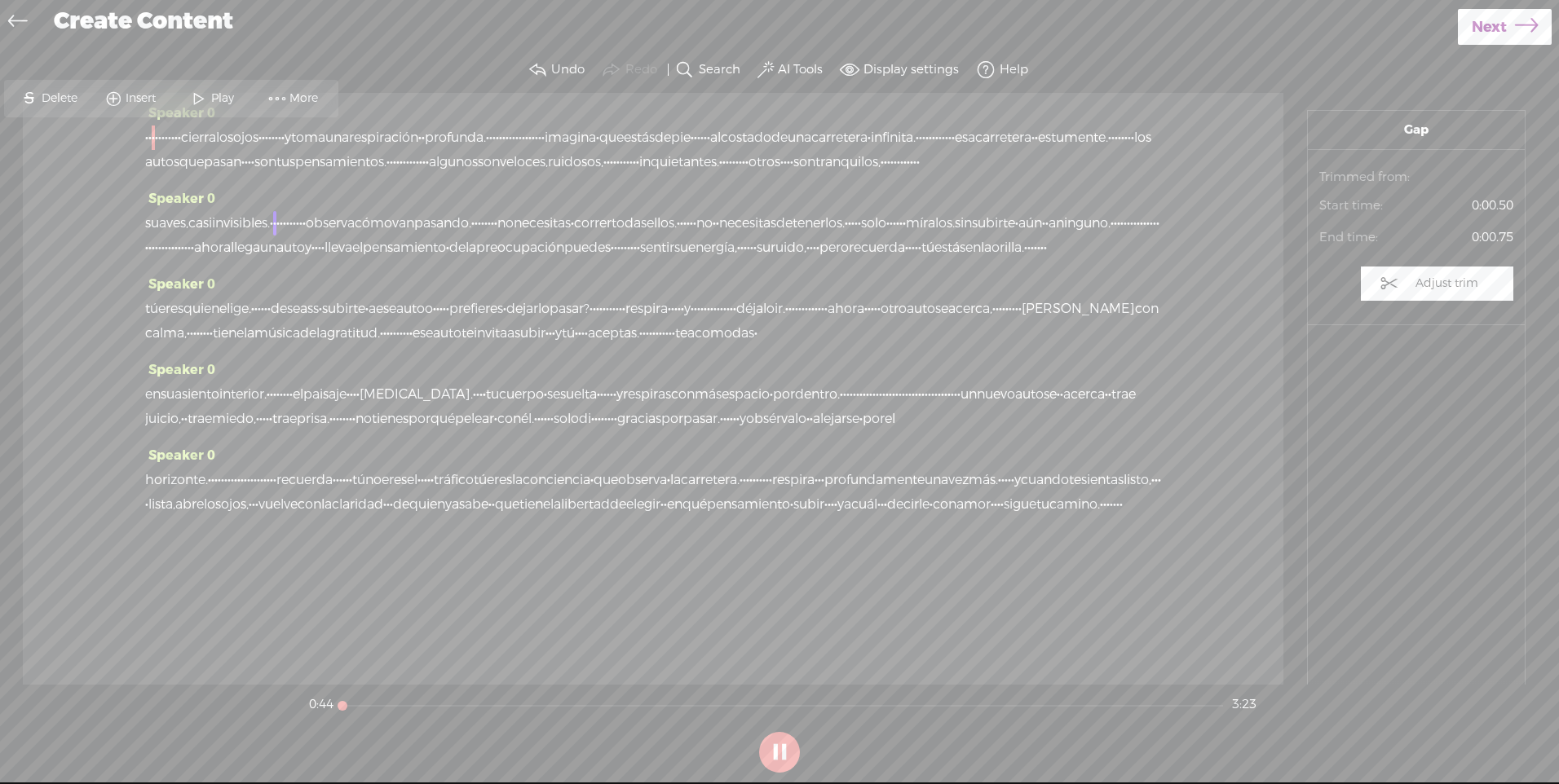
drag, startPoint x: 529, startPoint y: 704, endPoint x: 313, endPoint y: 698, distance: 216.1
click at [313, 698] on section "0:44 3:23" at bounding box center [782, 704] width 953 height 41
click at [1502, 20] on span "Next" at bounding box center [1489, 27] width 35 height 42
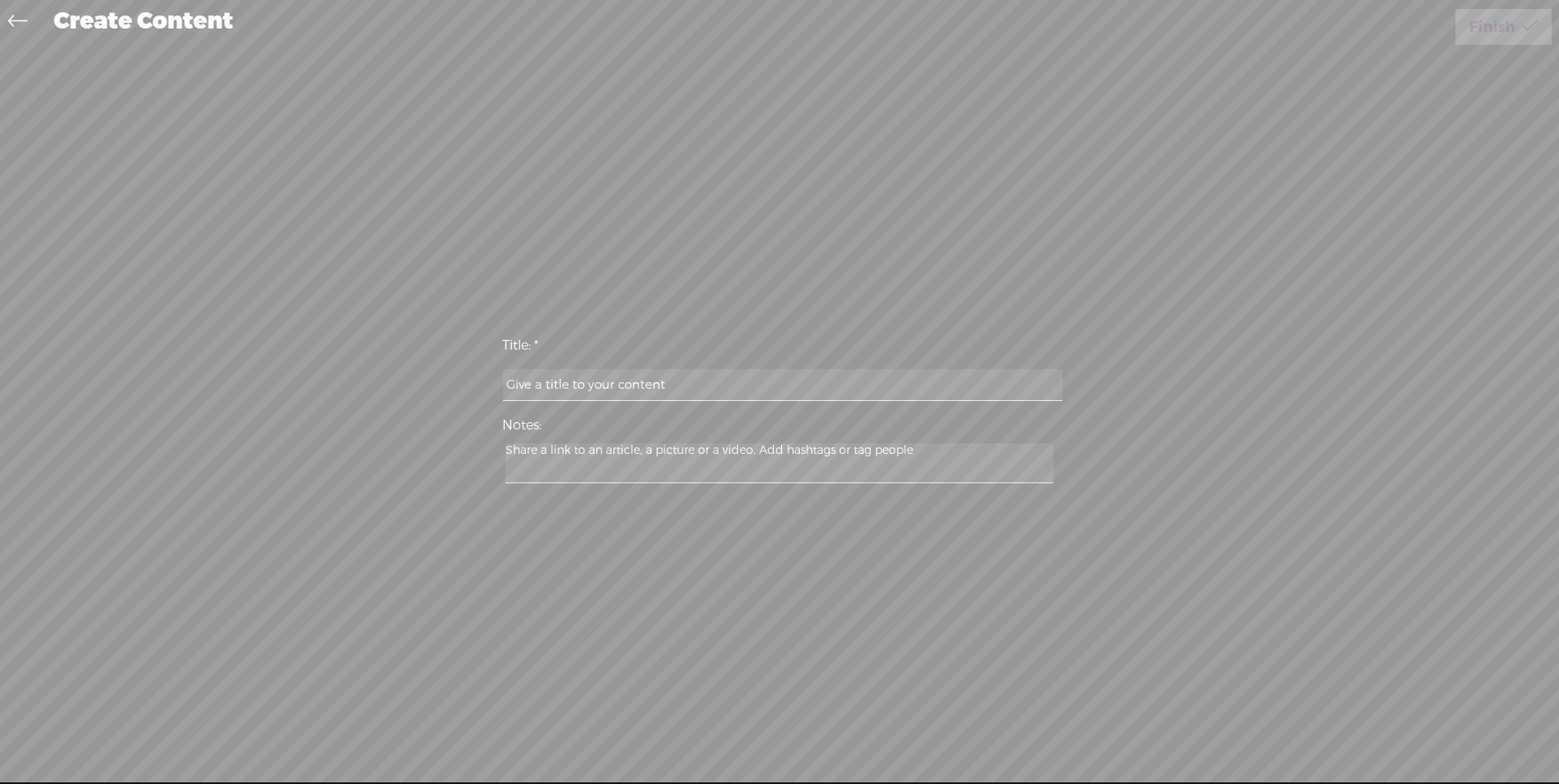
click at [16, 24] on icon at bounding box center [17, 23] width 19 height 36
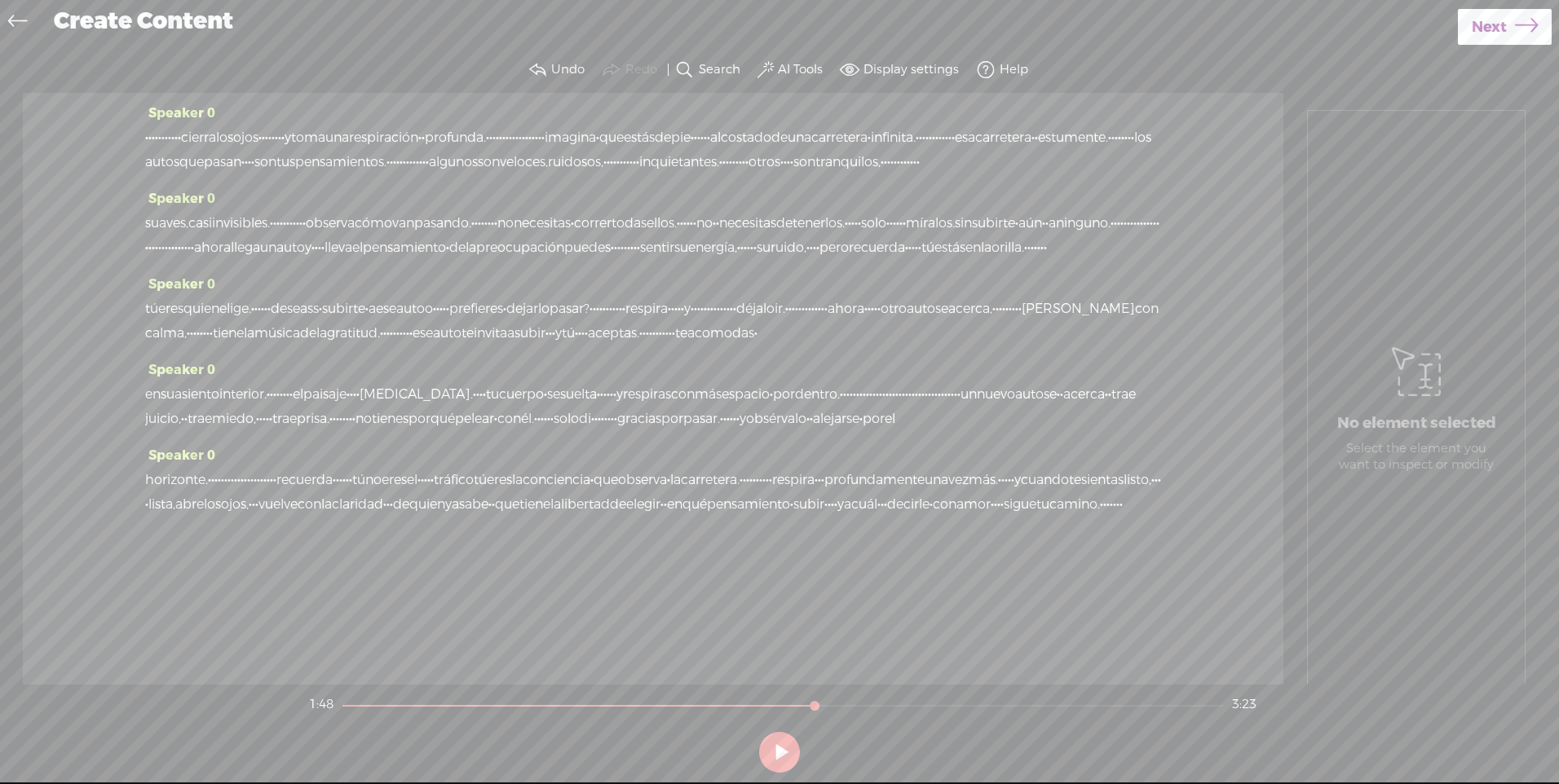
click at [16, 24] on icon at bounding box center [17, 23] width 19 height 36
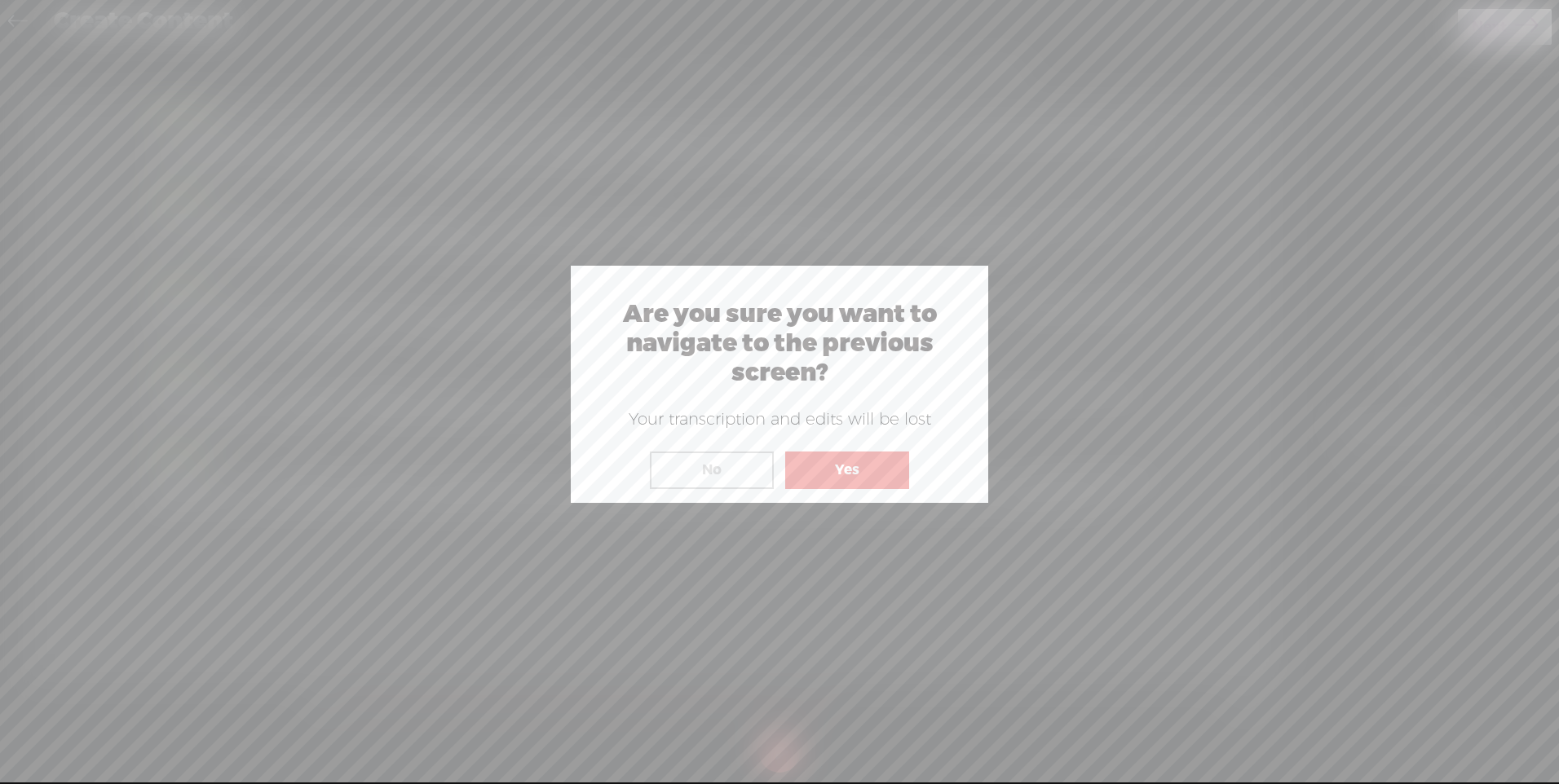
click at [807, 472] on button "Yes" at bounding box center [847, 470] width 124 height 37
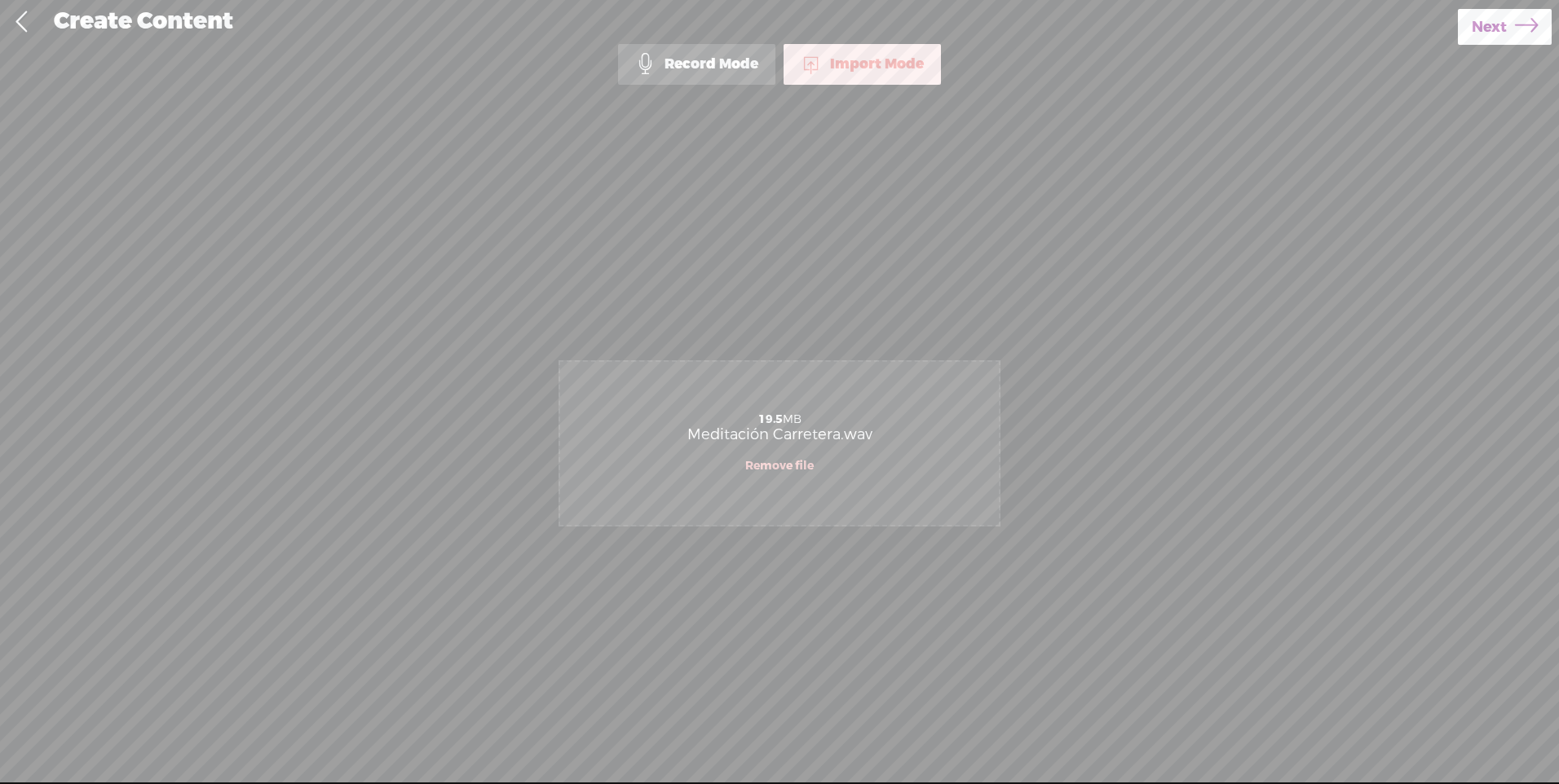
click at [18, 15] on link at bounding box center [21, 22] width 41 height 42
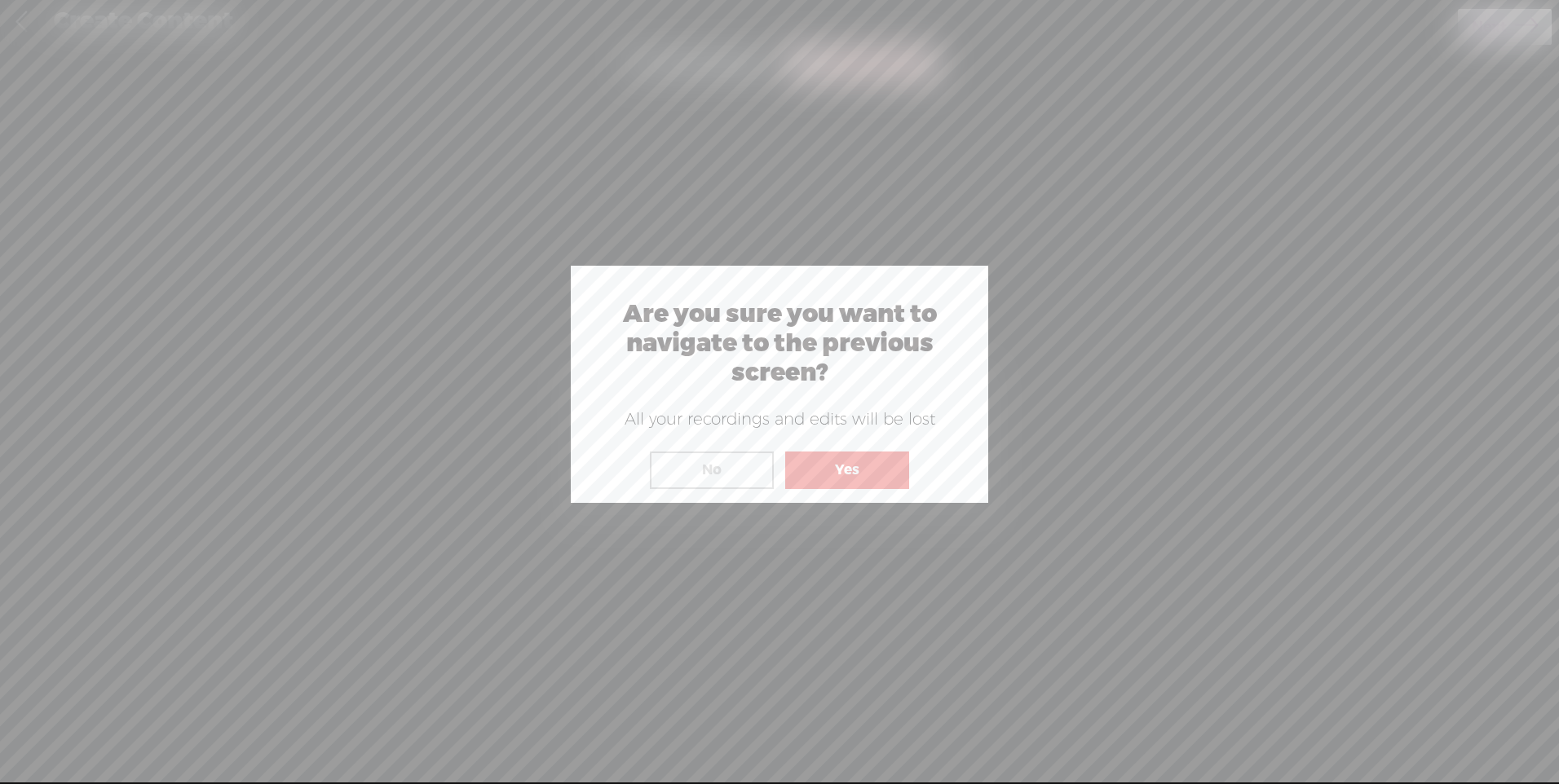
click at [853, 459] on button "Yes" at bounding box center [847, 470] width 124 height 37
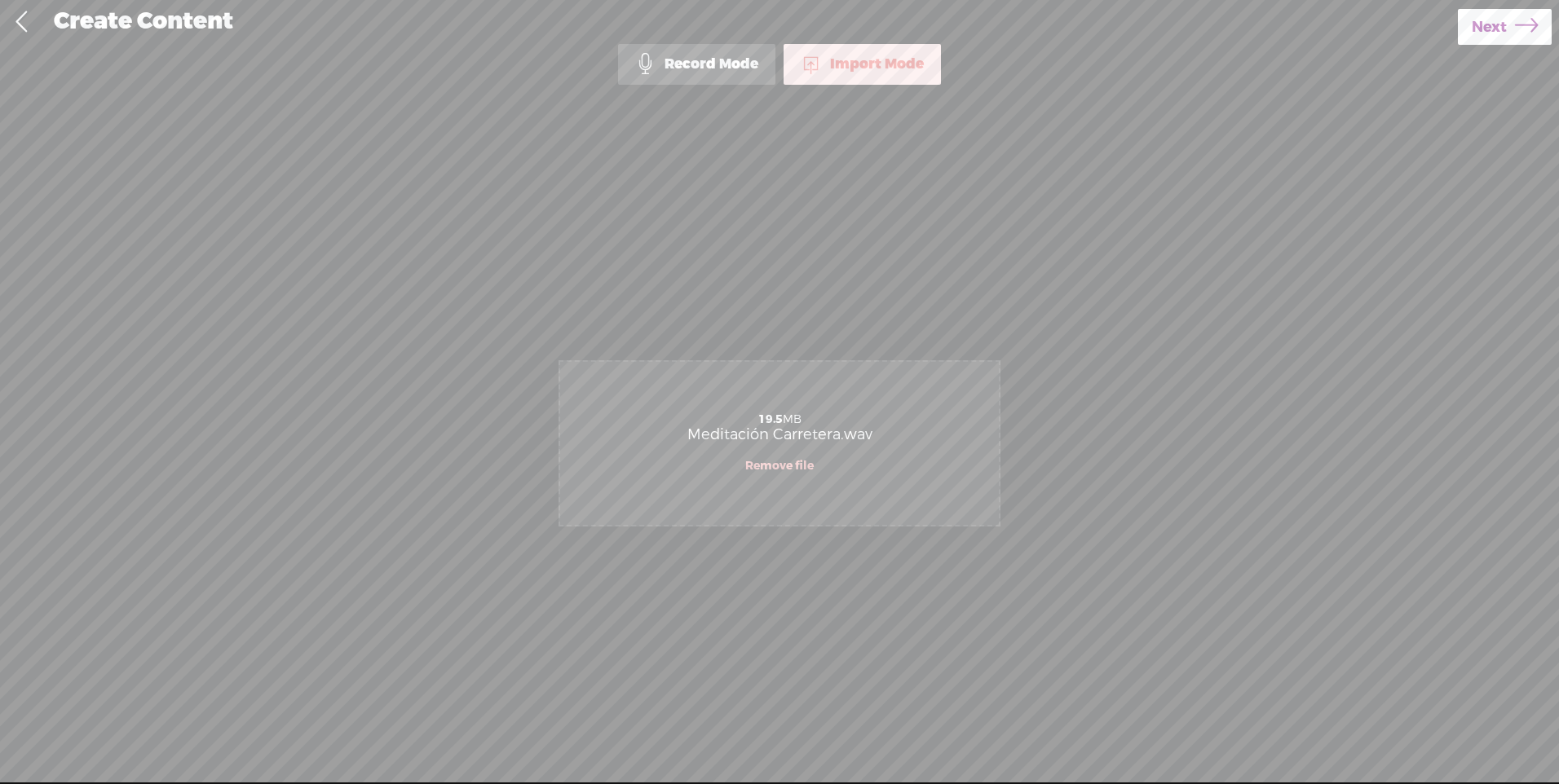
click at [15, 17] on link at bounding box center [21, 22] width 41 height 42
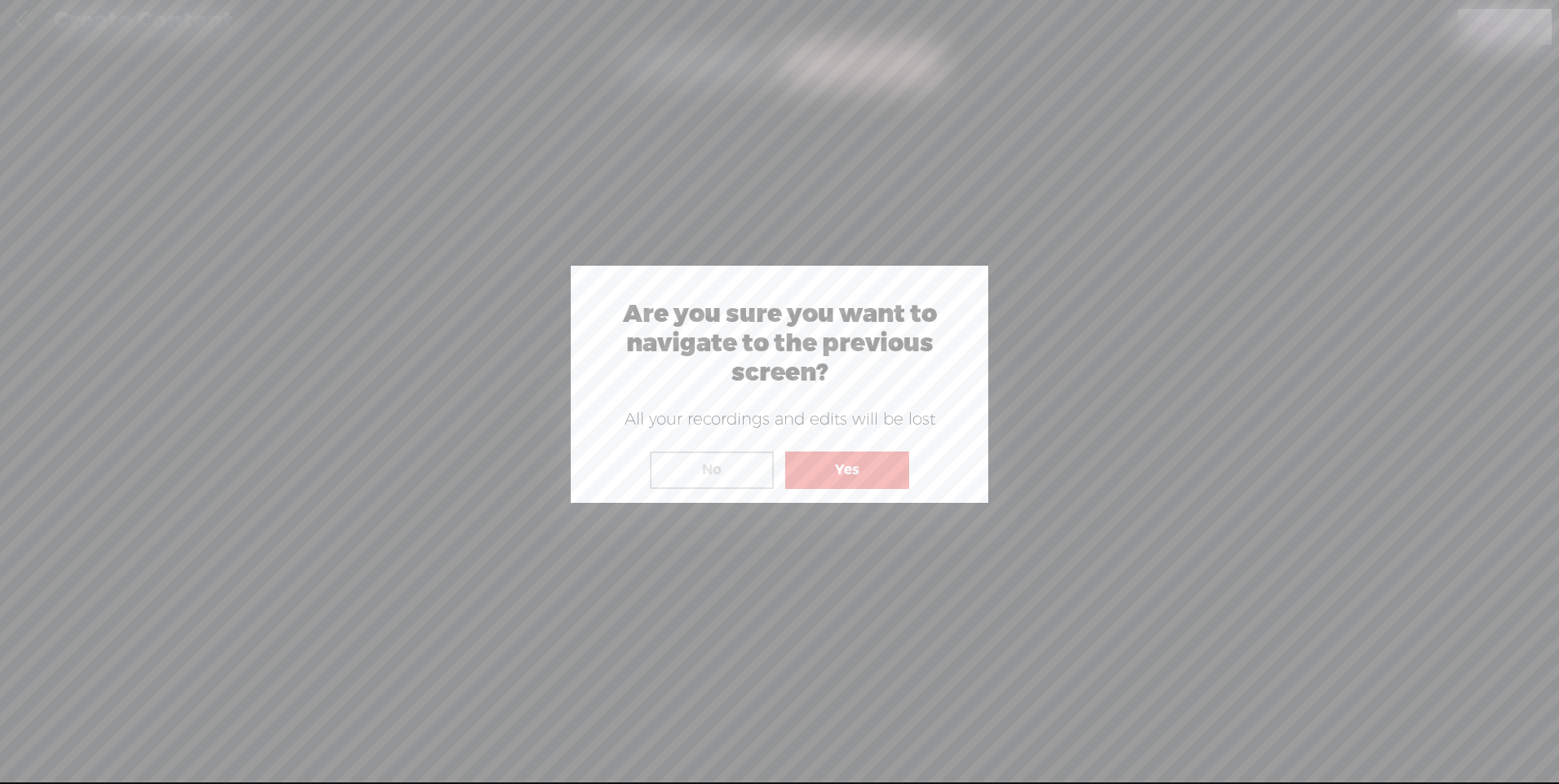
click at [839, 472] on button "Yes" at bounding box center [847, 470] width 124 height 37
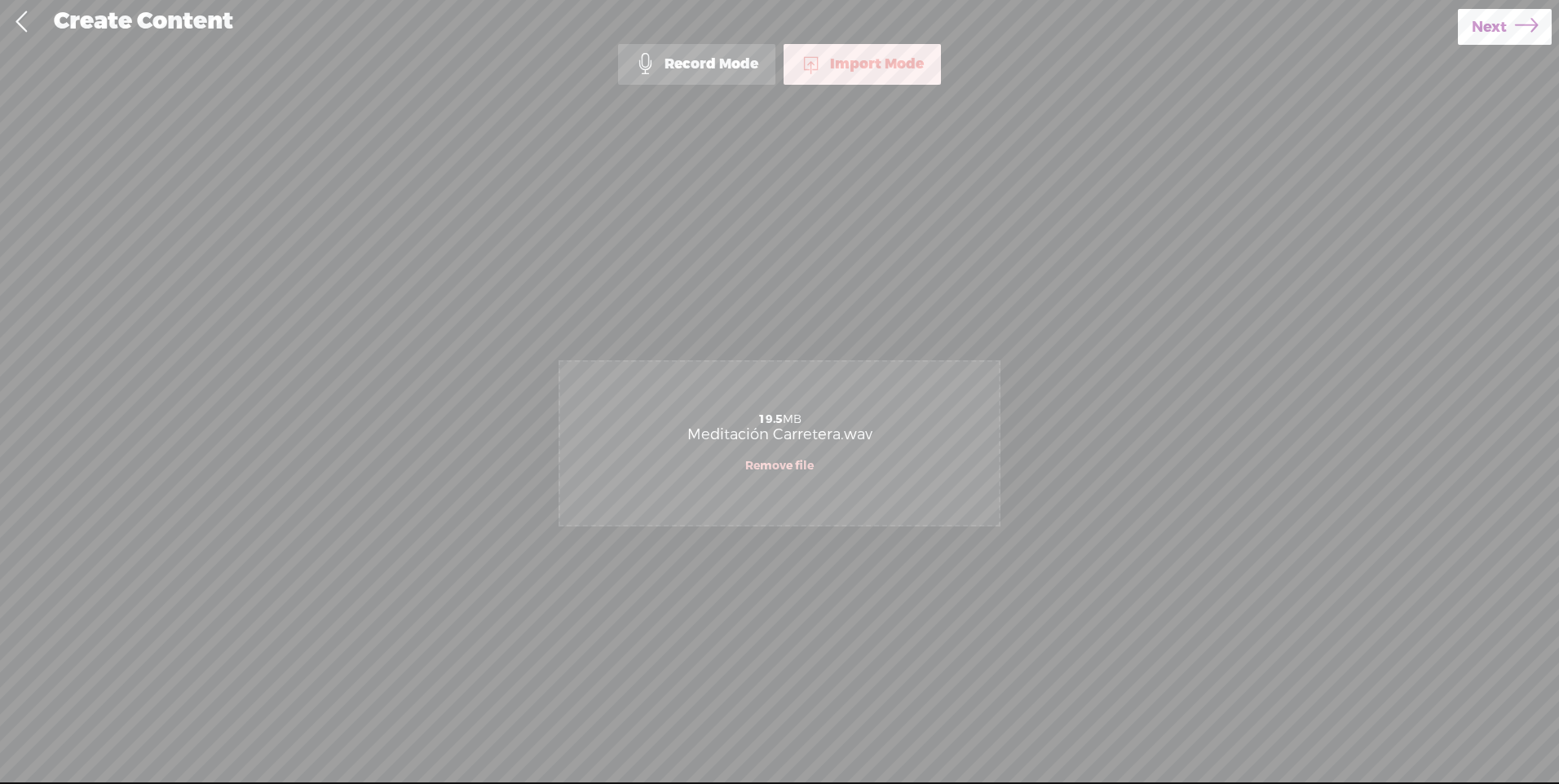
click at [830, 218] on div "Click to browse , or drag & drop your audio or video file here (File duration m…" at bounding box center [779, 443] width 438 height 635
click at [865, 63] on div "Import Mode" at bounding box center [862, 65] width 158 height 41
click at [1480, 24] on span "Next" at bounding box center [1489, 27] width 35 height 42
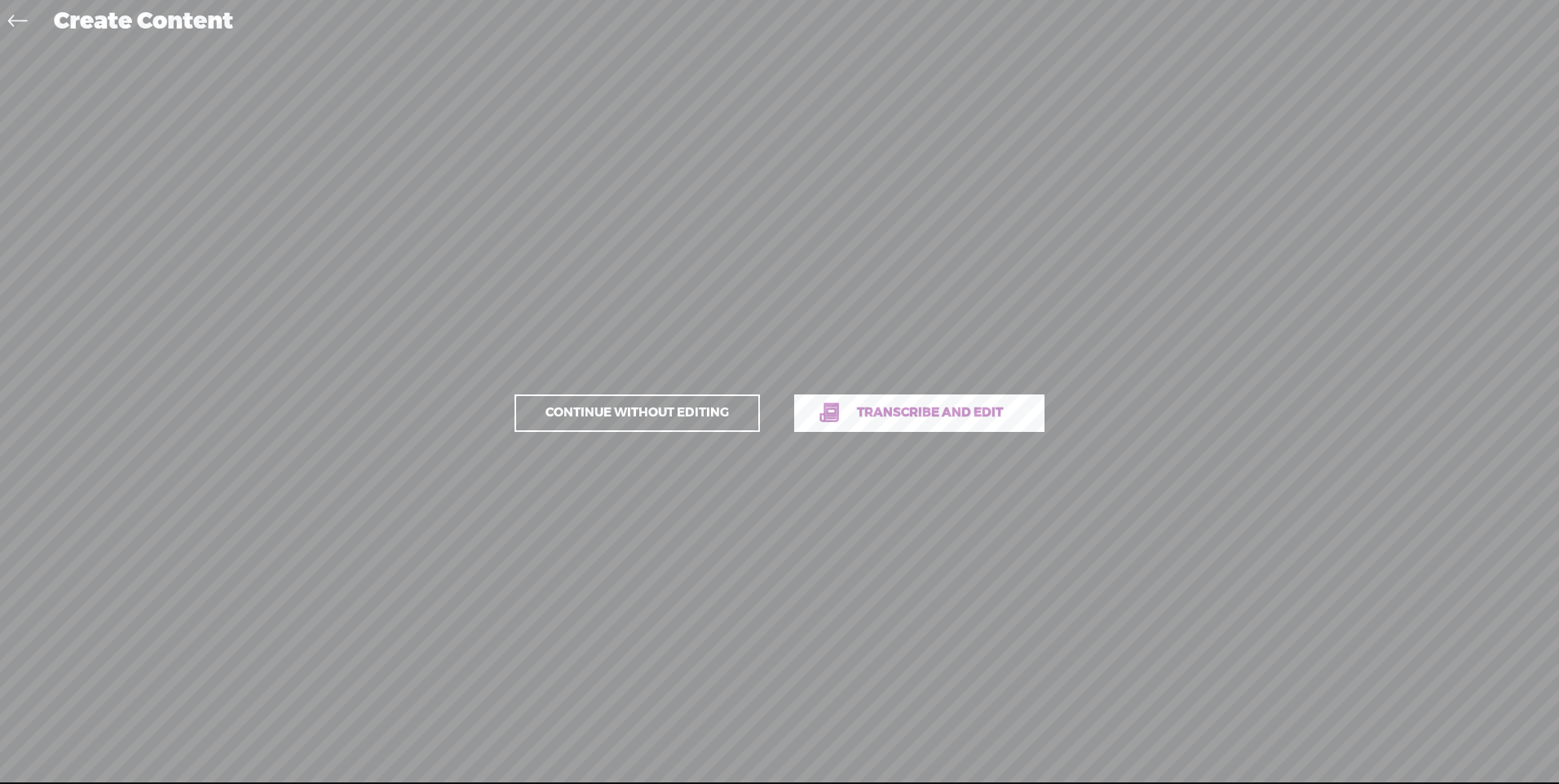
click at [654, 416] on span "Continue without editing" at bounding box center [637, 413] width 218 height 23
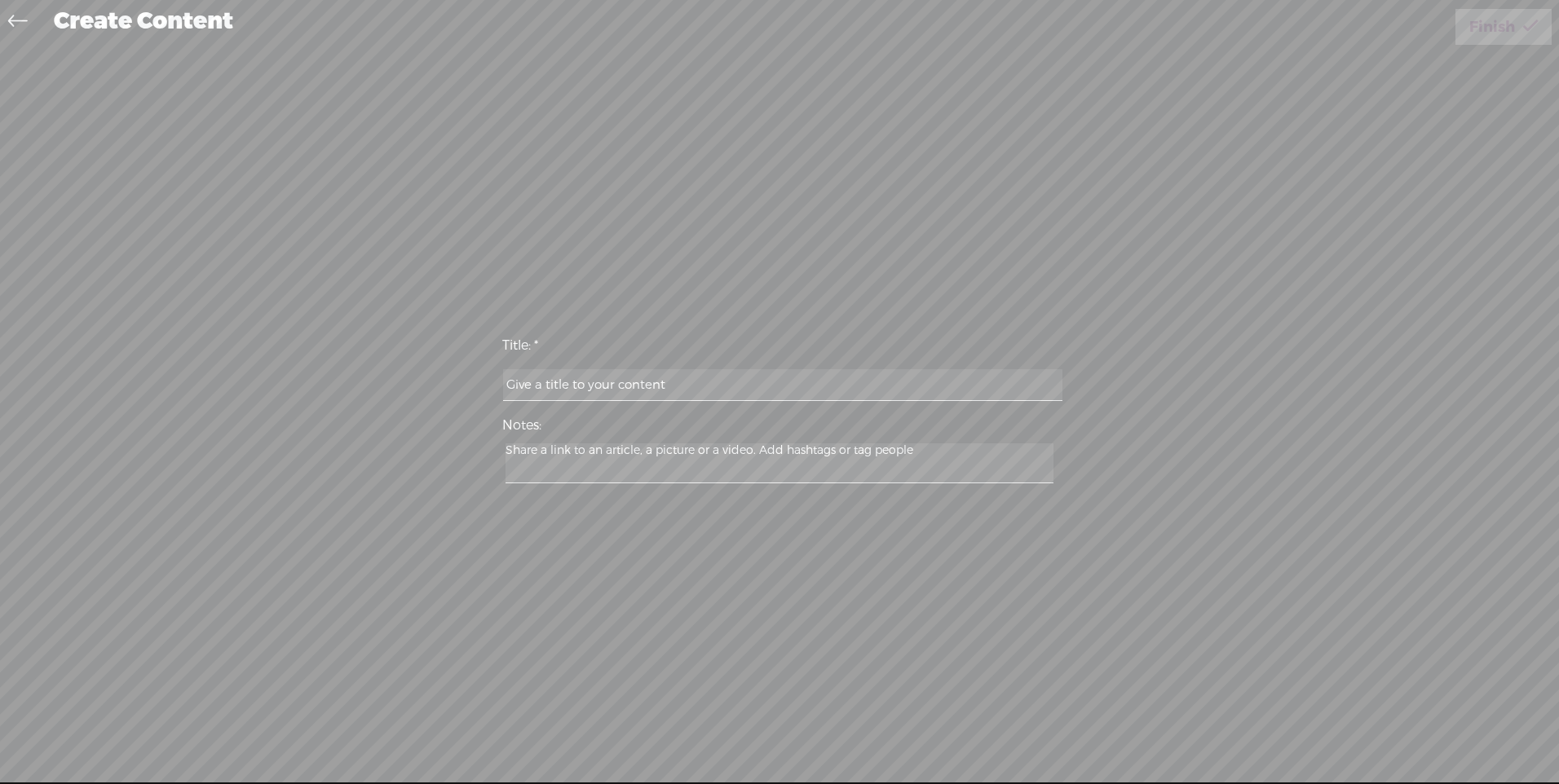
click at [24, 19] on icon at bounding box center [17, 23] width 19 height 36
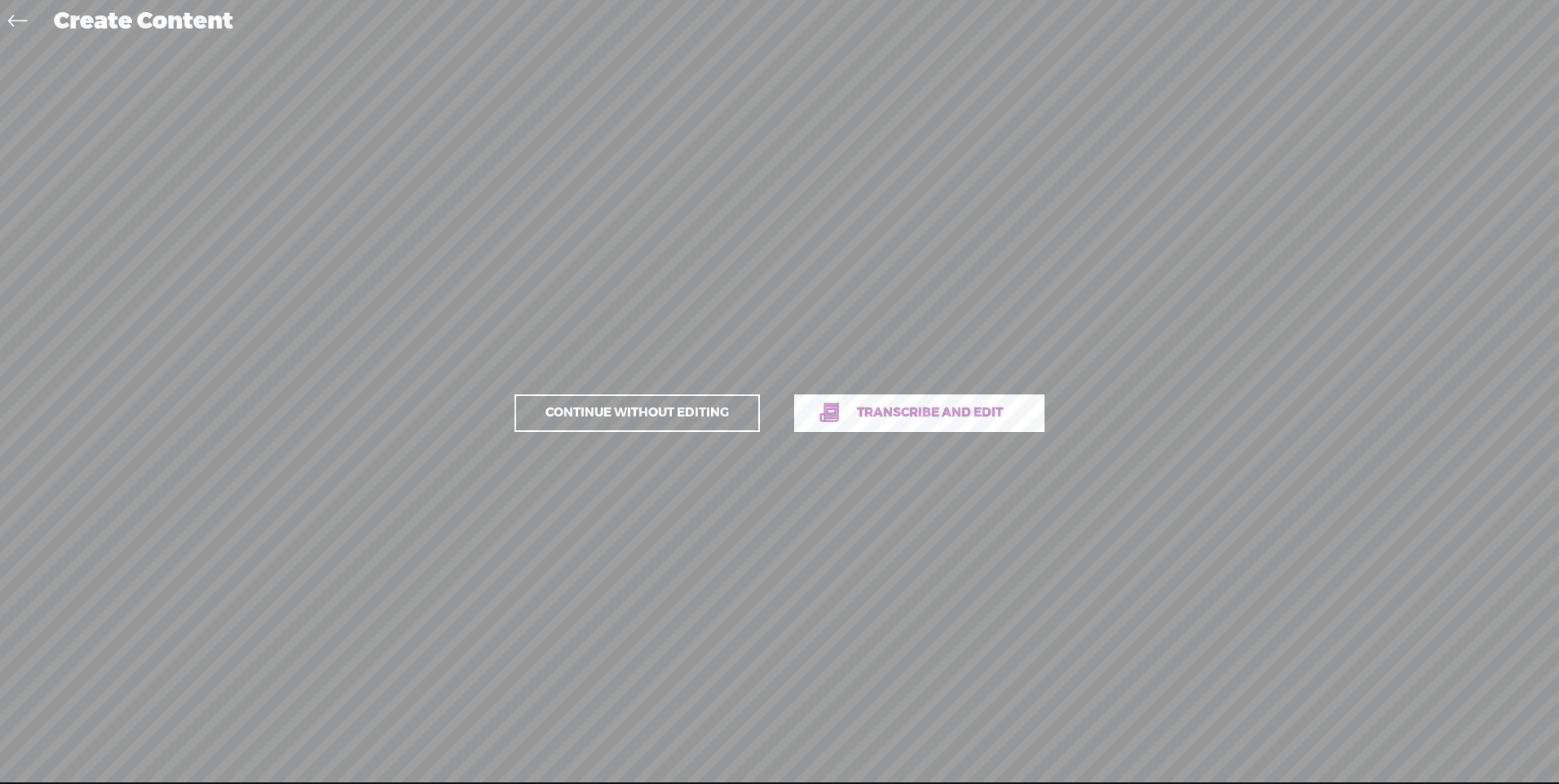
click at [901, 406] on span "Transcribe and edit" at bounding box center [929, 412] width 180 height 19
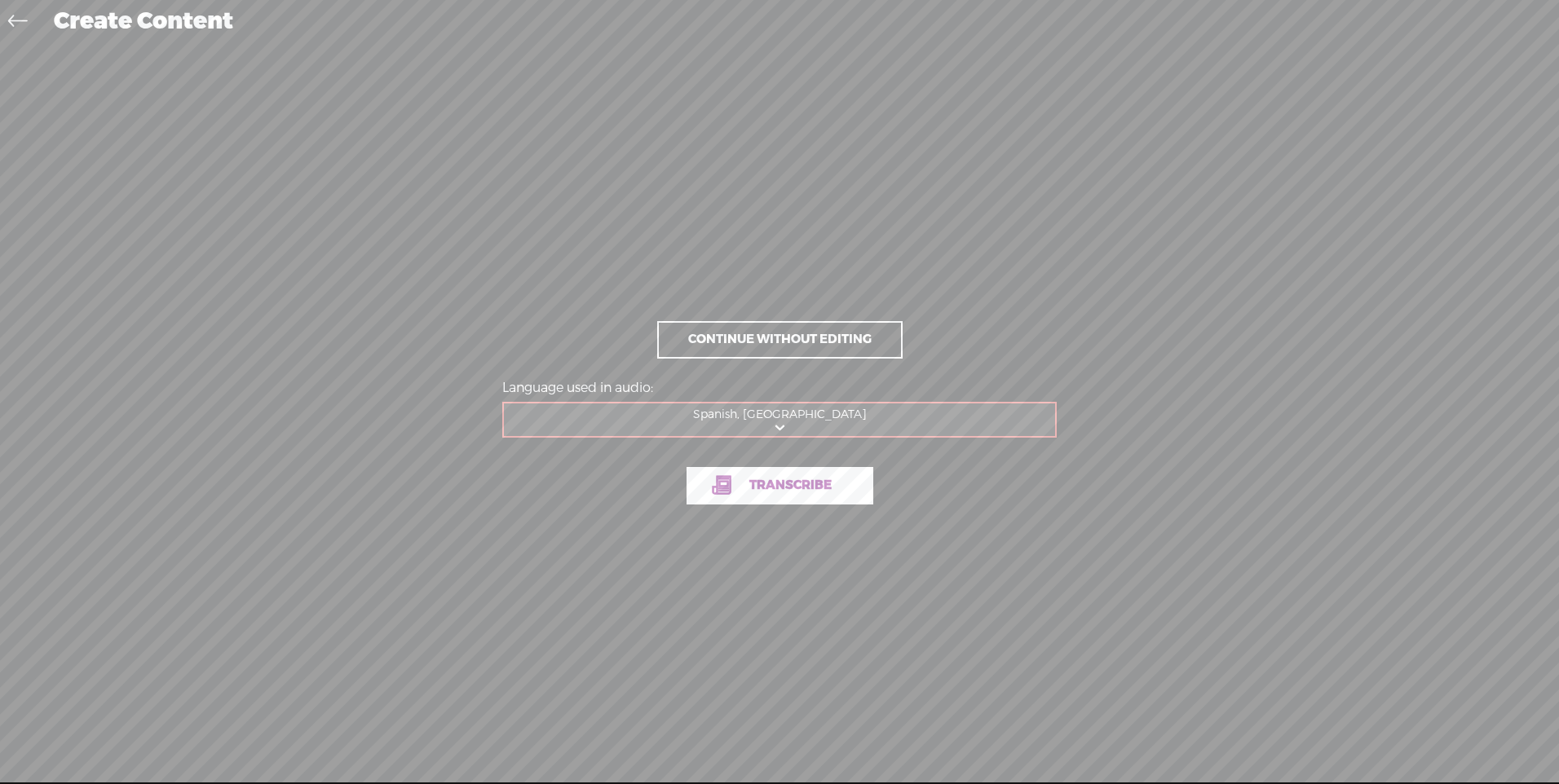
click at [773, 337] on span "Continue without editing" at bounding box center [780, 340] width 218 height 23
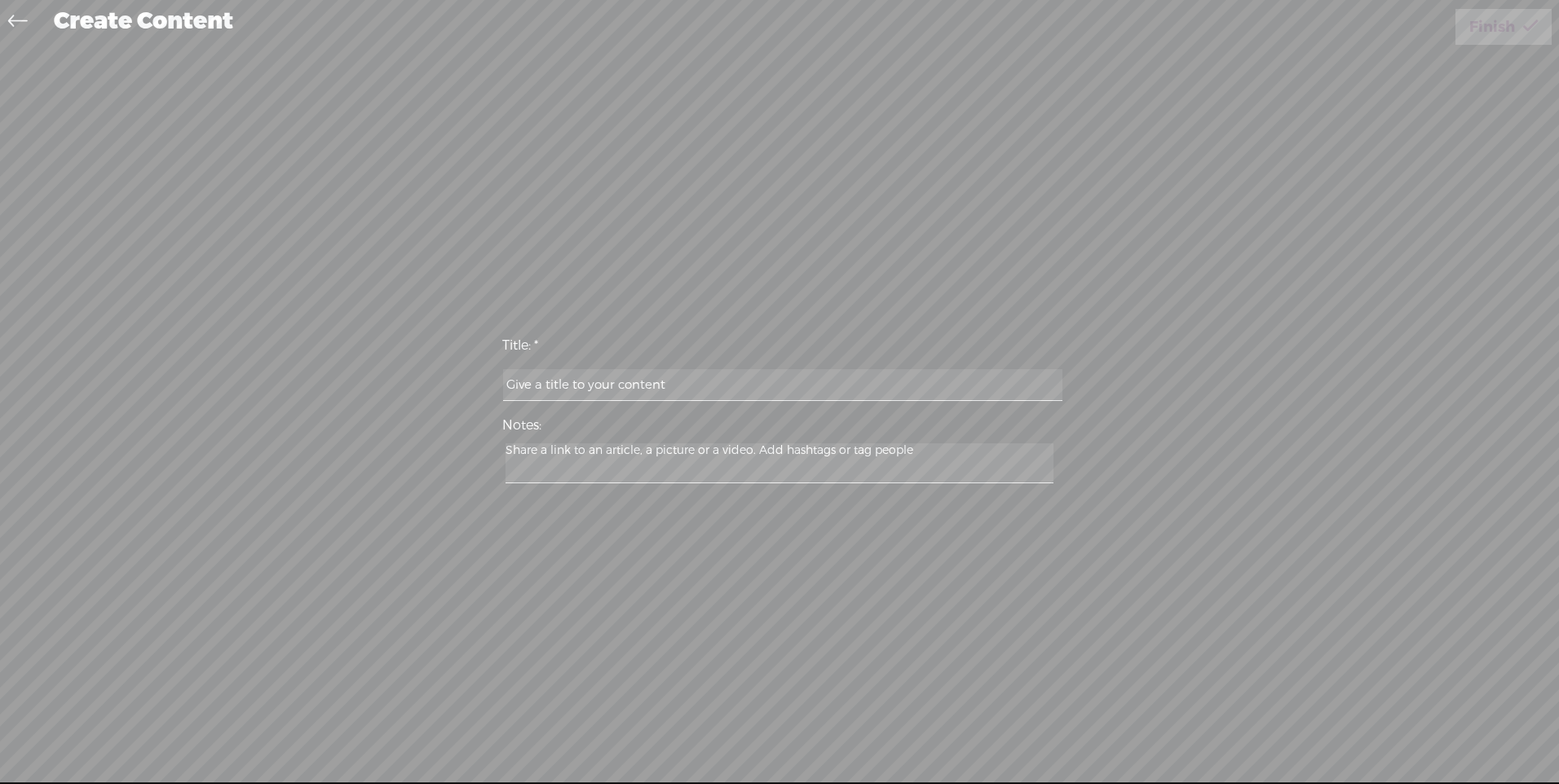
click at [12, 19] on icon at bounding box center [17, 23] width 19 height 36
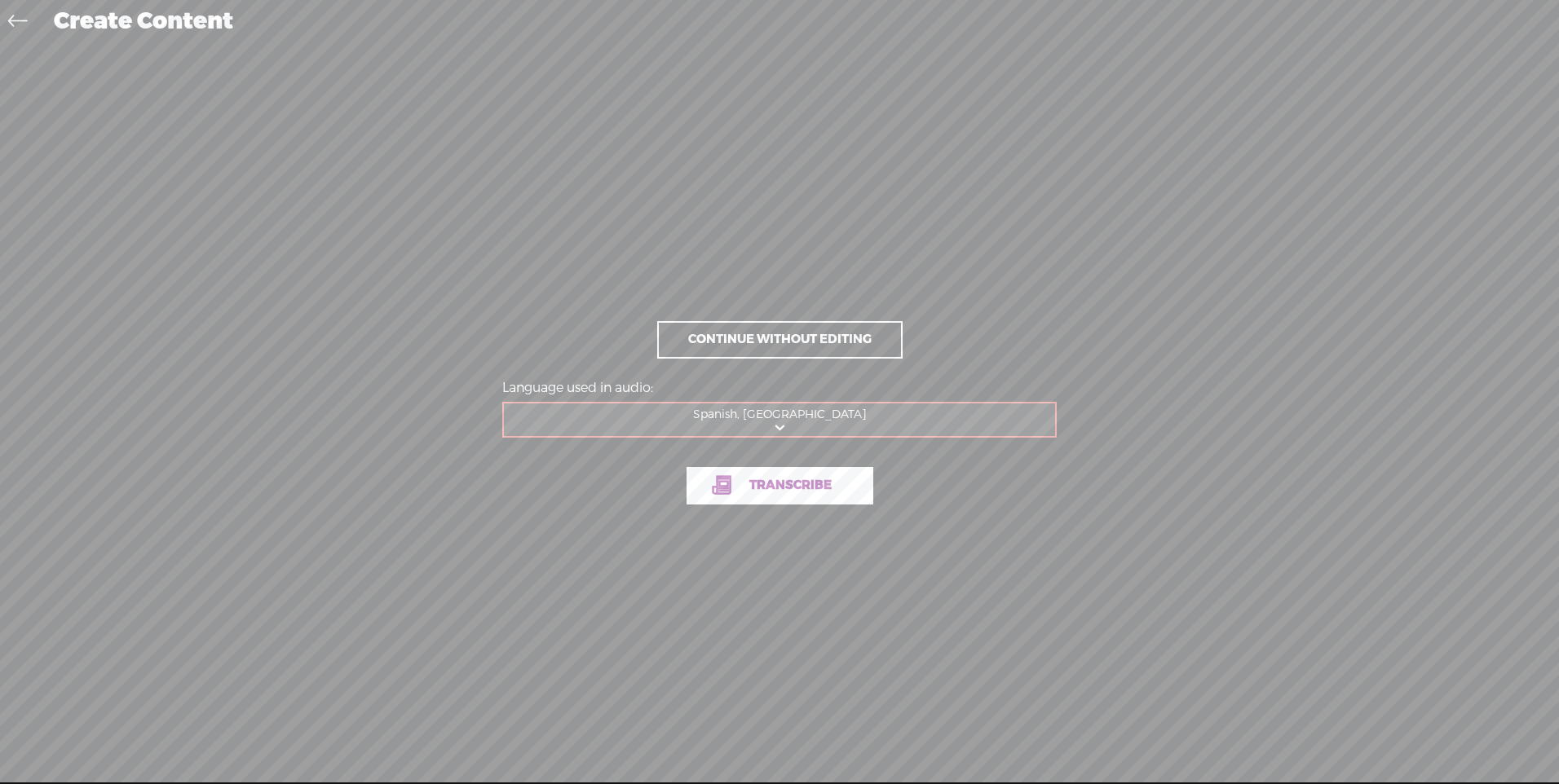
click at [762, 485] on span "Transcribe" at bounding box center [791, 485] width 117 height 19
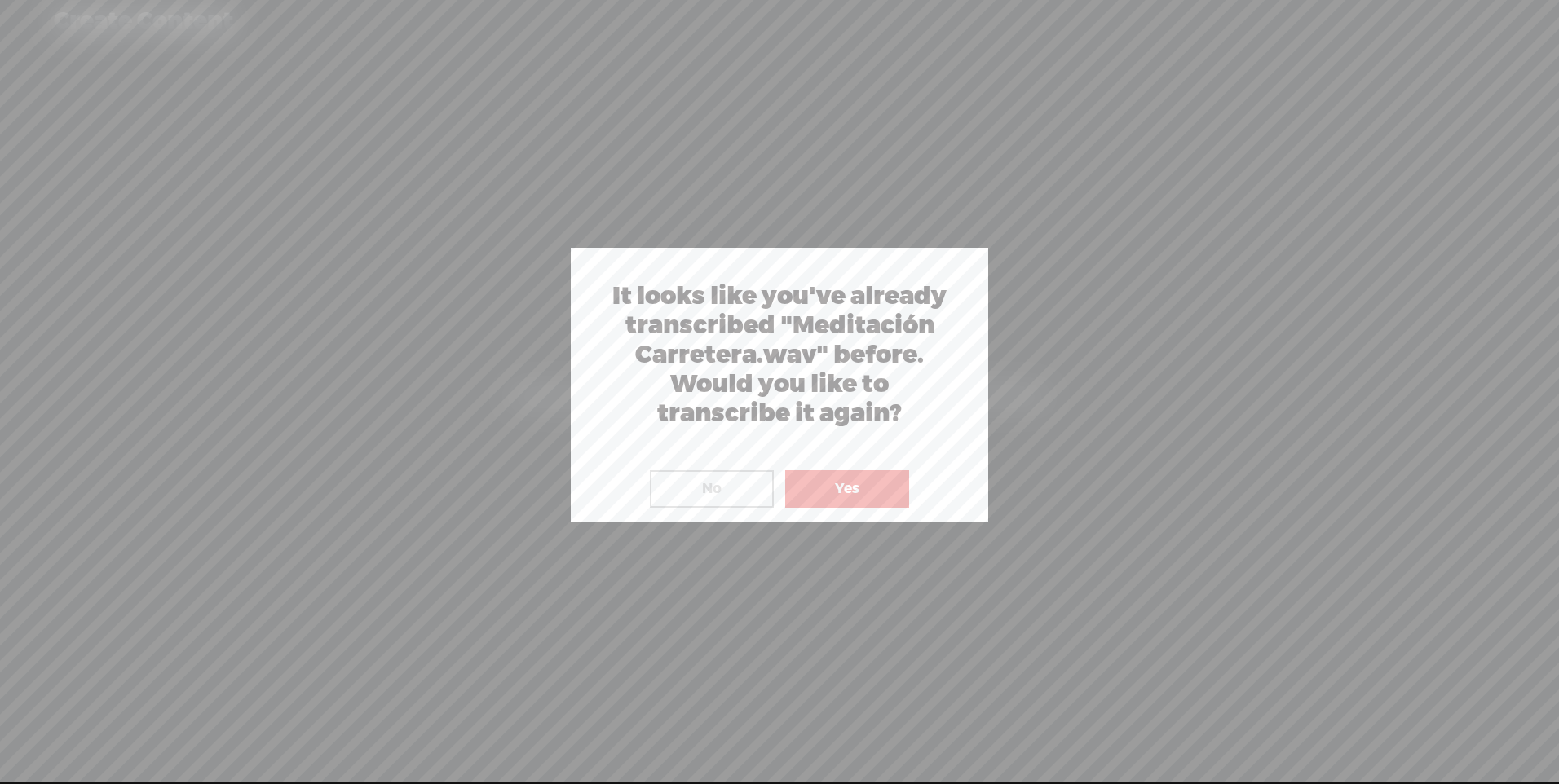
click at [836, 482] on button "Yes" at bounding box center [847, 488] width 124 height 37
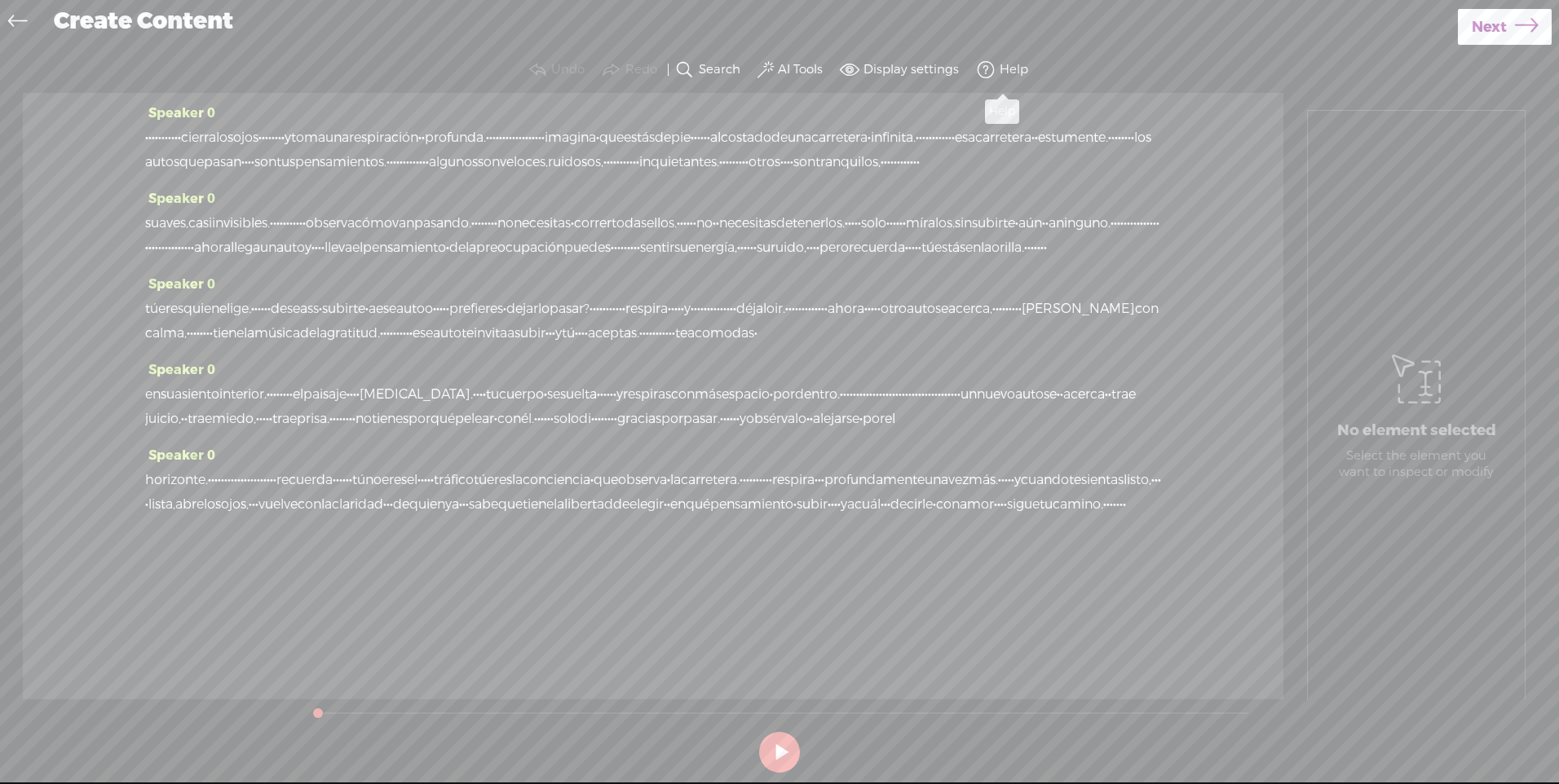
click at [990, 65] on span at bounding box center [985, 70] width 19 height 19
click at [942, 127] on span at bounding box center [944, 126] width 4 height 36
click at [1008, 69] on label "Help" at bounding box center [1014, 70] width 28 height 16
click at [976, 60] on span at bounding box center [985, 70] width 19 height 19
click at [985, 67] on span at bounding box center [985, 70] width 19 height 19
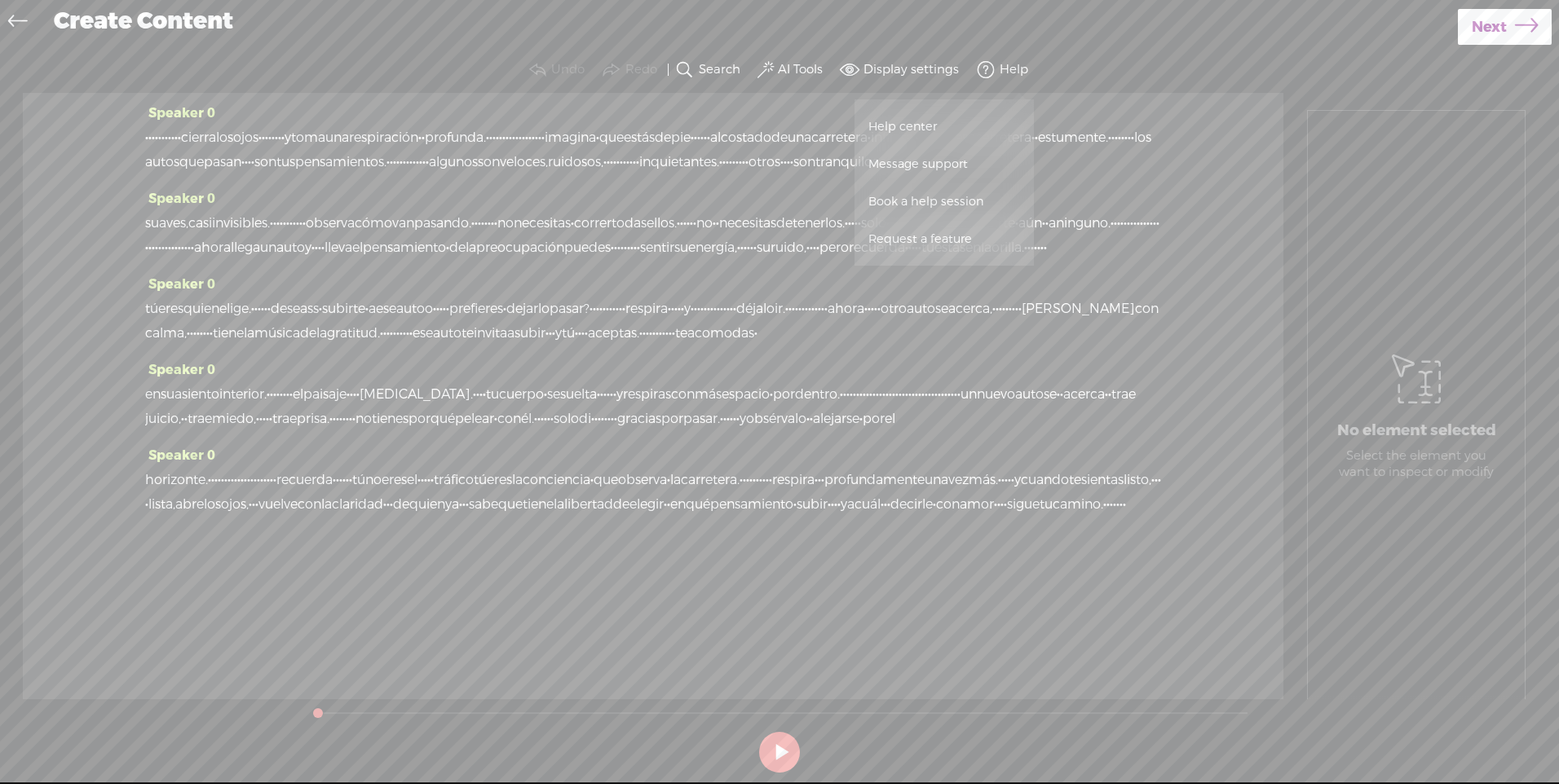
click at [989, 203] on span at bounding box center [991, 201] width 4 height 36
